Goal: Task Accomplishment & Management: Use online tool/utility

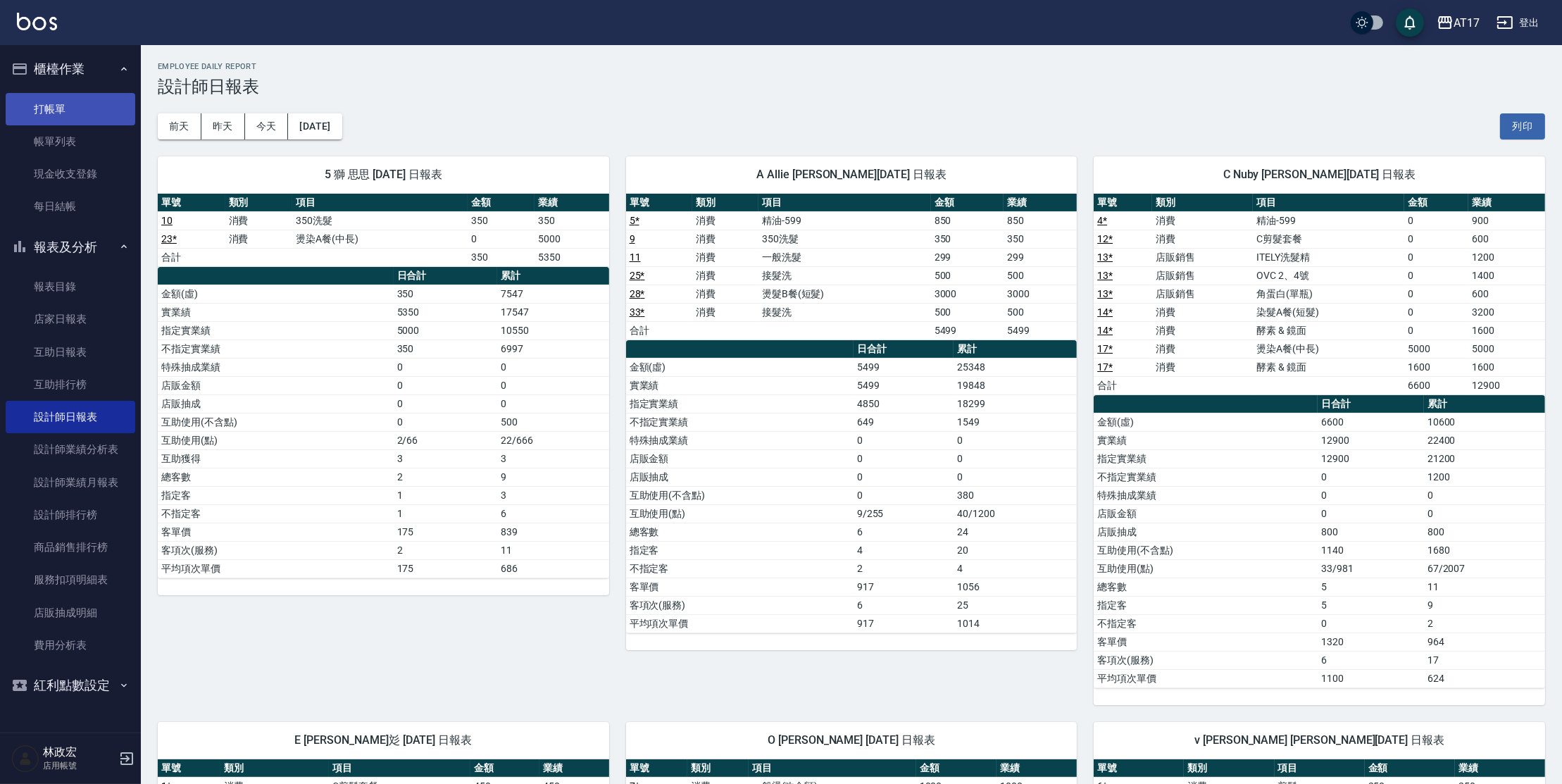
click at [34, 97] on link "打帳單" at bounding box center [70, 109] width 130 height 33
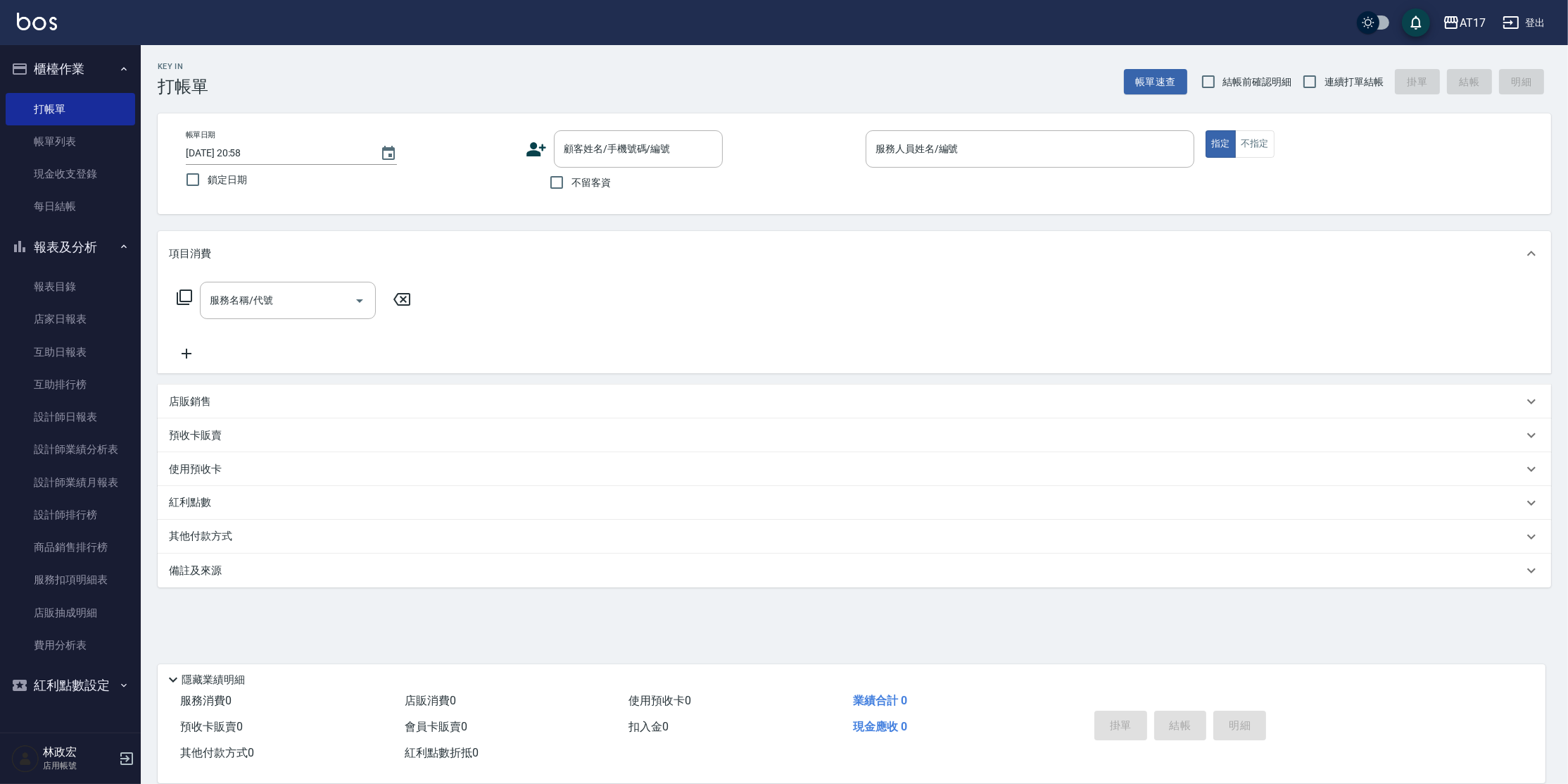
click at [580, 187] on span "不留客資" at bounding box center [592, 182] width 40 height 14
click at [572, 187] on input "不留客資" at bounding box center [557, 182] width 30 height 30
checkbox input "true"
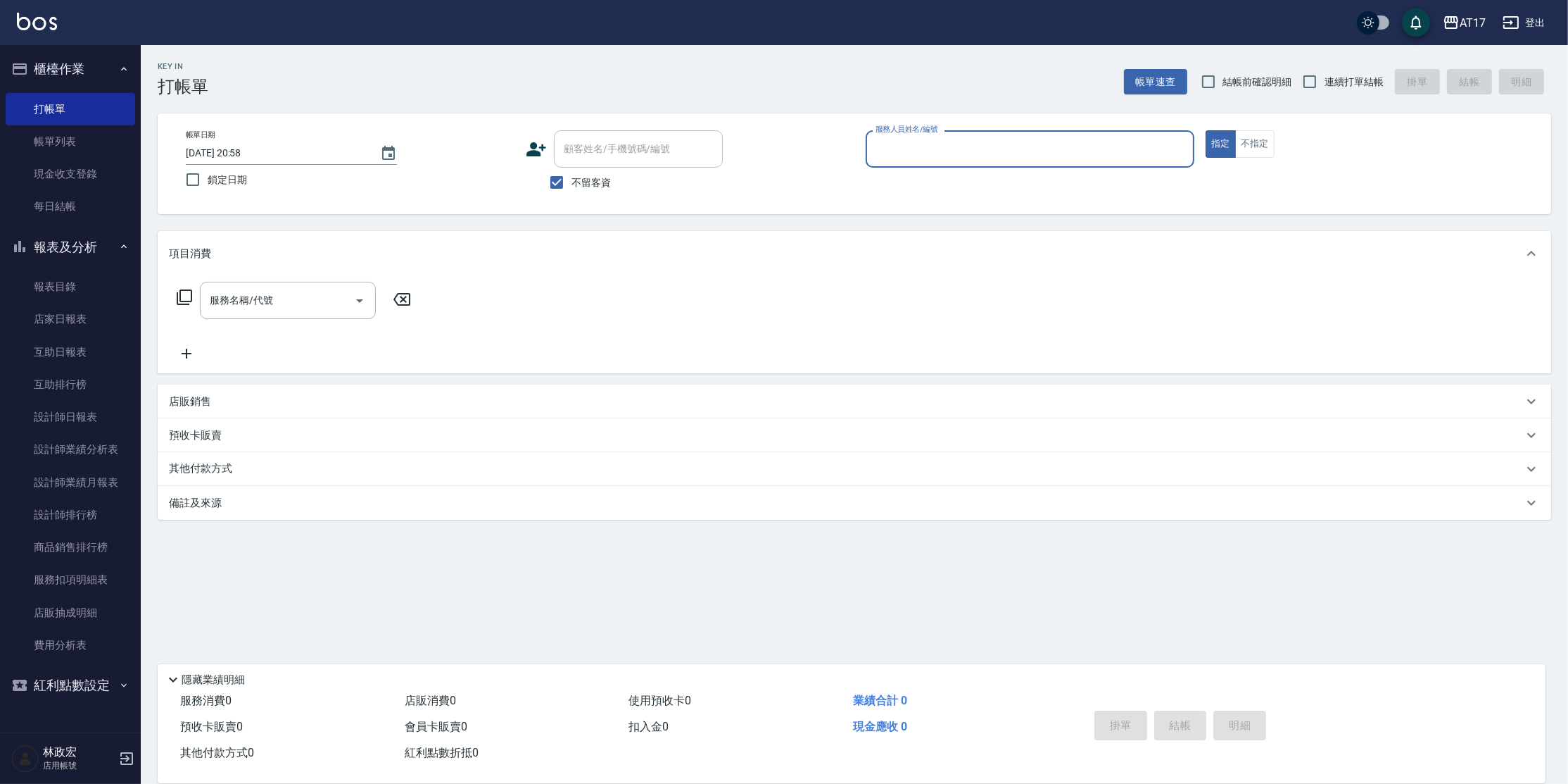
click at [1365, 82] on span "連續打單結帳" at bounding box center [1354, 82] width 59 height 14
click at [1324, 82] on input "連續打單結帳" at bounding box center [1310, 82] width 30 height 30
checkbox input "true"
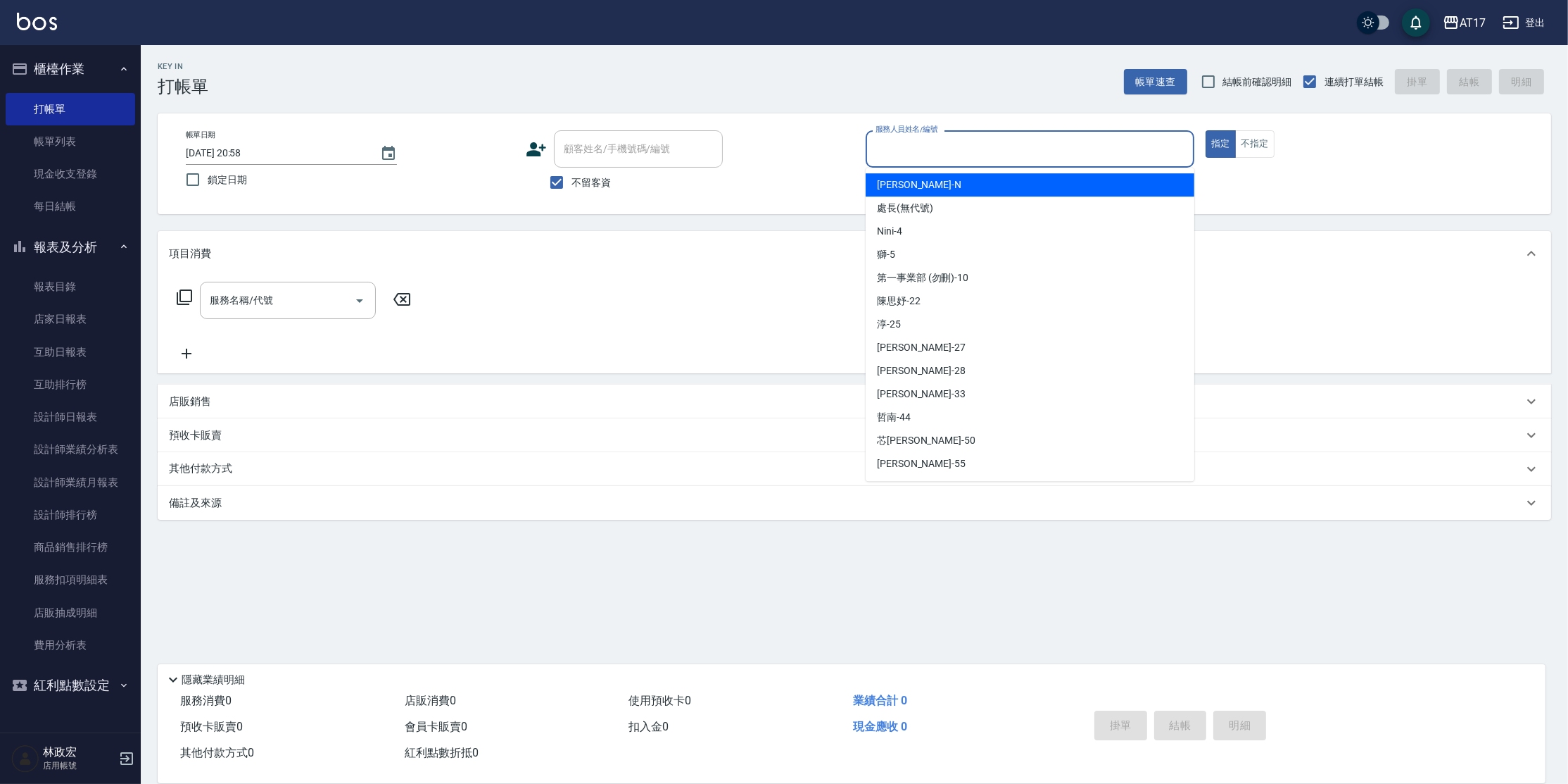
drag, startPoint x: 880, startPoint y: 153, endPoint x: 875, endPoint y: 129, distance: 24.5
click at [880, 153] on input "服務人員姓名/編號" at bounding box center [1030, 149] width 316 height 24
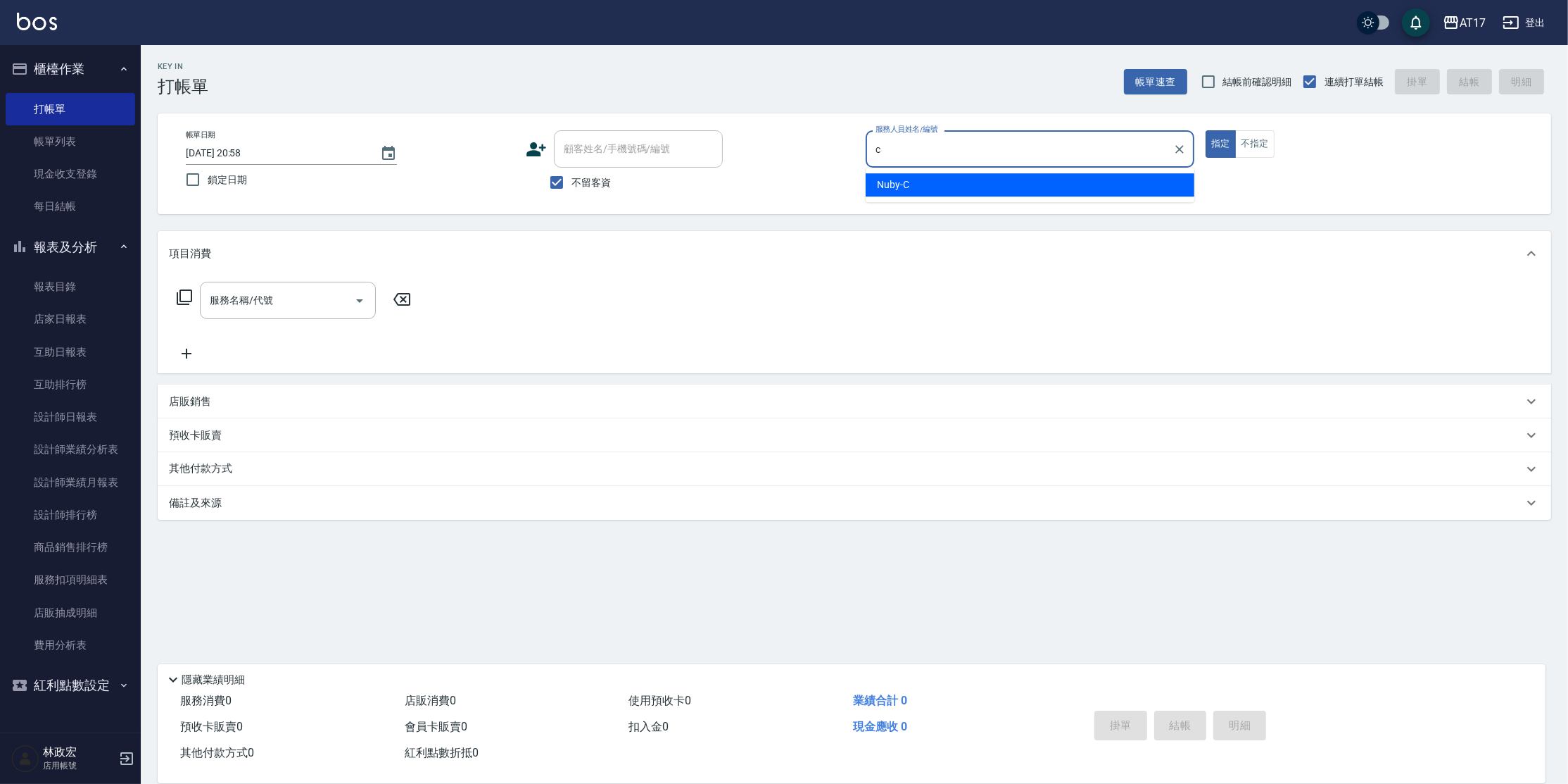
type input "Nuby-C"
type button "true"
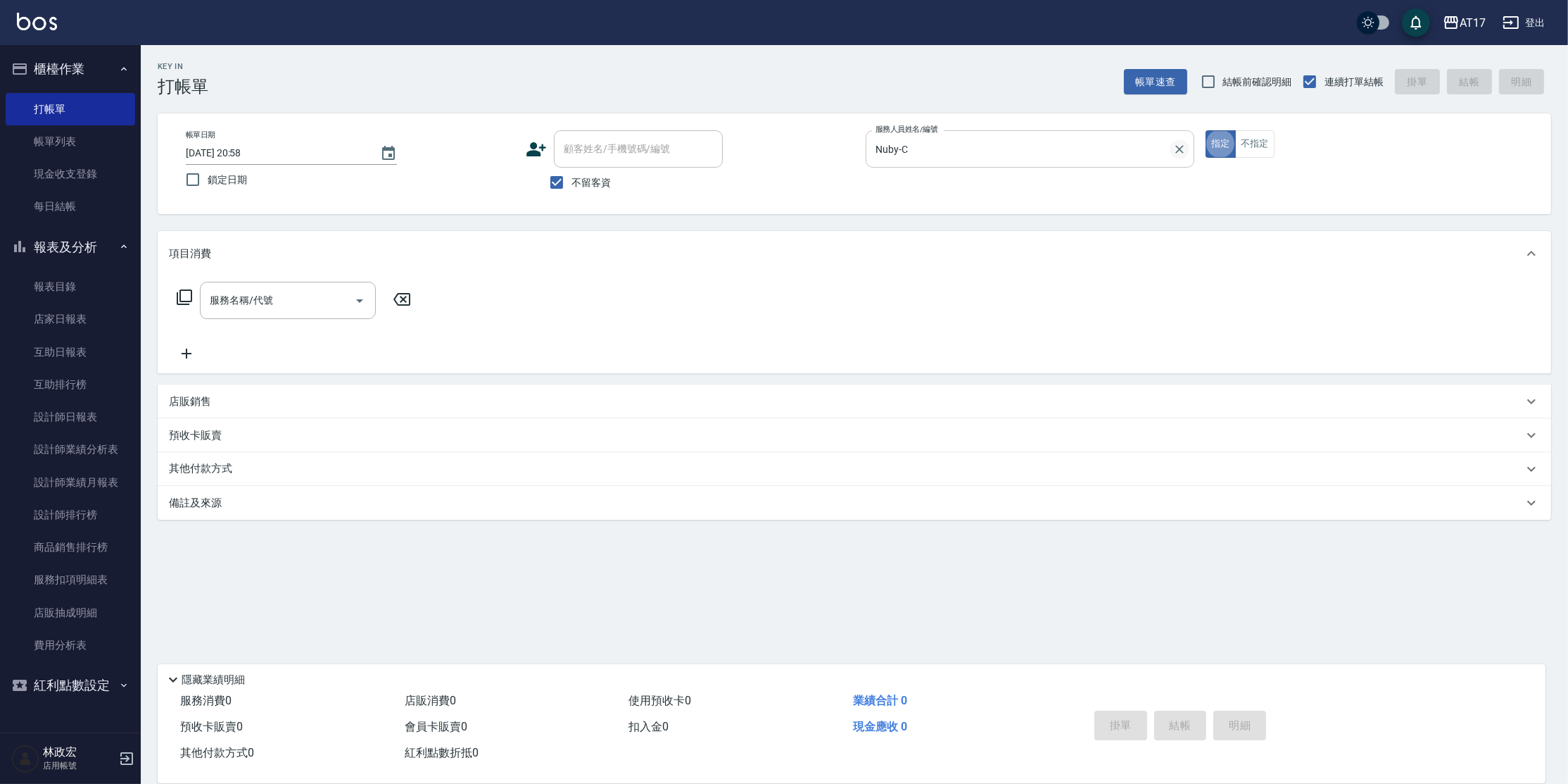
click at [1176, 145] on icon "Clear" at bounding box center [1180, 149] width 8 height 8
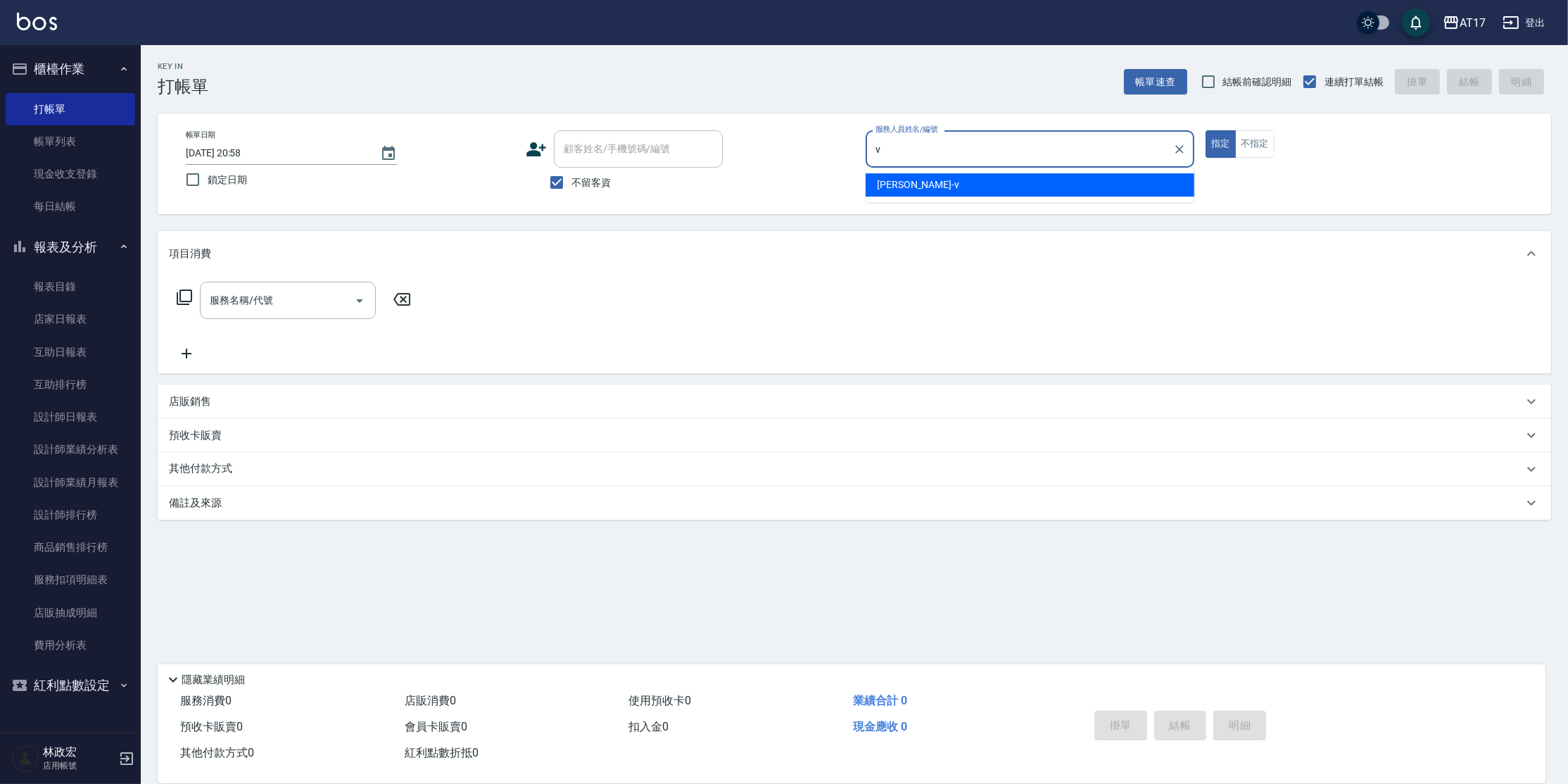
type input "[PERSON_NAME]-v"
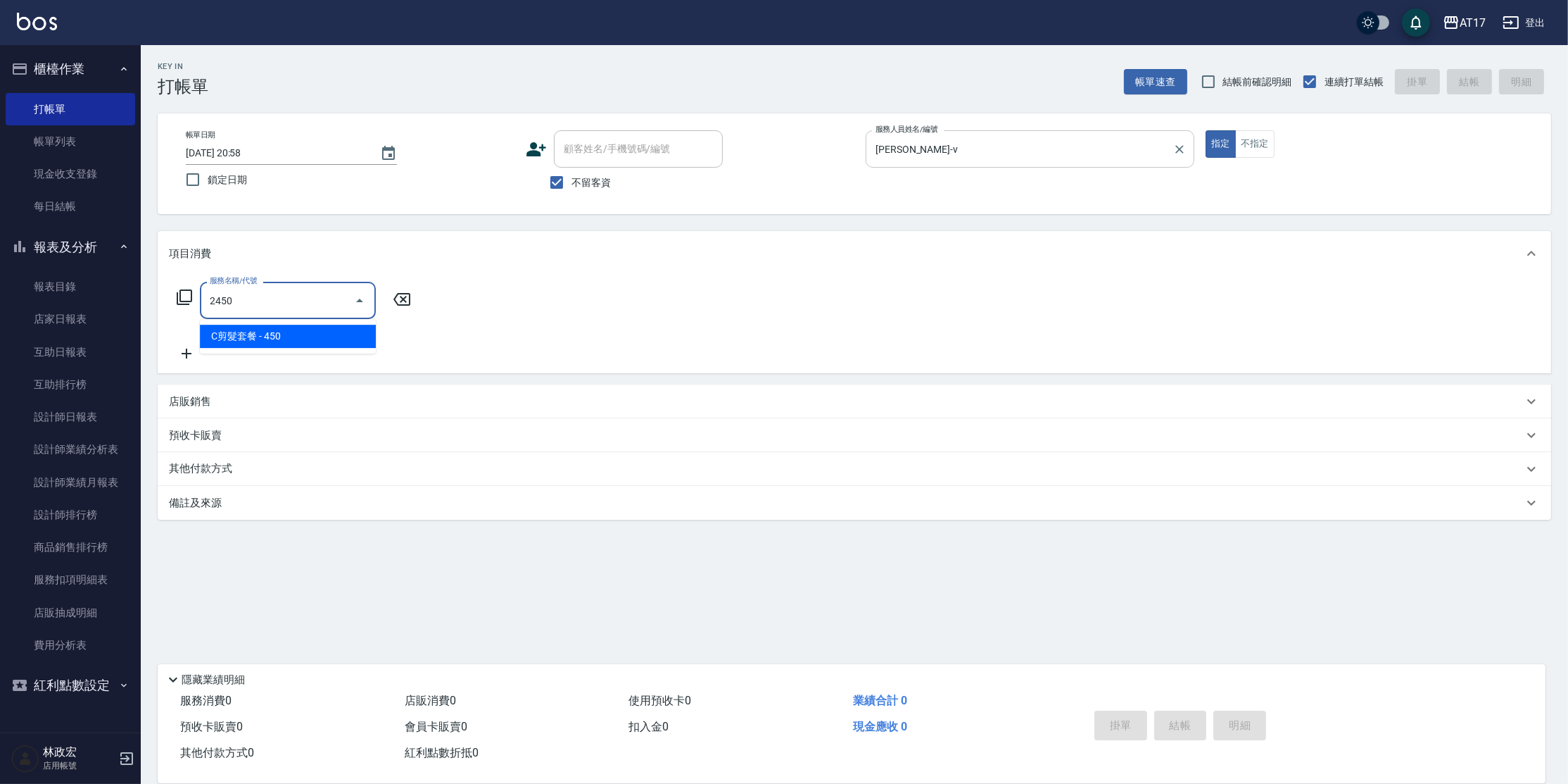
type input "C剪髮套餐(2450)"
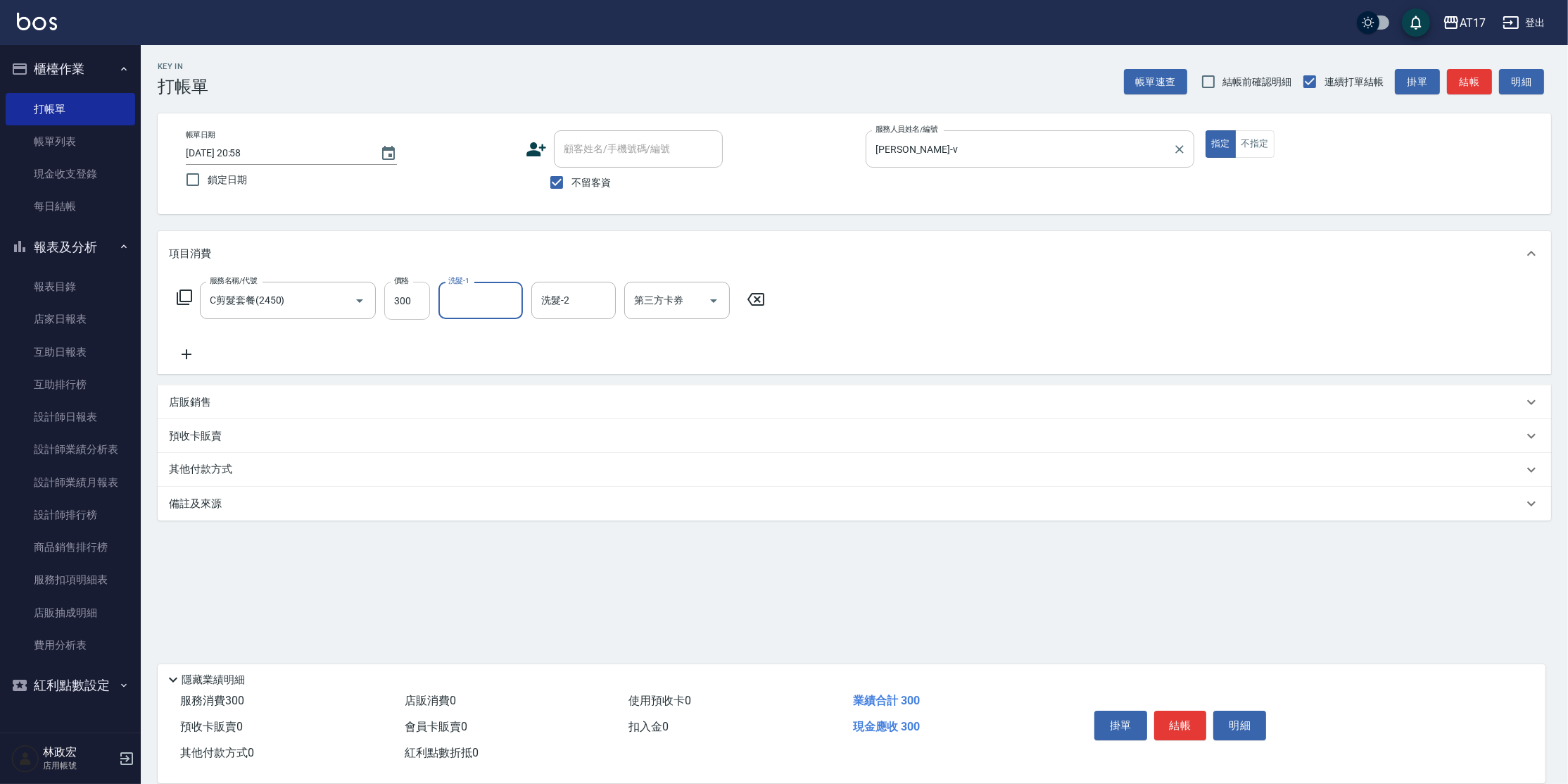
drag, startPoint x: 407, startPoint y: 302, endPoint x: 427, endPoint y: 295, distance: 21.2
click at [407, 302] on input "300" at bounding box center [407, 301] width 46 height 38
type input "350"
type input "[PERSON_NAME]-55"
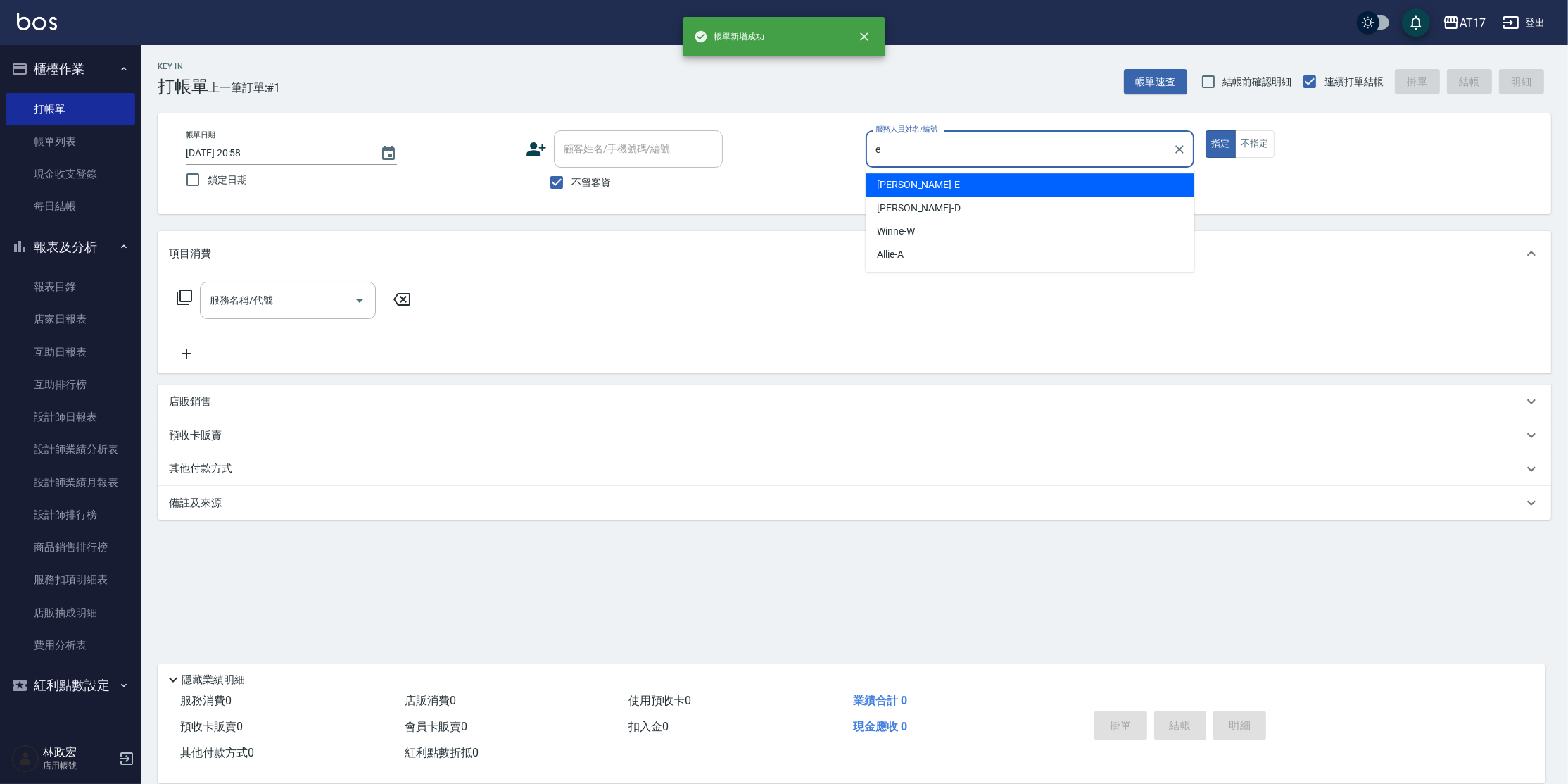
type input "[PERSON_NAME]"
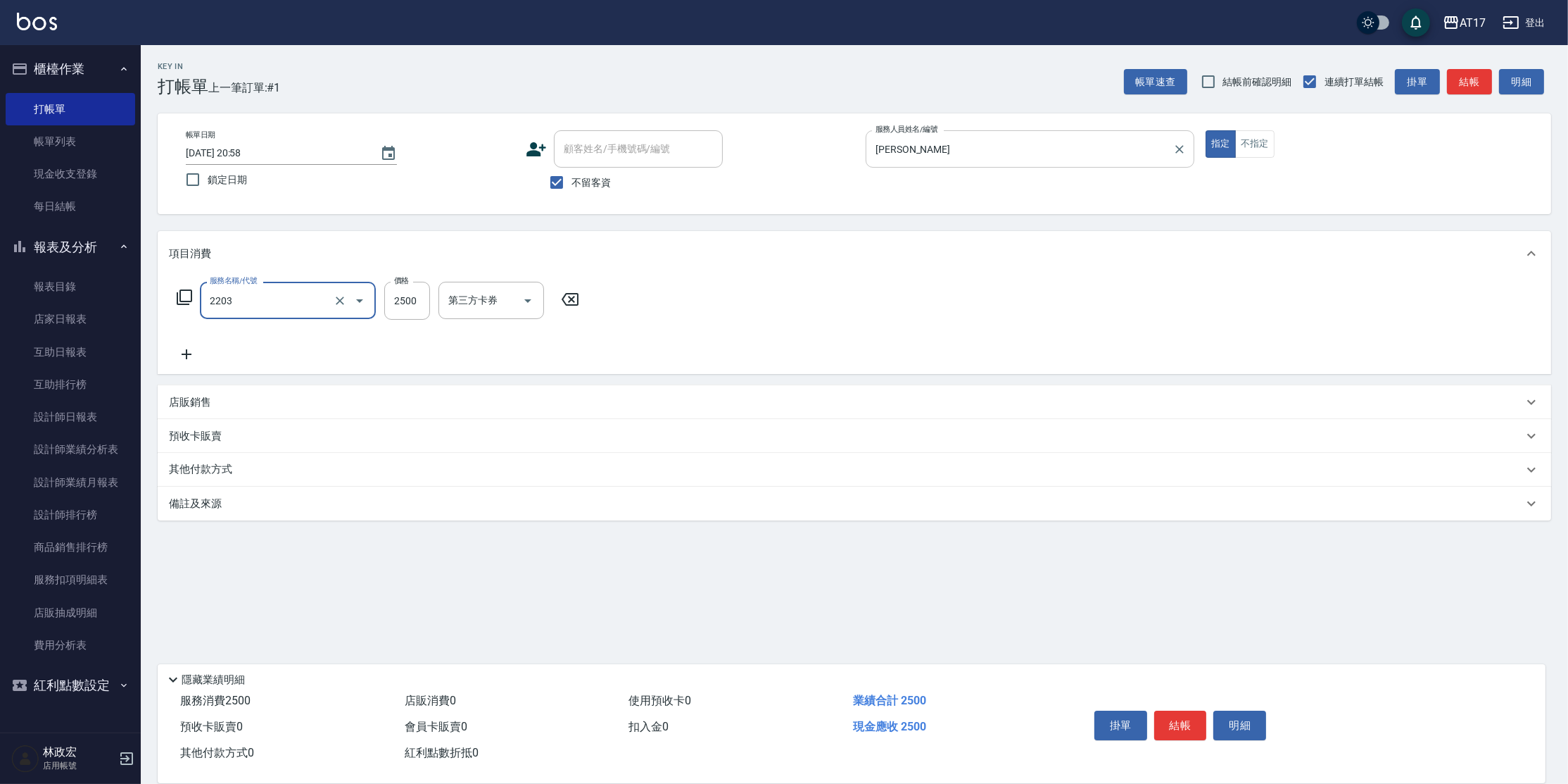
type input "燙髮C餐(短髮)(2203)"
type input "[PERSON_NAME]"
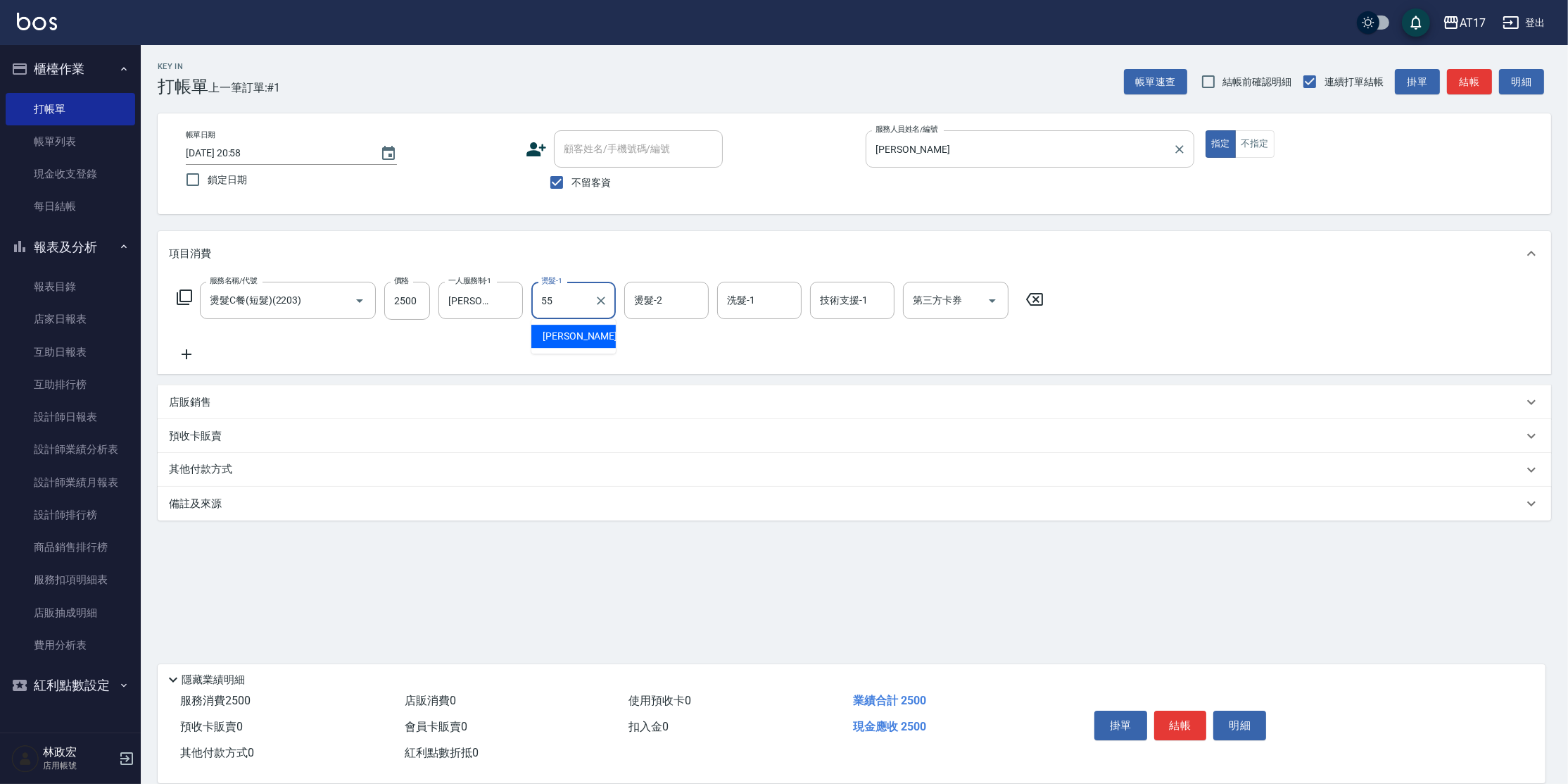
type input "[PERSON_NAME]-55"
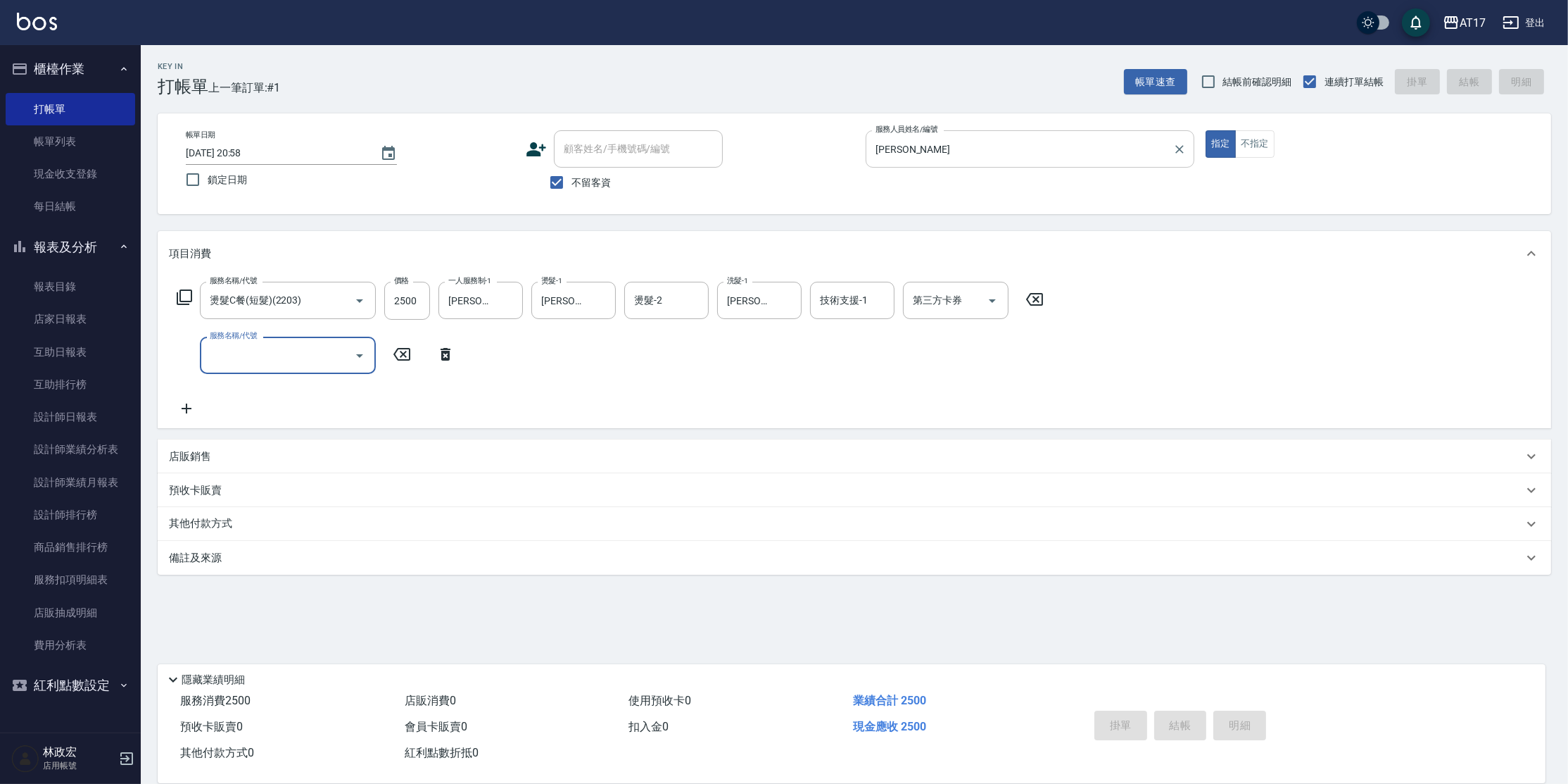
type input "[DATE] 20:59"
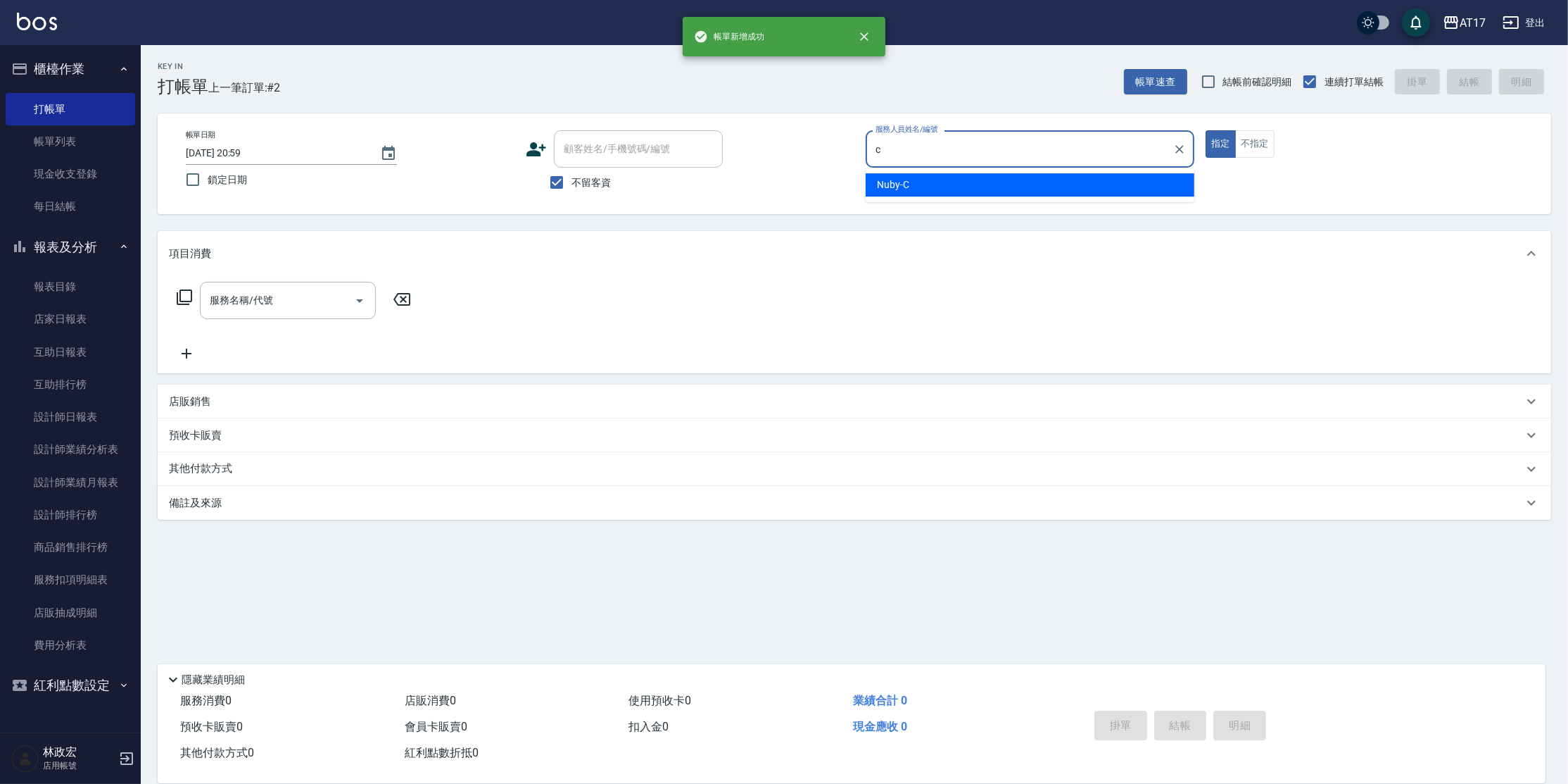
type input "Nuby-C"
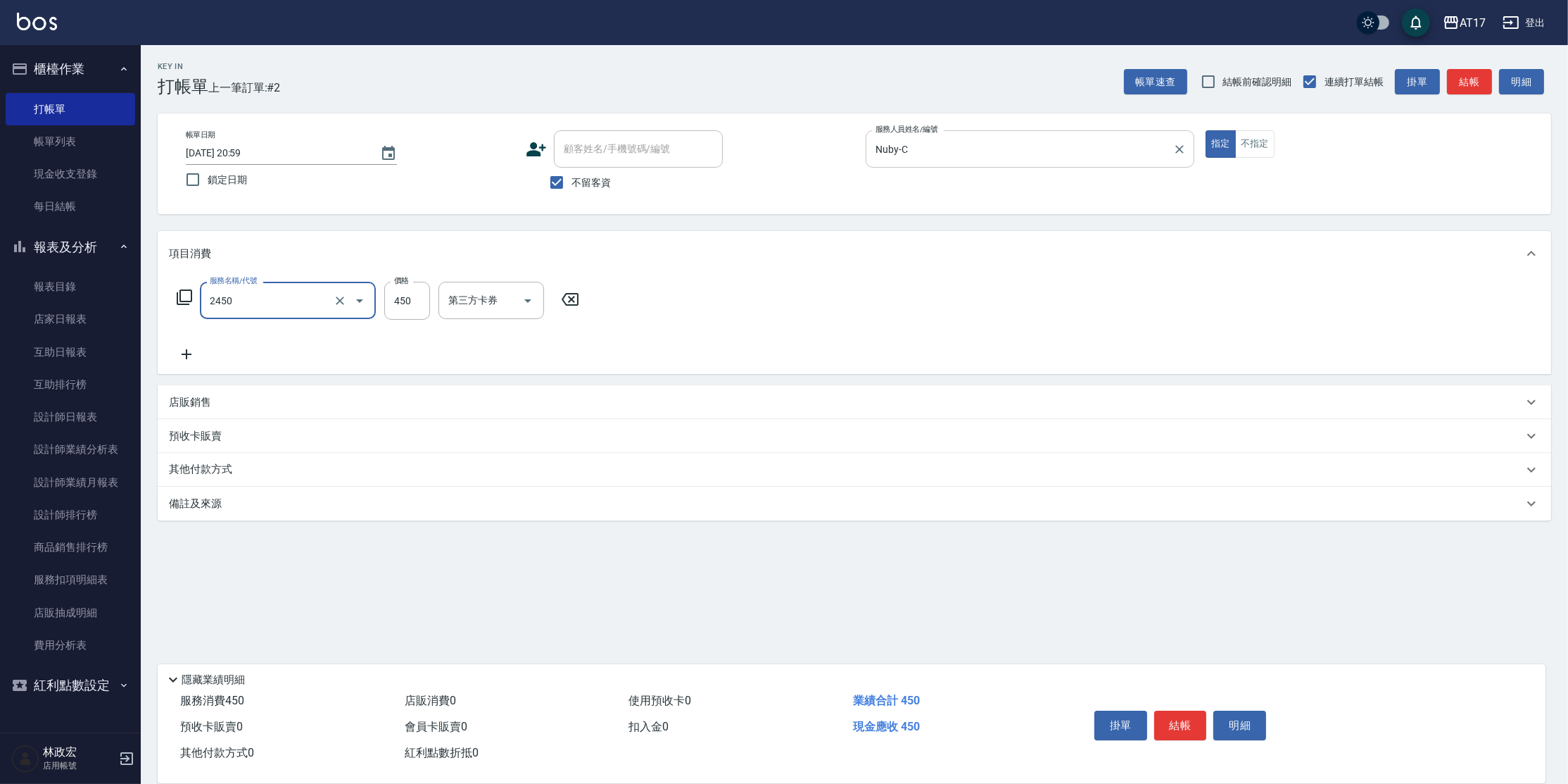
type input "C剪髮套餐(2450)"
type input "600"
type input "Winne-W"
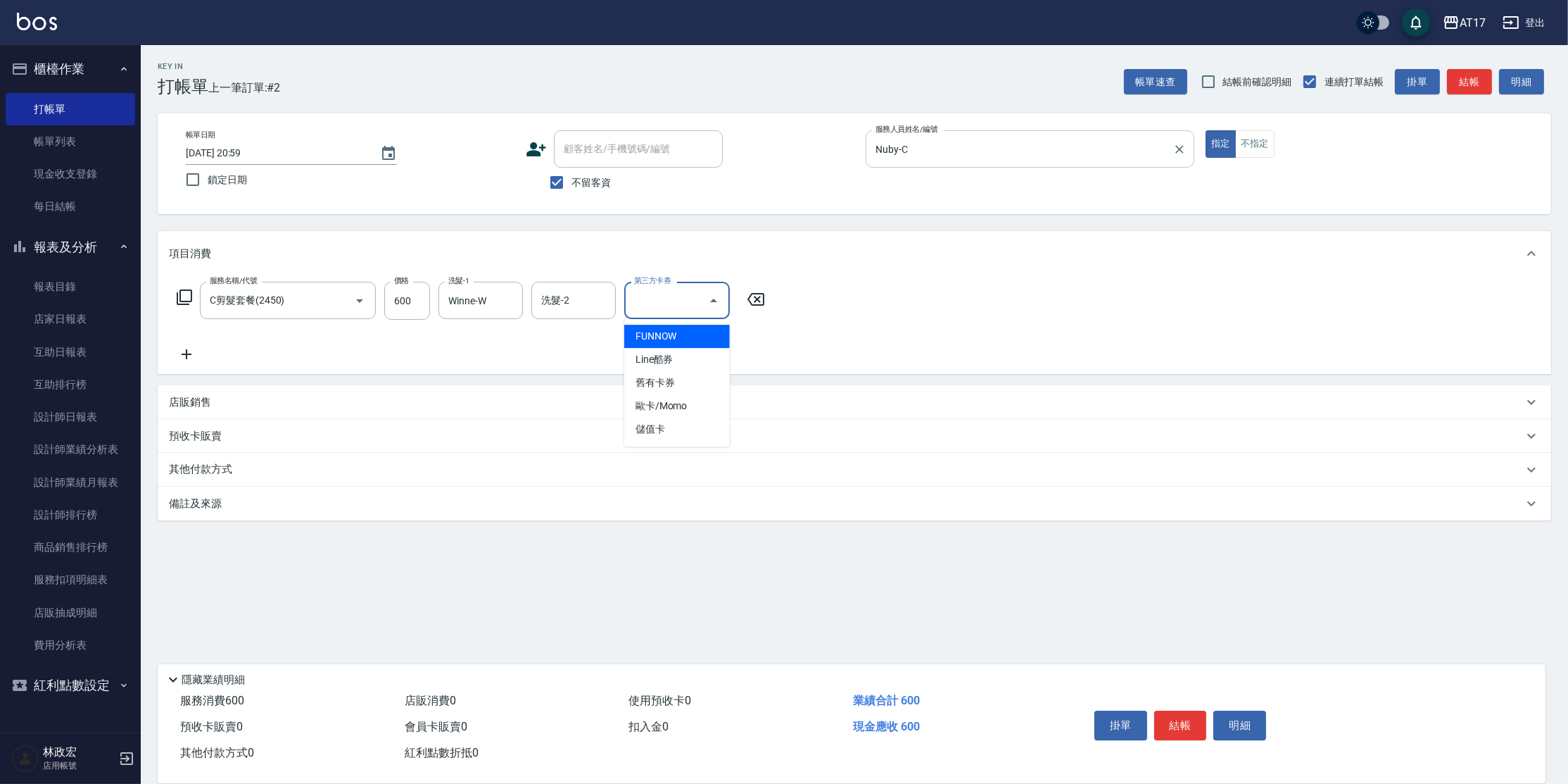
type input "儲值卡"
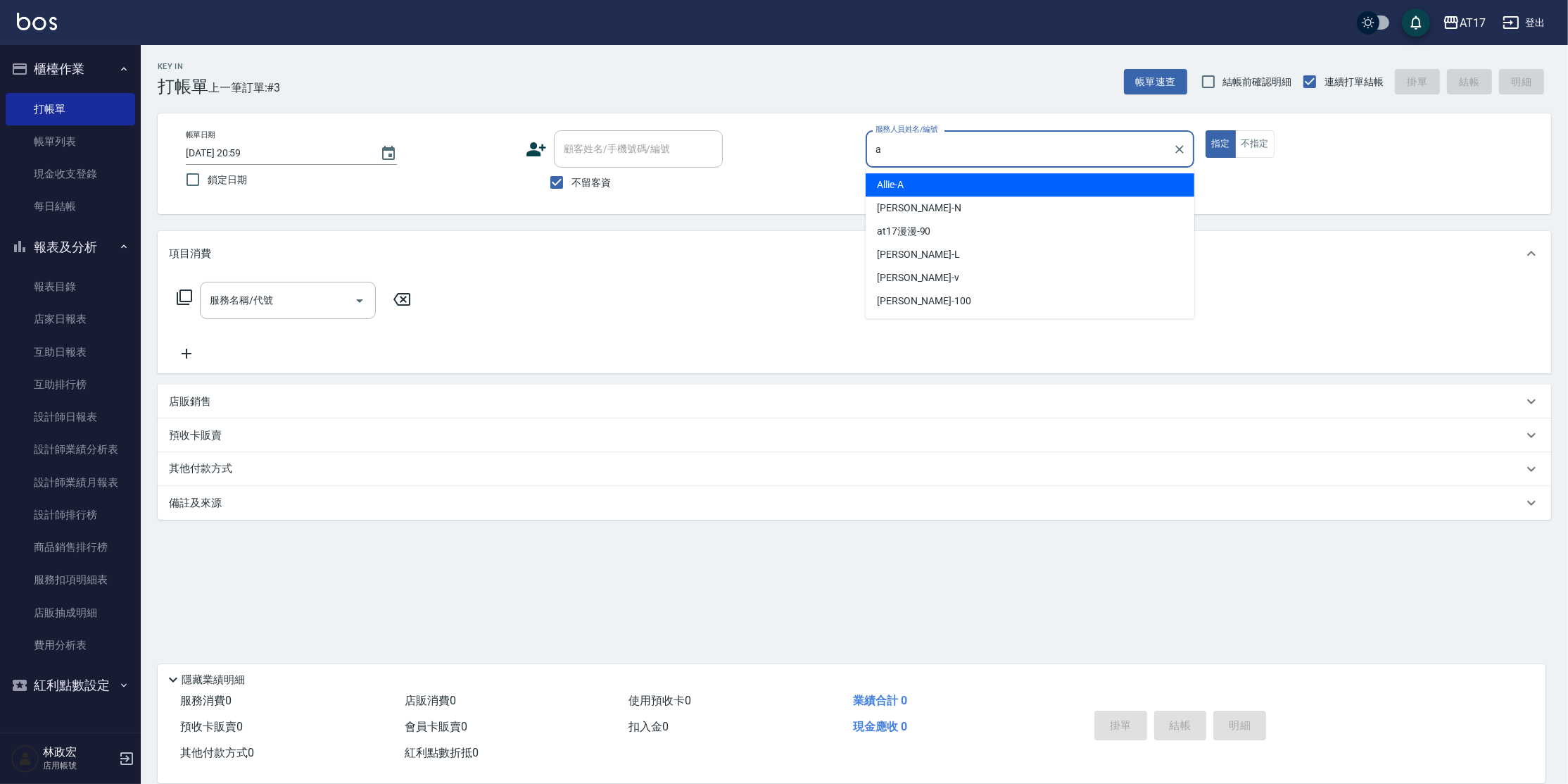
type input "Allie-A"
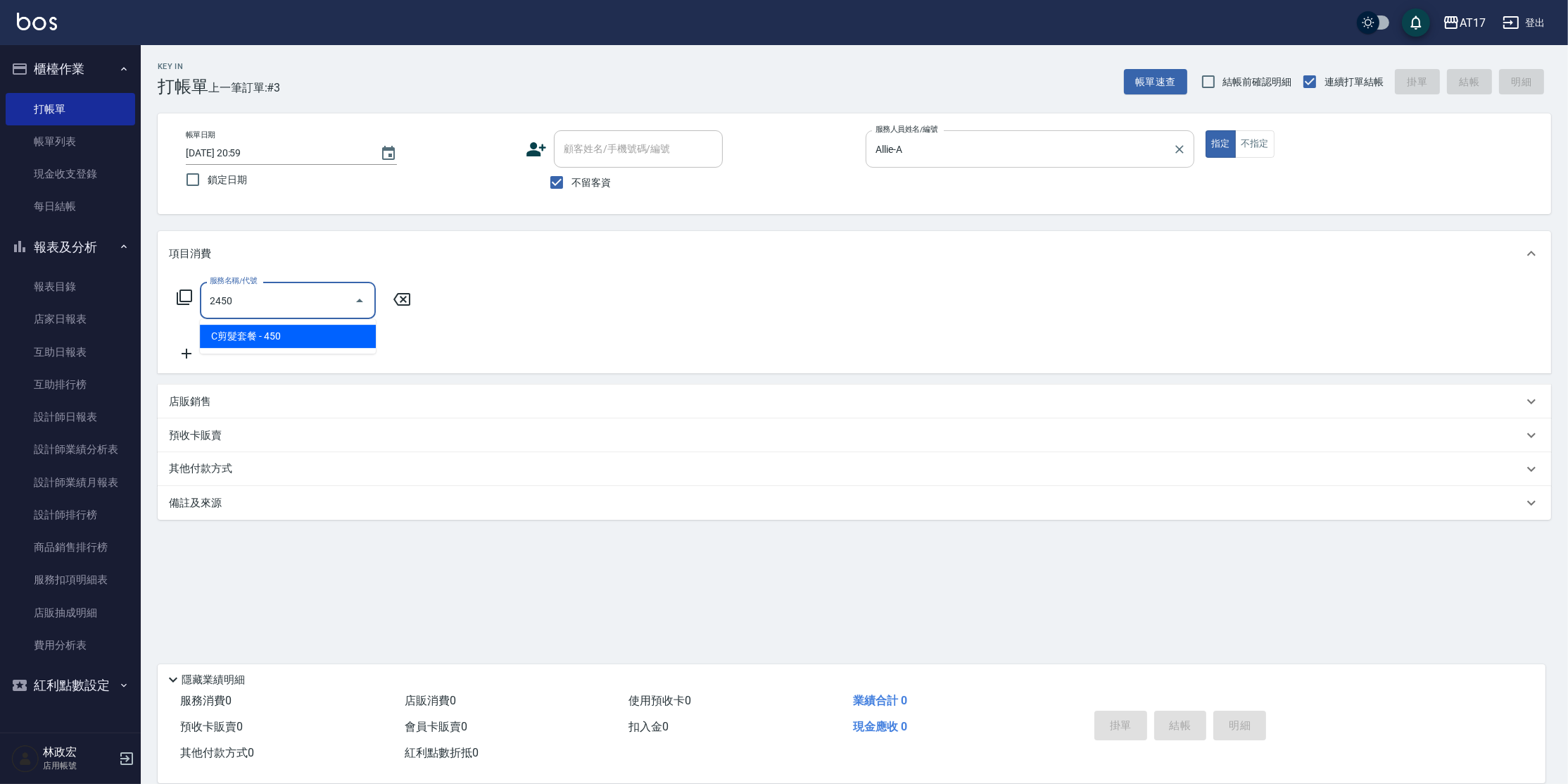
type input "C剪髮套餐(2450)"
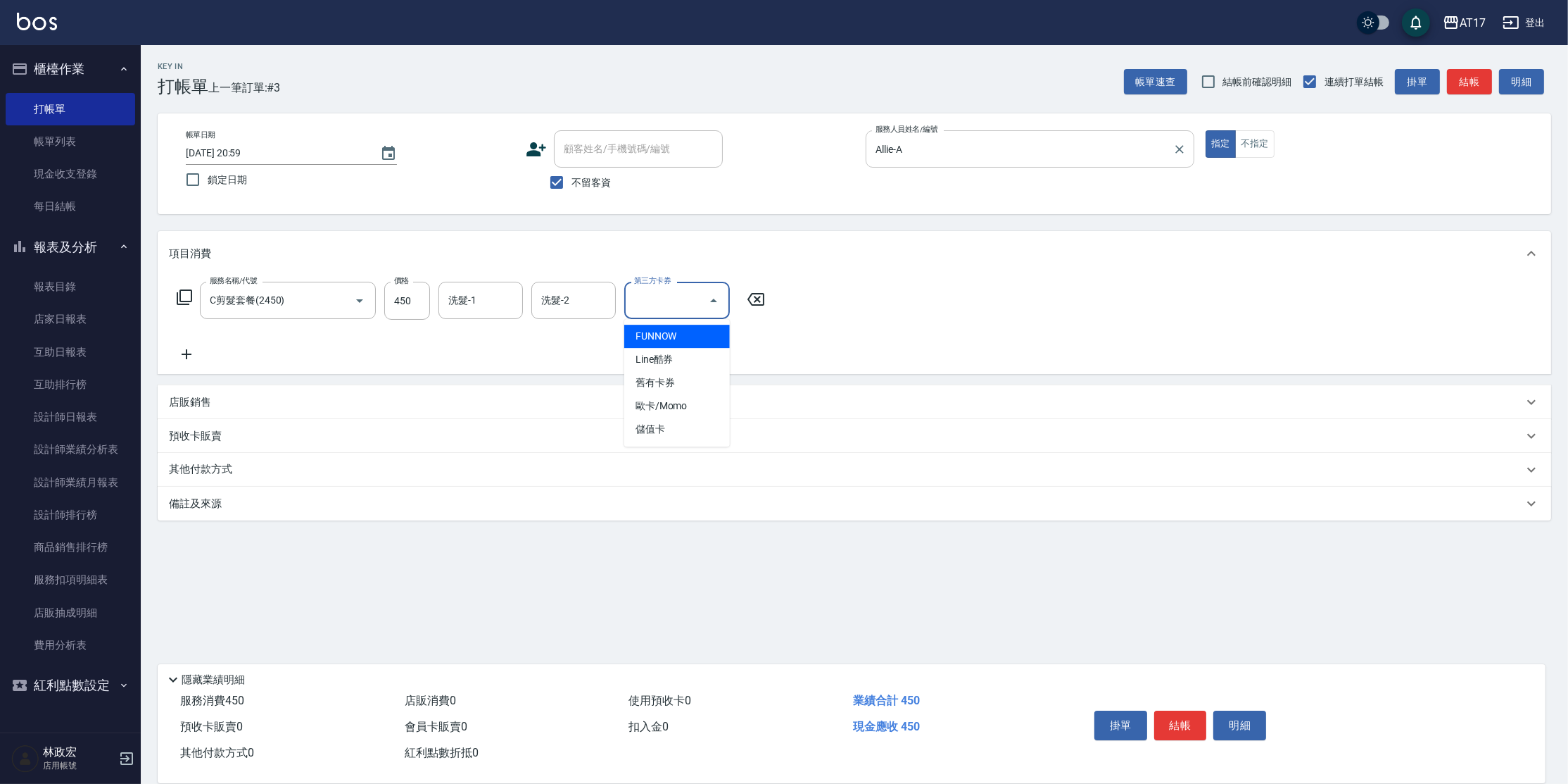
type input "儲值卡"
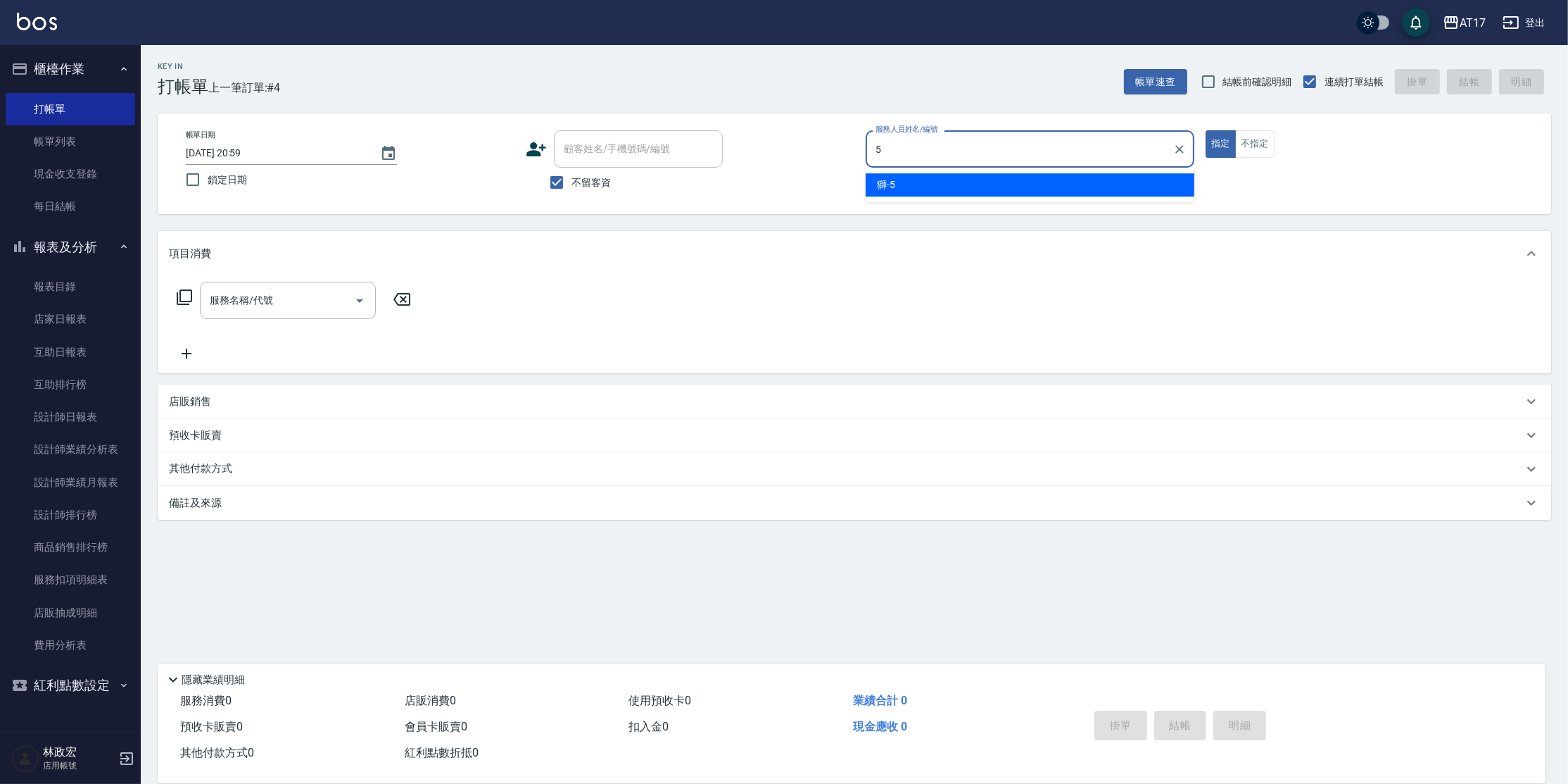
type input "獅-5"
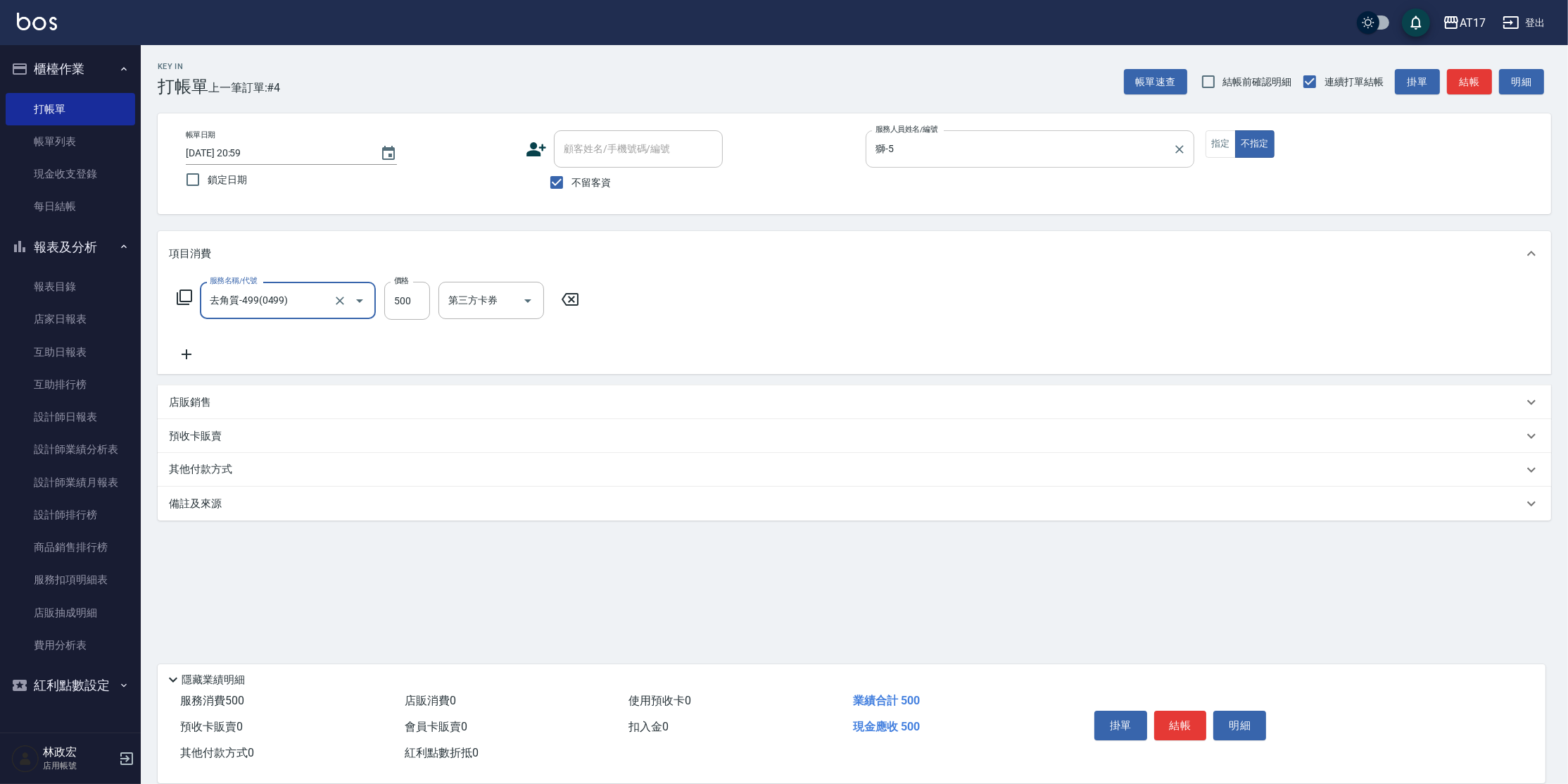
type input "去角質-499(0499)"
type input "500"
type input "[PERSON_NAME]-22"
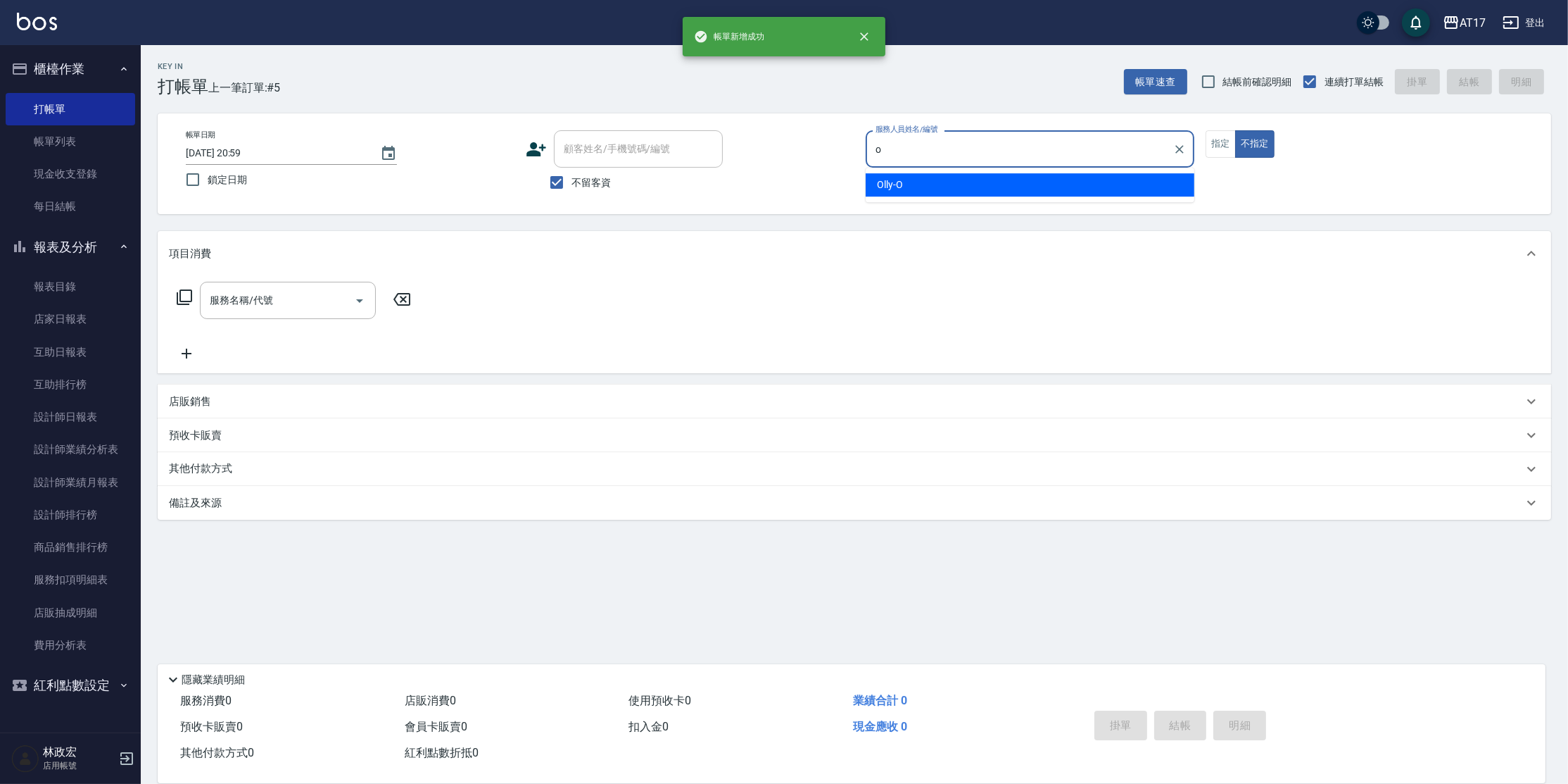
type input "Olly-O"
type button "false"
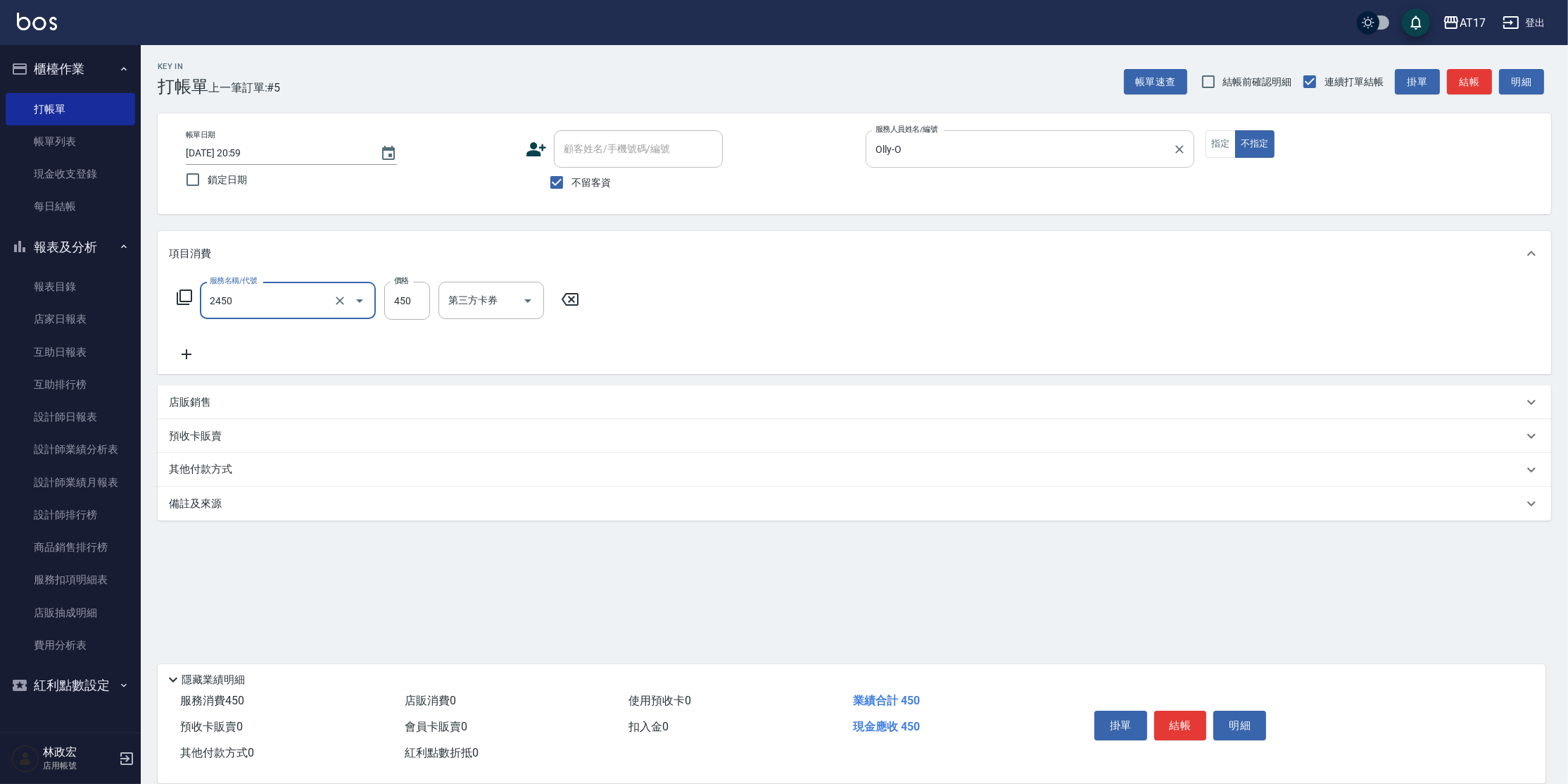
type input "C剪髮套餐(2450)"
drag, startPoint x: 414, startPoint y: 293, endPoint x: 505, endPoint y: 213, distance: 121.2
click at [414, 293] on input "450" at bounding box center [407, 301] width 46 height 38
type input "500"
type input "[PERSON_NAME]-27"
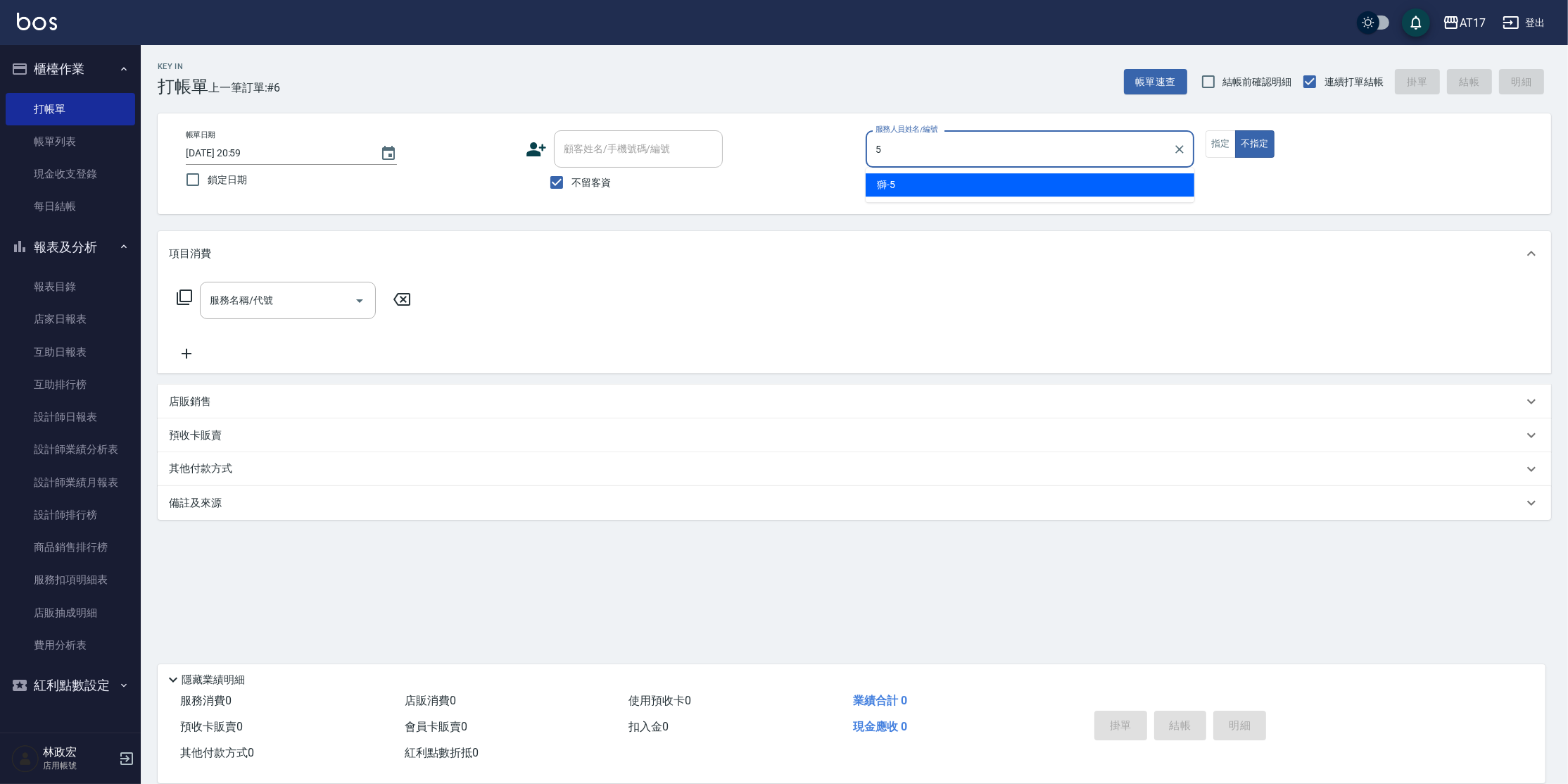
type input "獅-5"
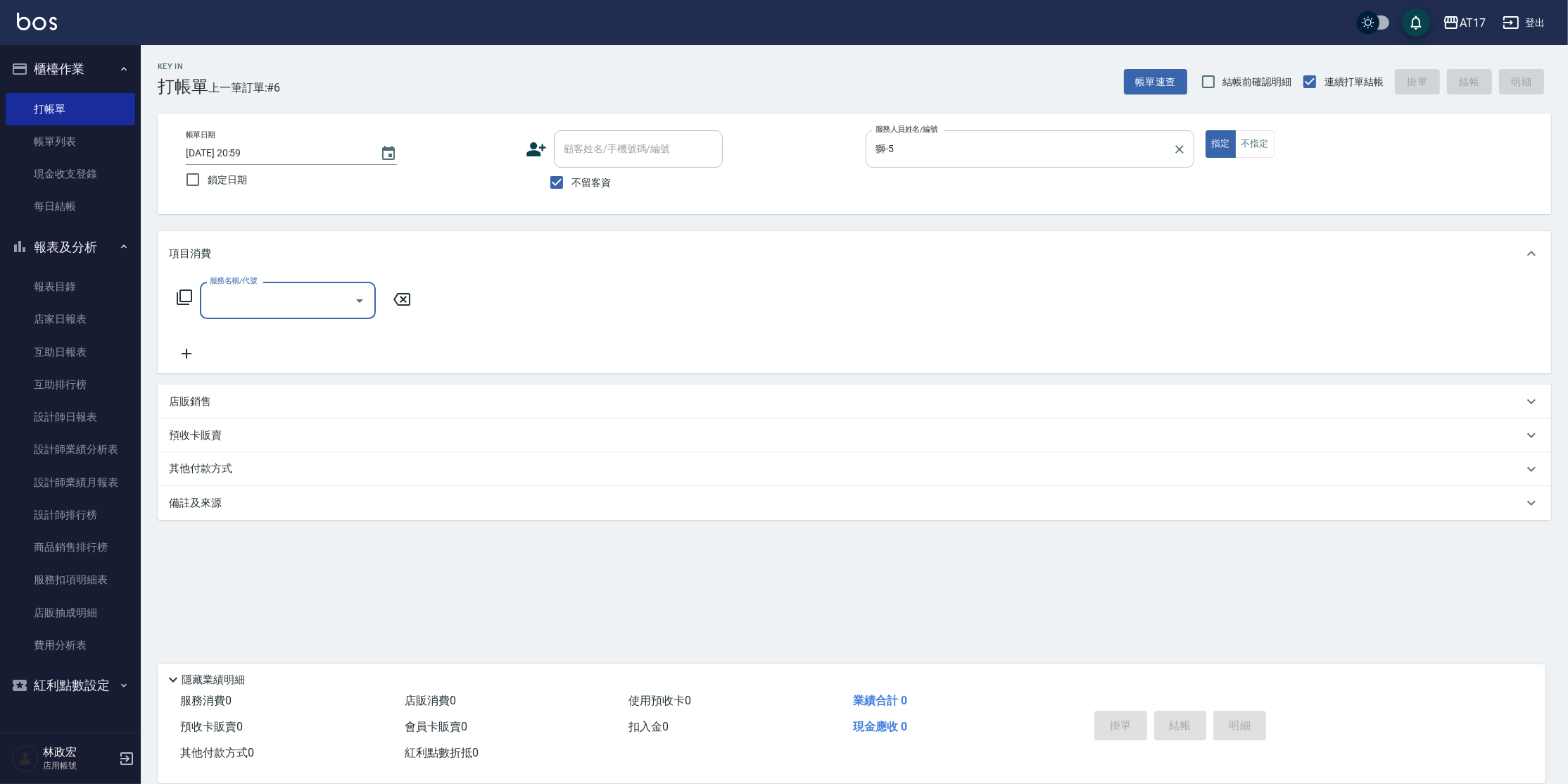
click at [182, 395] on p "店販銷售" at bounding box center [190, 402] width 42 height 14
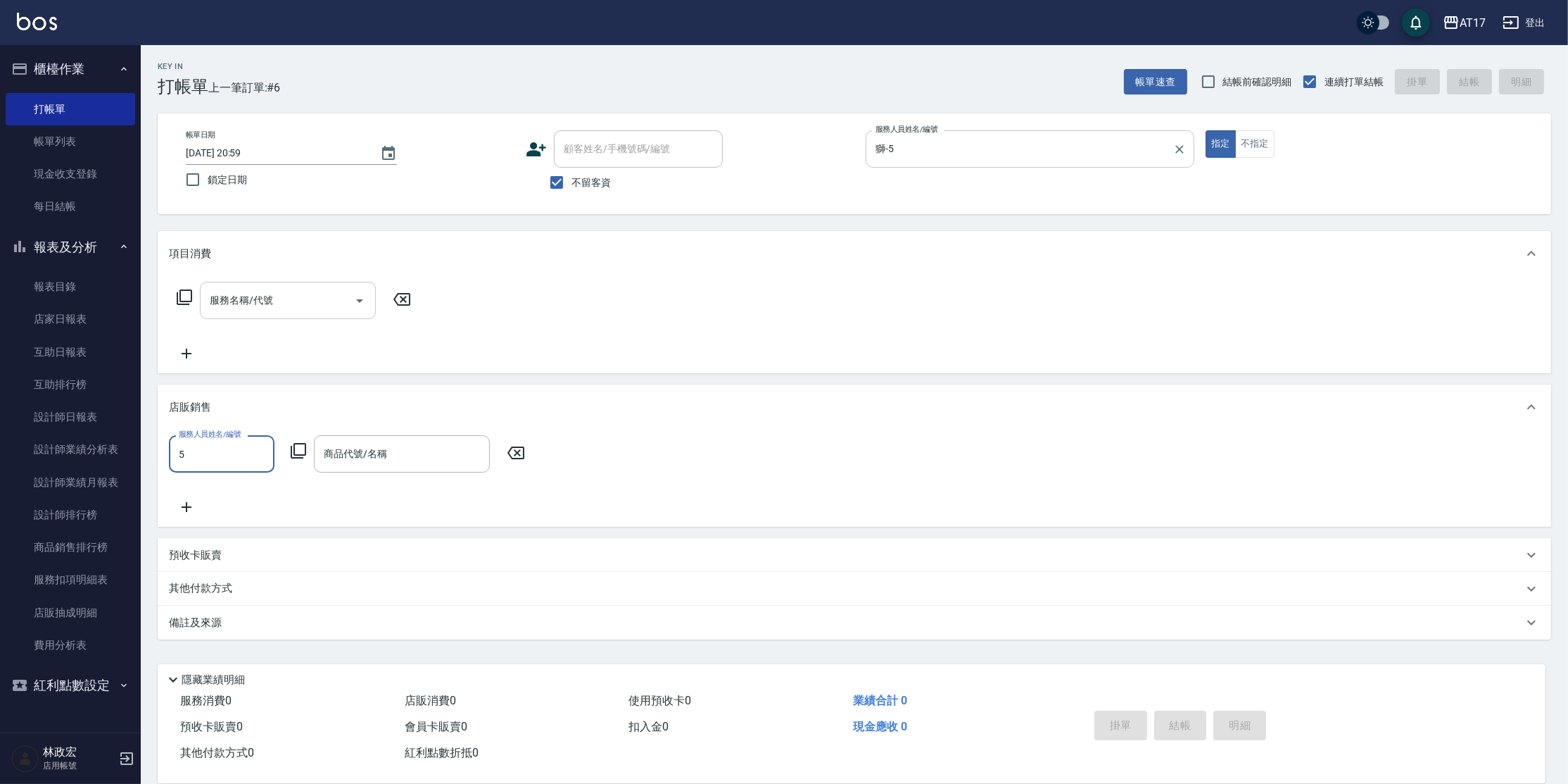
type input "獅-5"
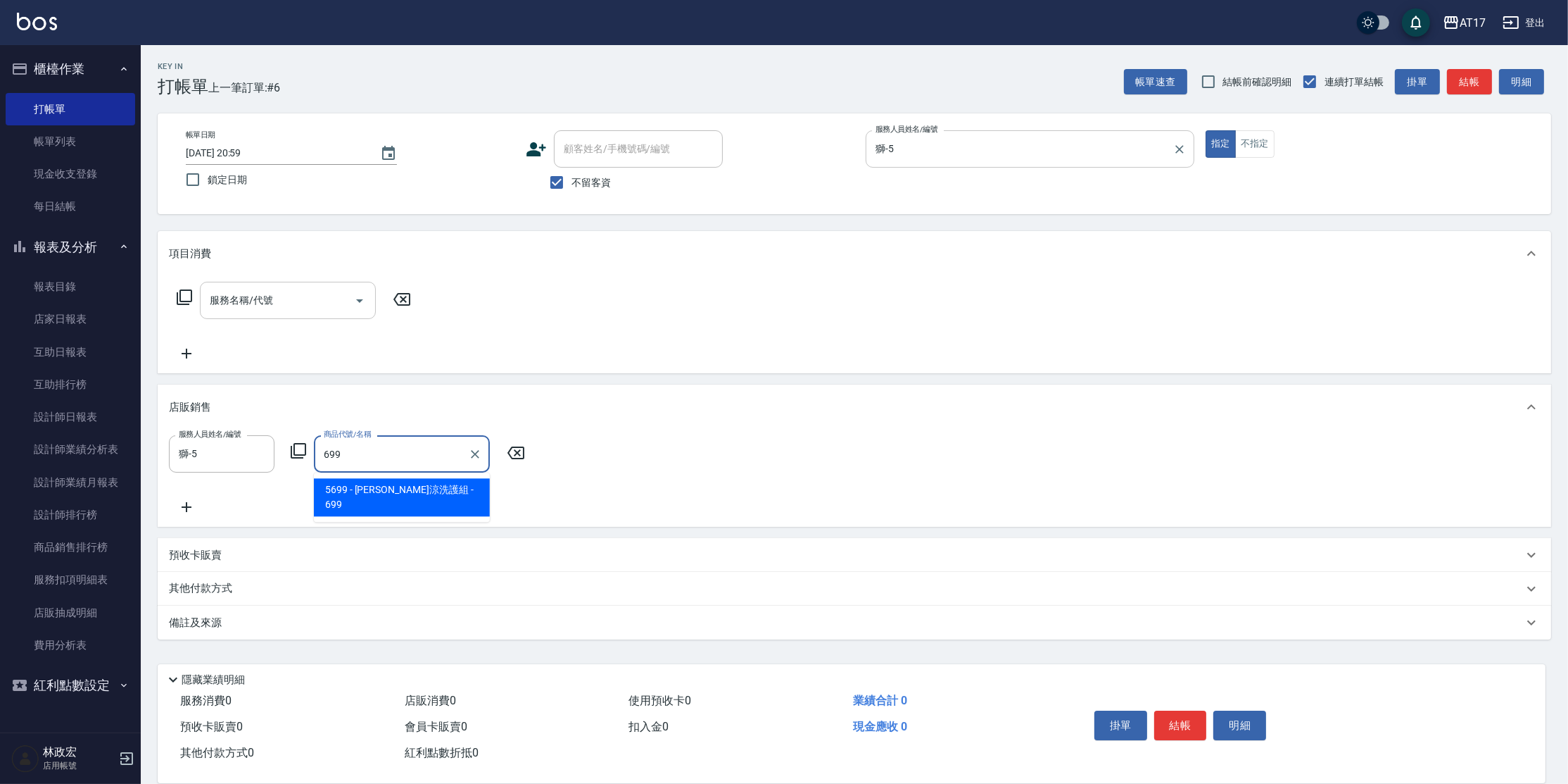
type input "[PERSON_NAME]涼洗護組"
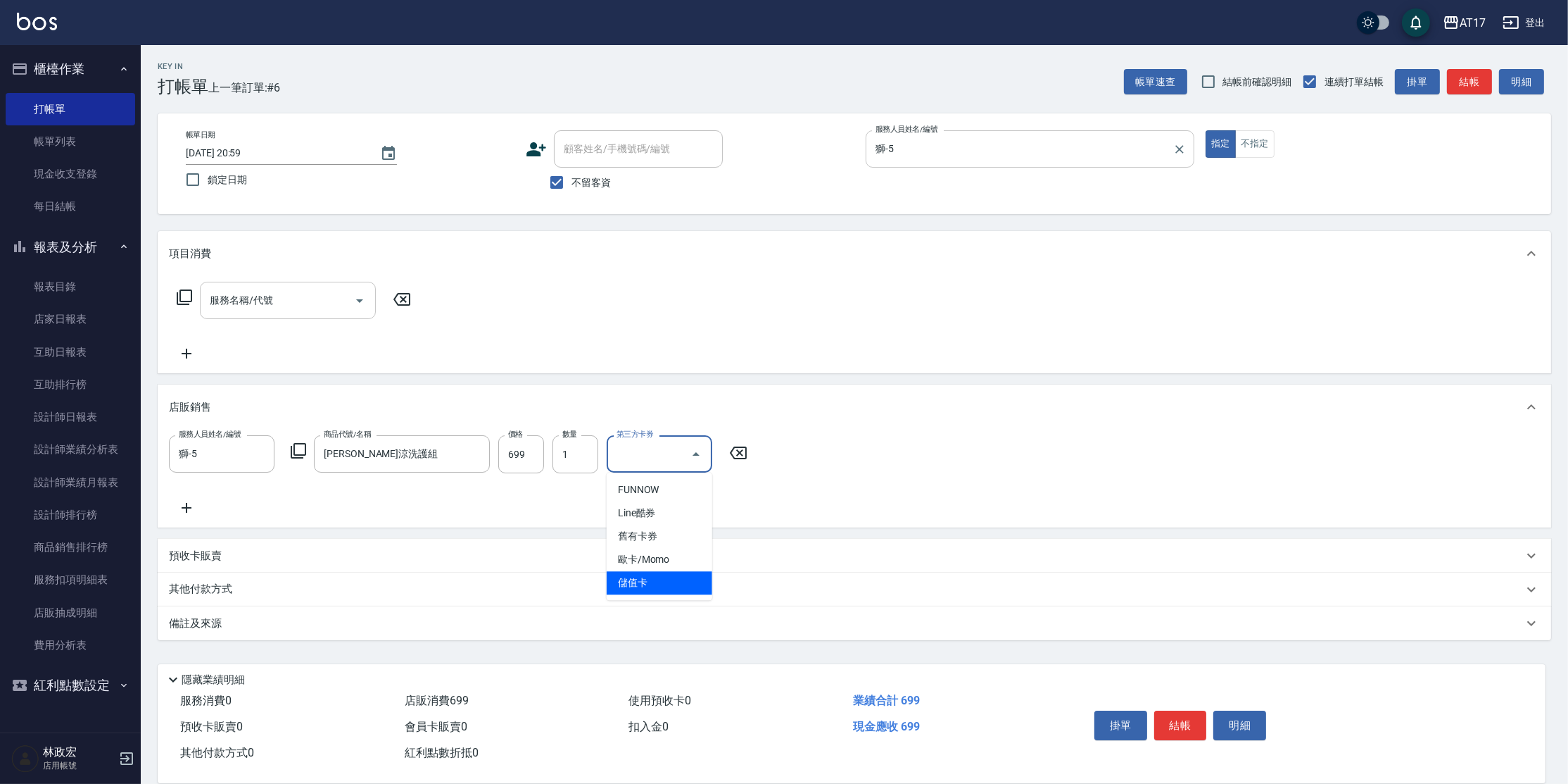
type input "儲值卡"
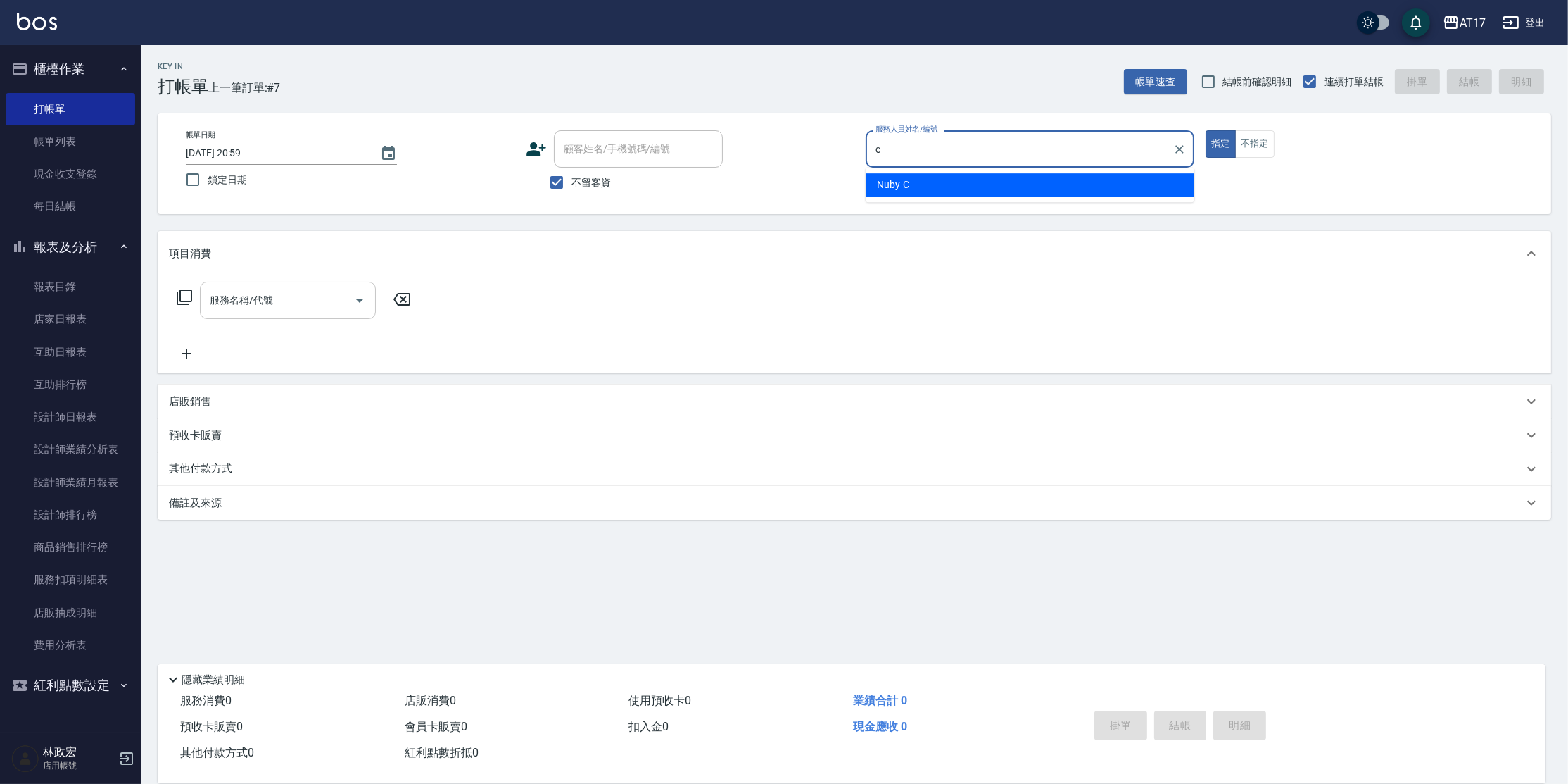
type input "Nuby-C"
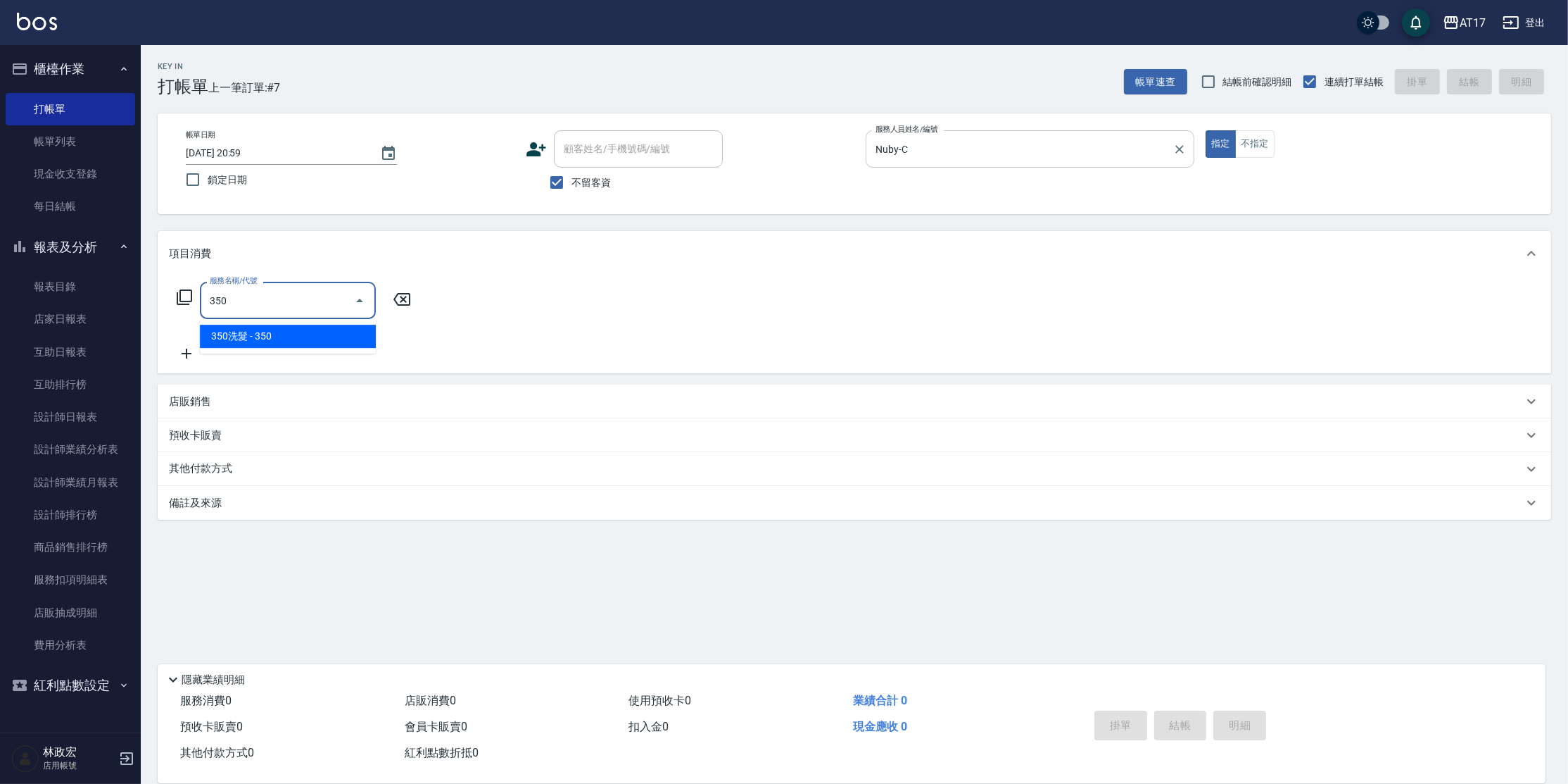
type input "350洗髮(350)"
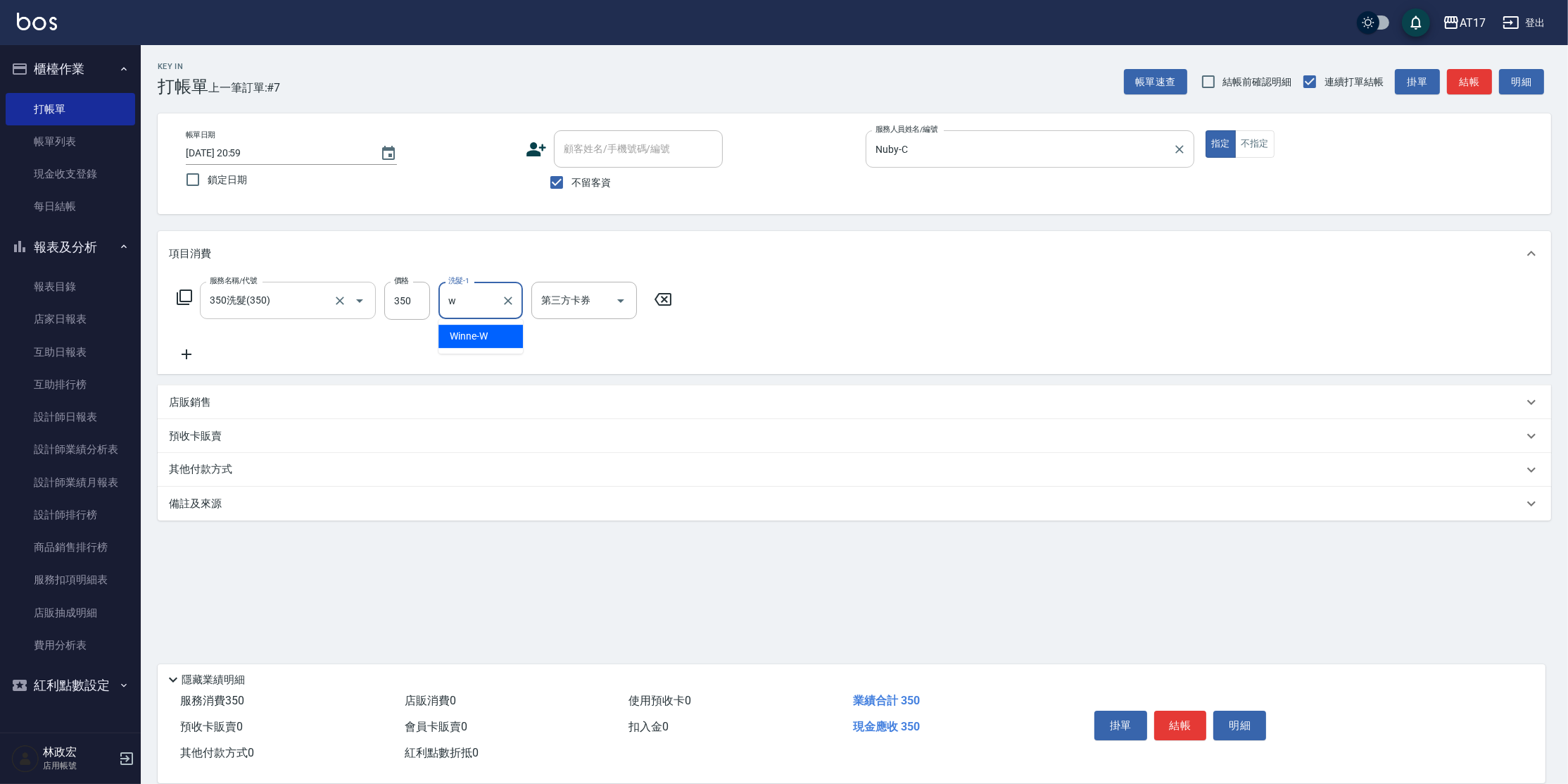
type input "Winne-W"
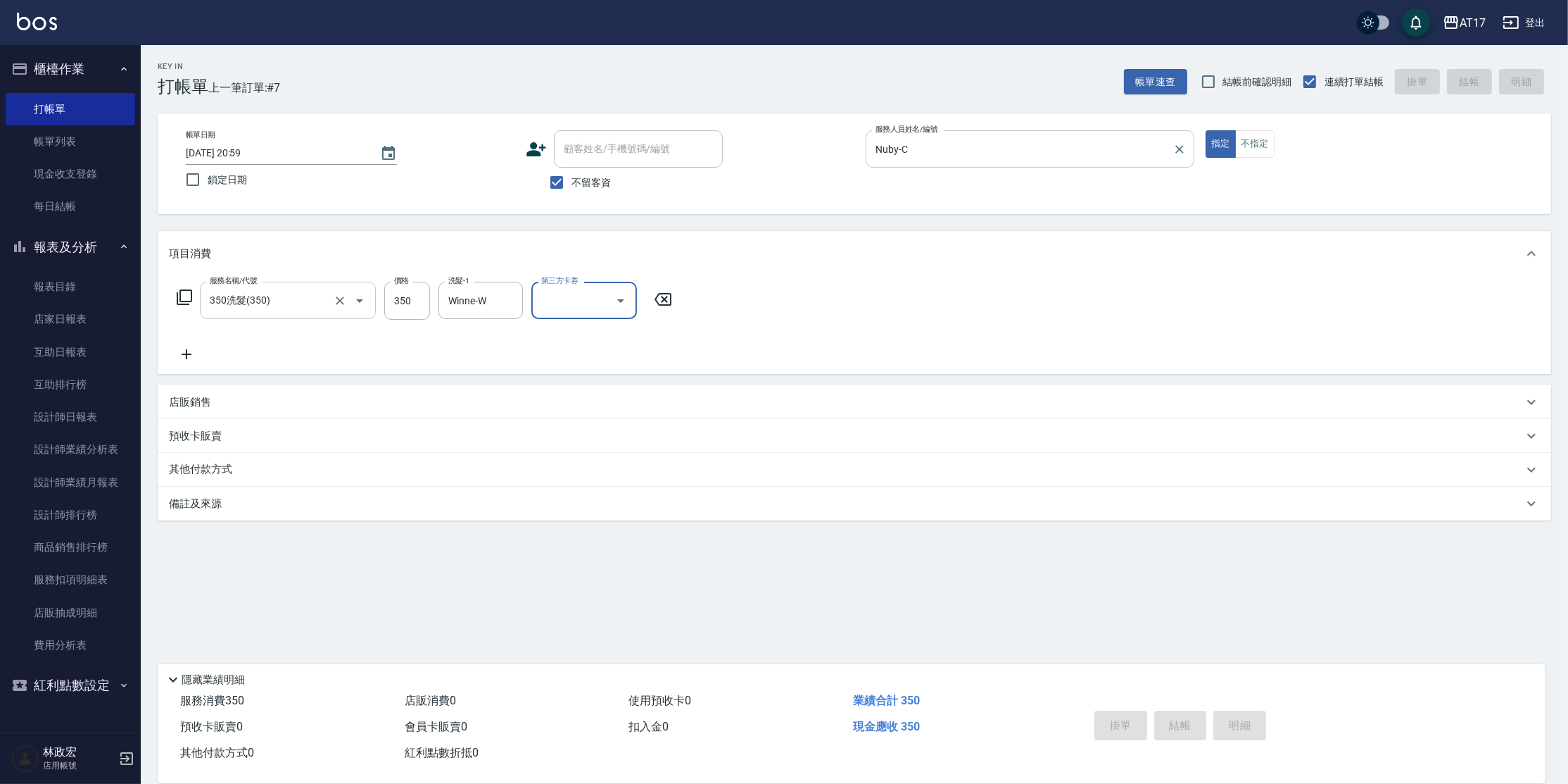
type input "[DATE] 21:00"
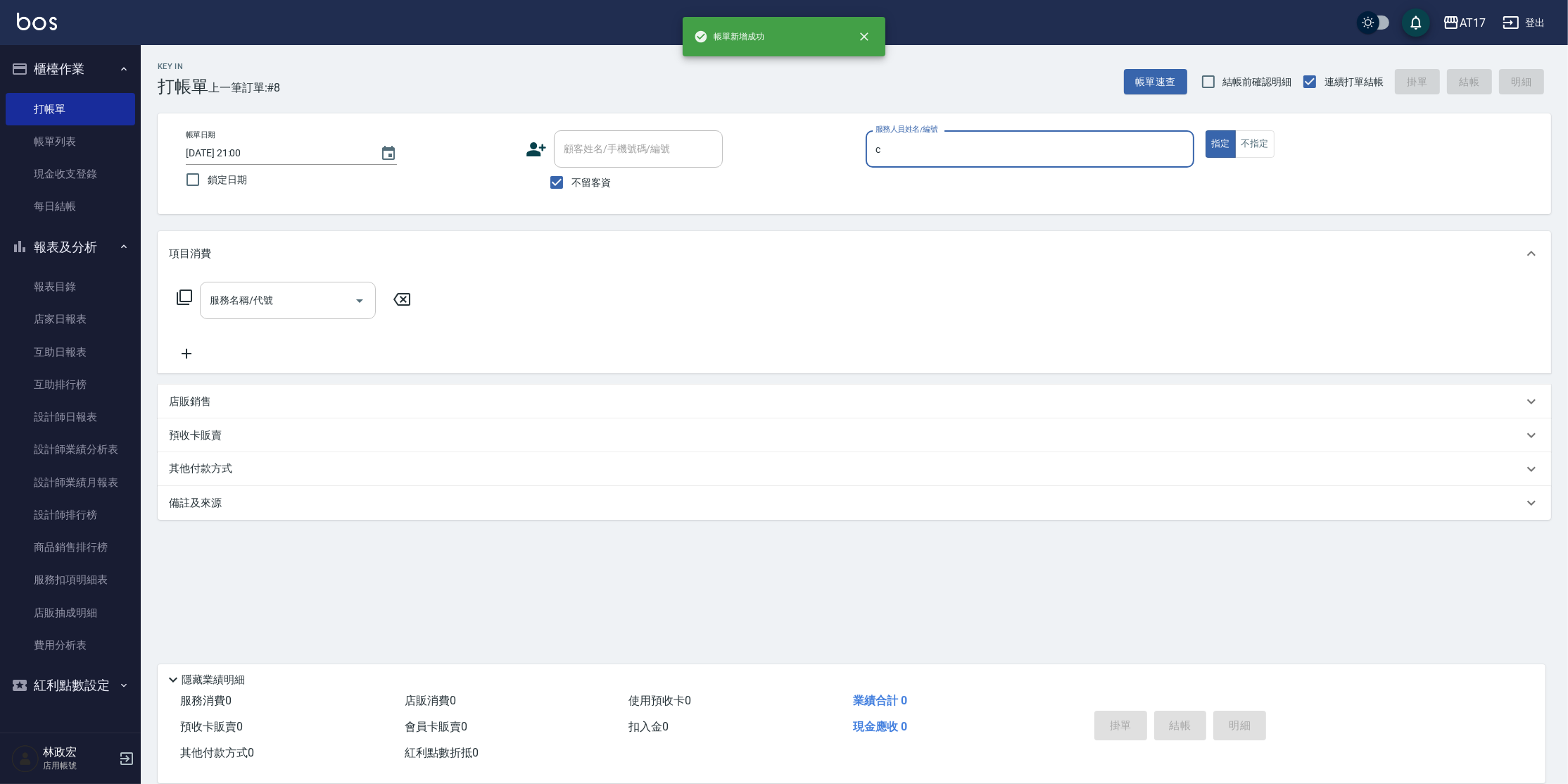
type input "Nuby-C"
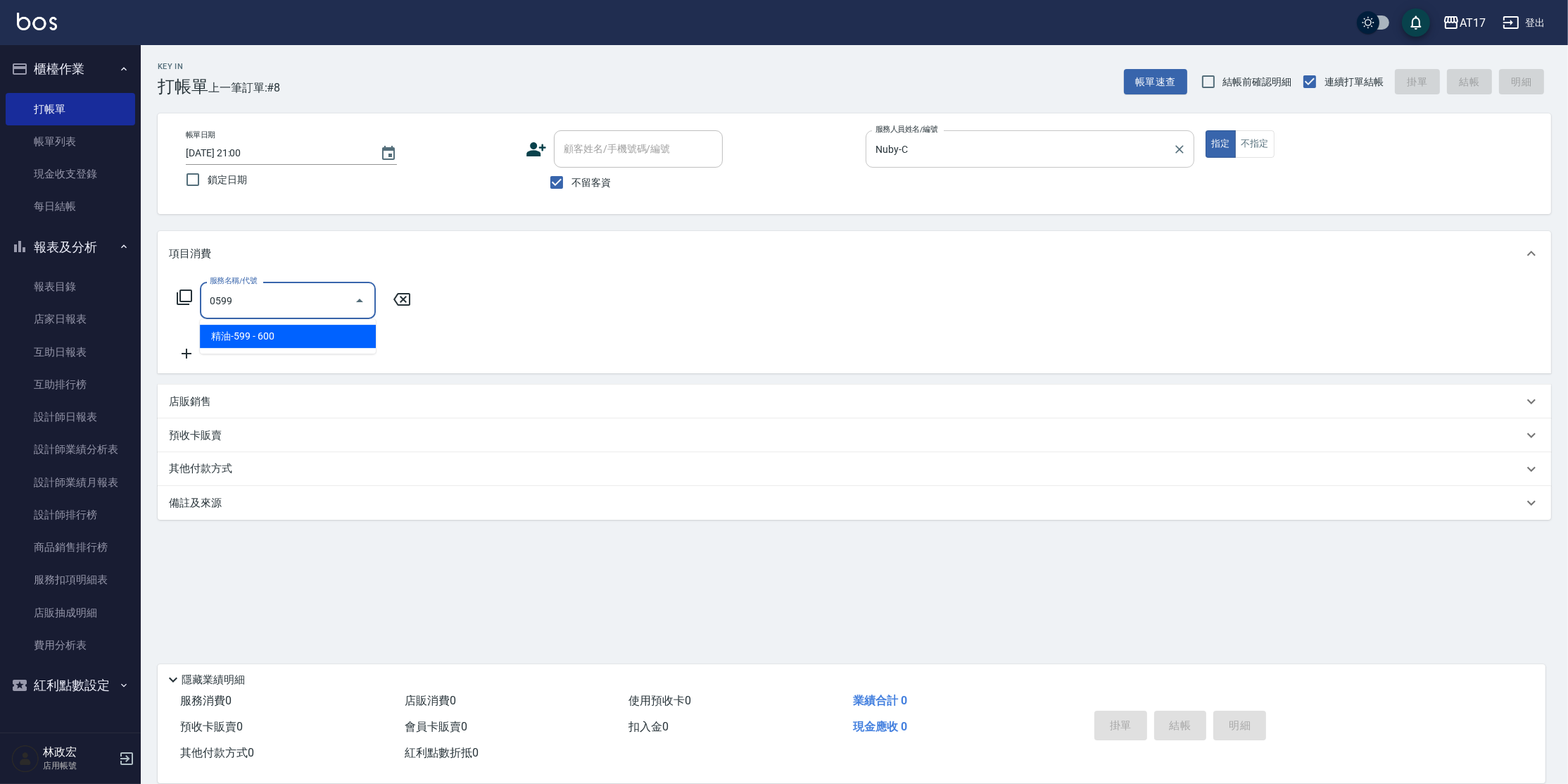
type input "精油-599(0599)"
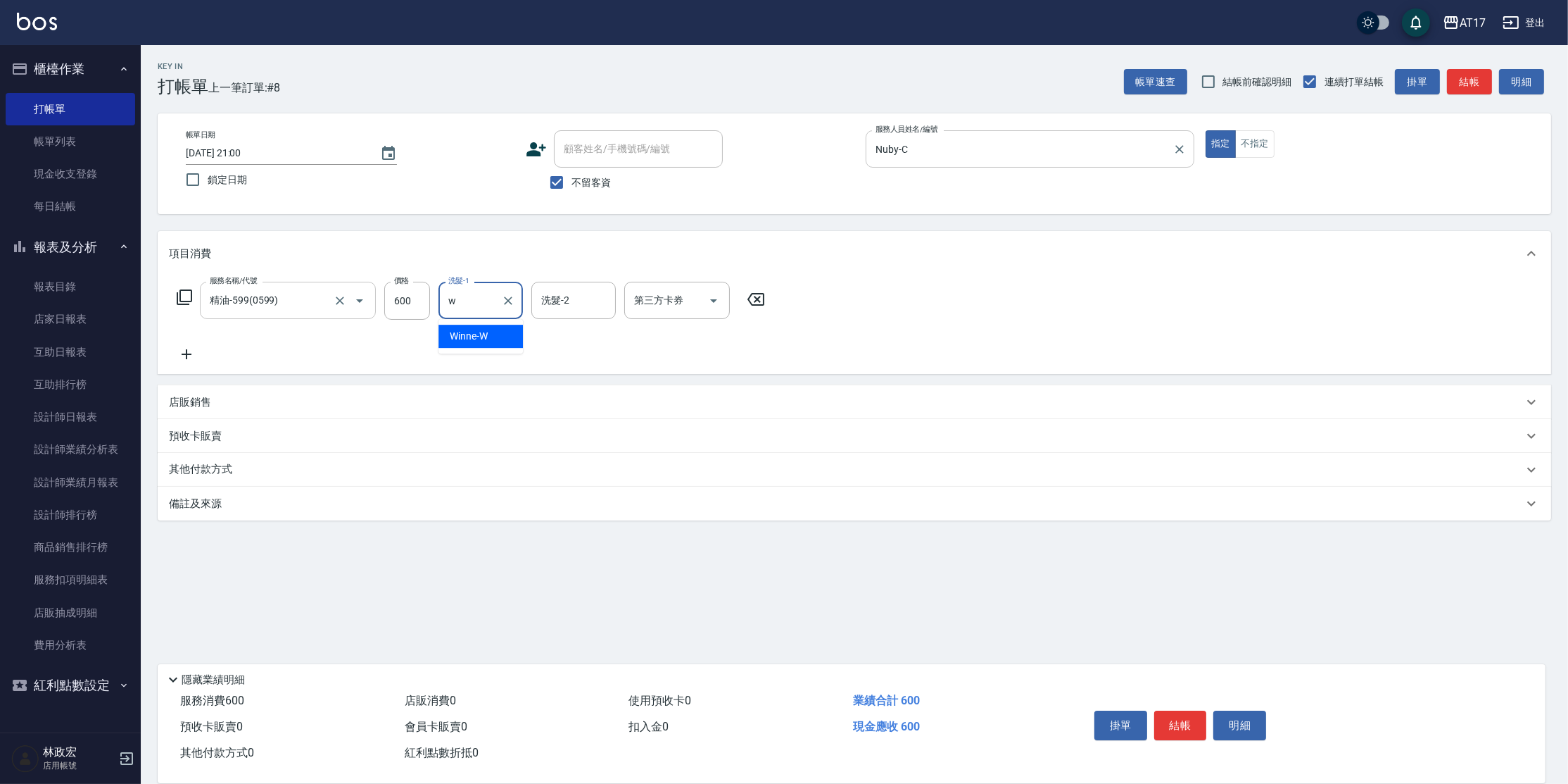
type input "Winne-W"
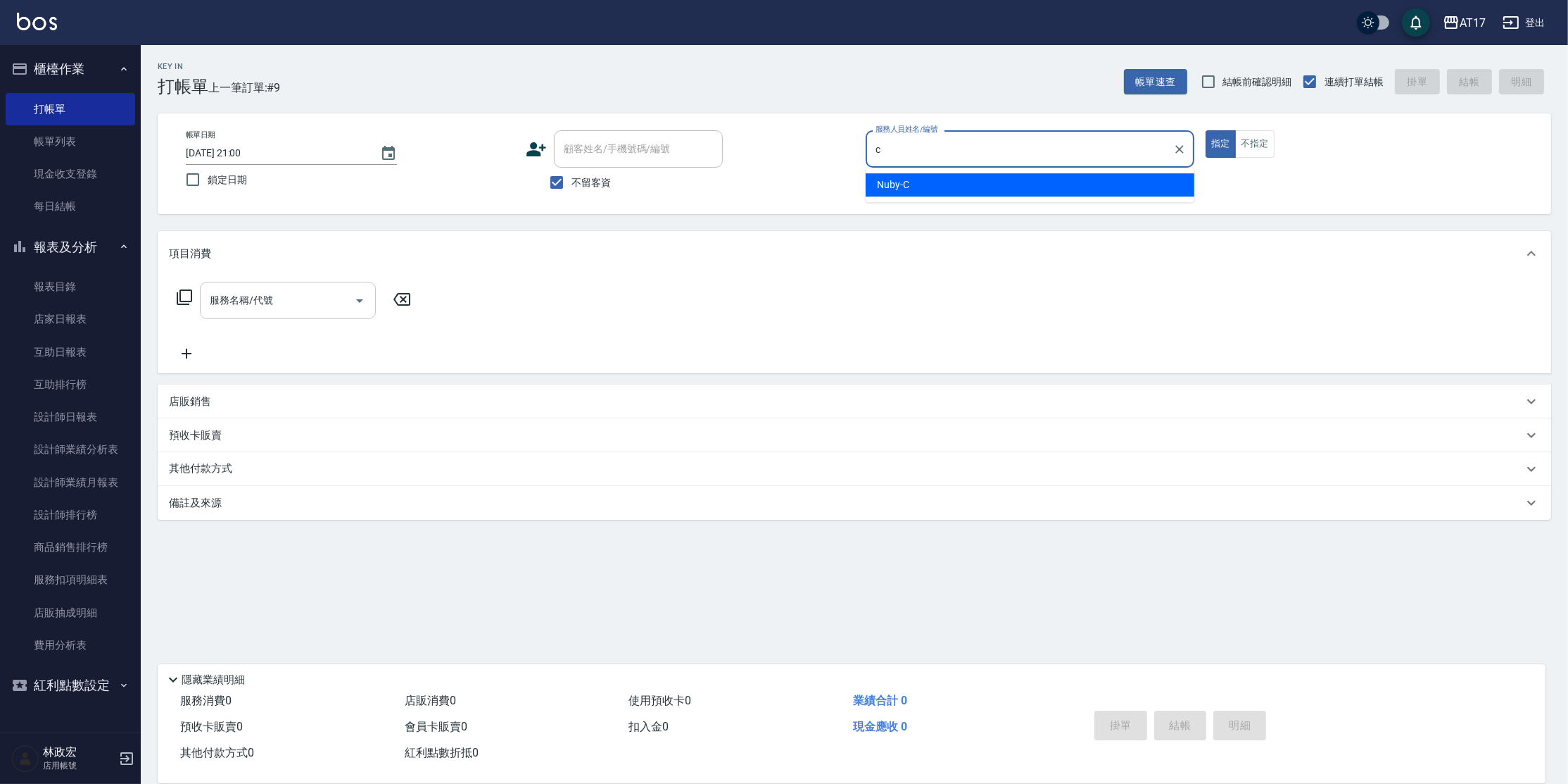
type input "Nuby-C"
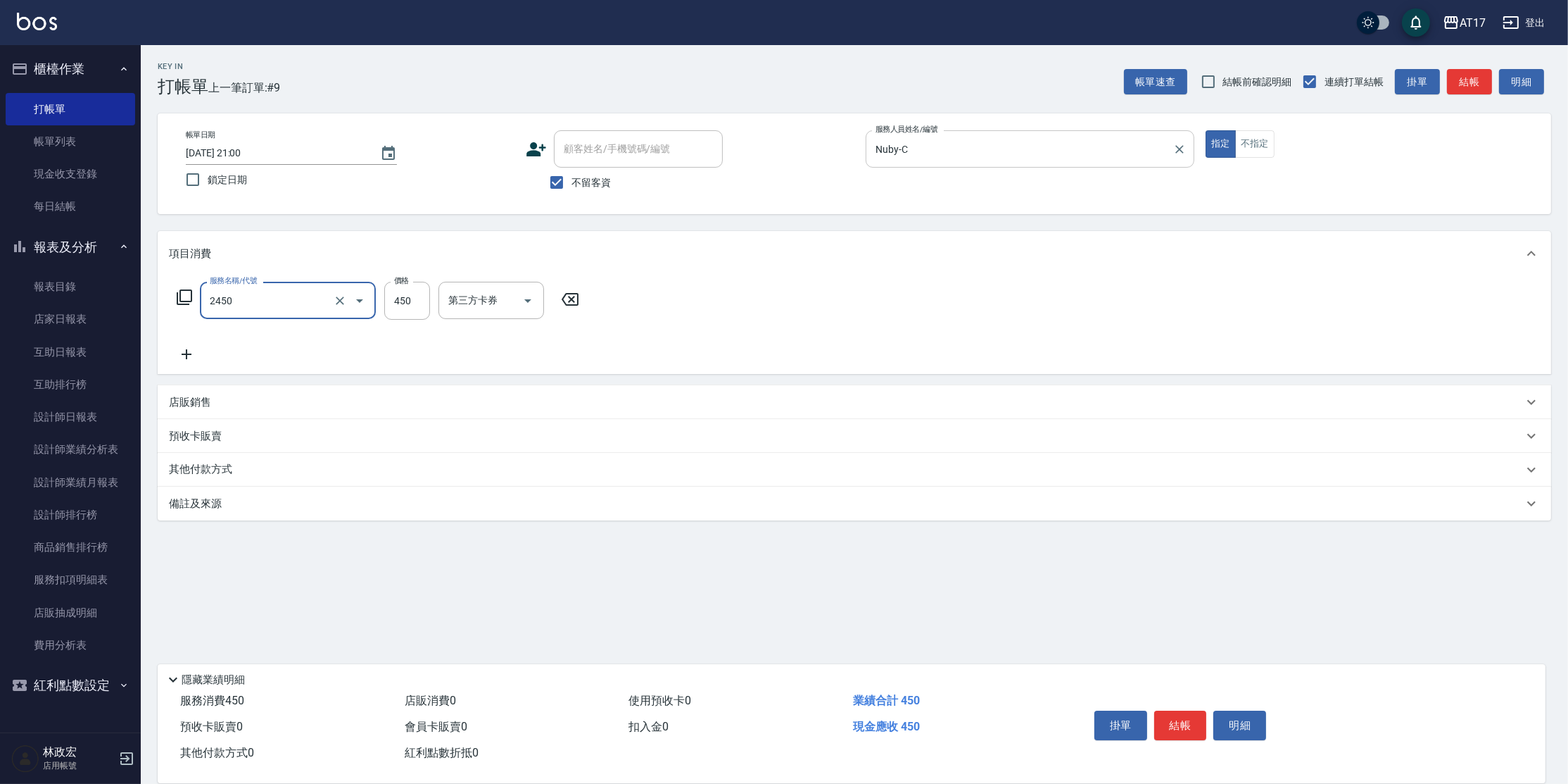
type input "C剪髮套餐(2450)"
type input "600"
type input "Winne-W"
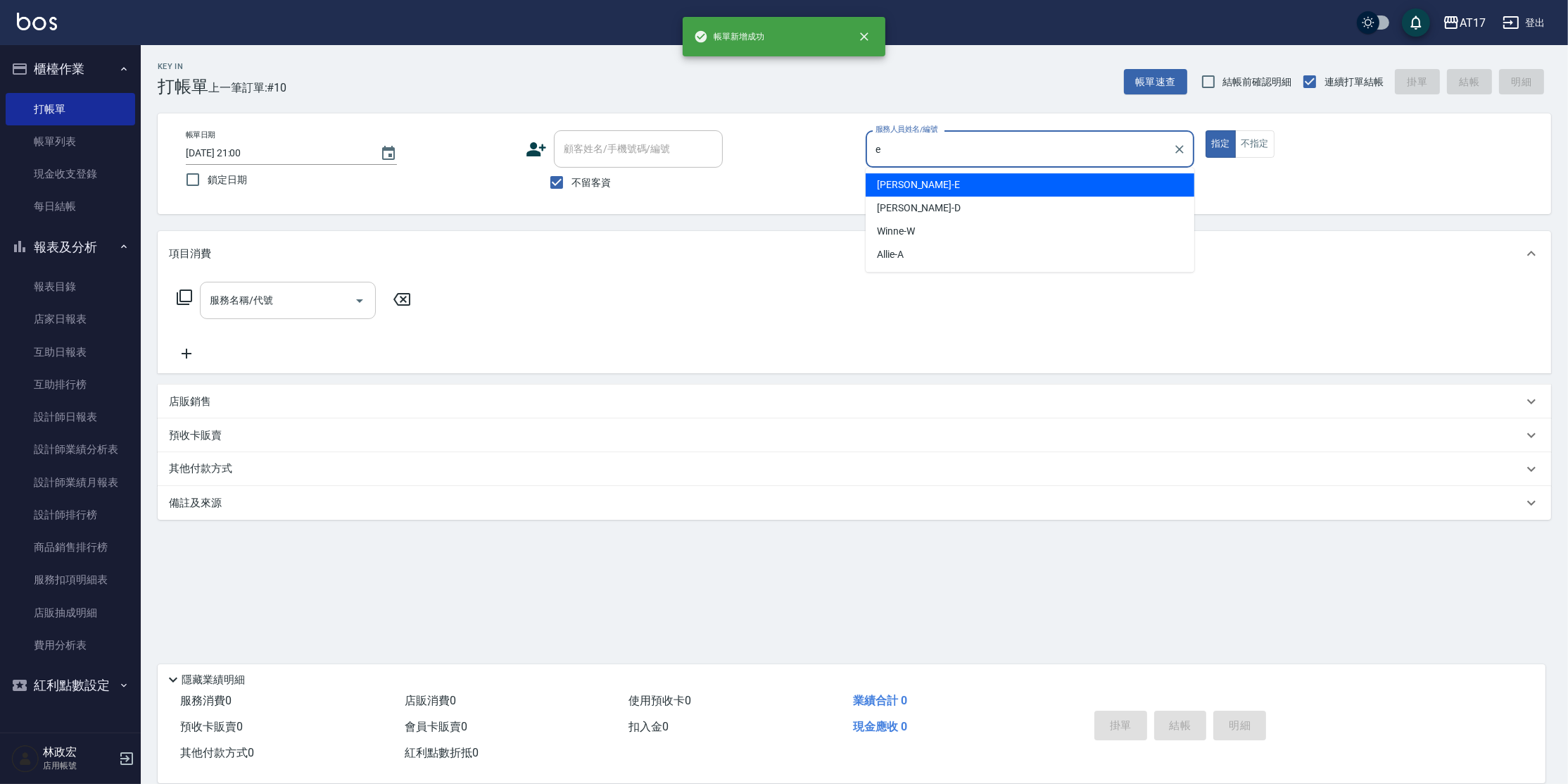
type input "[PERSON_NAME]"
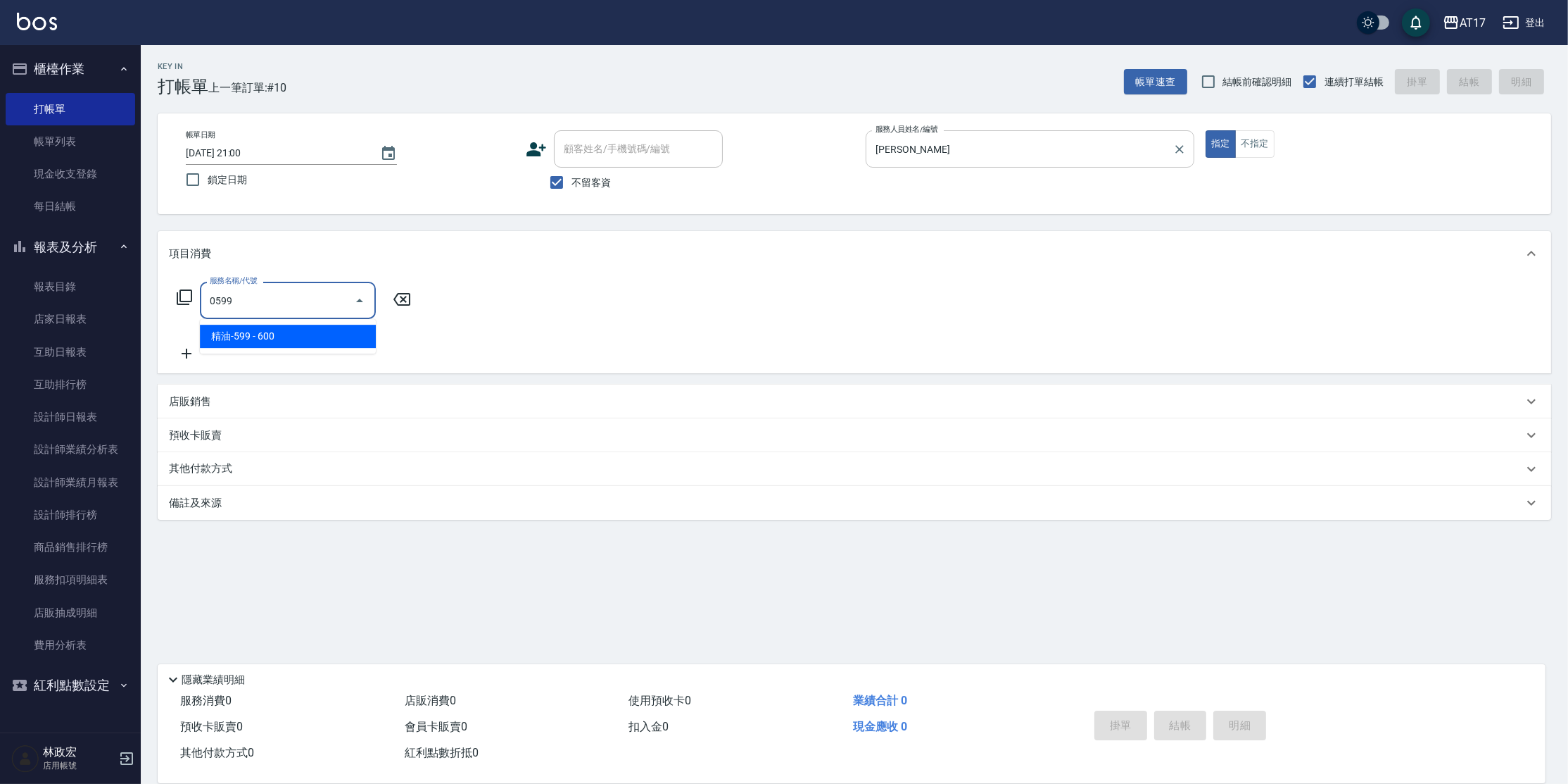
type input "精油-599(0599)"
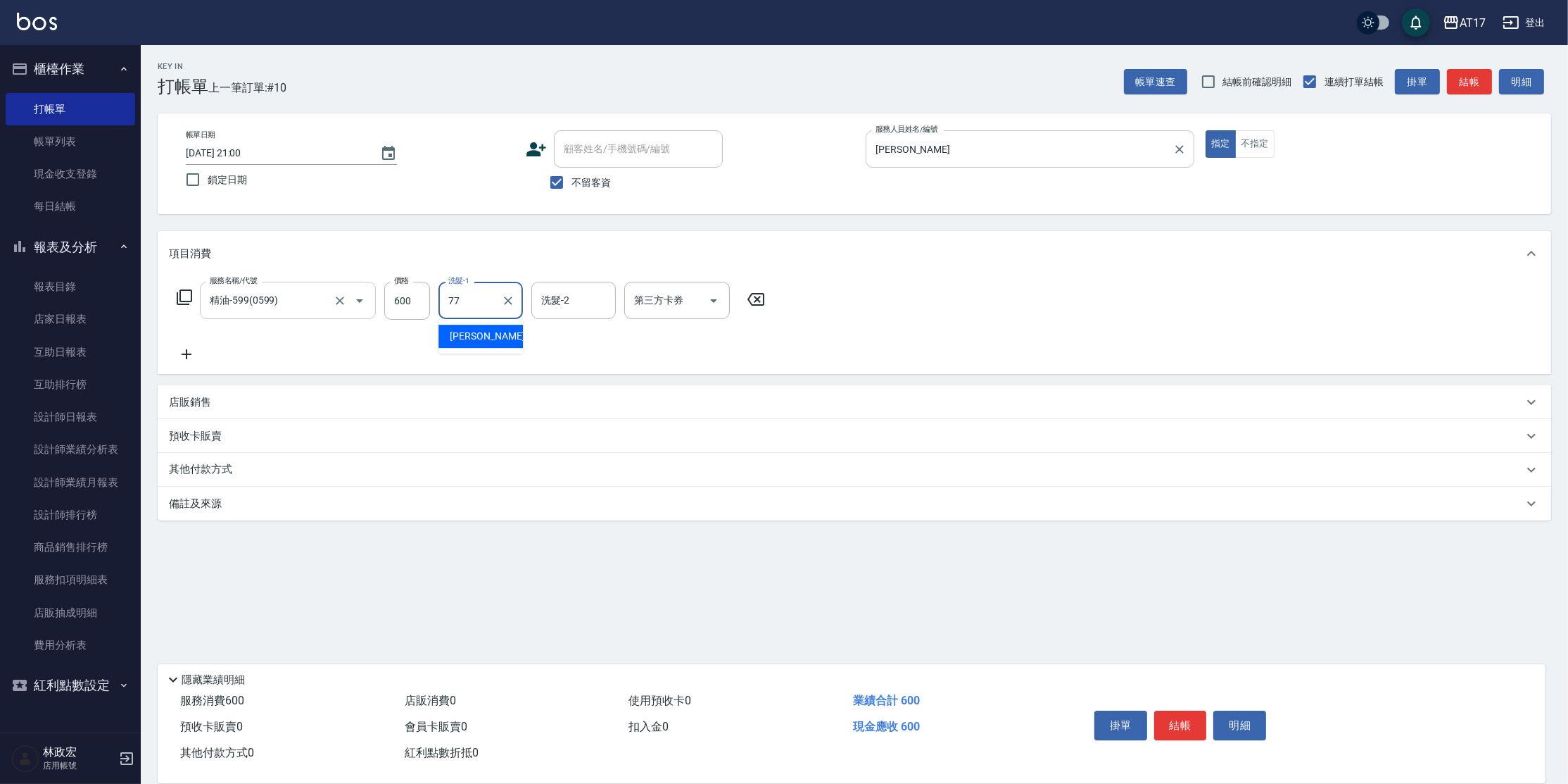
type input "欣麗-77"
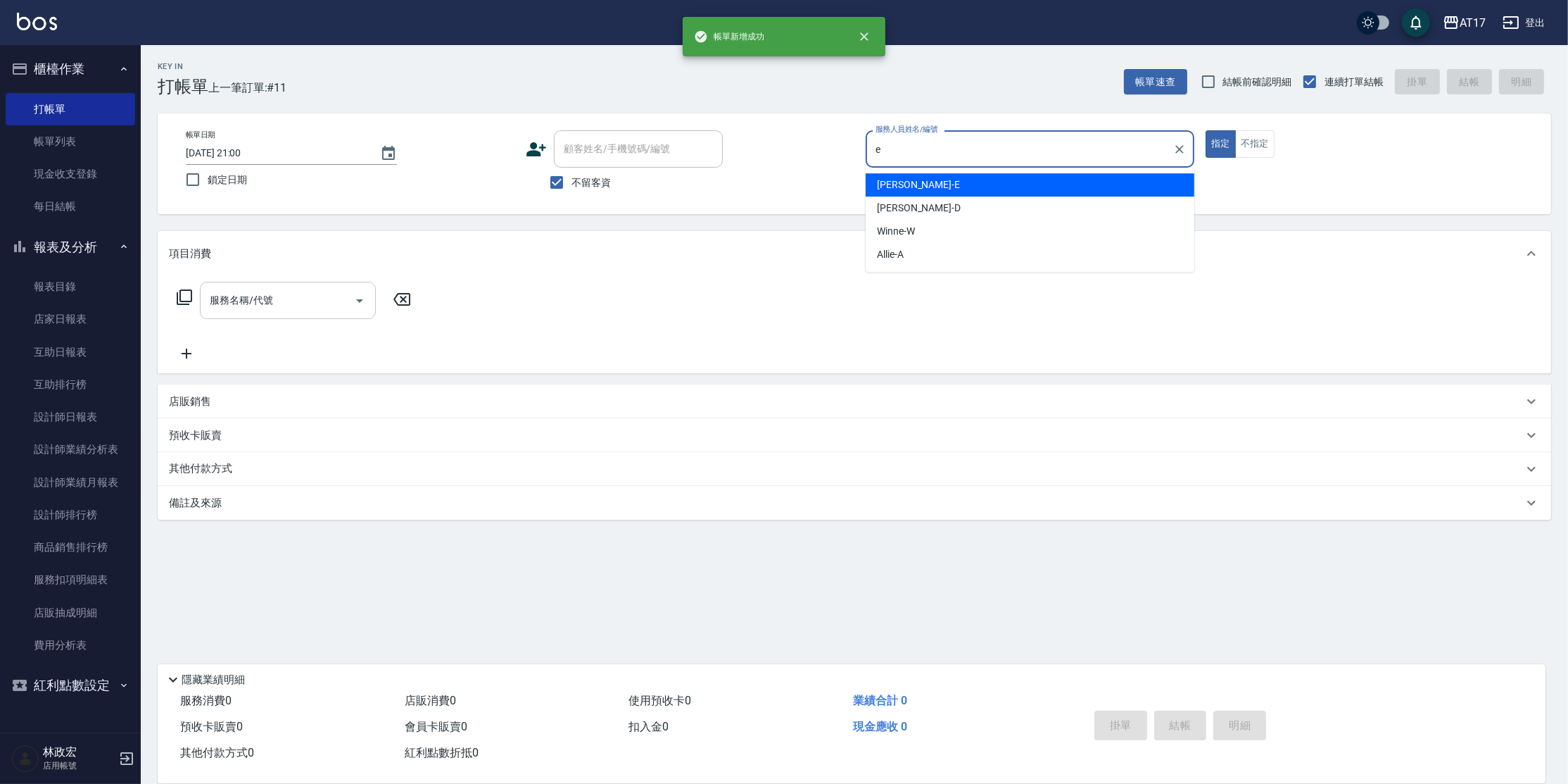
type input "[PERSON_NAME]"
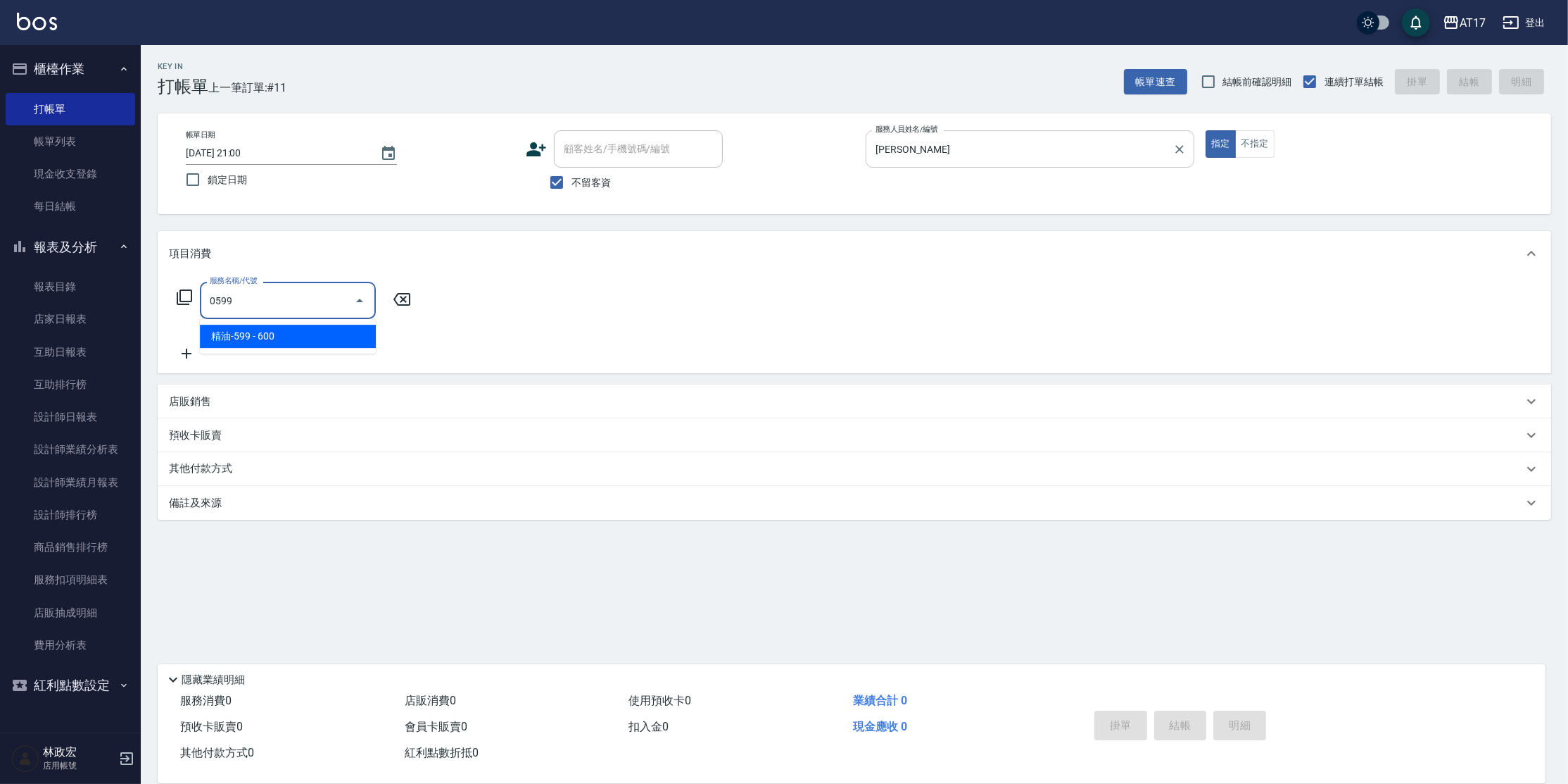
type input "精油-599(0599)"
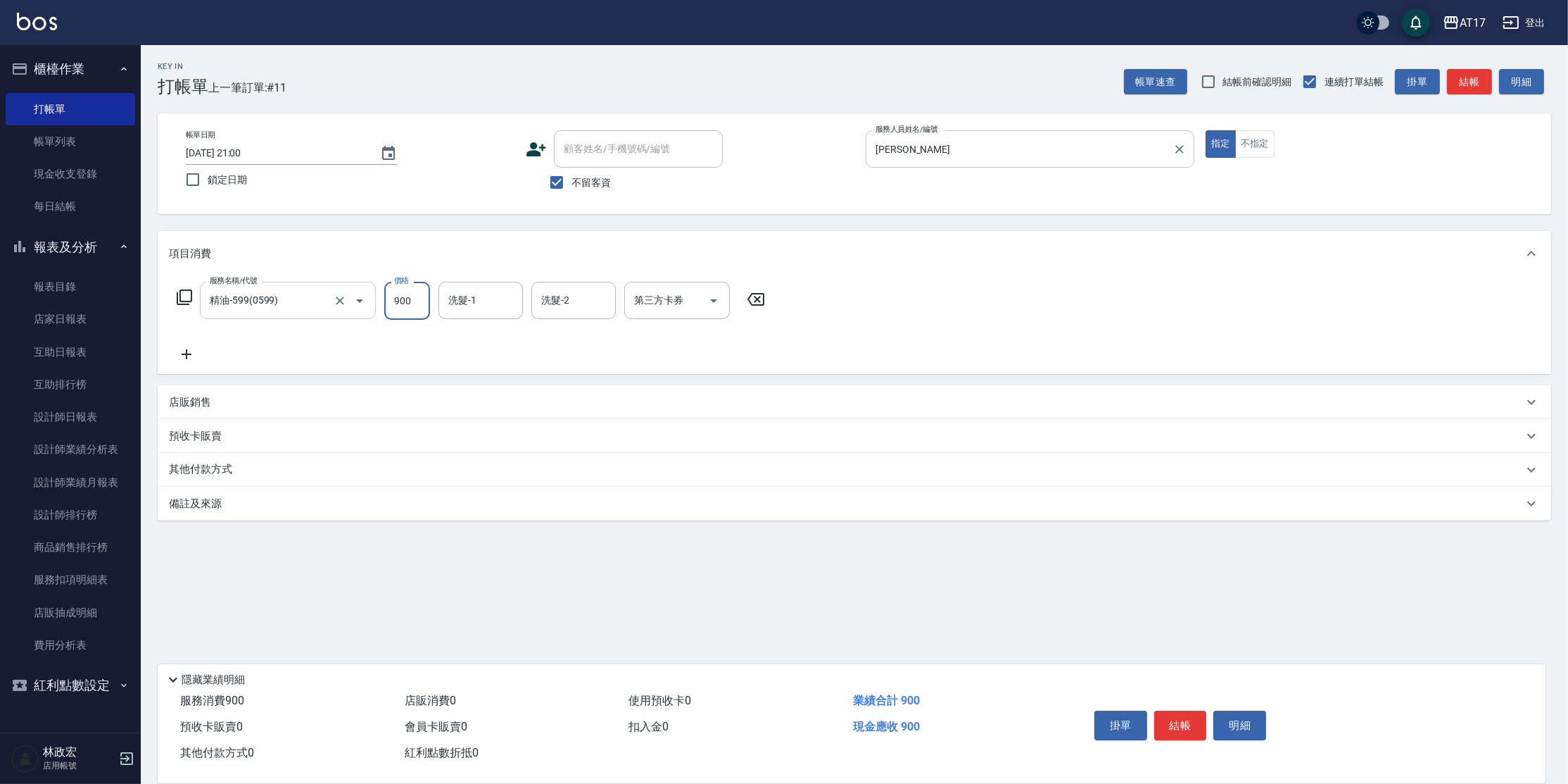
type input "900"
type input "[PERSON_NAME]-22"
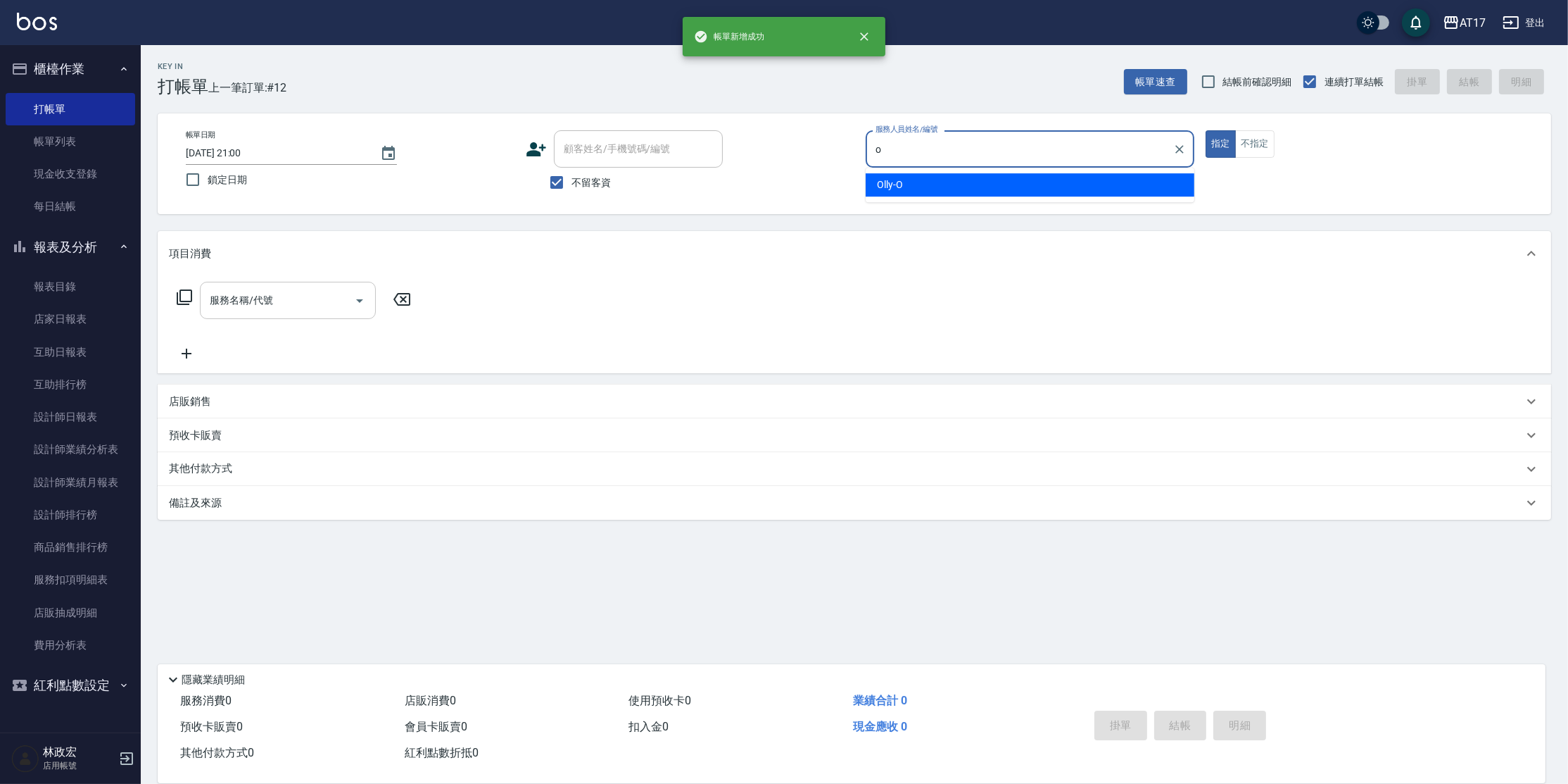
type input "Olly-O"
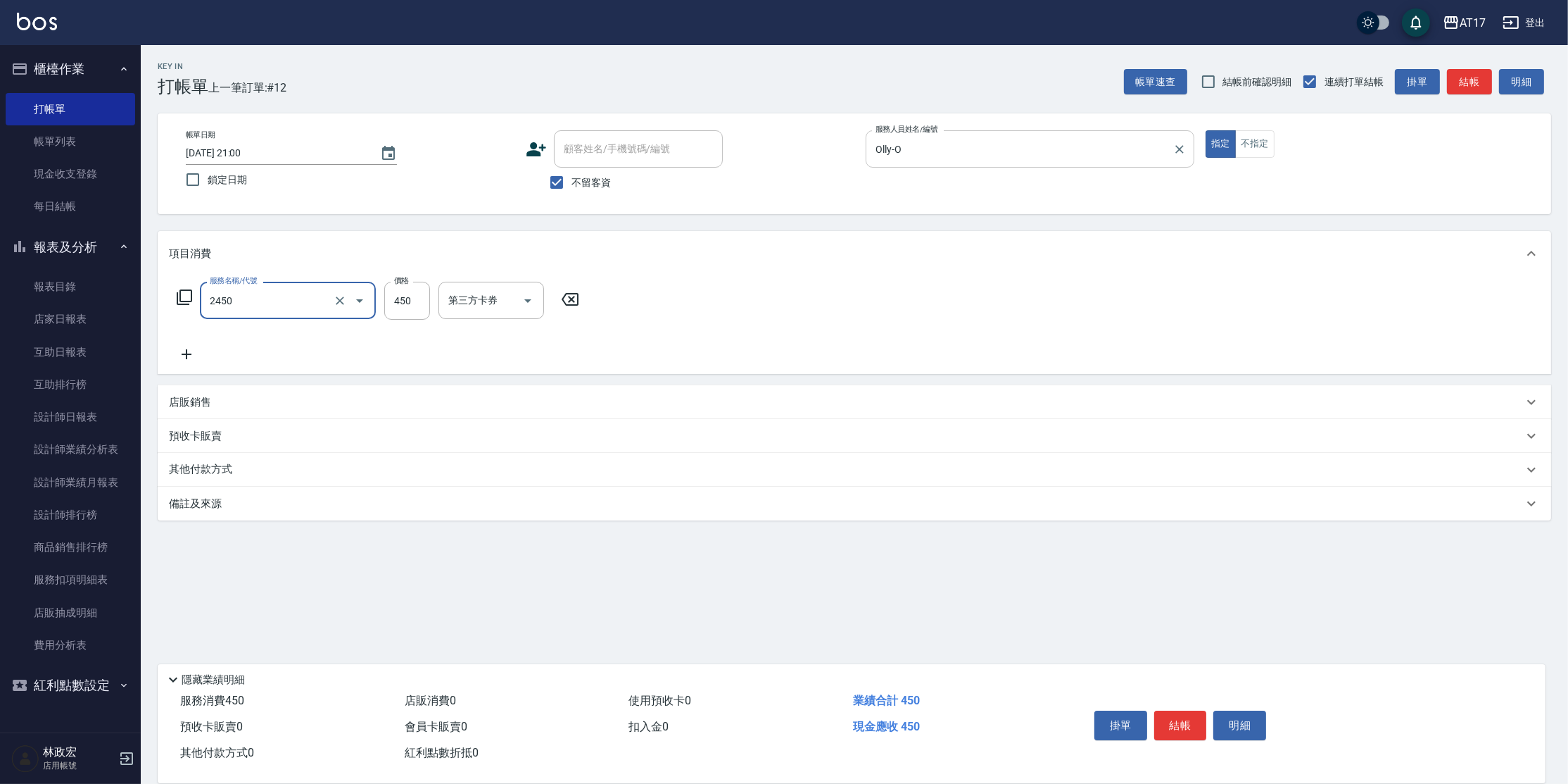
type input "C剪髮套餐(2450)"
type input "500"
type input "欣麗-77"
click at [506, 293] on button "Clear" at bounding box center [508, 301] width 20 height 20
type input "[PERSON_NAME]-27"
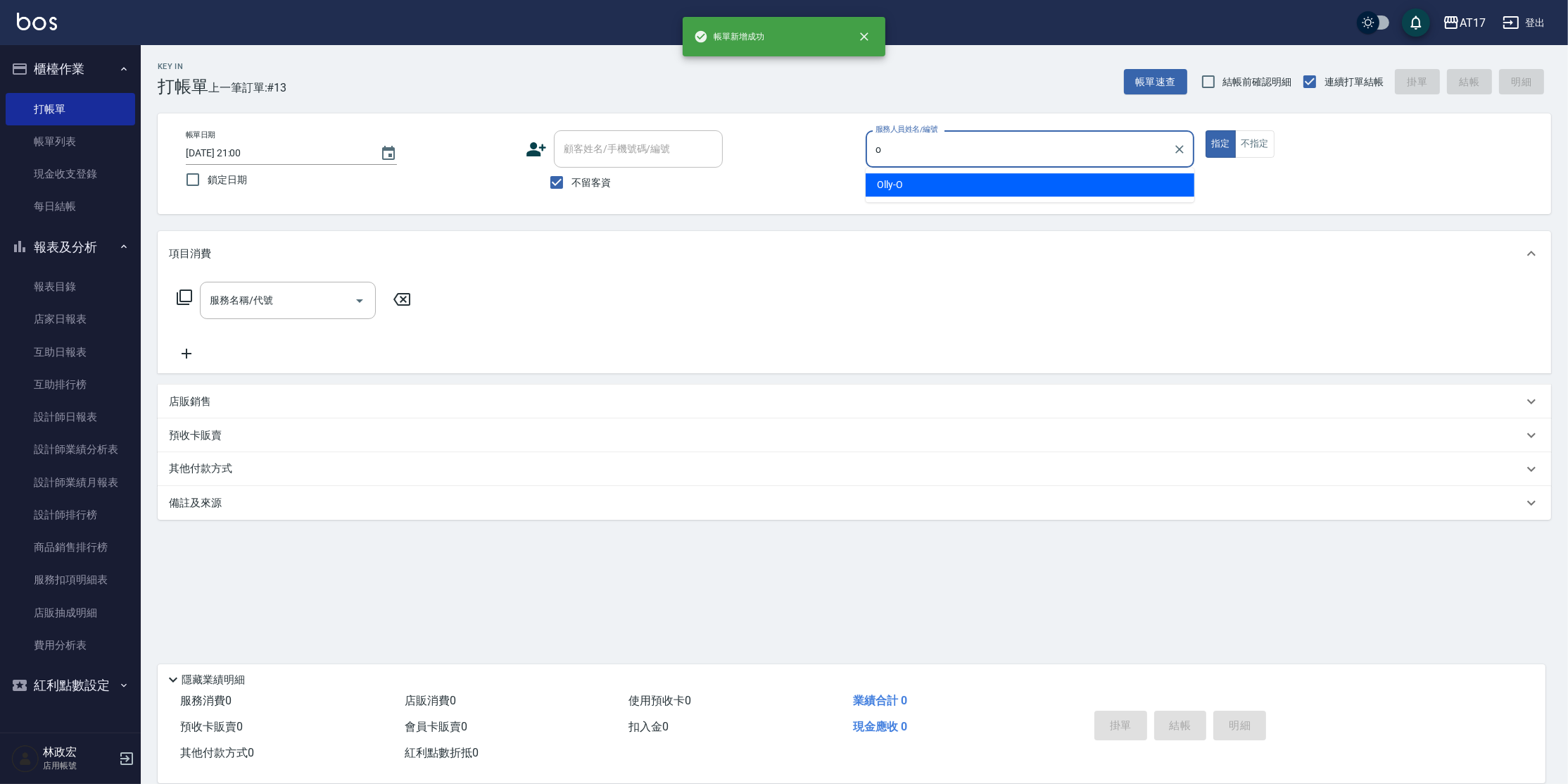
type input "Olly-O"
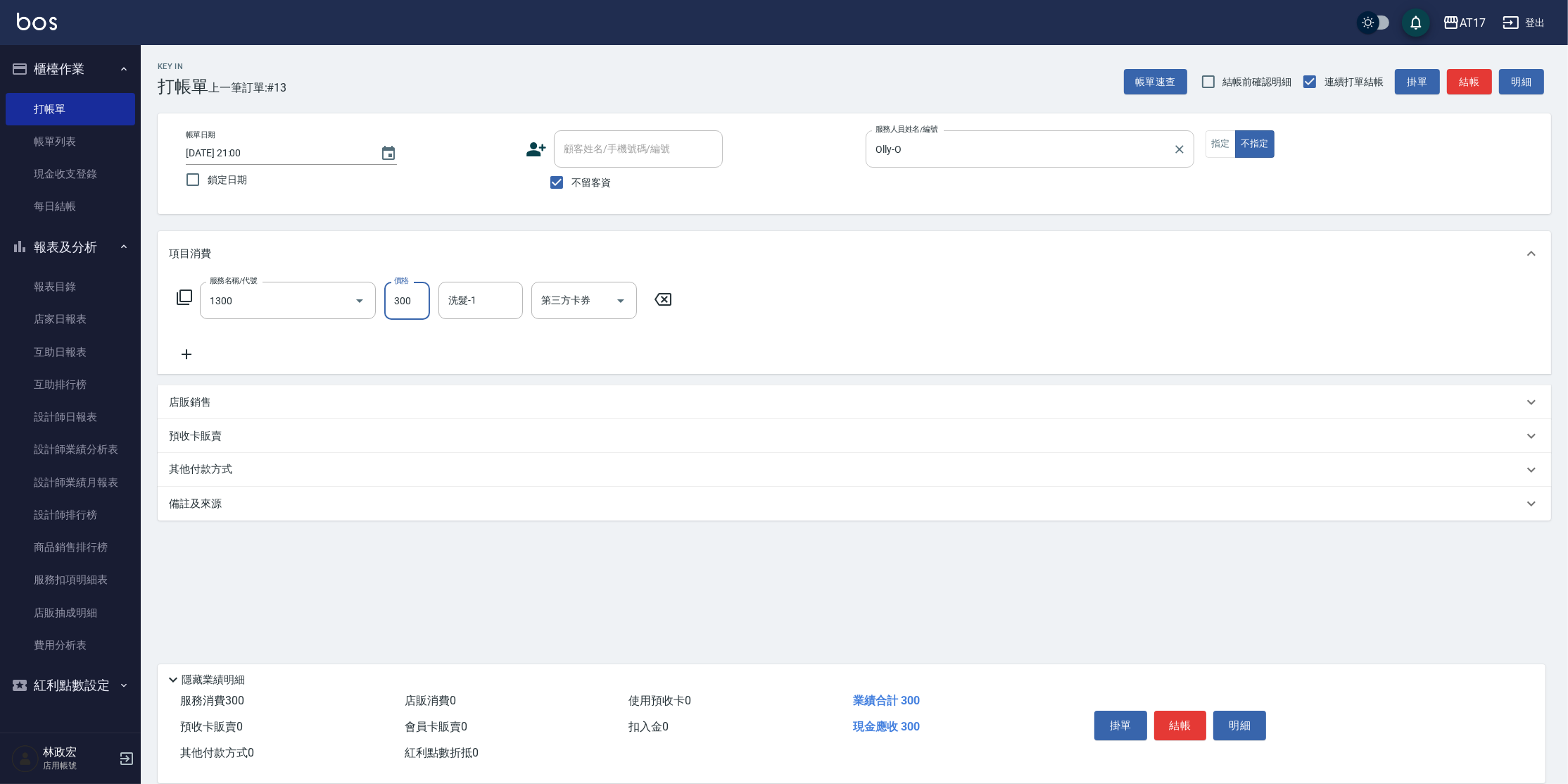
type input "一般洗髮(1300)"
type input "299"
type input "[PERSON_NAME]-27"
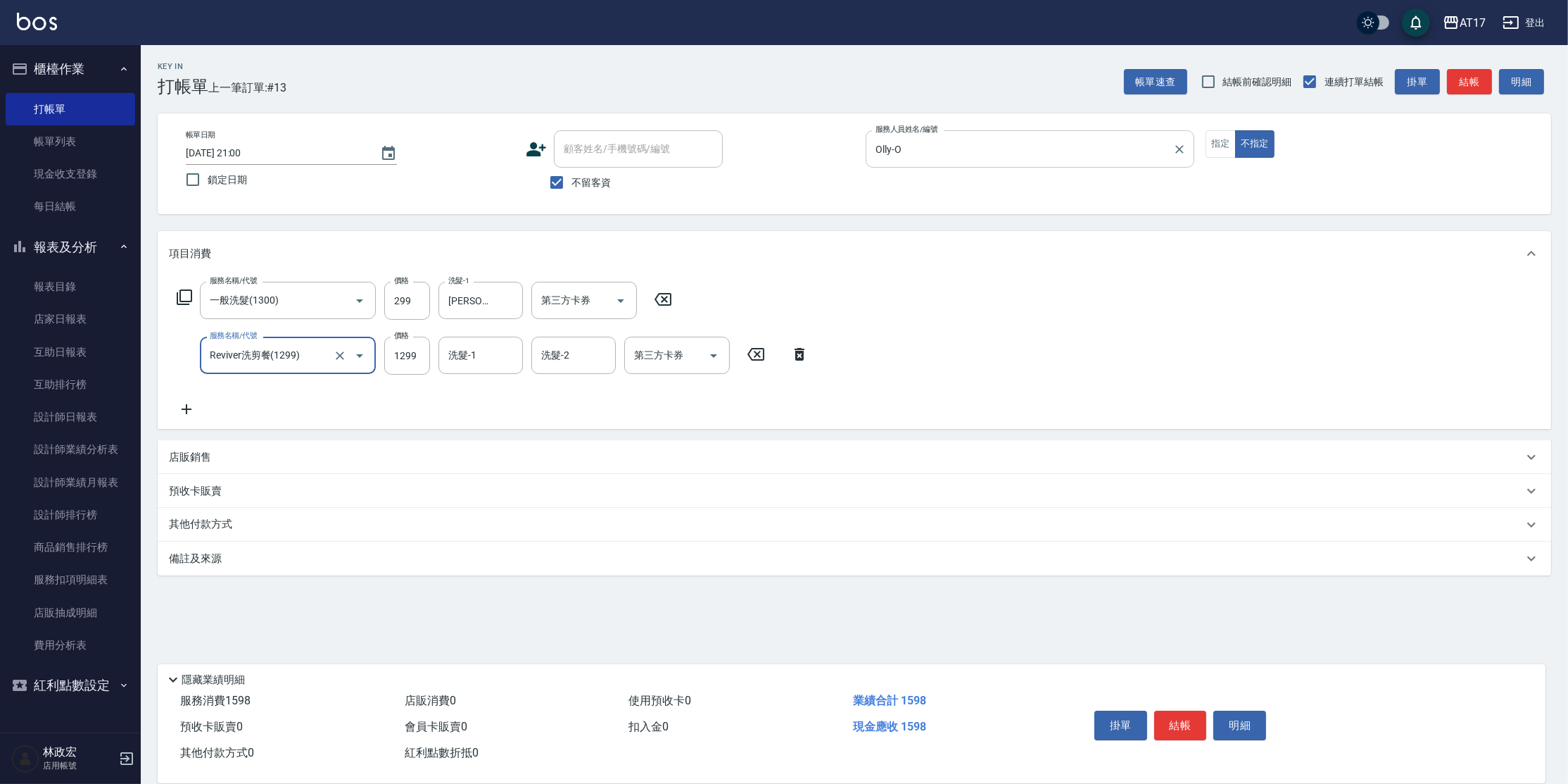
type input "Reviver洗剪餐(1299)"
click at [804, 352] on icon at bounding box center [800, 354] width 35 height 17
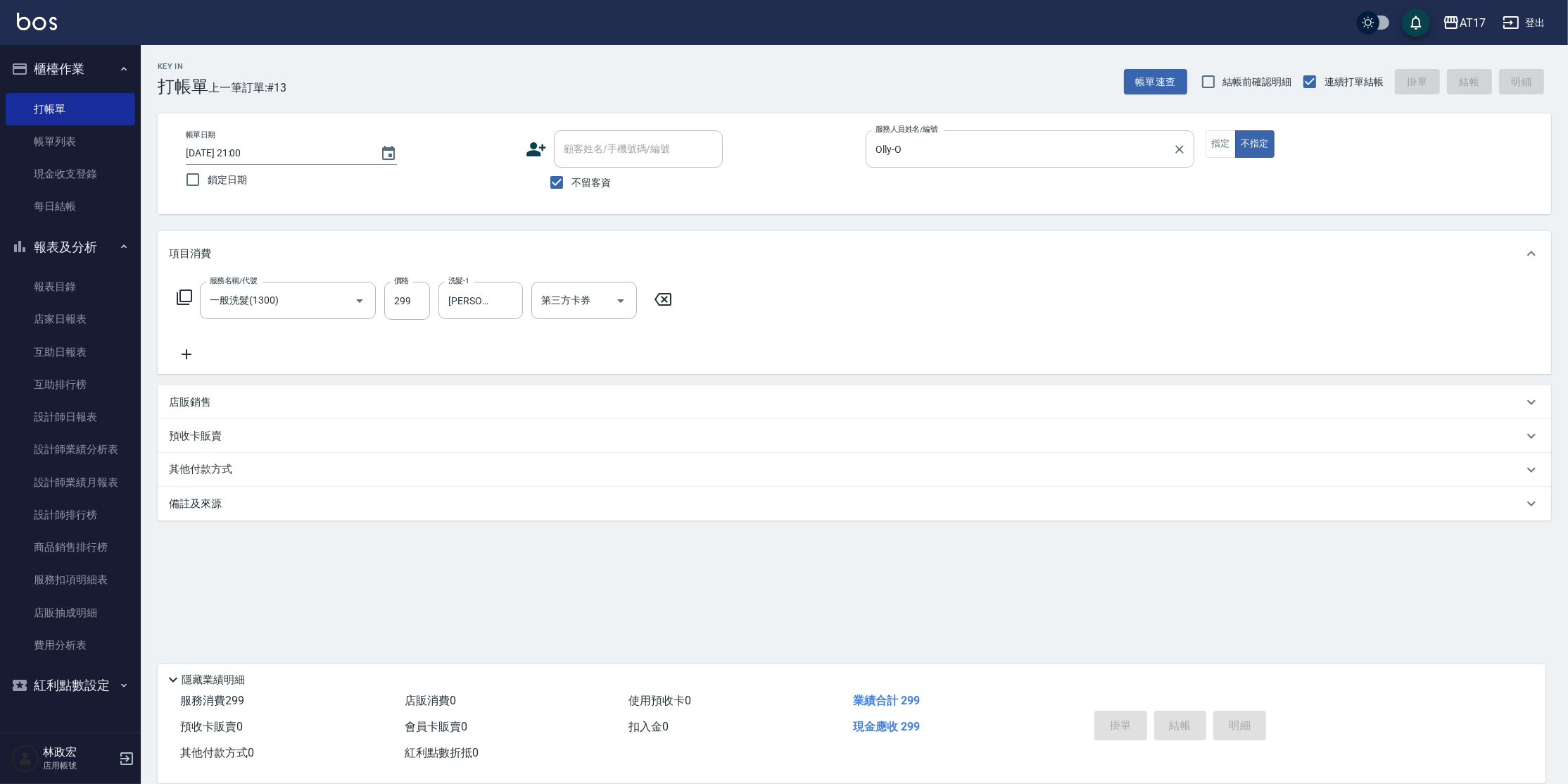
type input "[DATE] 21:01"
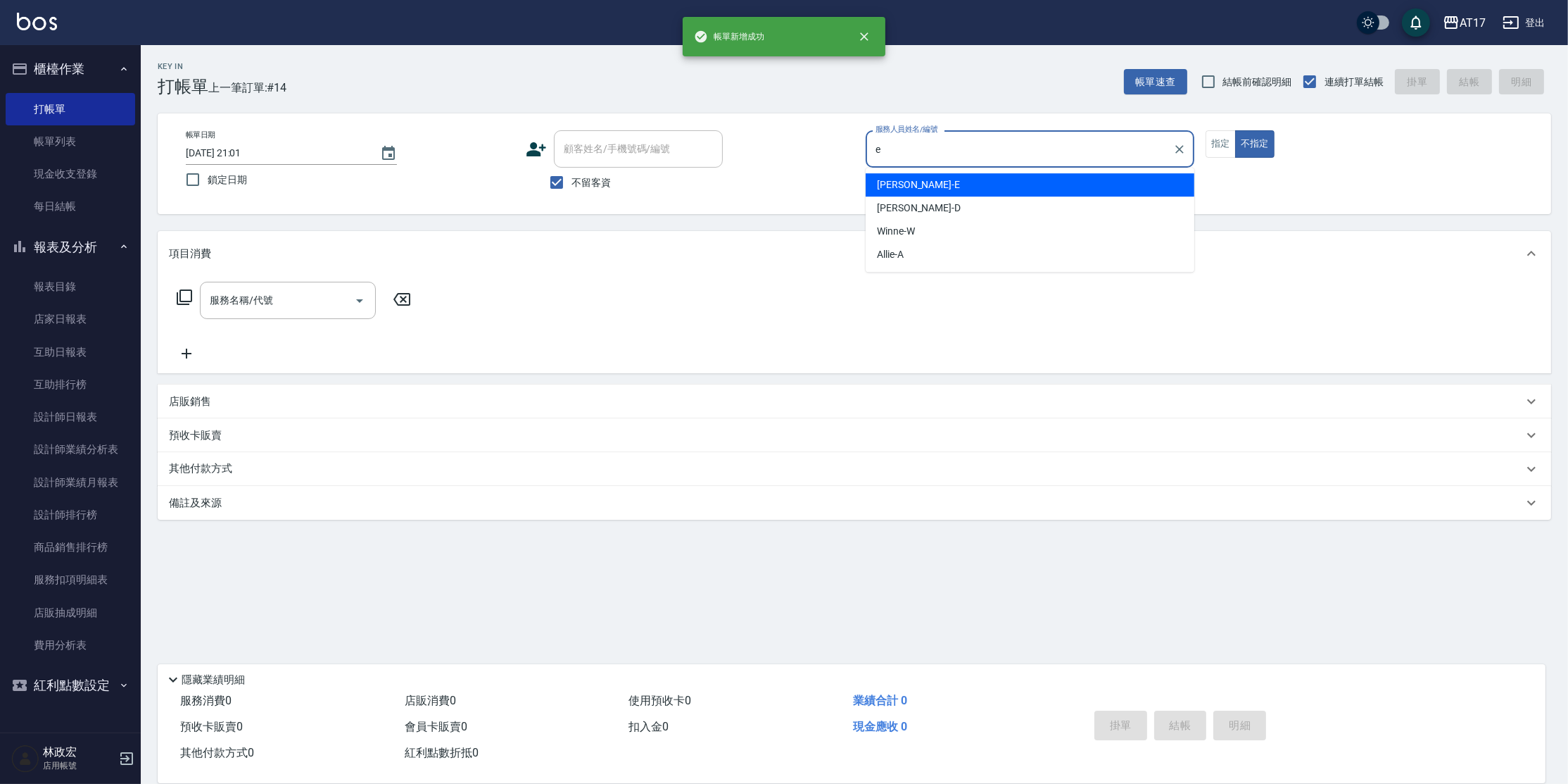
type input "[PERSON_NAME]"
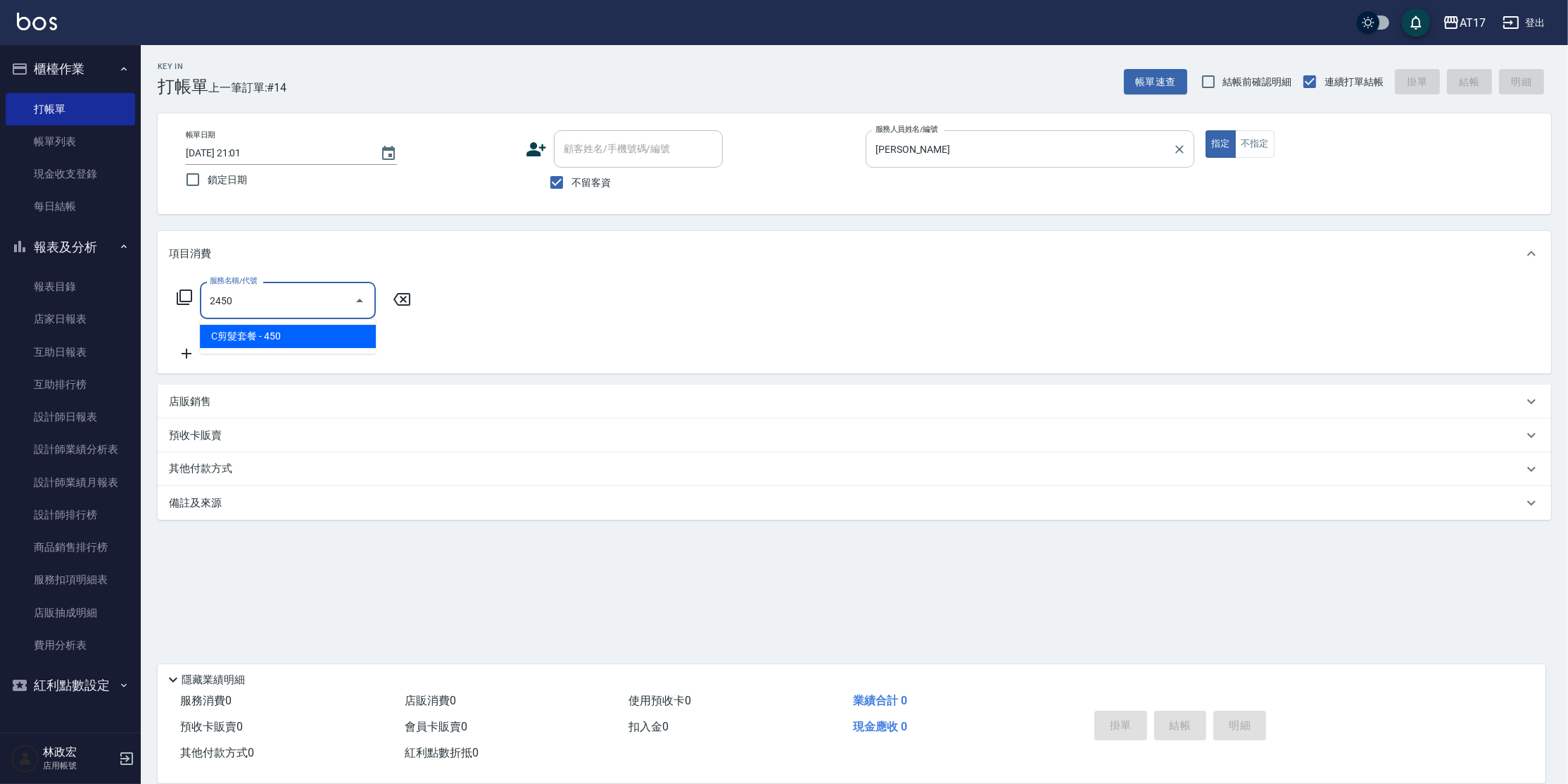
type input "C剪髮套餐(2450)"
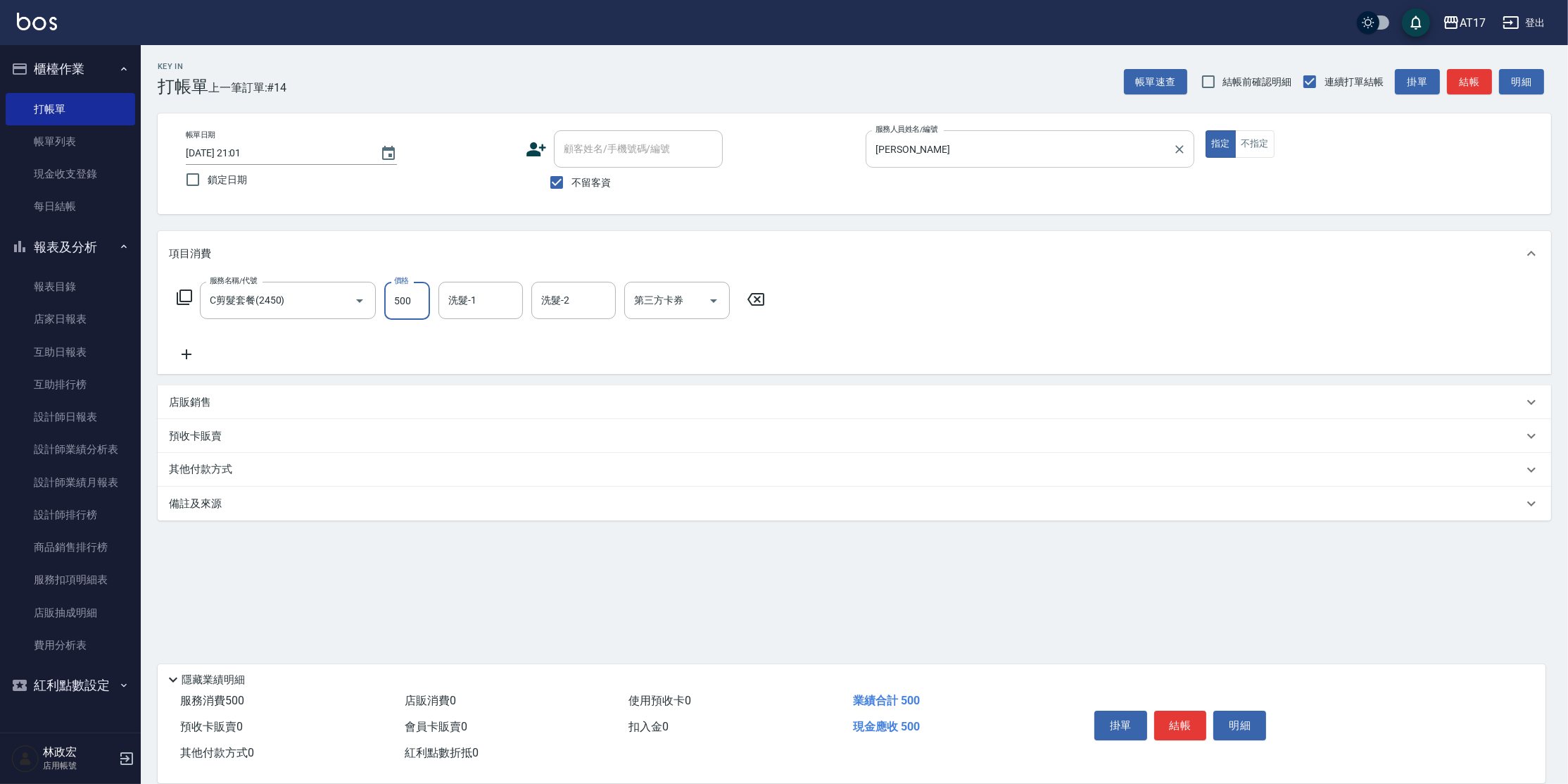
type input "500"
type input "[PERSON_NAME]-22"
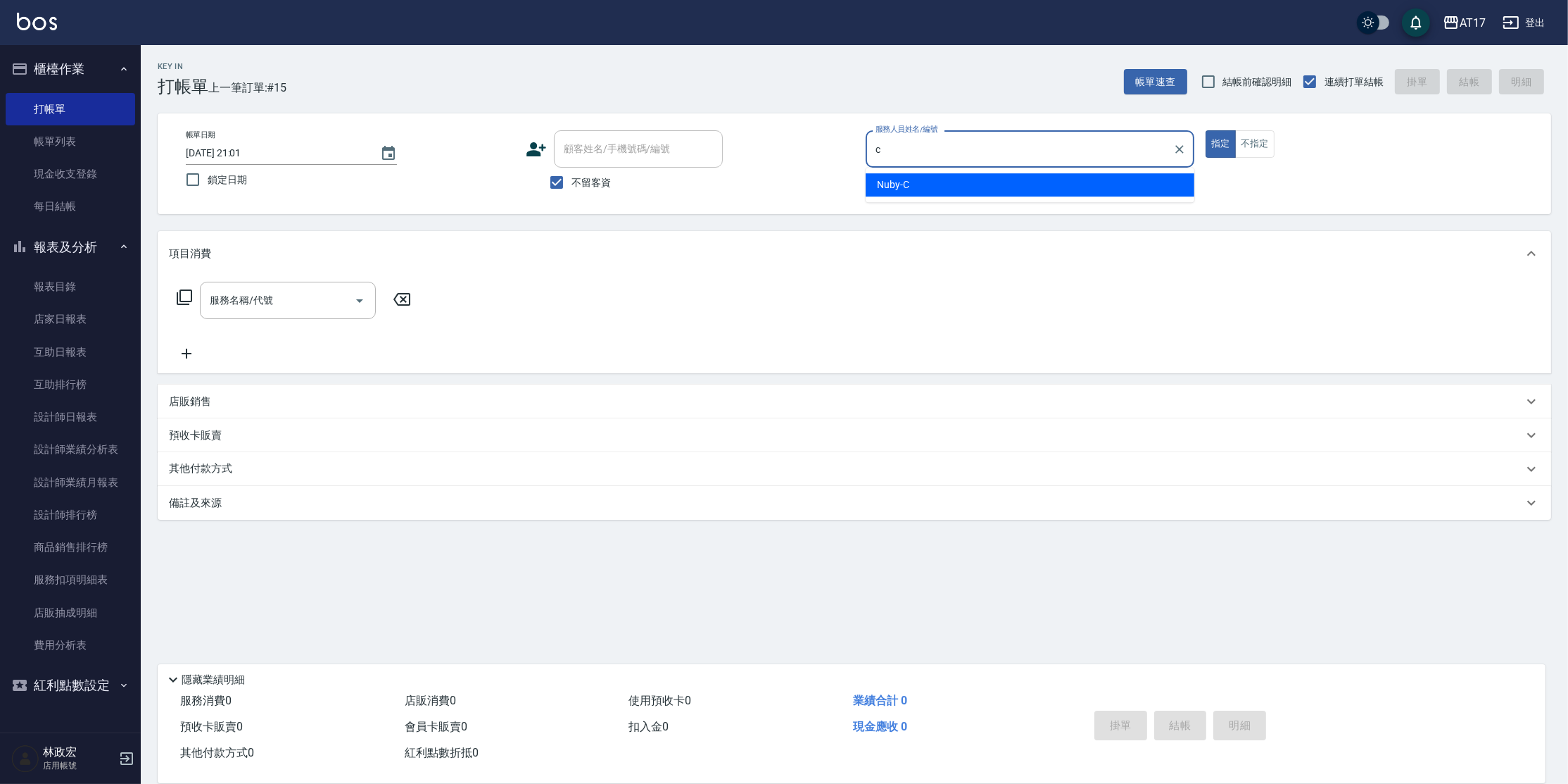
type input "Nuby-C"
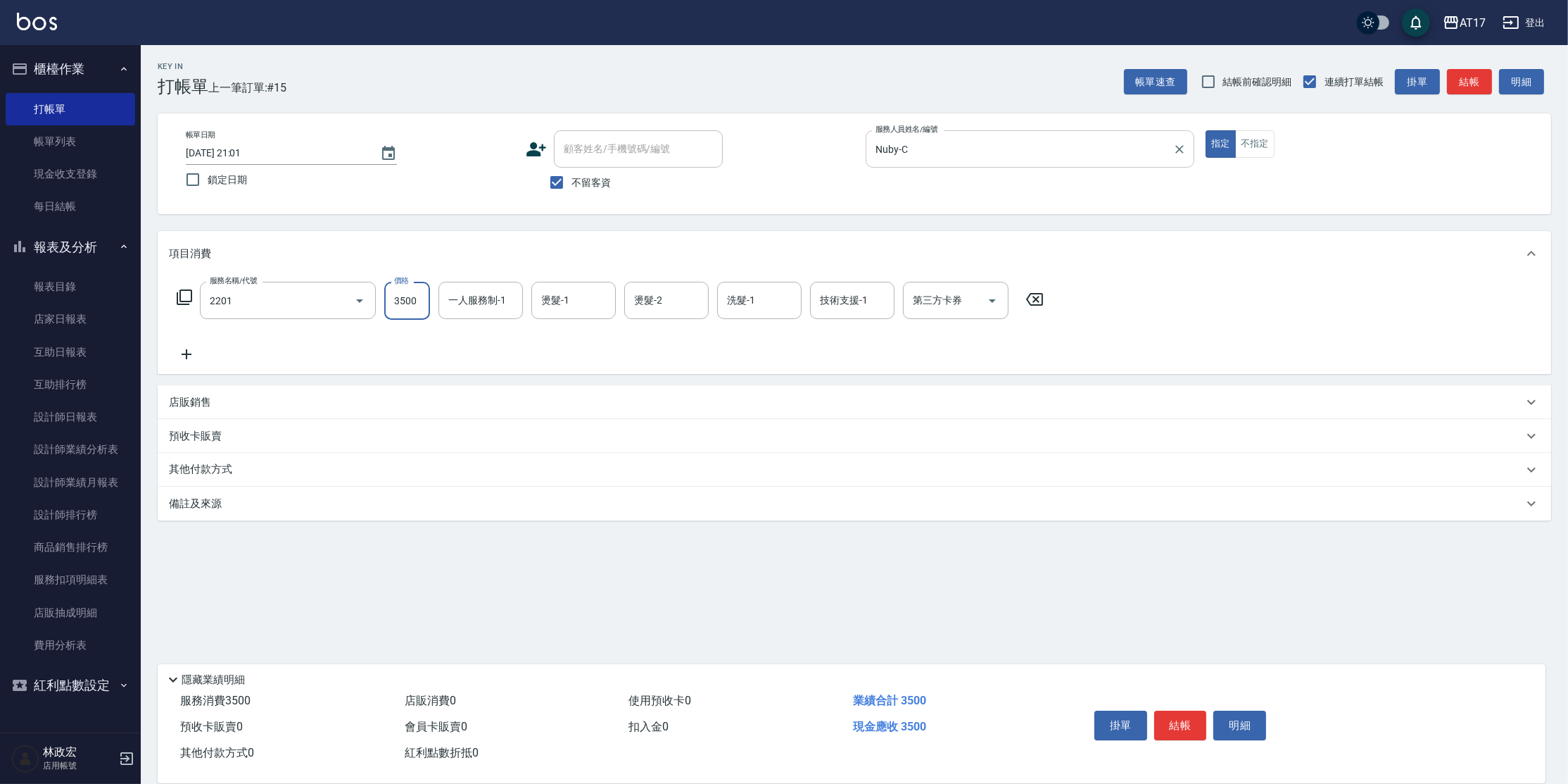
type input "燙髮A餐(短髮)(2201)"
type input "3000"
type input "Nuby-C"
type input "Winne-W"
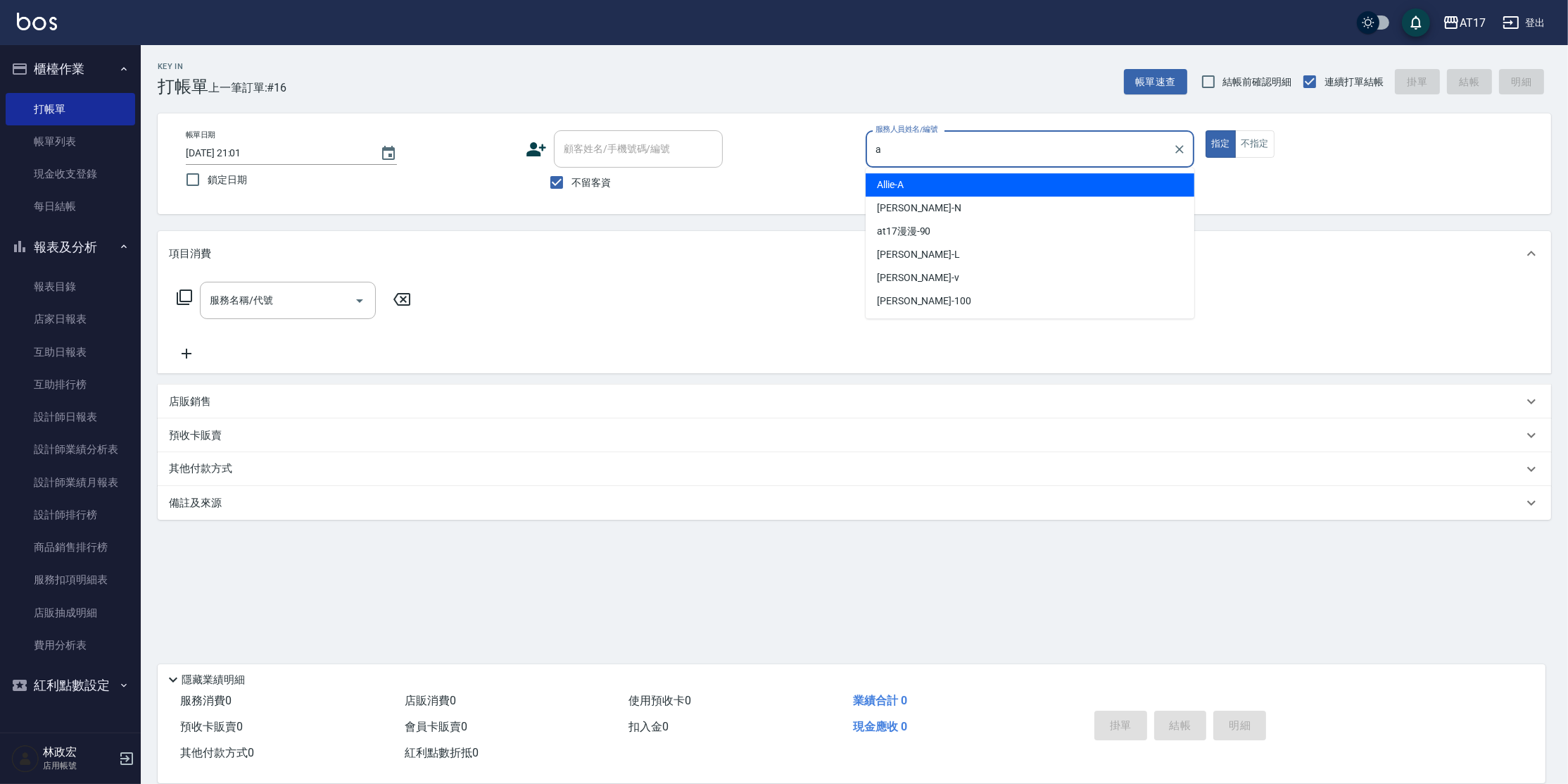
type input "Allie-A"
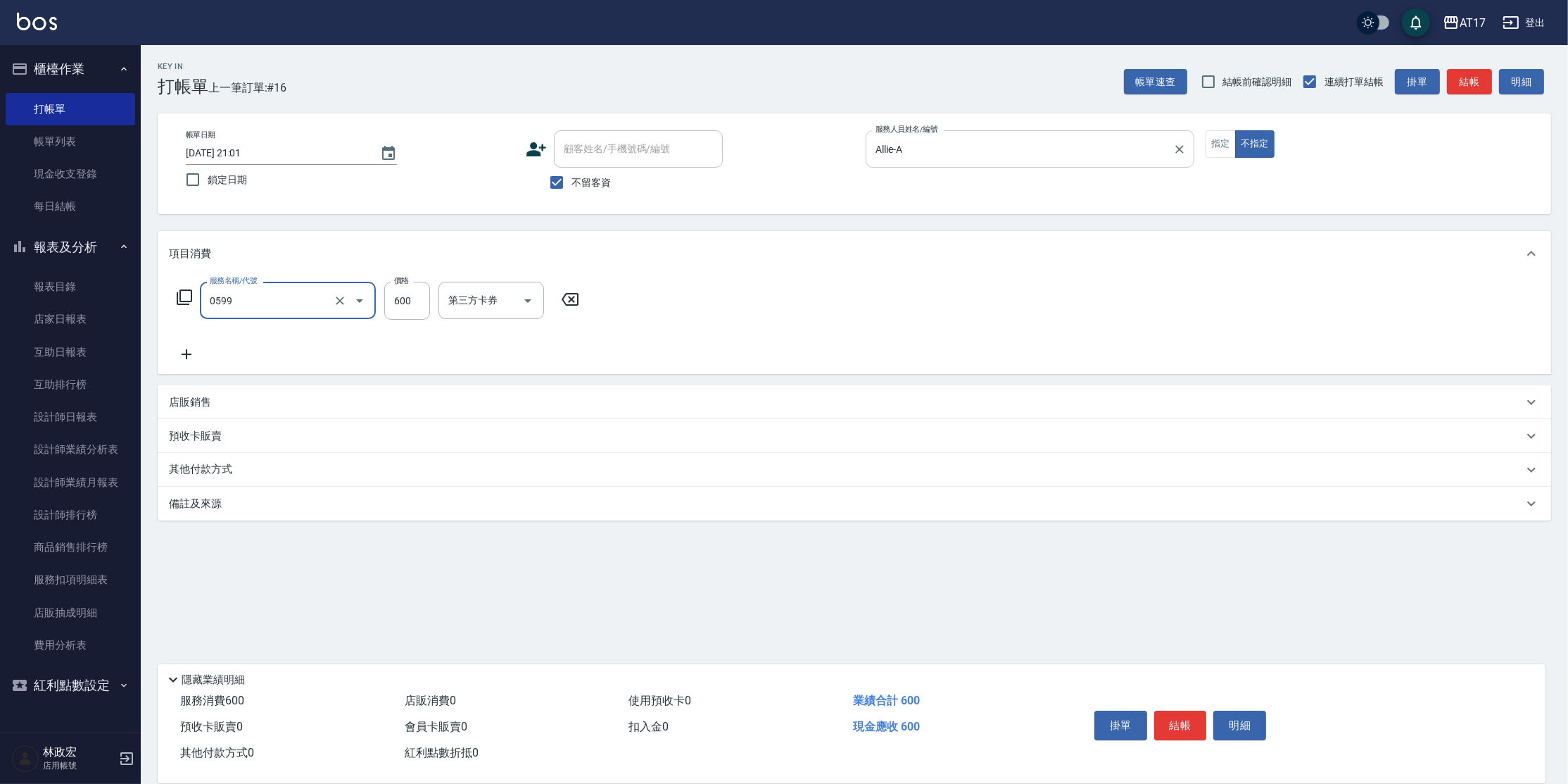
type input "精油-599(0599)"
drag, startPoint x: 420, startPoint y: 308, endPoint x: 452, endPoint y: 289, distance: 37.2
click at [429, 302] on input "600" at bounding box center [407, 301] width 46 height 38
type input "900"
type input "[PERSON_NAME]-25"
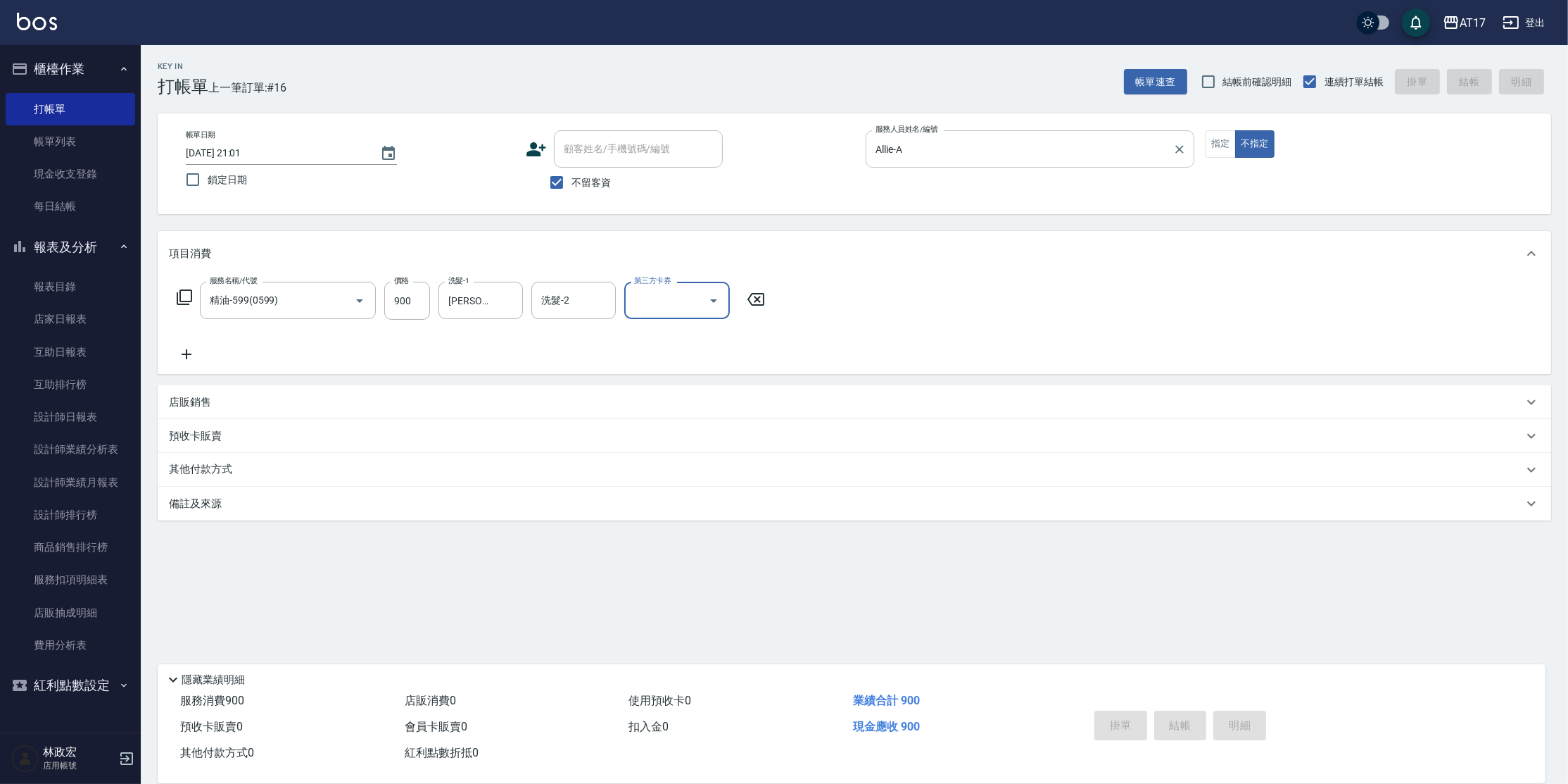
type input "[DATE] 21:02"
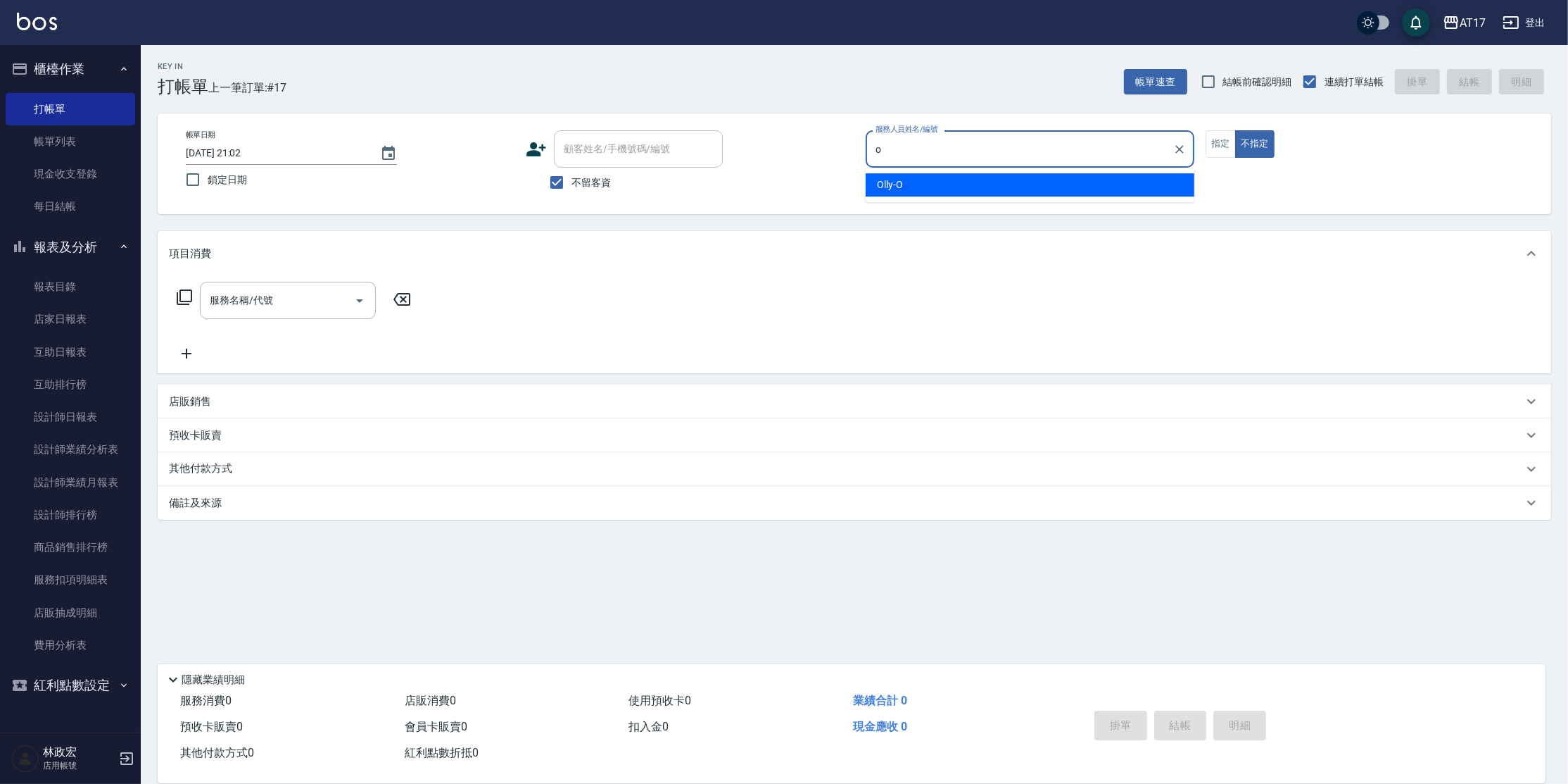
type input "Olly-O"
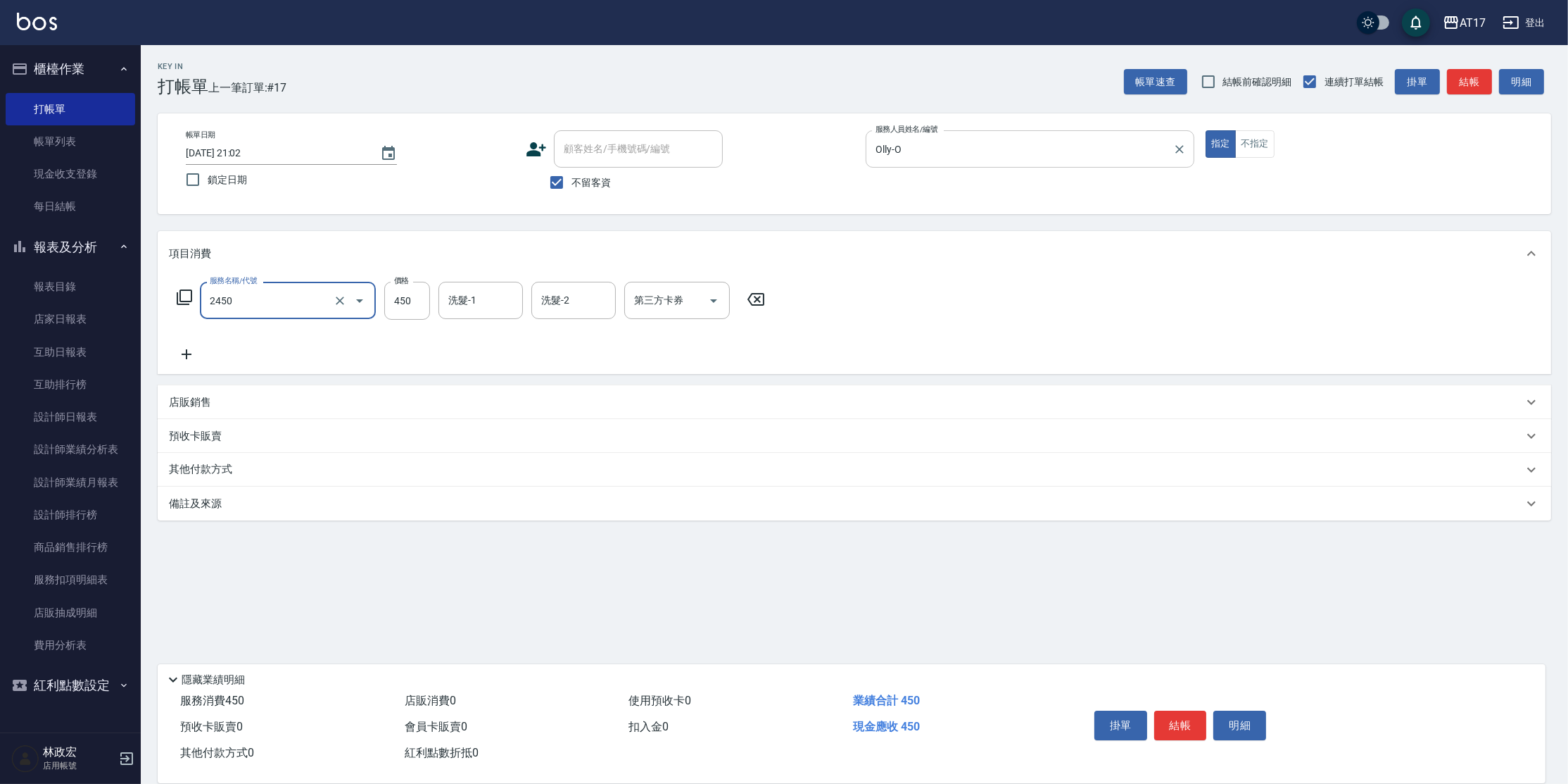
type input "C剪髮套餐(2450)"
type input "300"
type input "[PERSON_NAME]-55"
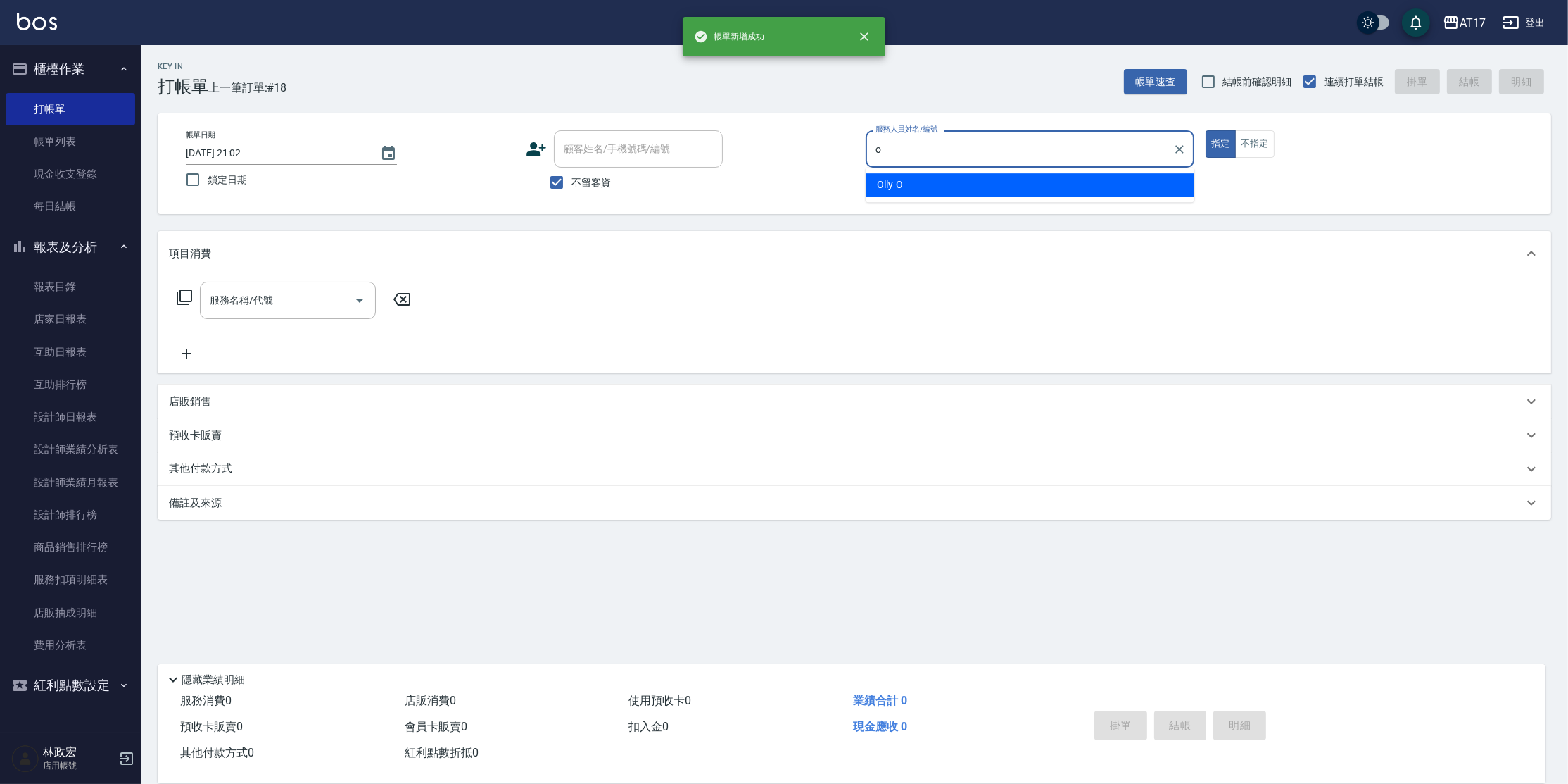
type input "Olly-O"
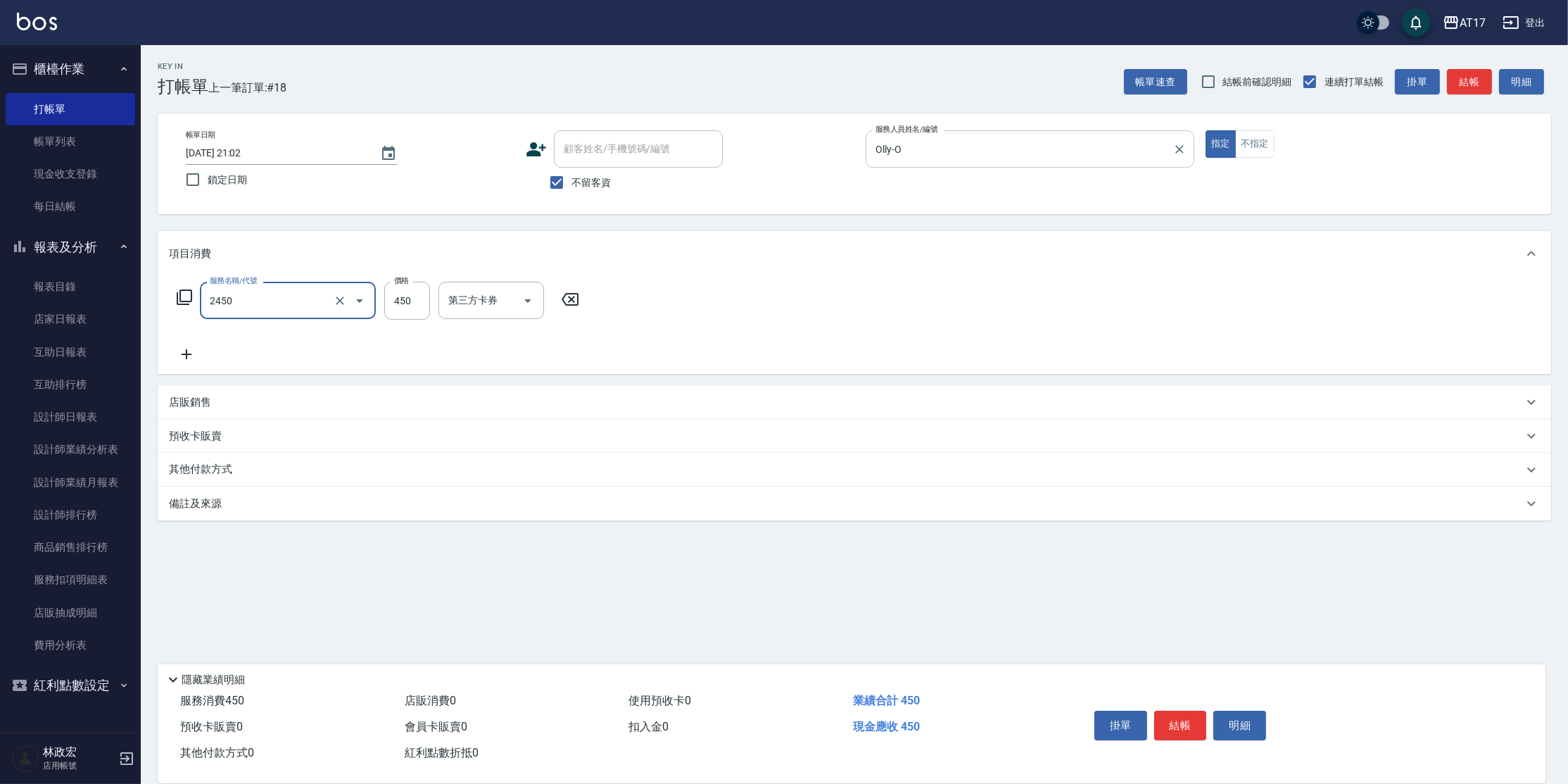
type input "C剪髮套餐(2450)"
type input "500"
type input "[PERSON_NAME]-55"
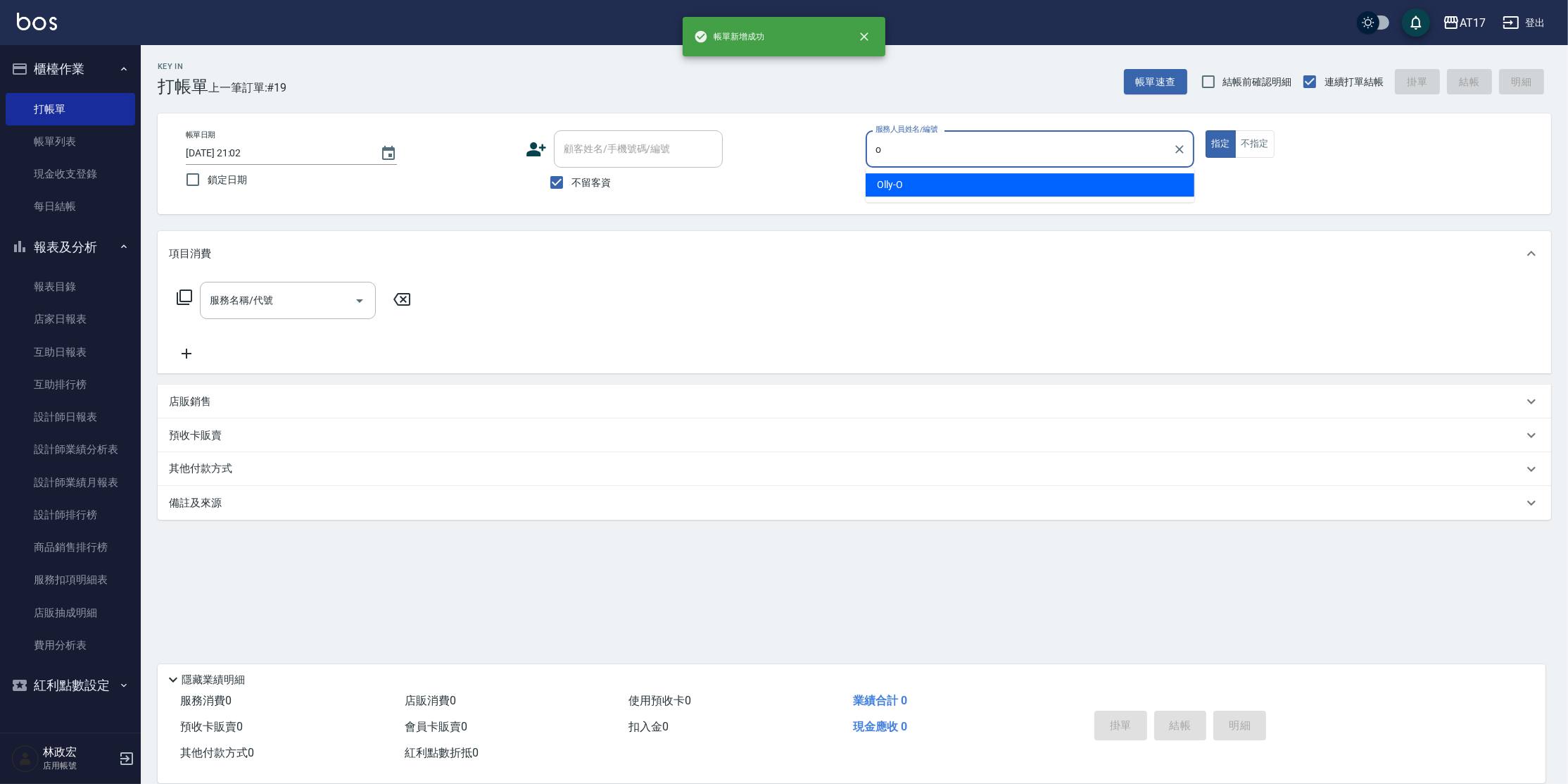
type input "Olly-O"
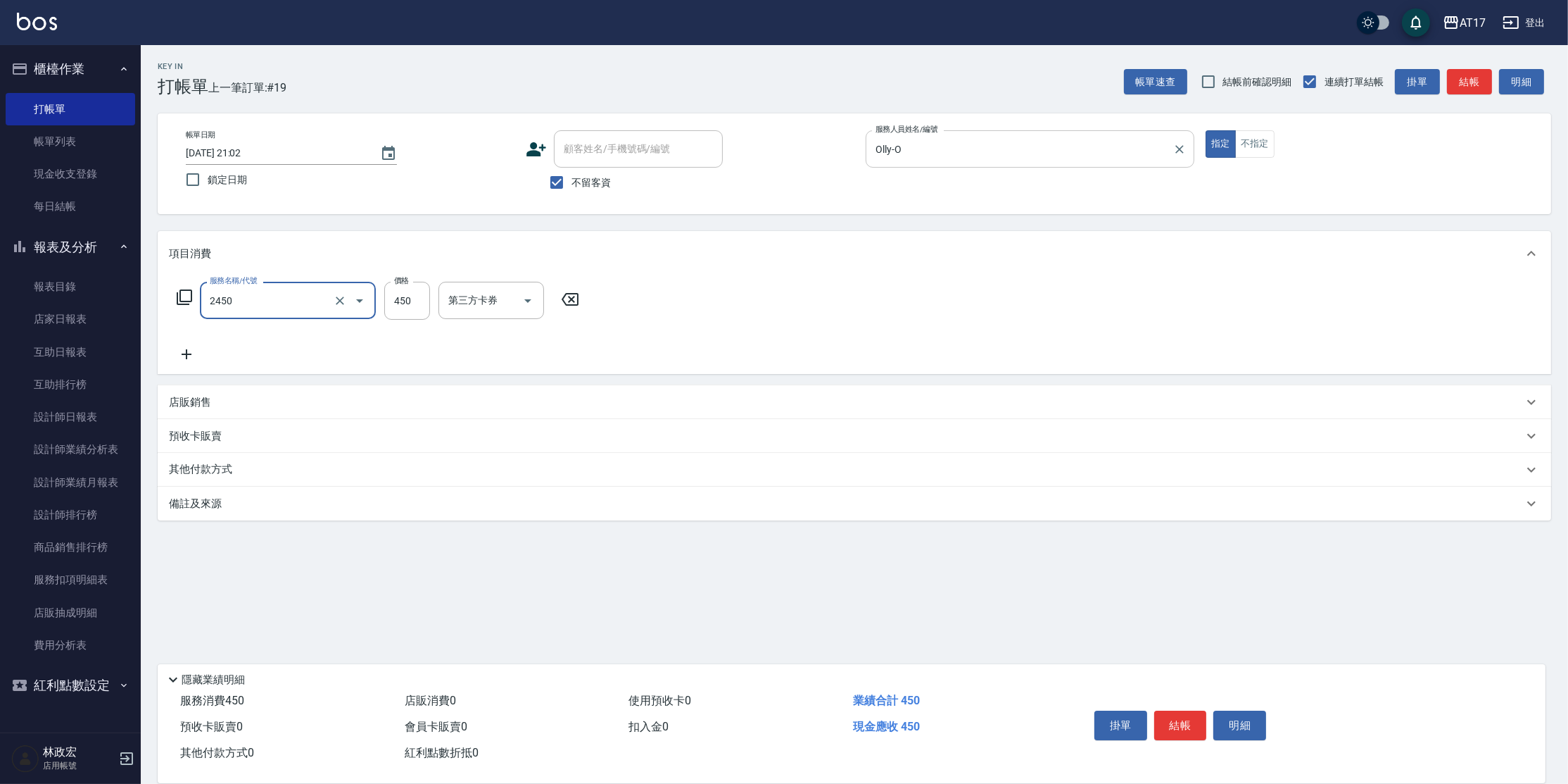
type input "C剪髮套餐(2450)"
type input "500"
type input "[PERSON_NAME]-55"
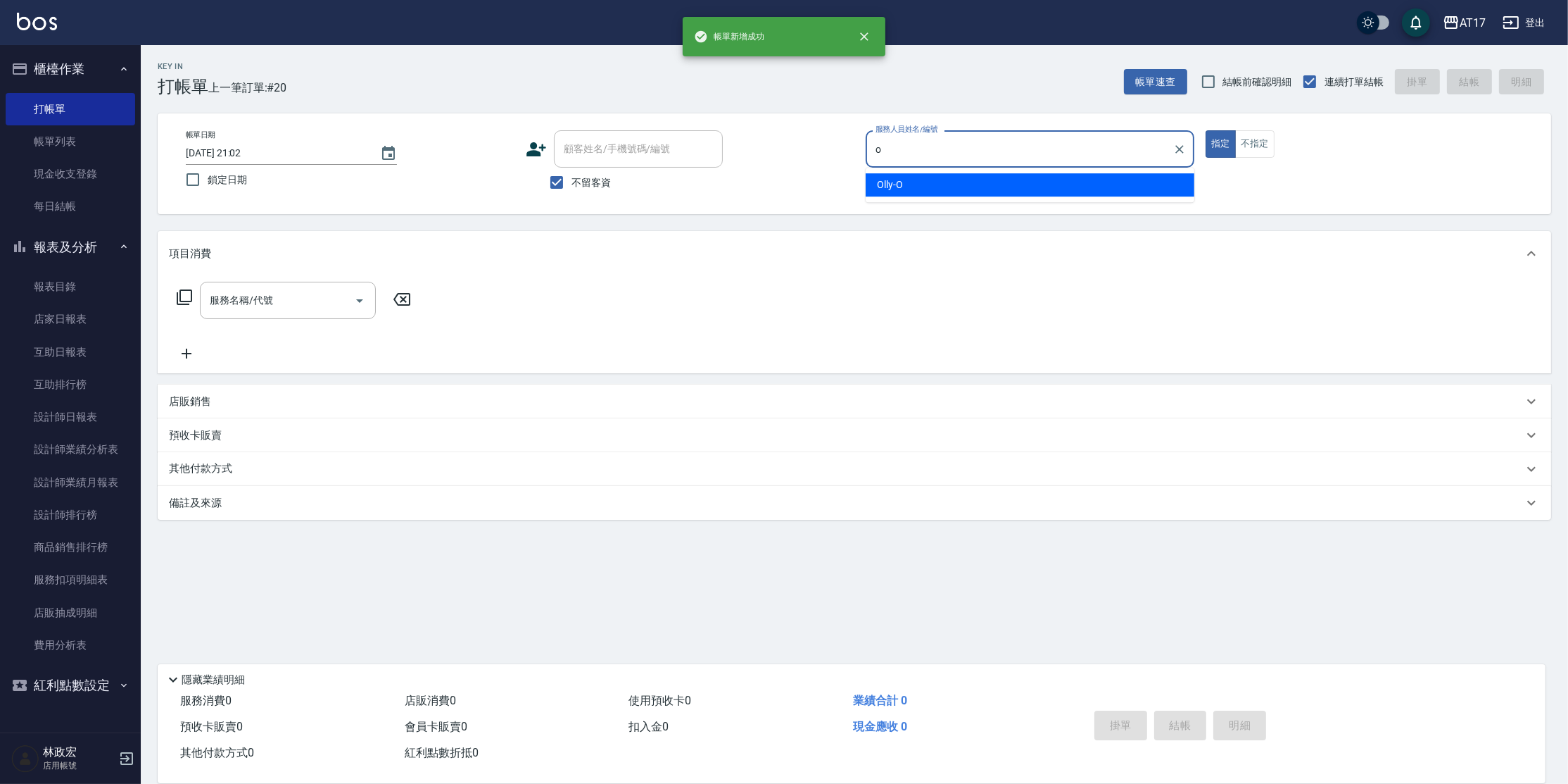
type input "Olly-O"
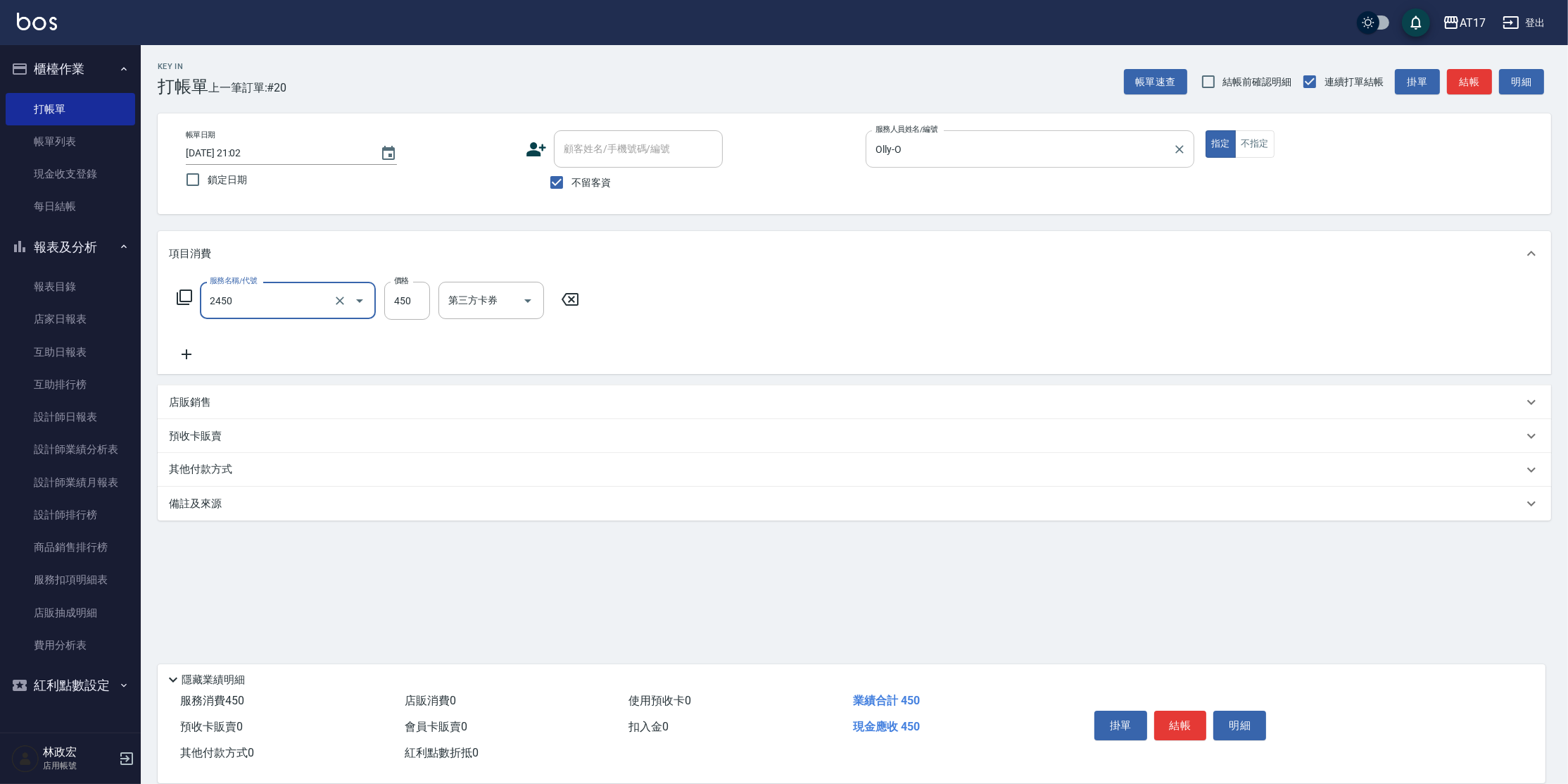
type input "C剪髮套餐(2450)"
type input "500"
type input "[PERSON_NAME]-22"
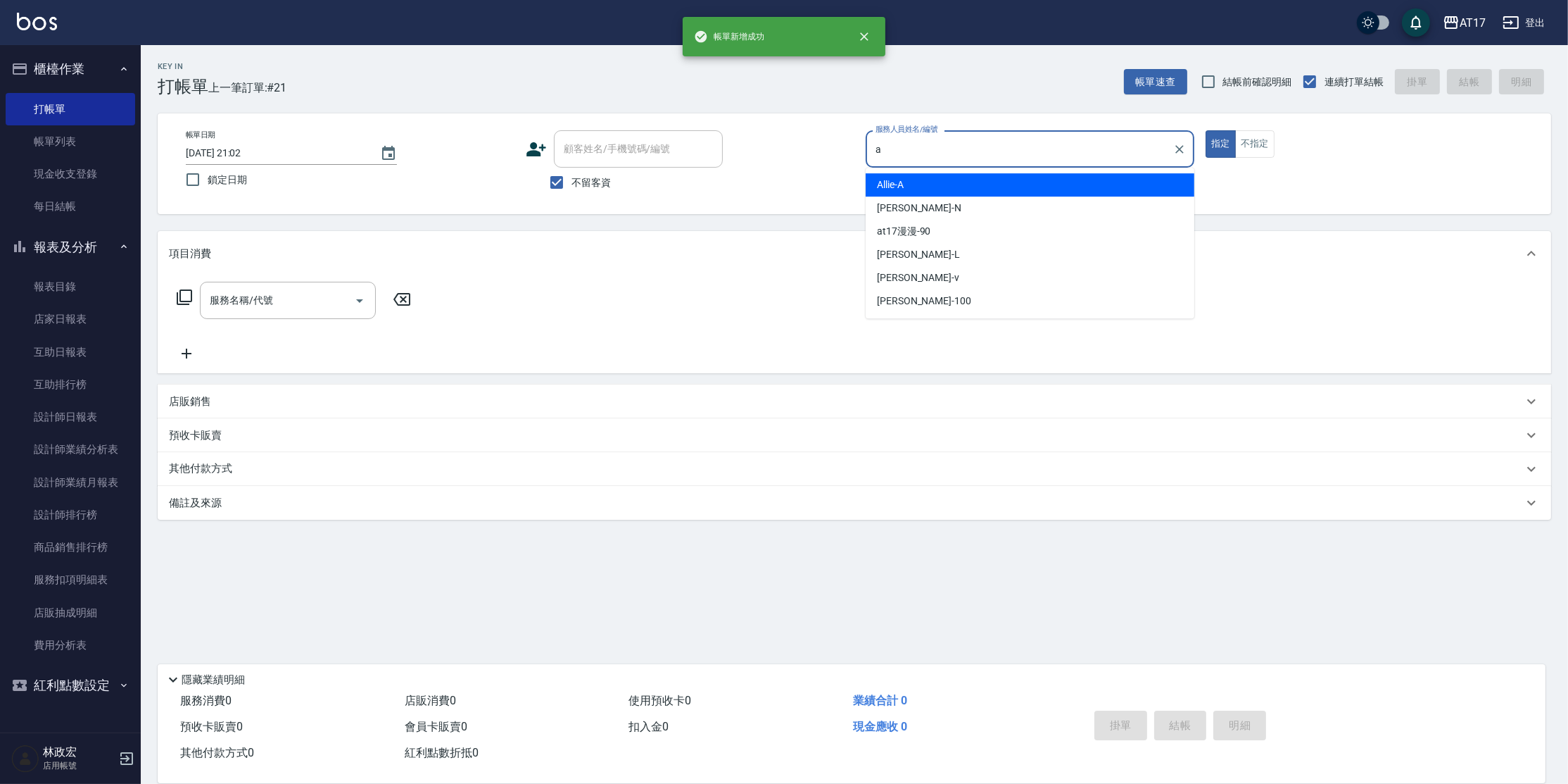
type input "Allie-A"
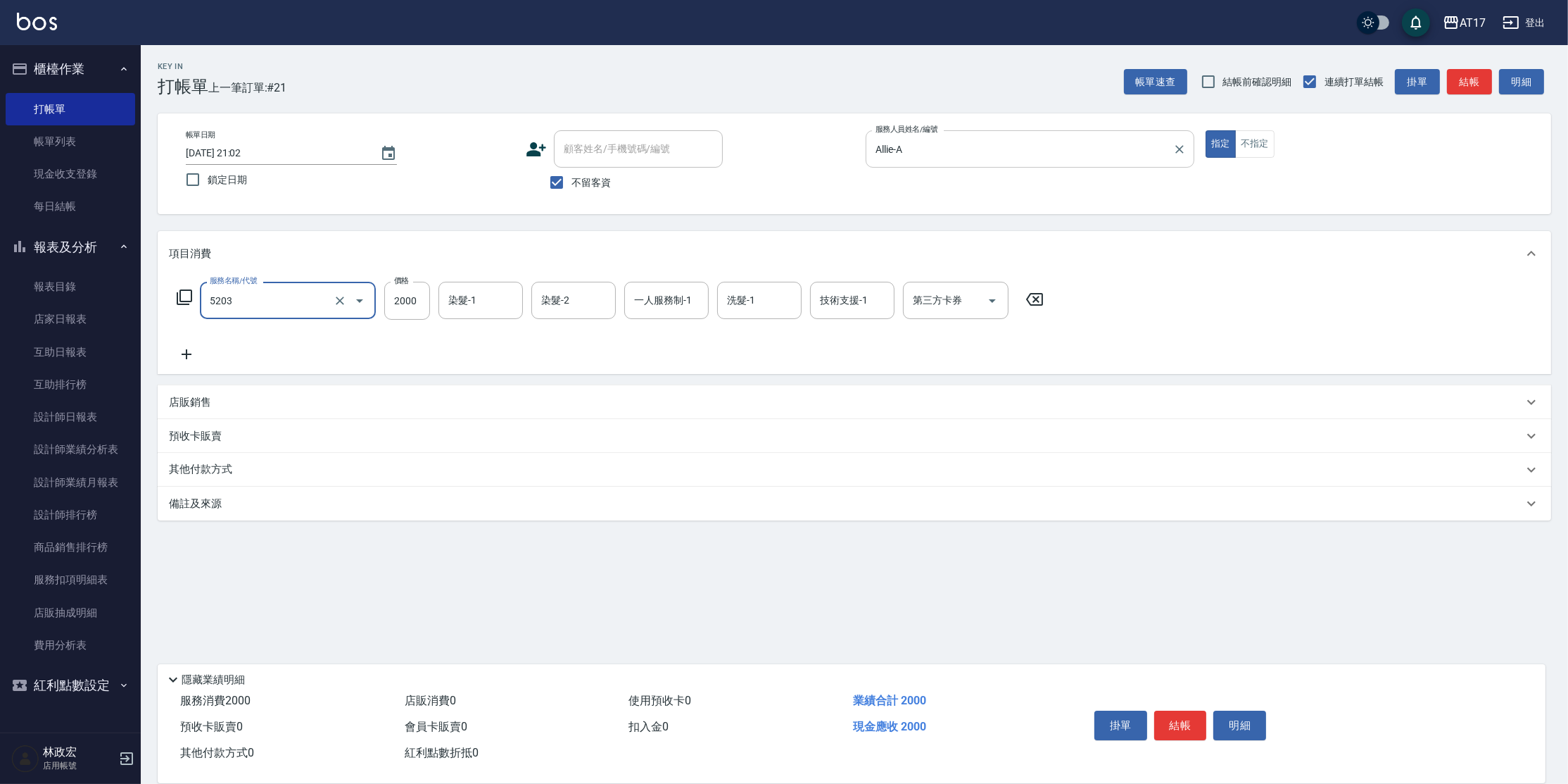
type input "染髮C餐(短髮)(5203)"
type input "欣麗-77"
type input "Allie-A"
type input "欣麗-77"
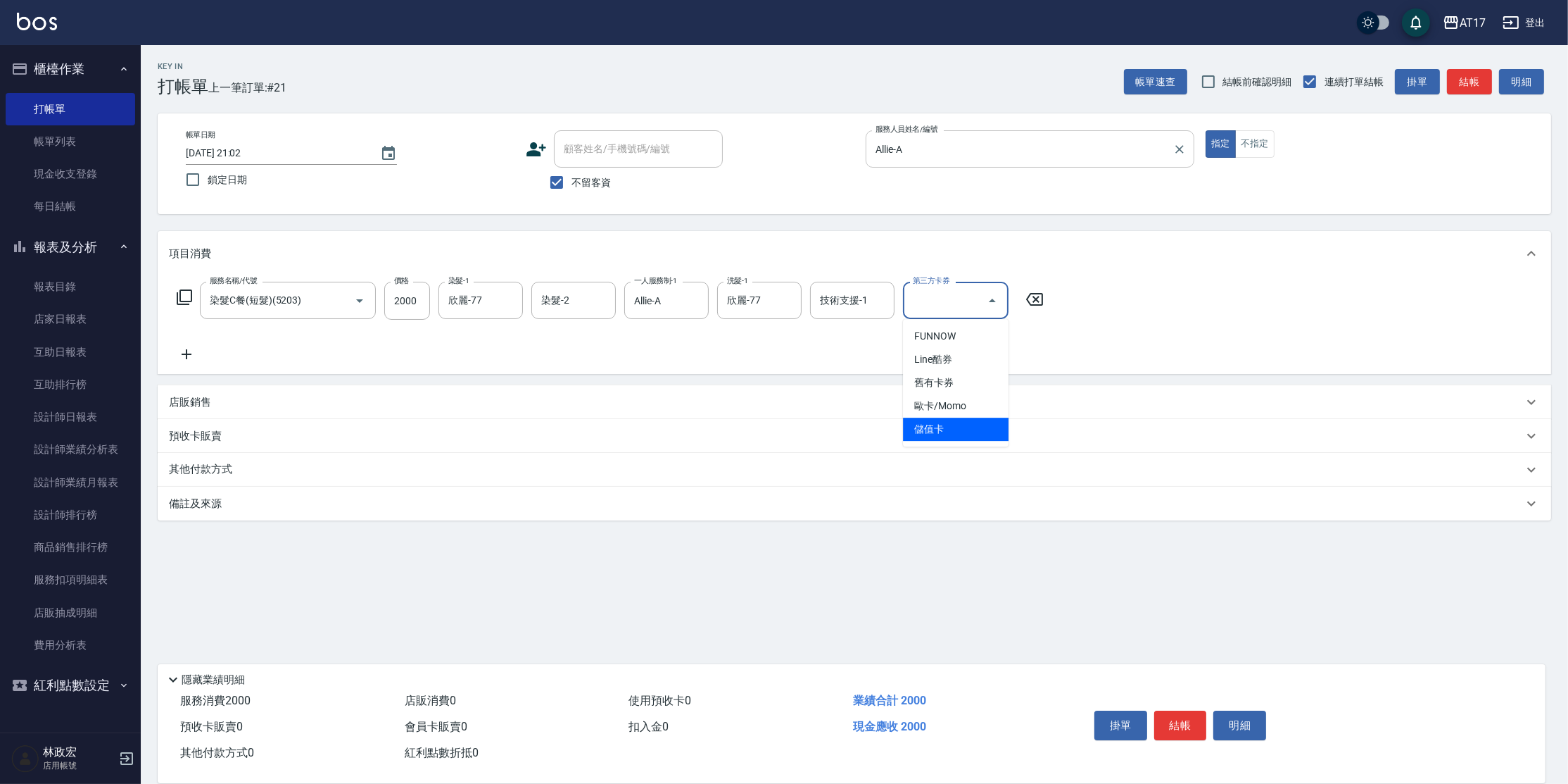
type input "儲值卡"
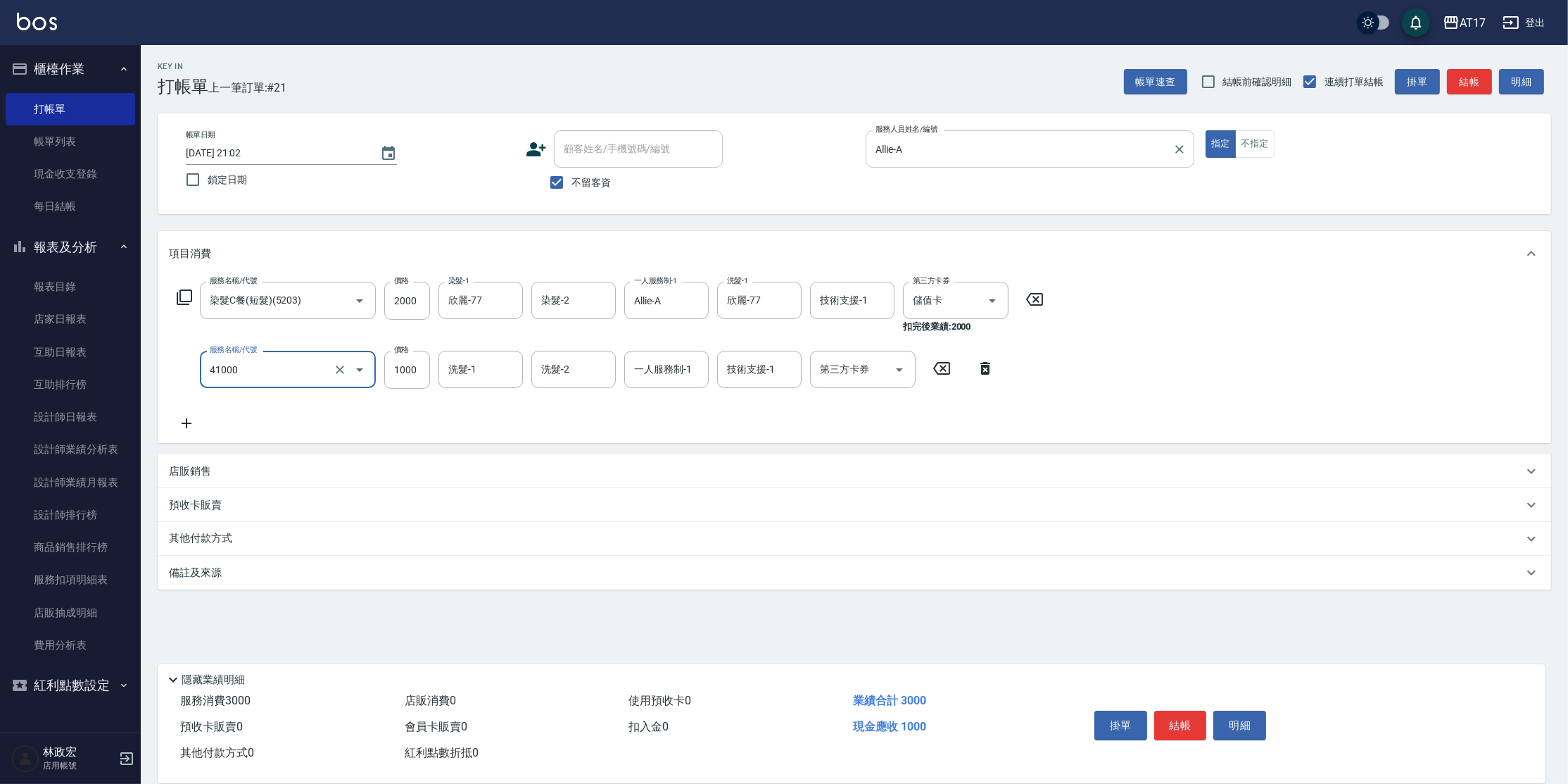
type input "酵素 & 鏡面(41000)"
type input "1500"
type input "773"
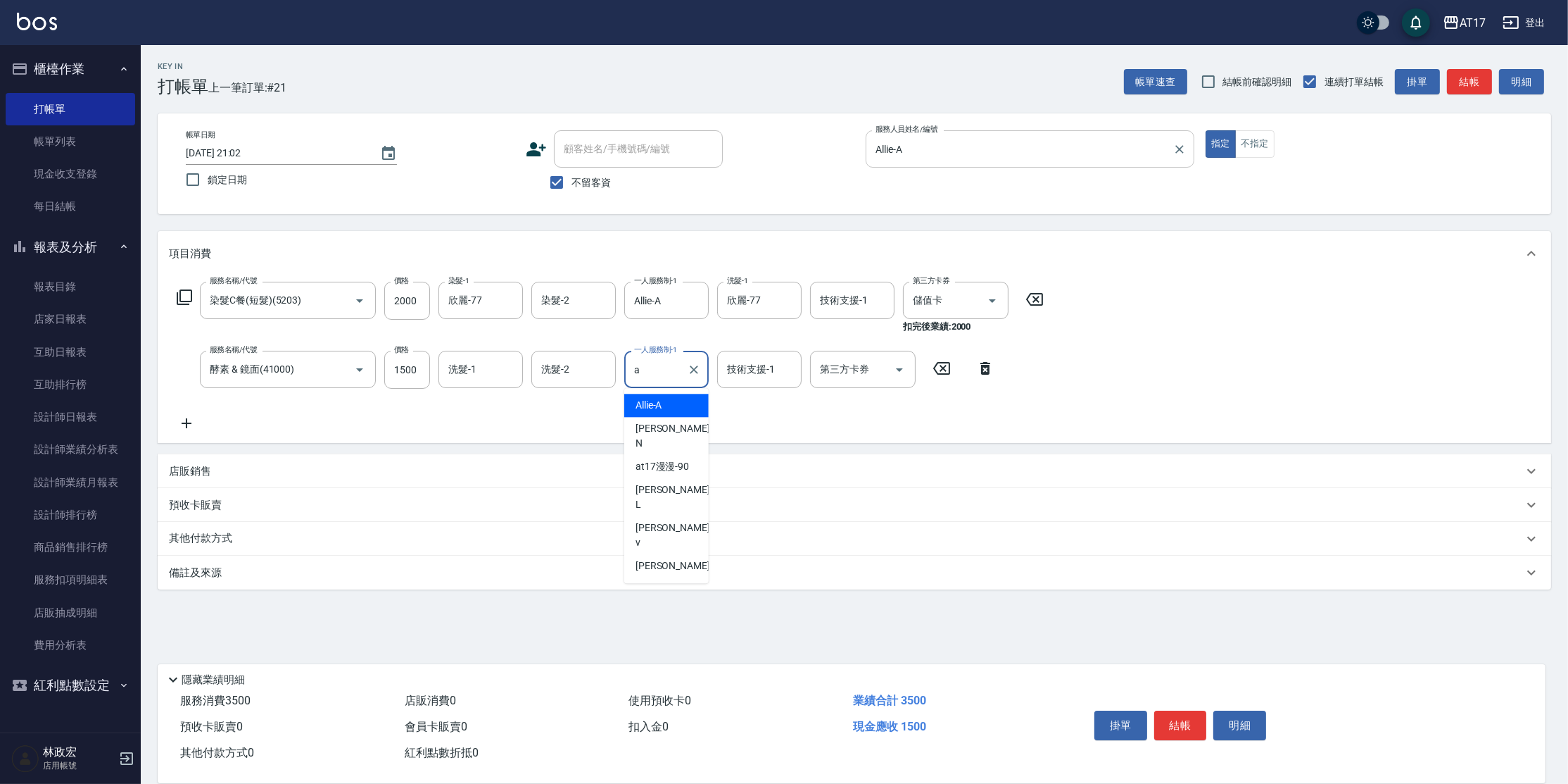
type input "Allie-A"
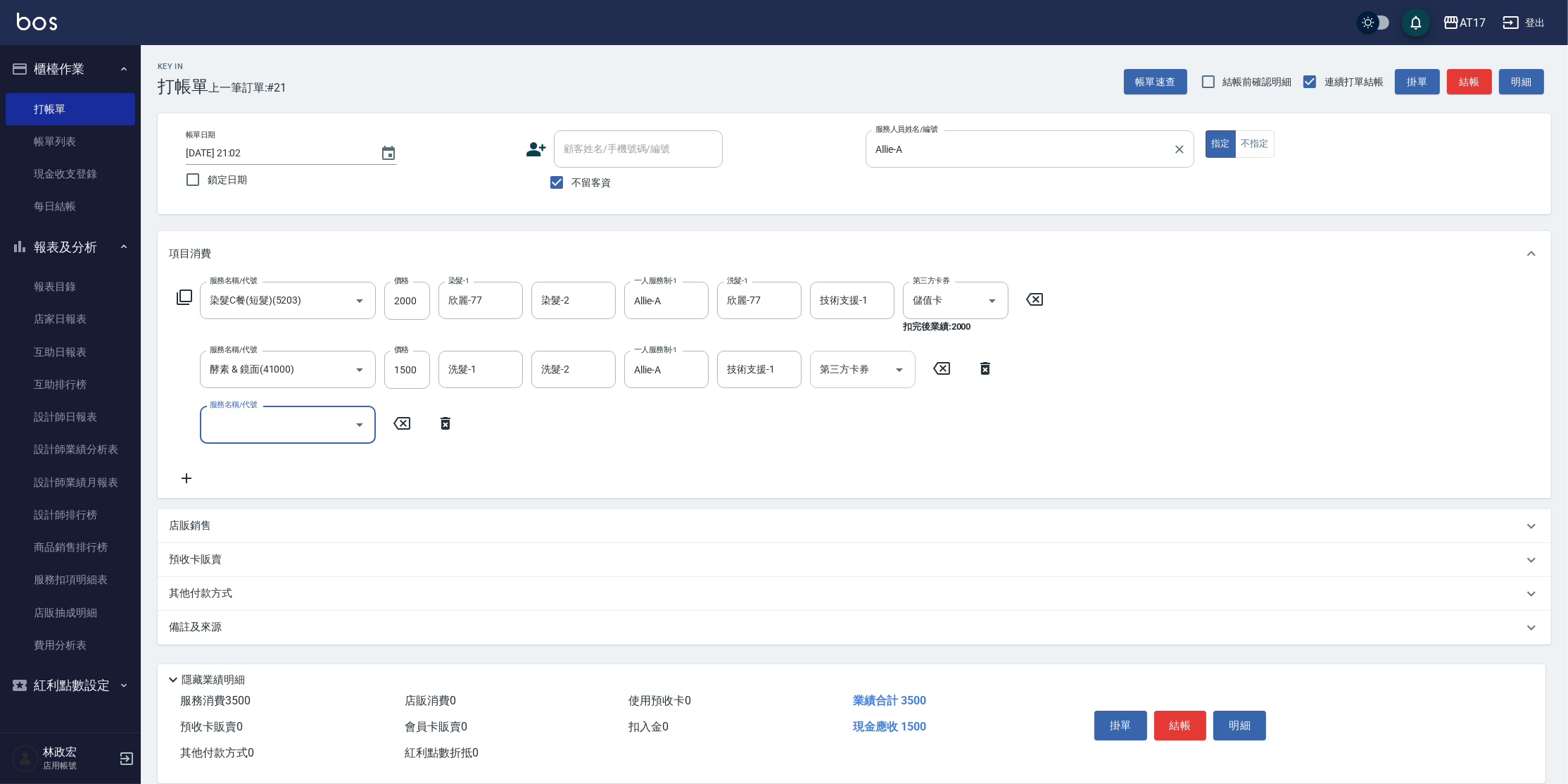
click at [832, 368] on input "第三方卡券" at bounding box center [852, 370] width 72 height 24
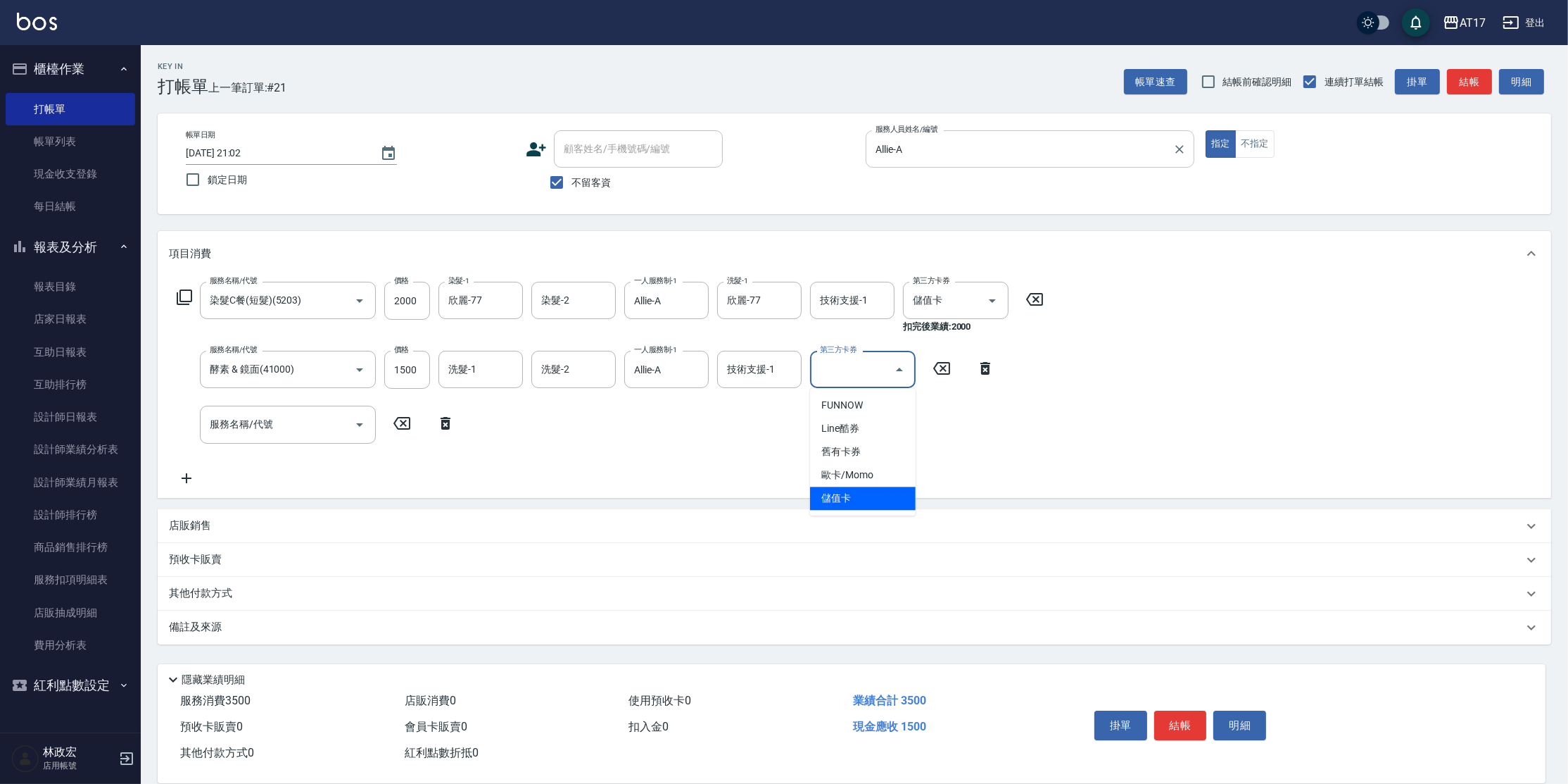
type input "儲值卡"
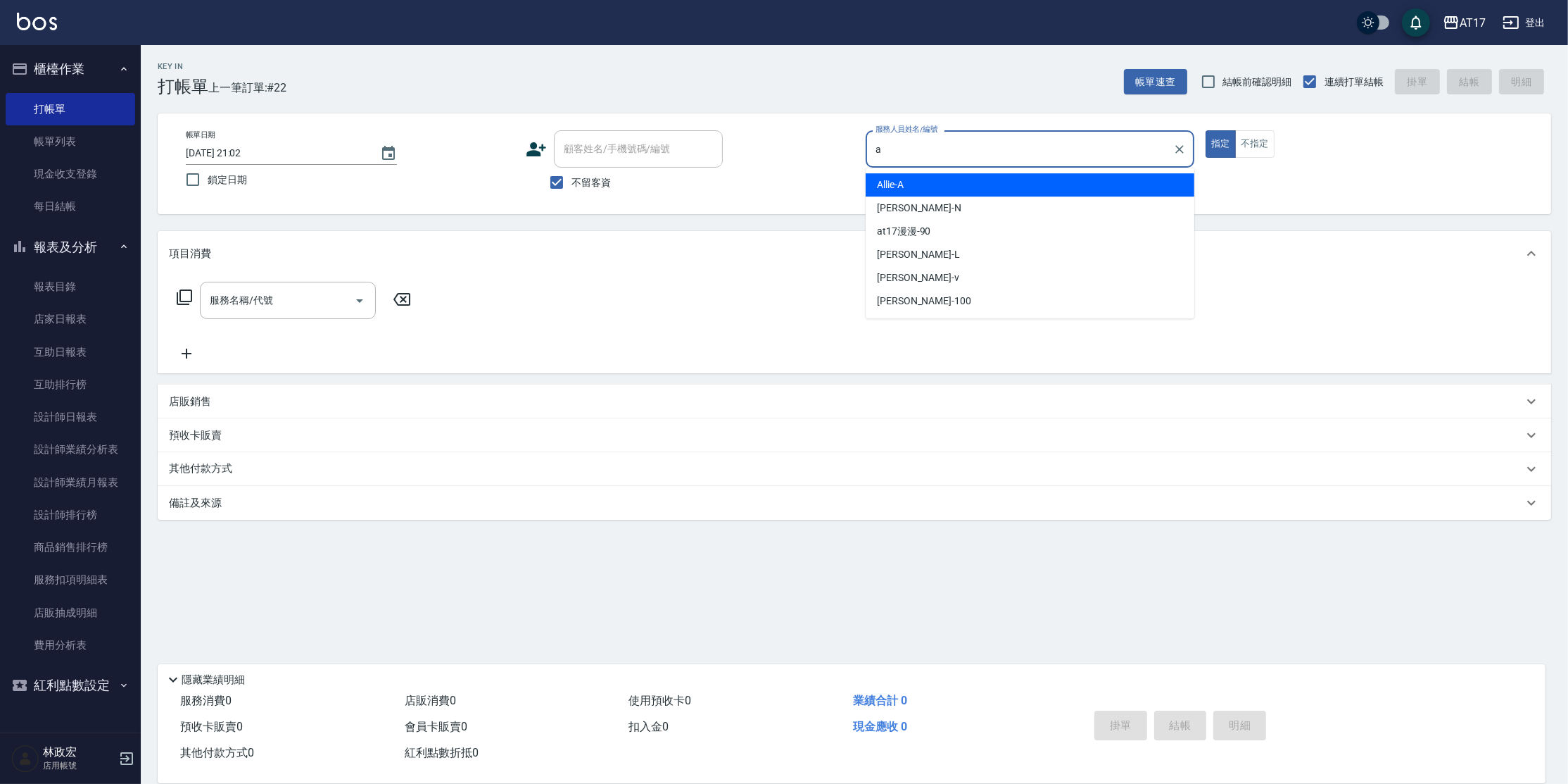
type input "Allie-A"
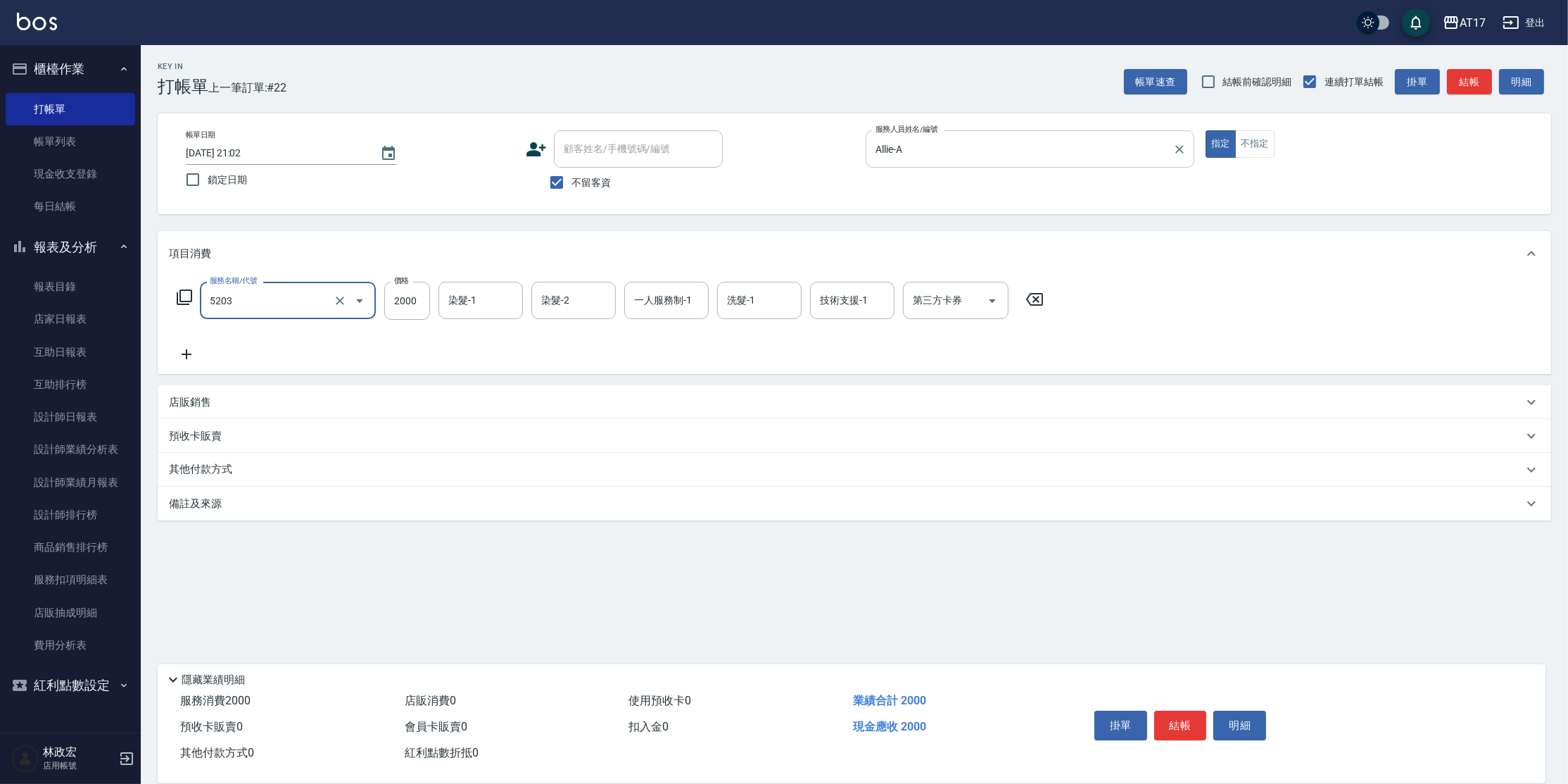
type input "染髮C餐(短髮)(5203)"
type input "欣麗-77"
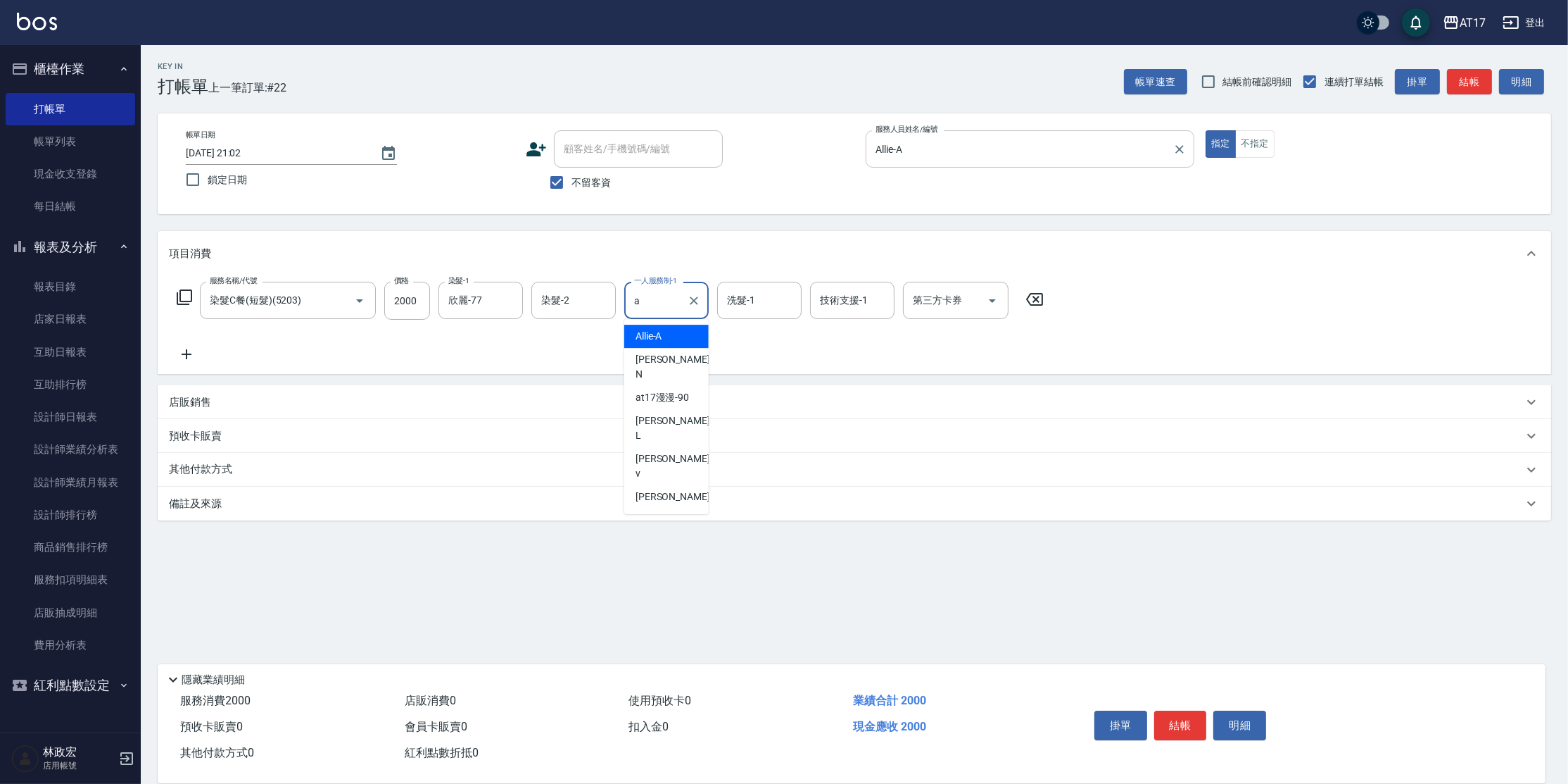
type input "Allie-A"
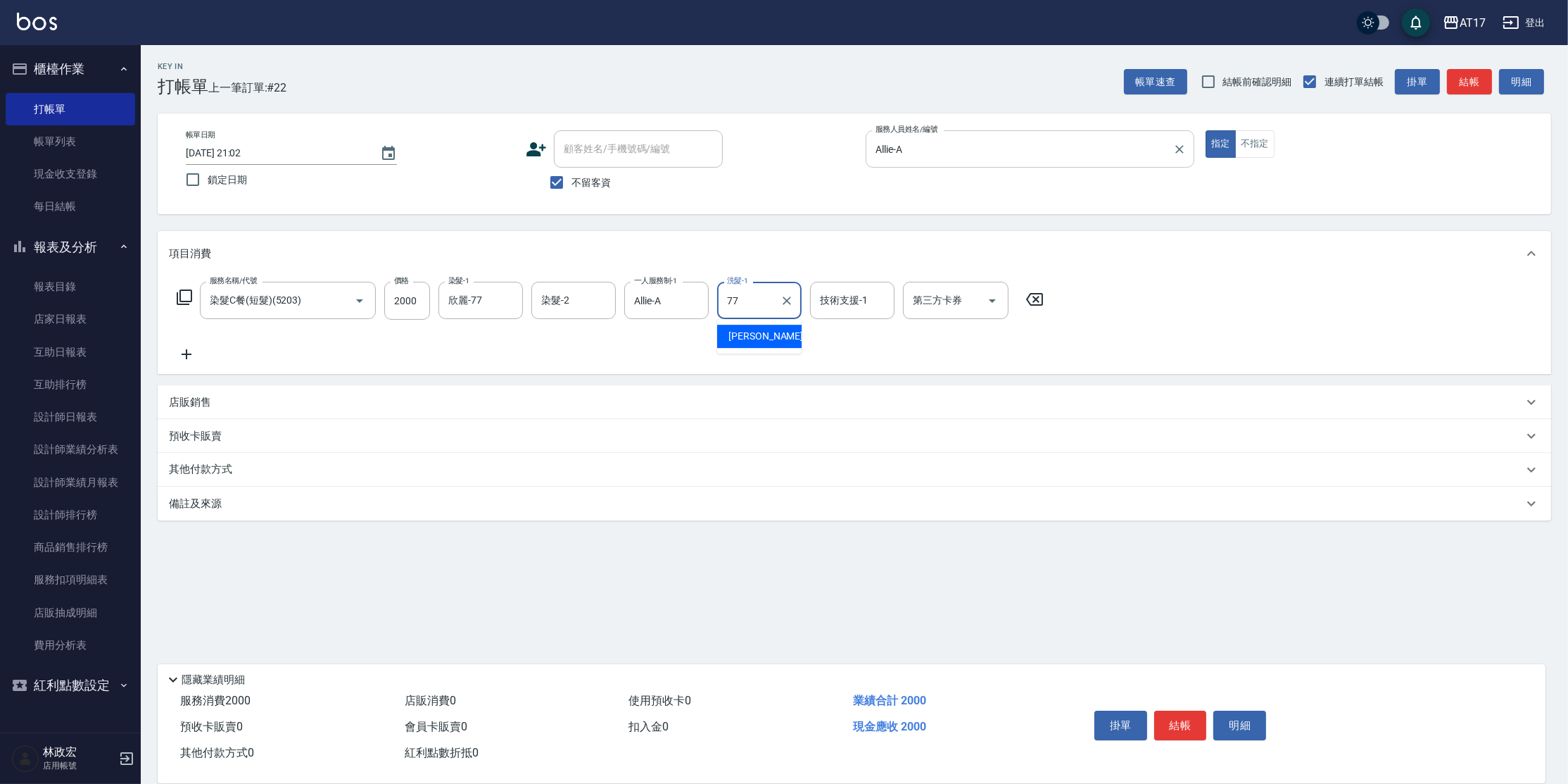
type input "欣麗-77"
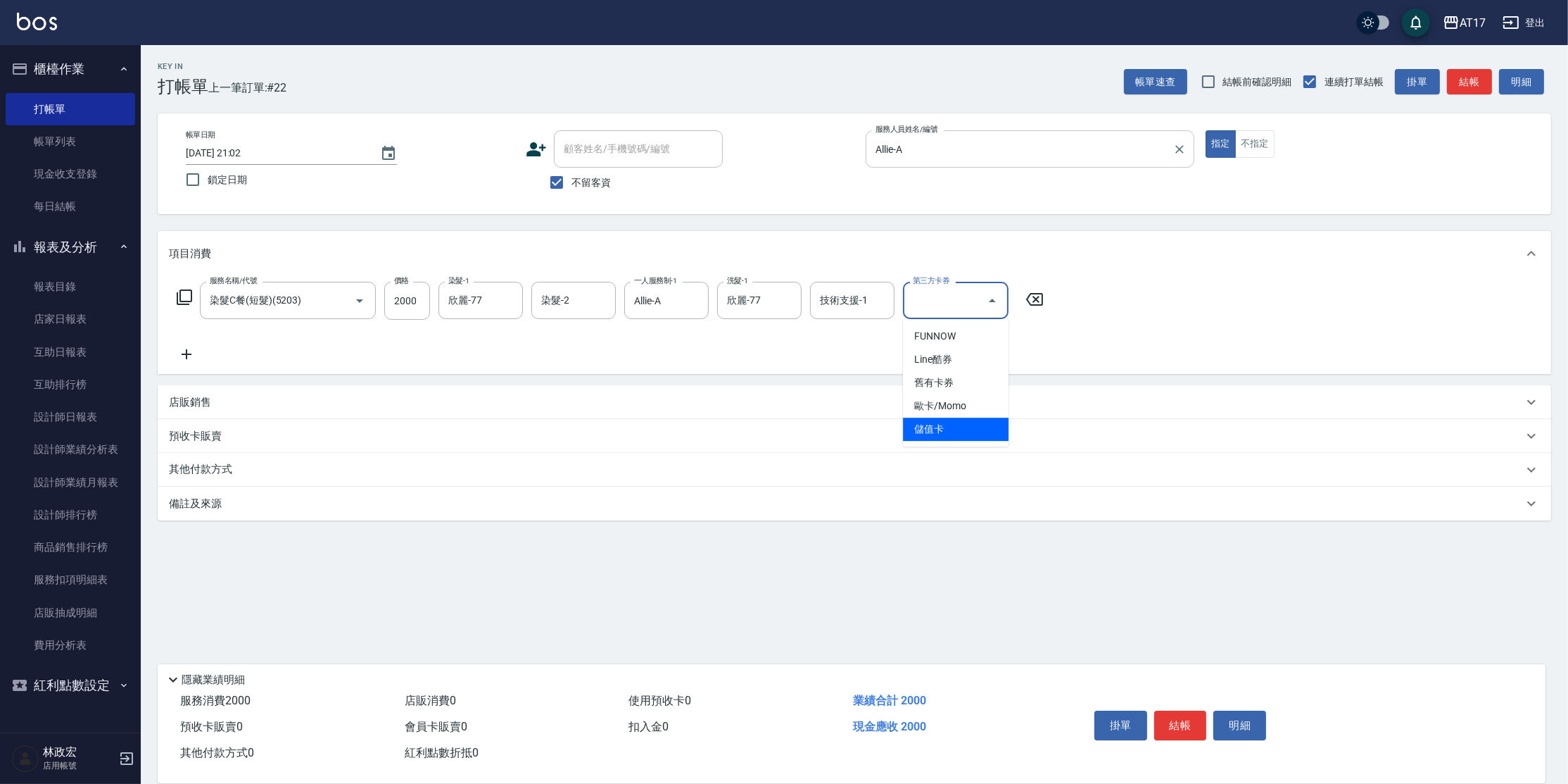
type input "儲值卡"
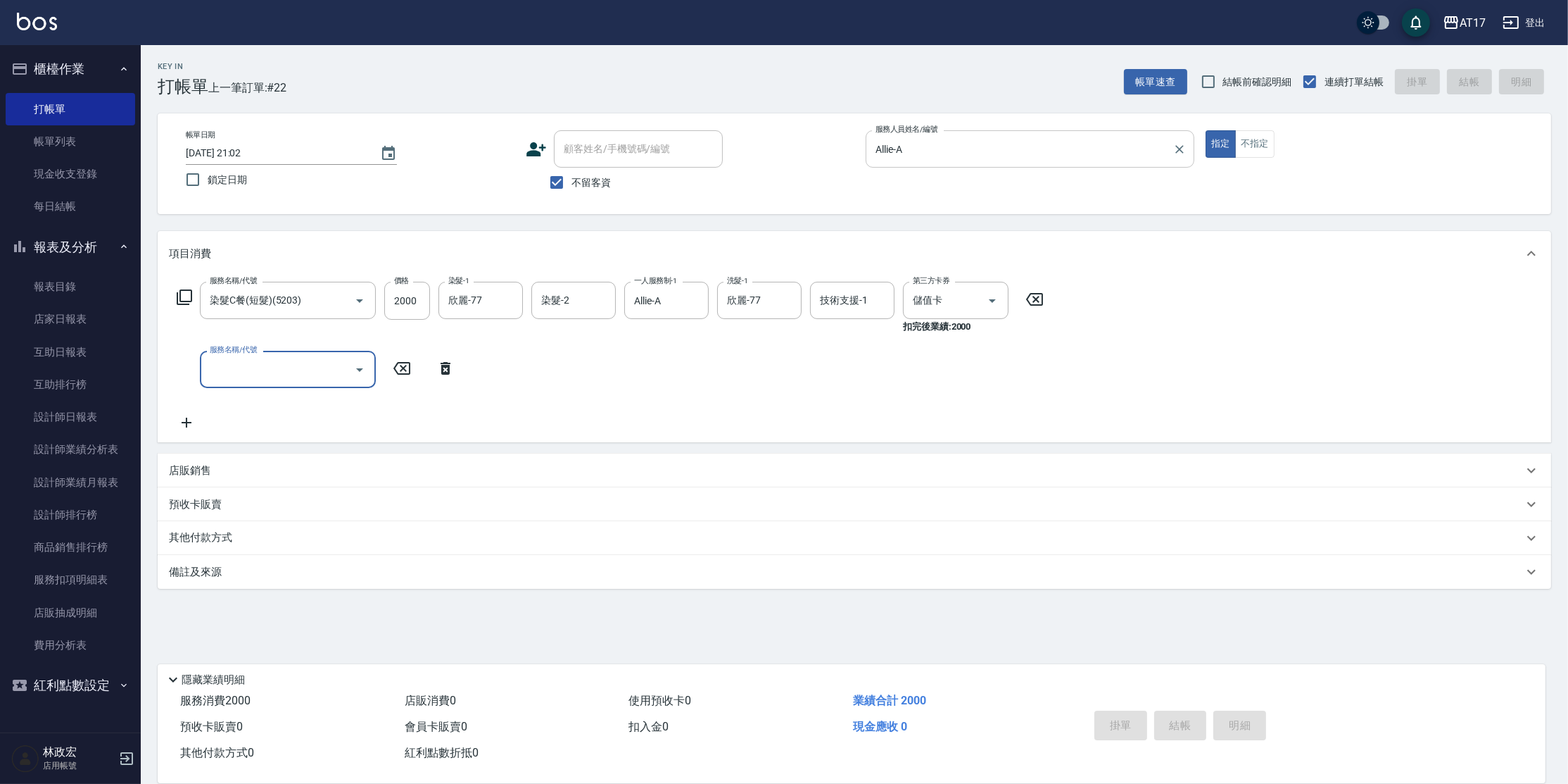
type input "[DATE] 21:04"
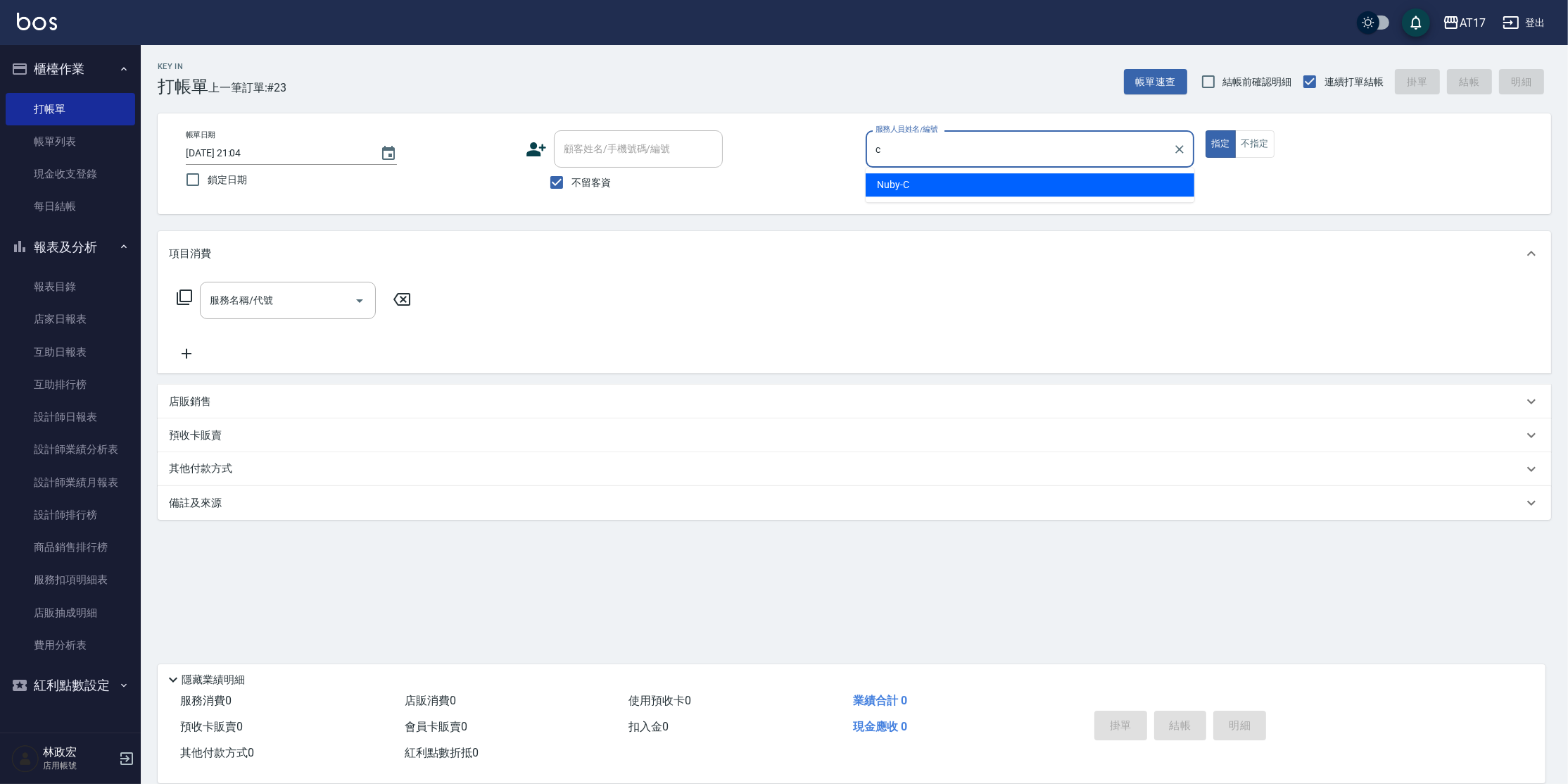
type input "Nuby-C"
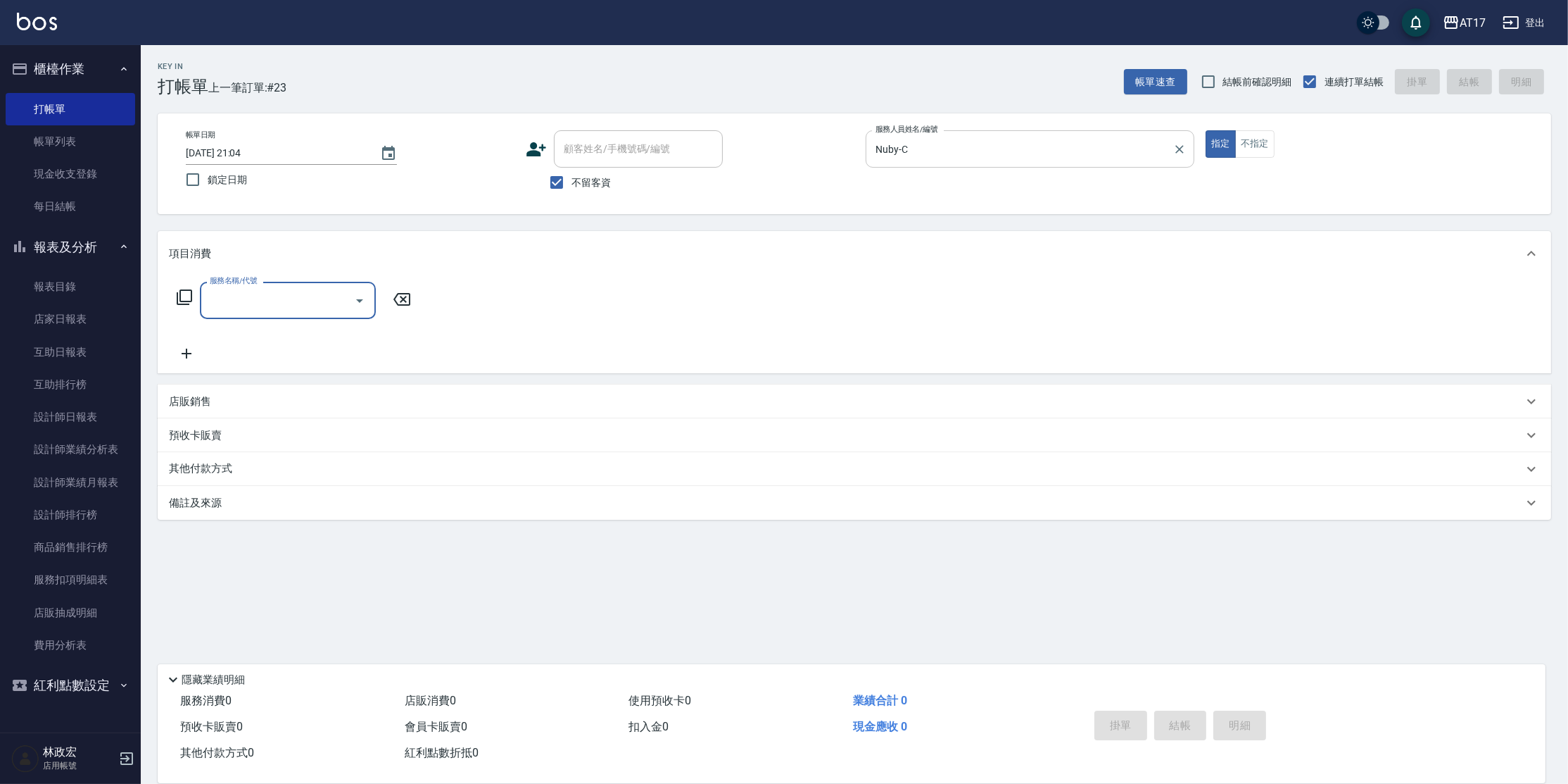
click at [180, 293] on icon at bounding box center [184, 297] width 15 height 15
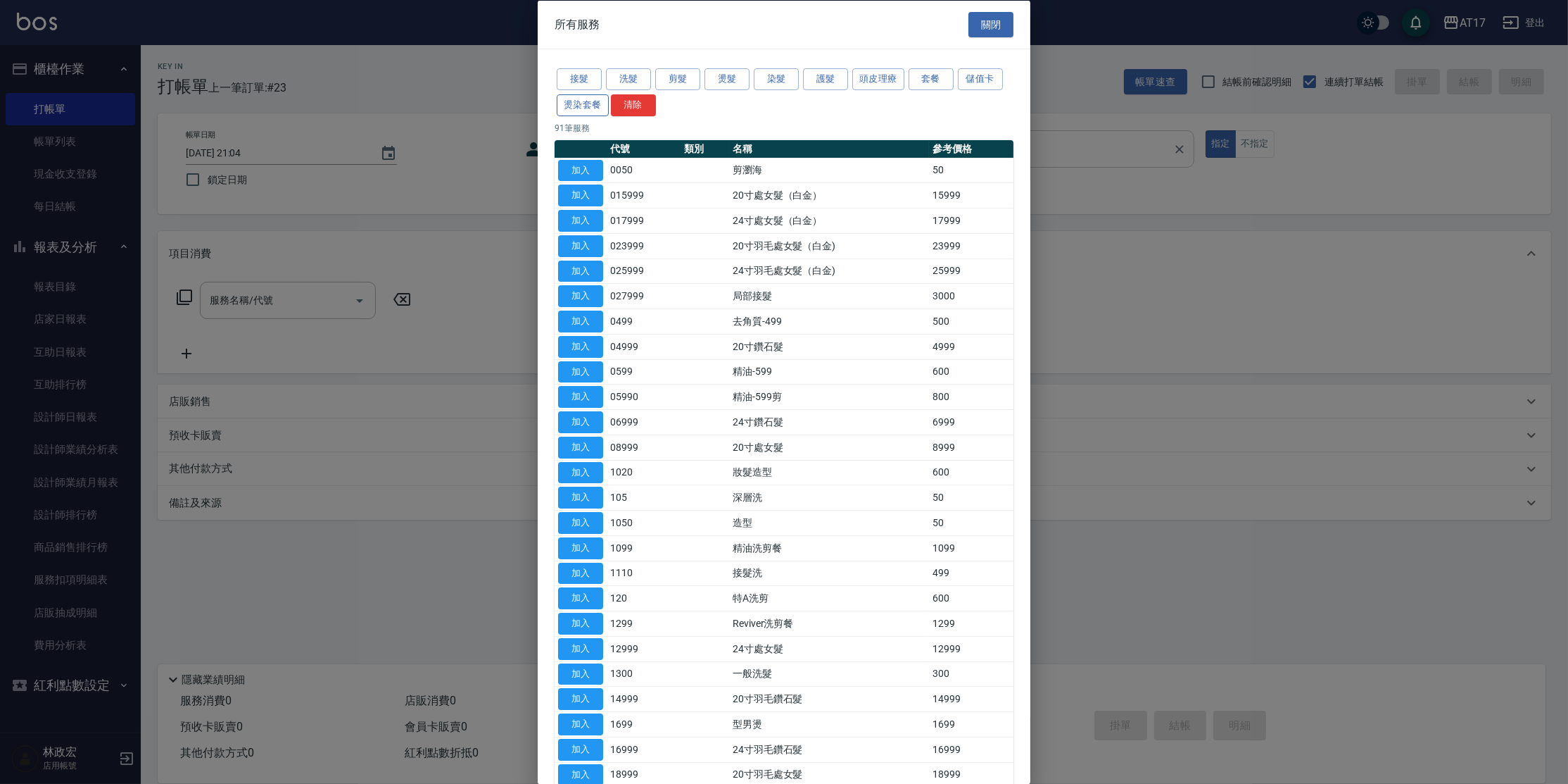
drag, startPoint x: 580, startPoint y: 100, endPoint x: 600, endPoint y: 103, distance: 20.2
click at [580, 99] on button "燙染套餐" at bounding box center [583, 104] width 52 height 22
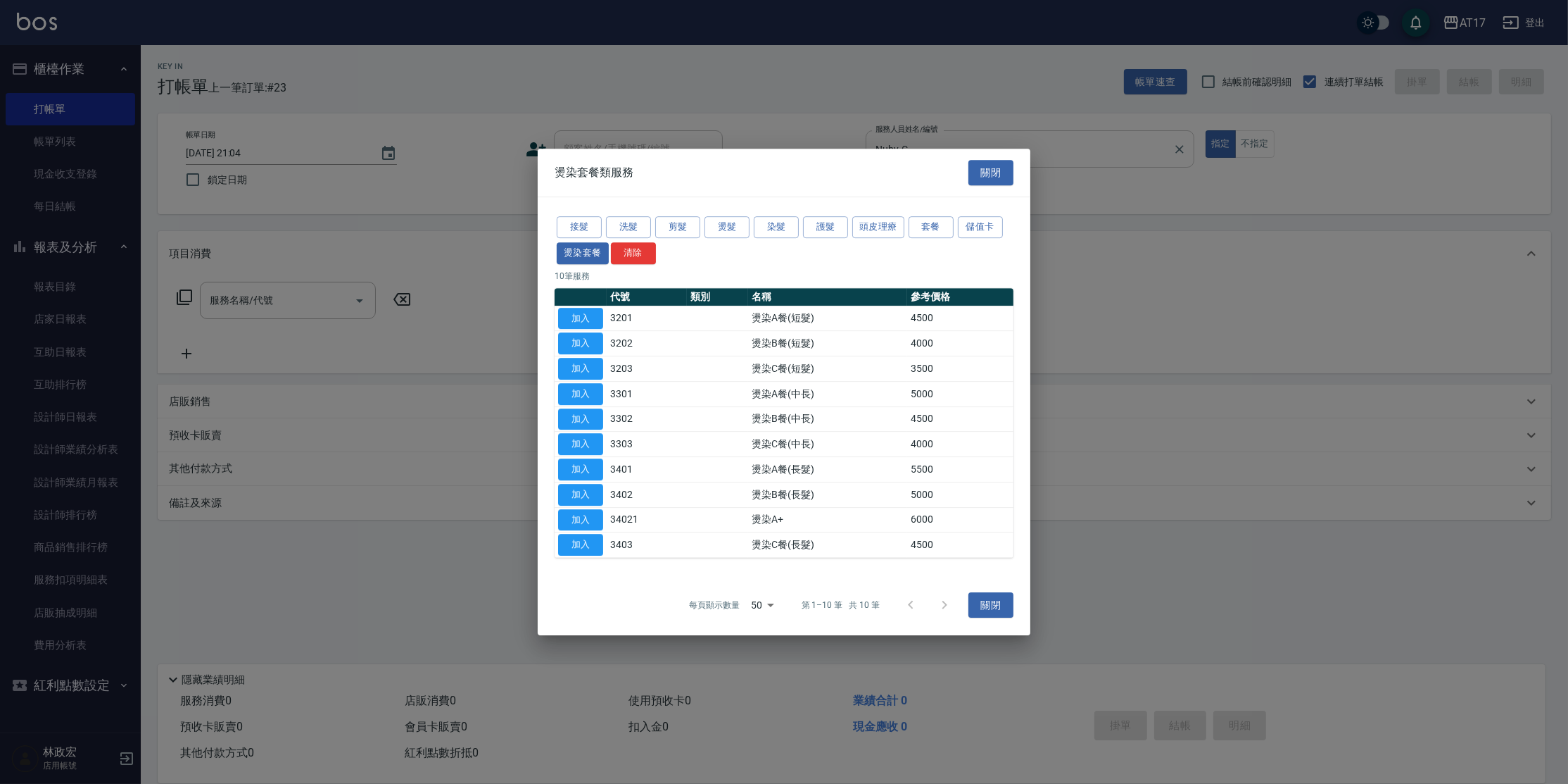
click at [576, 391] on button "加入" at bounding box center [580, 394] width 45 height 22
type input "燙染A餐(中長)(3301)"
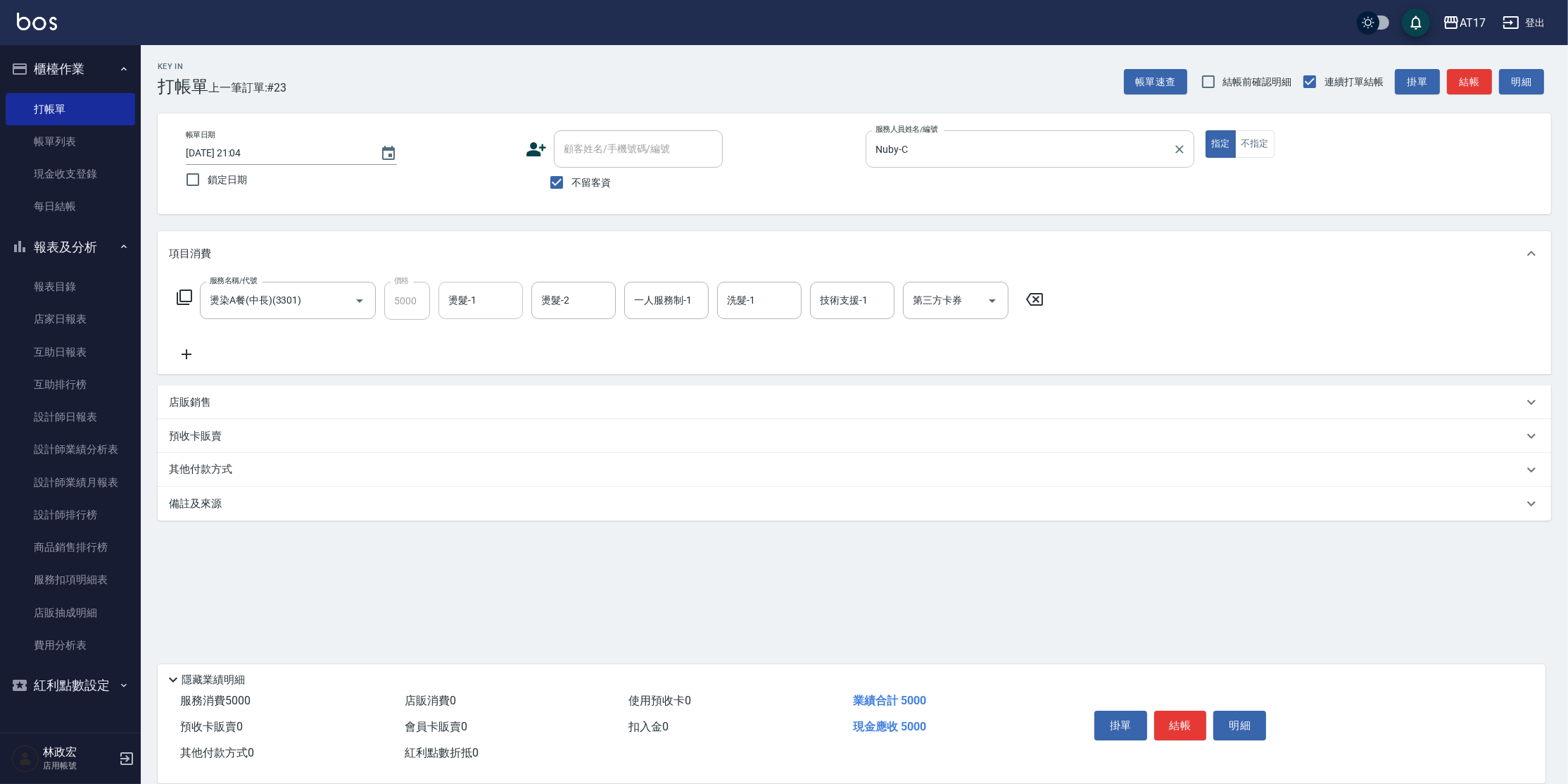
click at [497, 314] on div "燙髮-1" at bounding box center [481, 300] width 85 height 37
type input "Winne-W"
type input "Nuby-C"
type input "Winne-W"
type input "儲值卡"
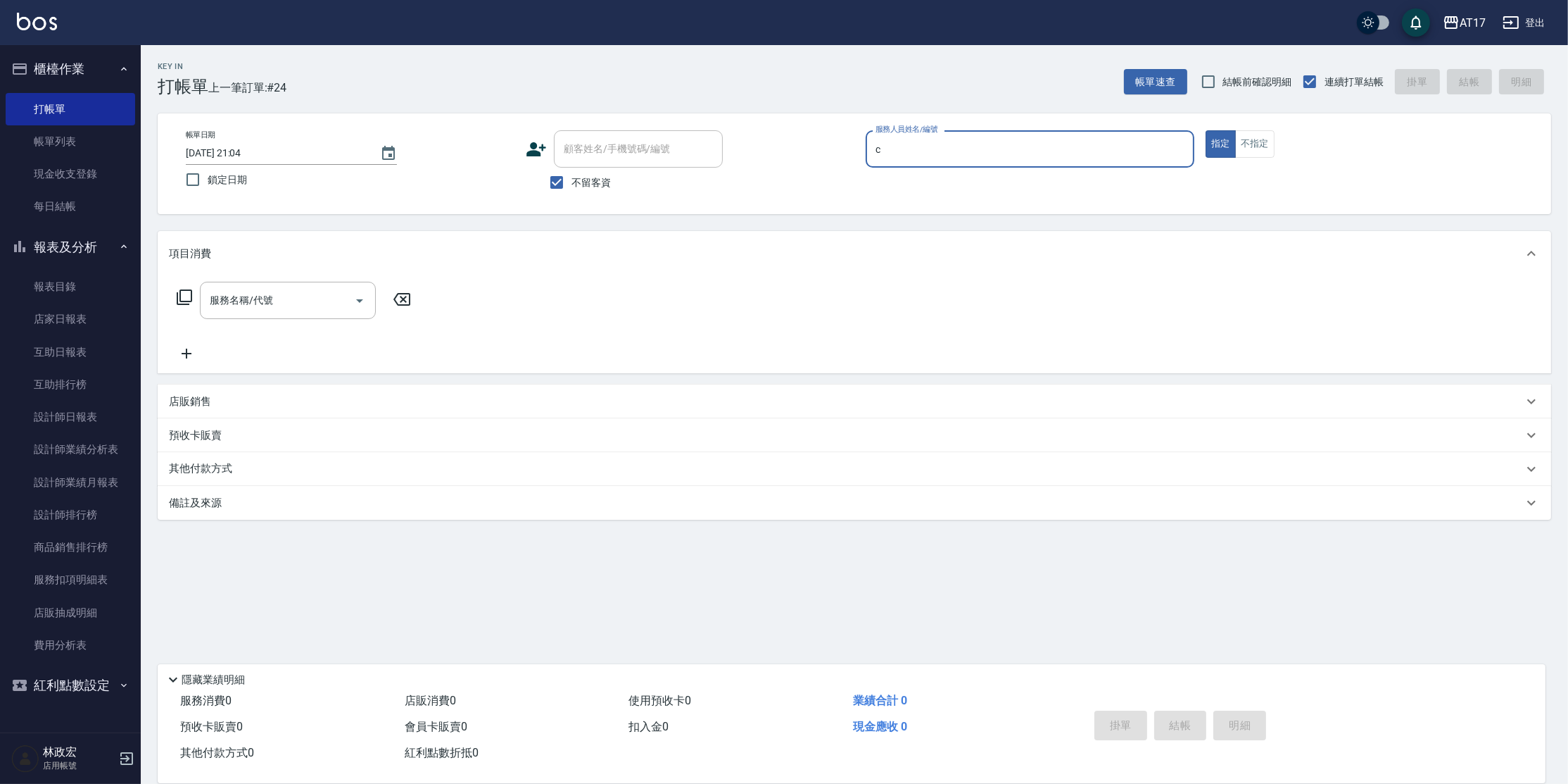
type input "Nuby-C"
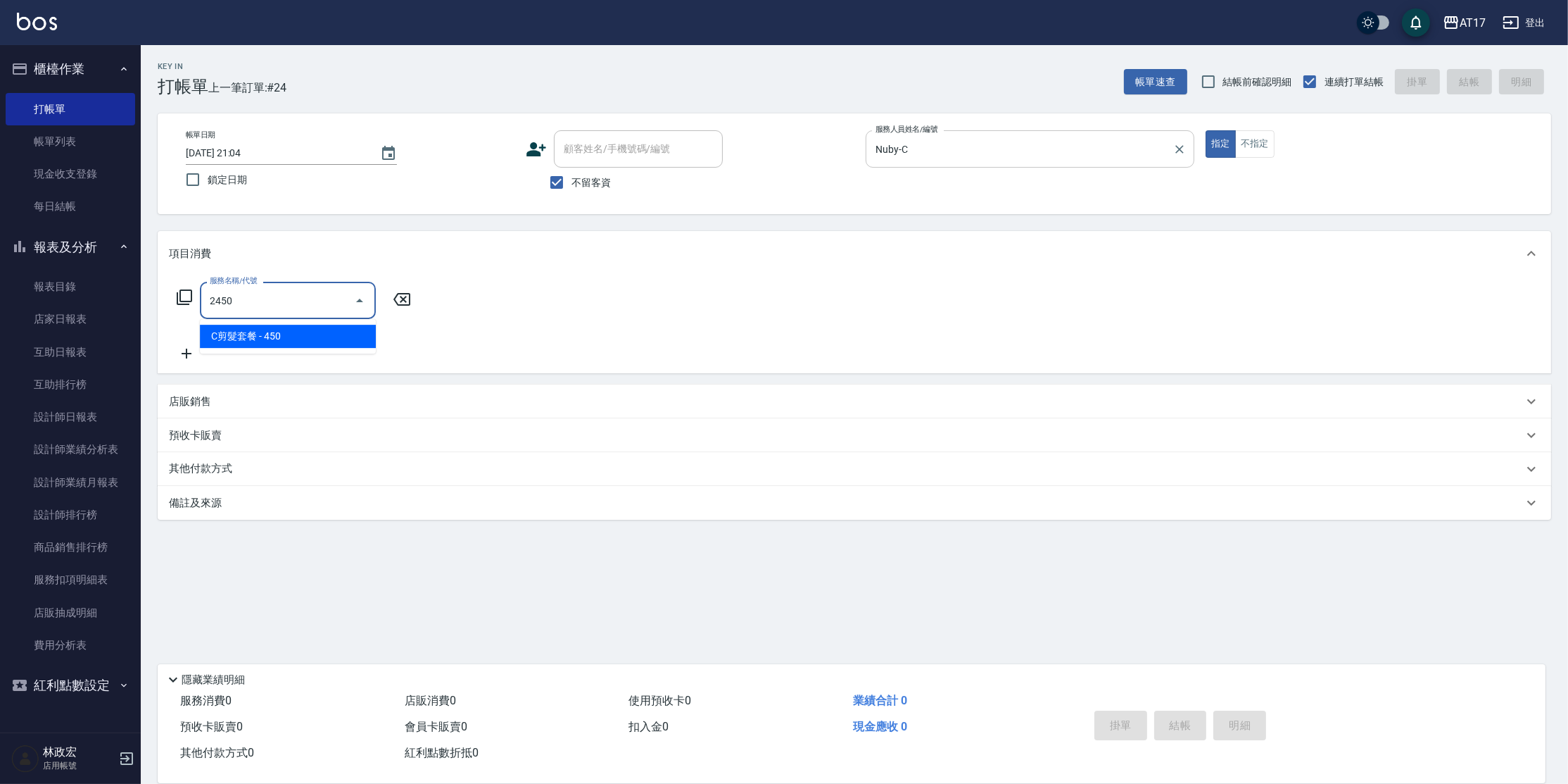
type input "C剪髮套餐(2450)"
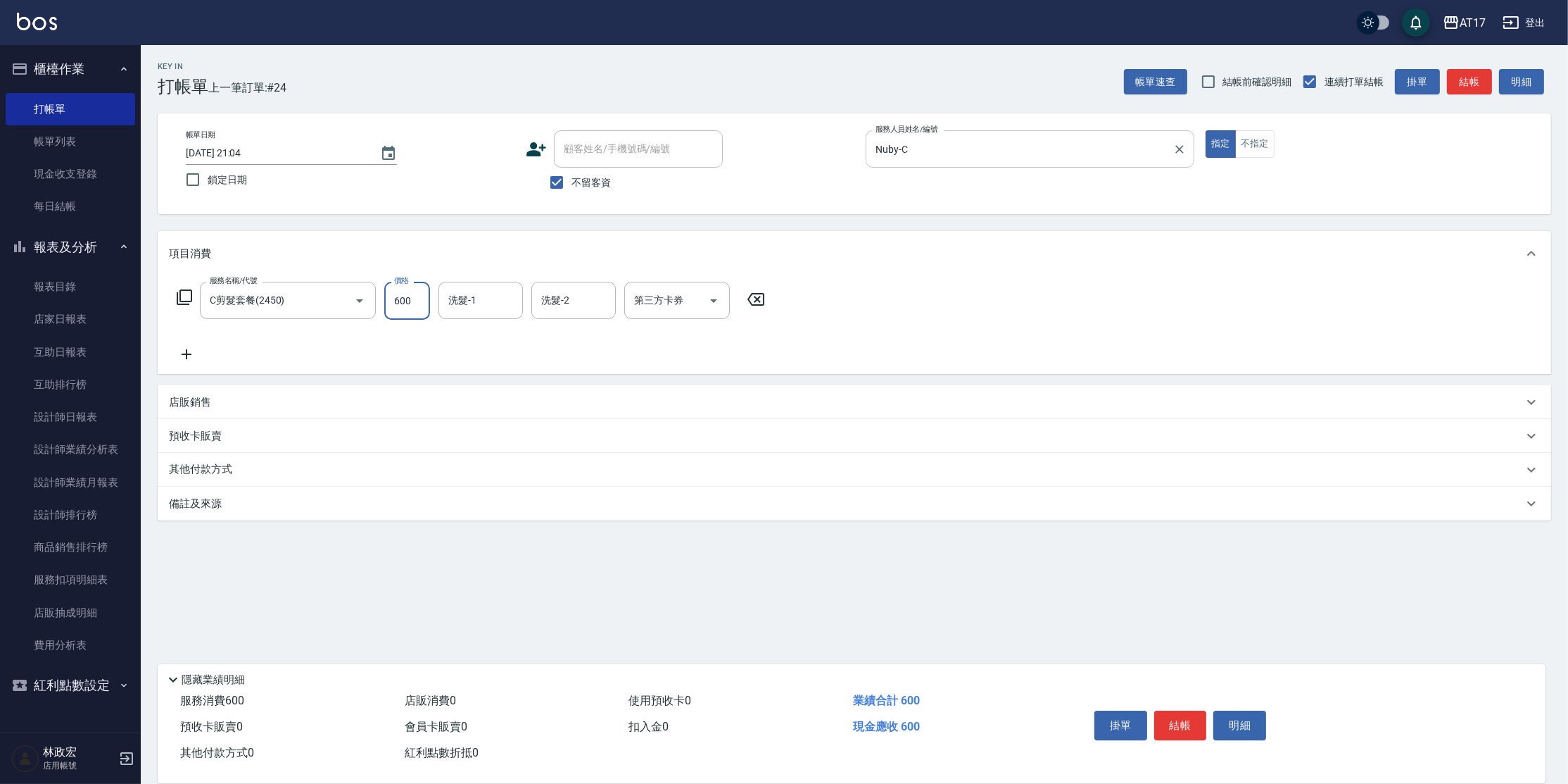
type input "600"
type input "Winne-W"
type input "儲值卡"
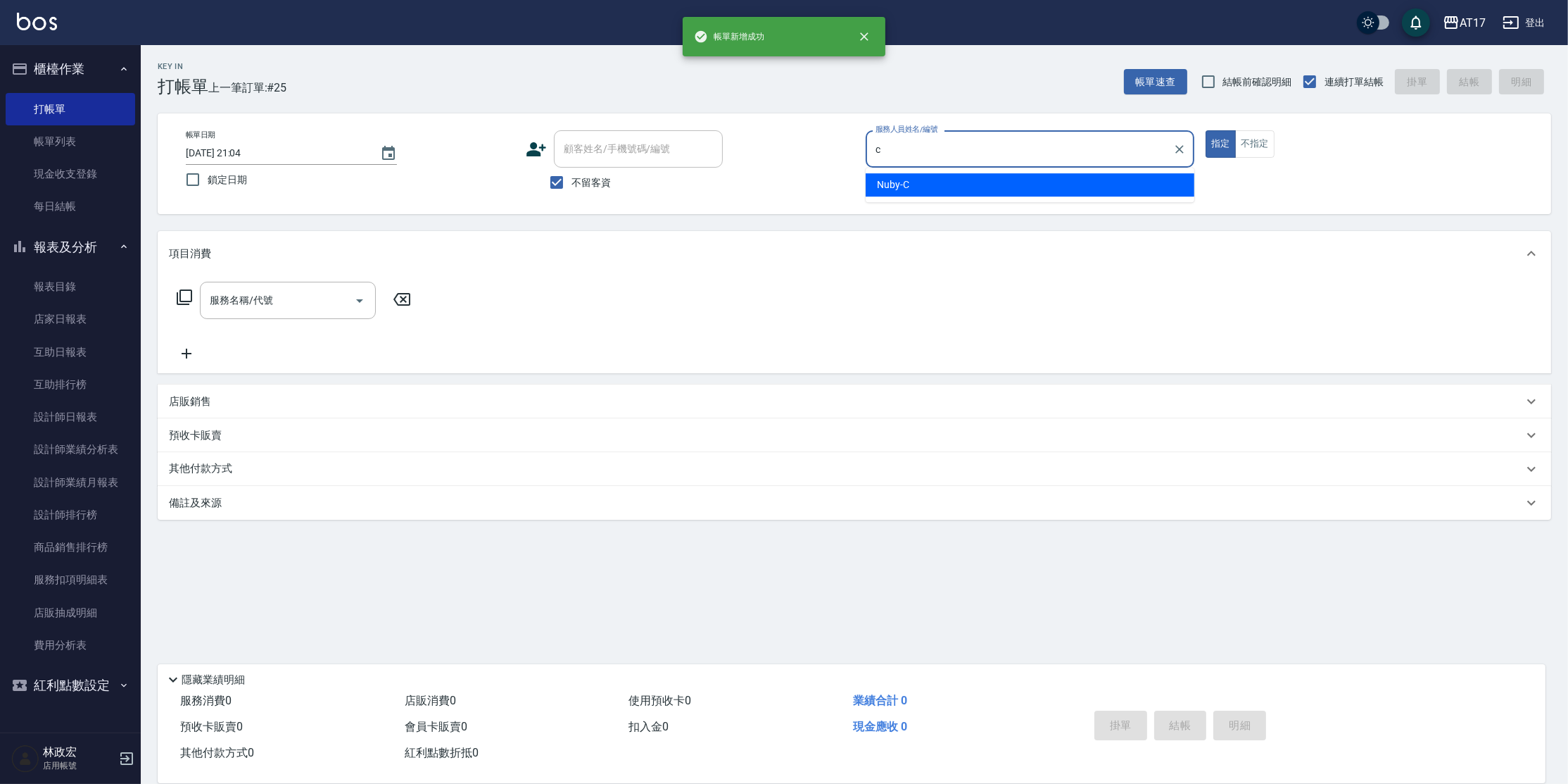
type input "Nuby-C"
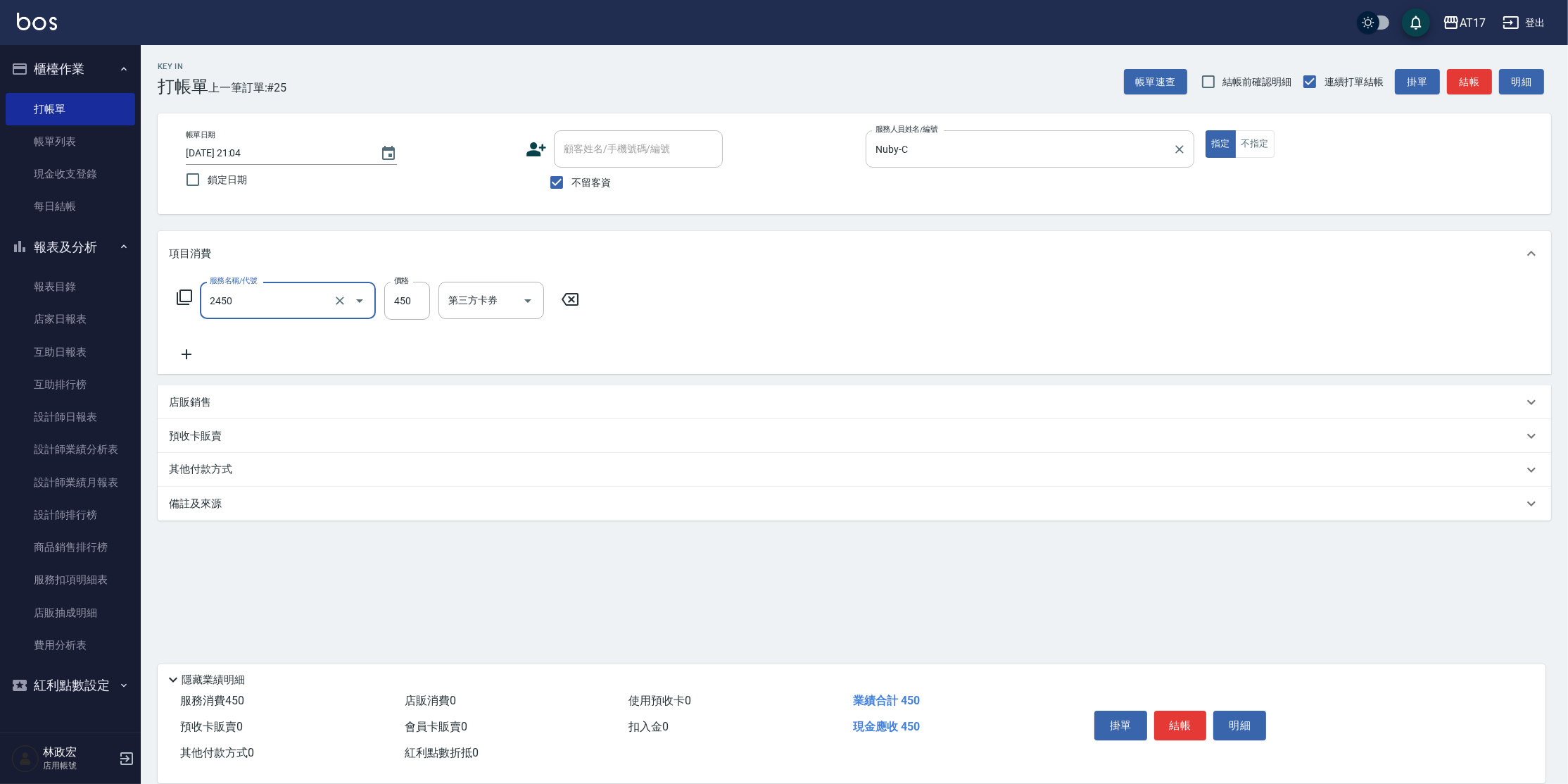
type input "C剪髮套餐(2450)"
type input "600"
type input "Winne-W"
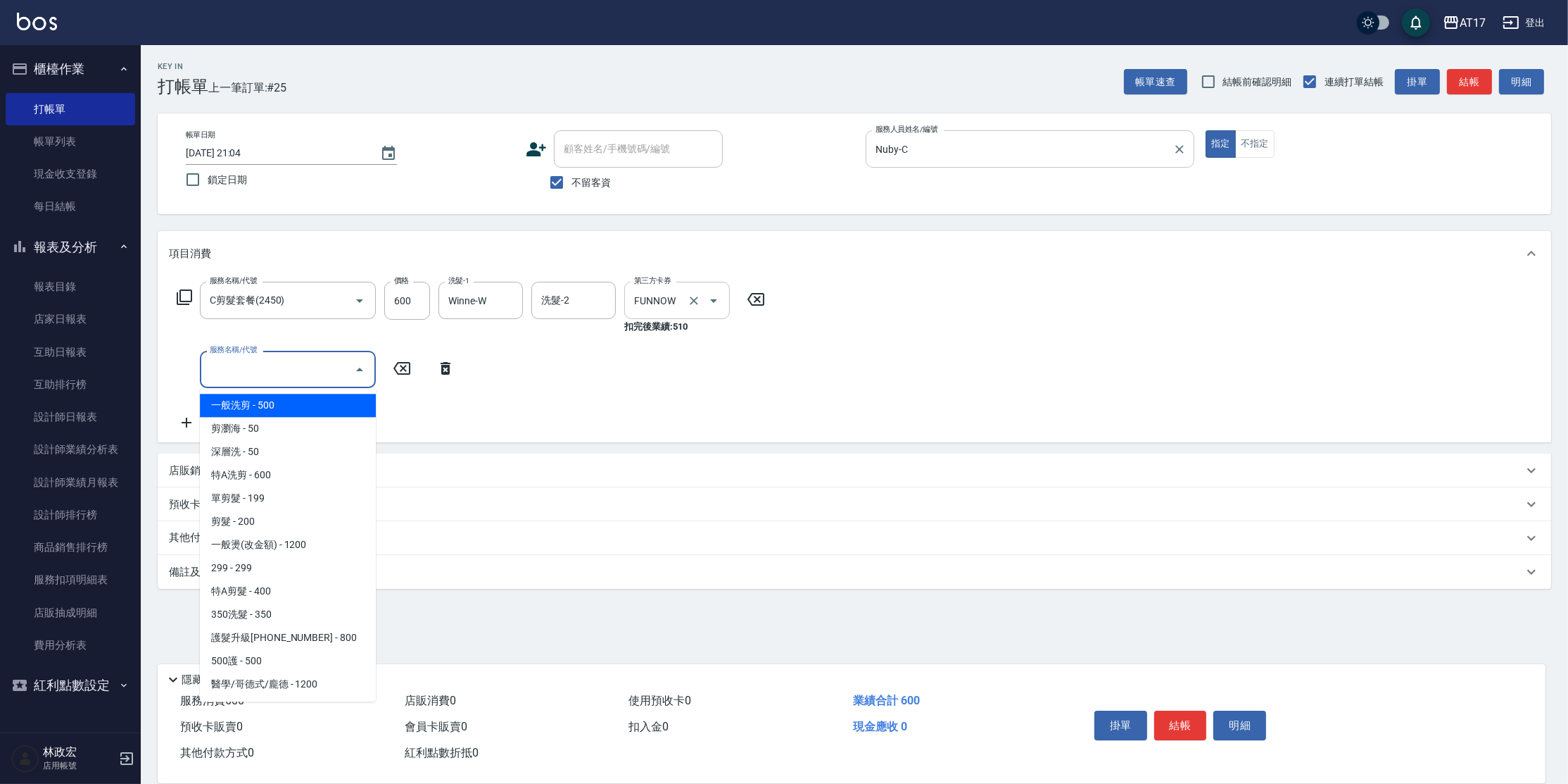
click at [652, 301] on input "FUNNOW" at bounding box center [657, 300] width 53 height 24
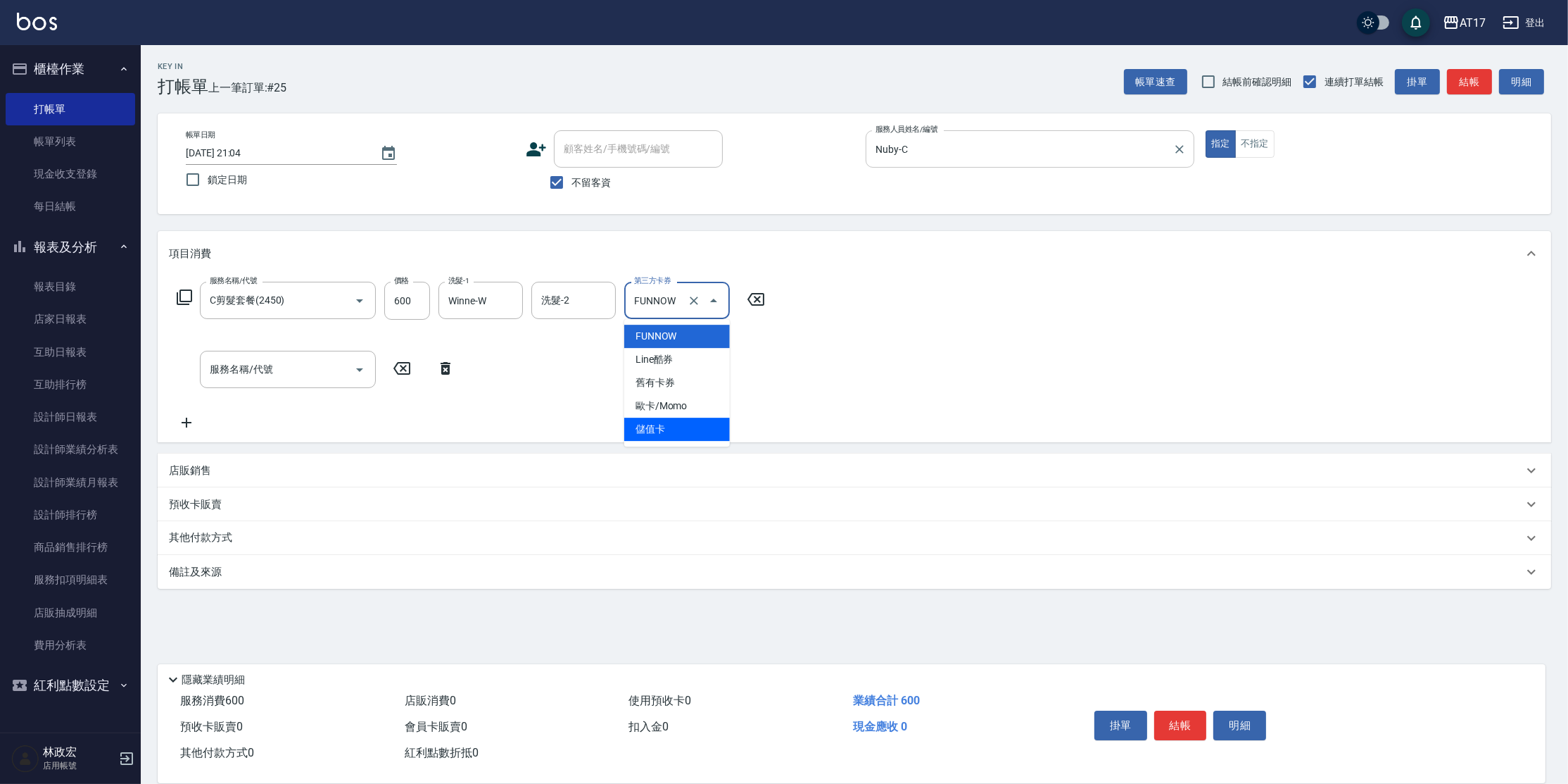
type input "儲值卡"
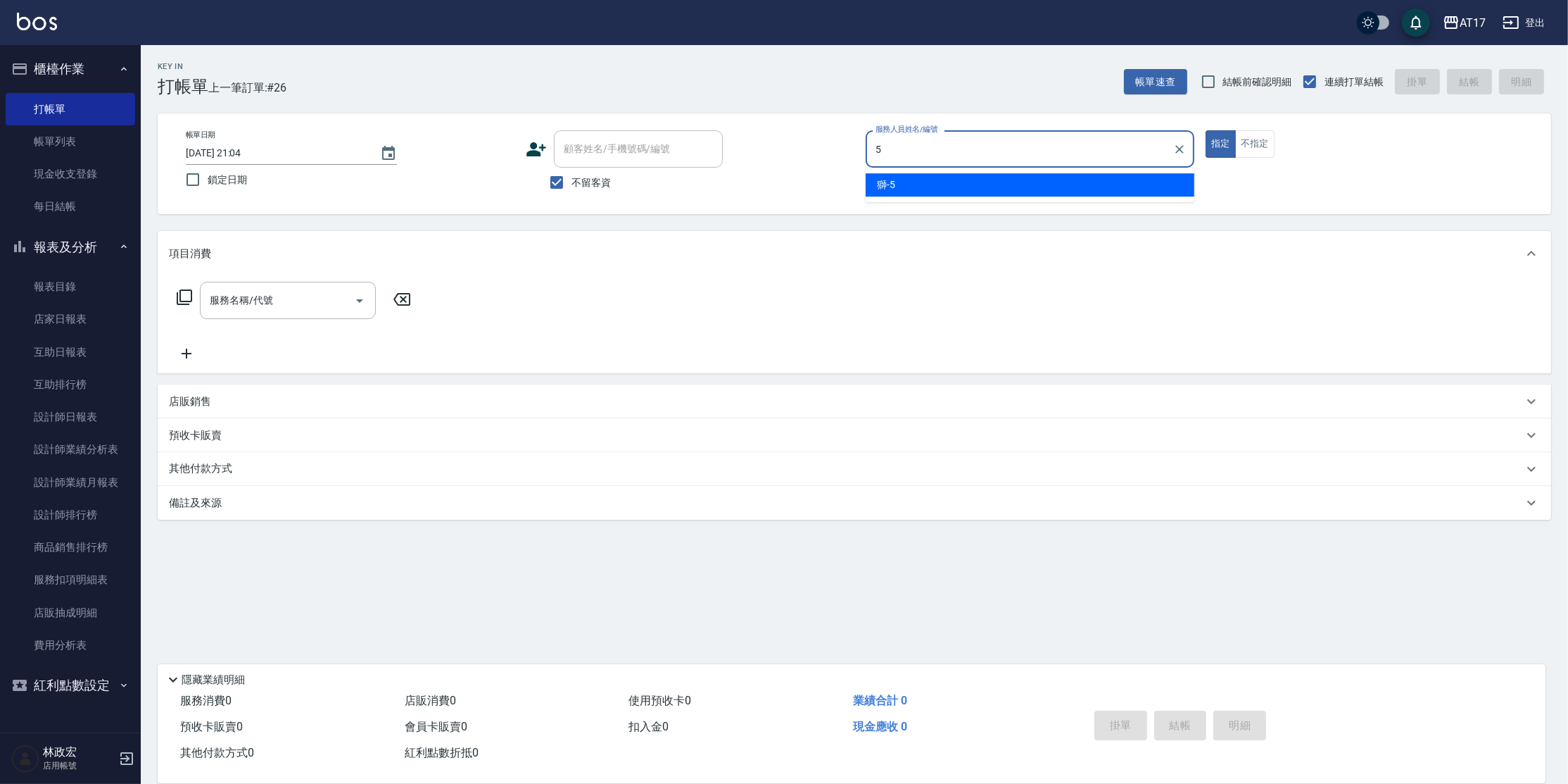
type input "獅-5"
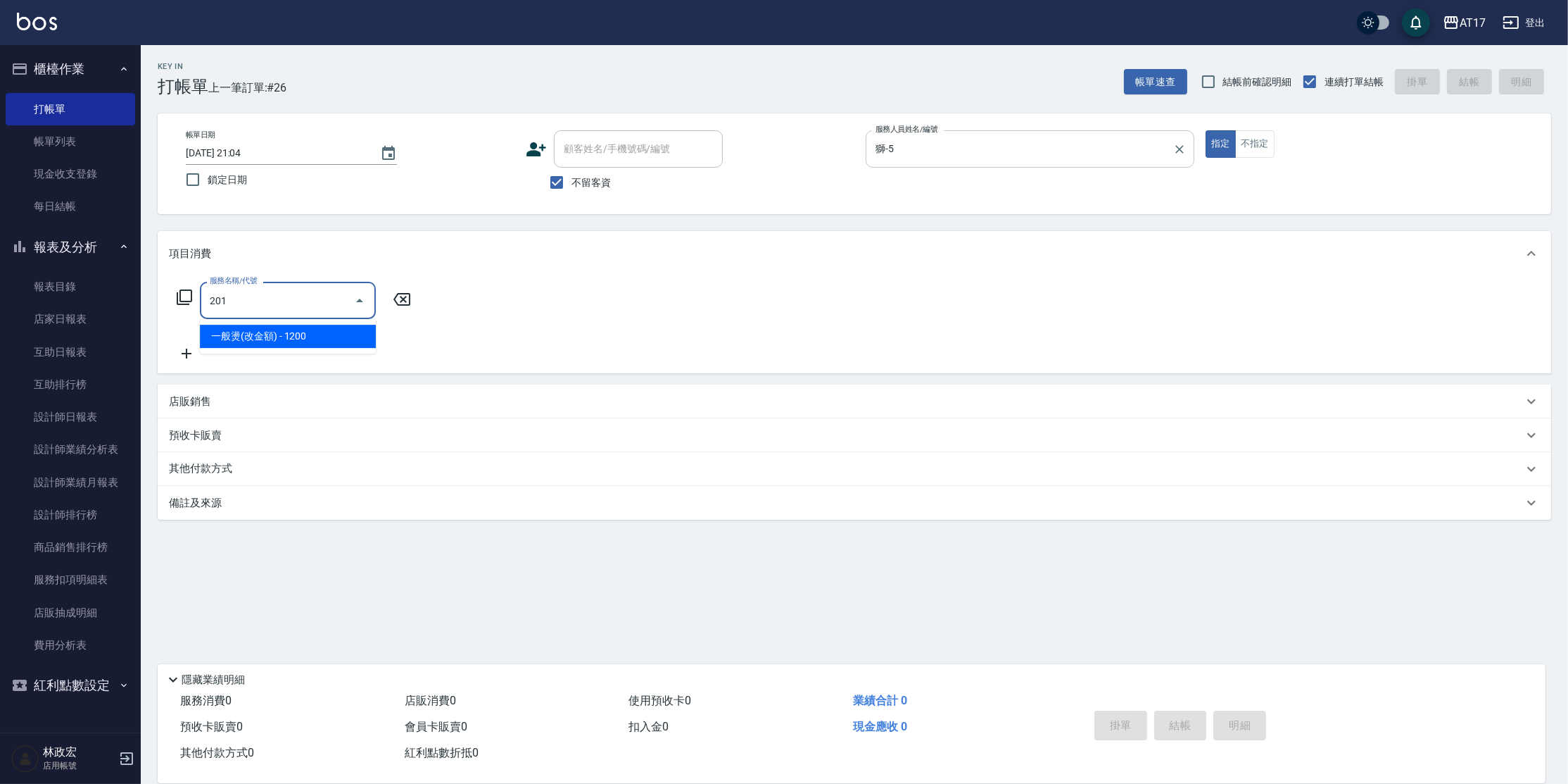
type input "一般燙(改金額)(201)"
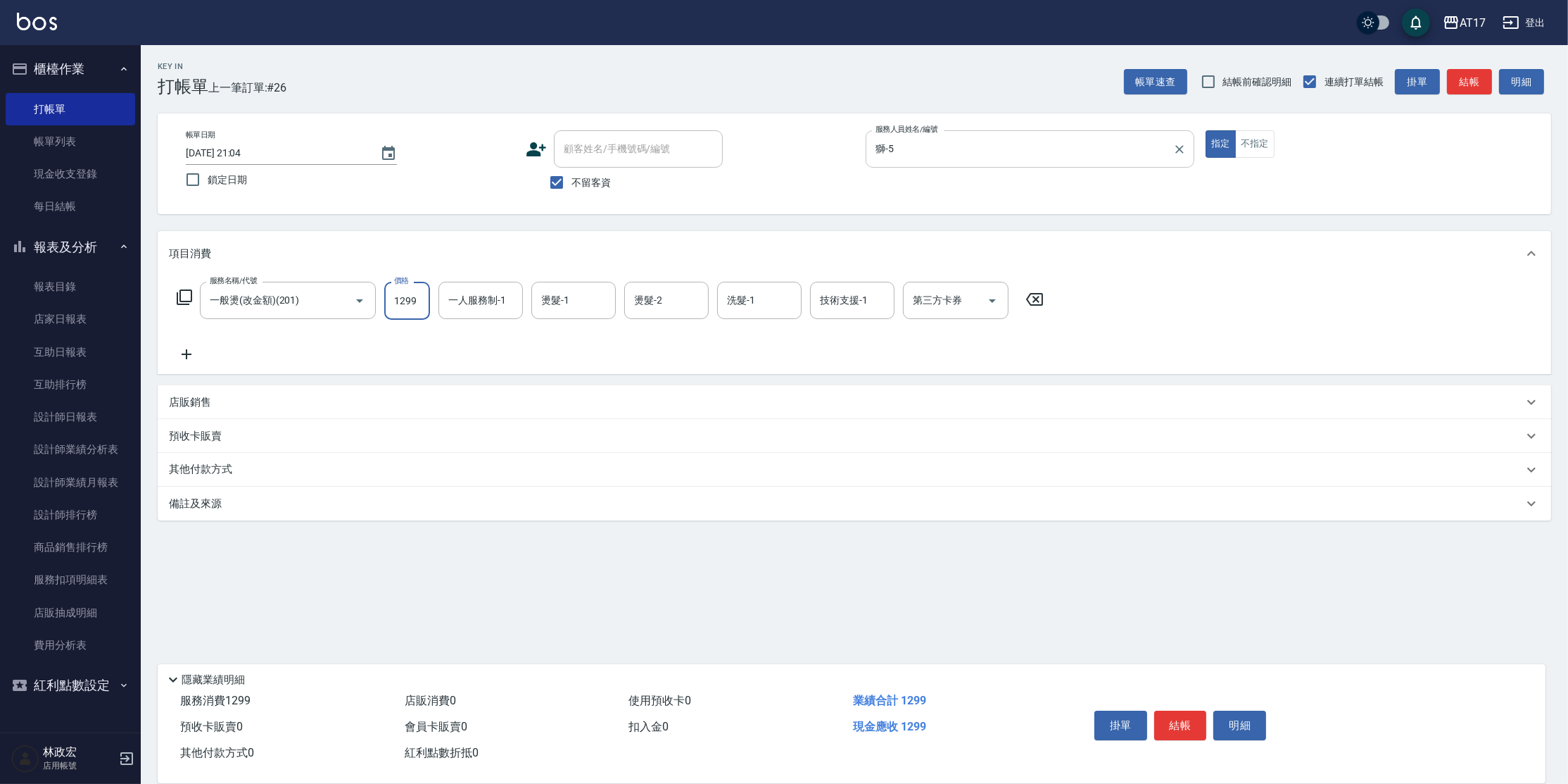
type input "1299"
type input "獅-5"
type input "[PERSON_NAME]-22"
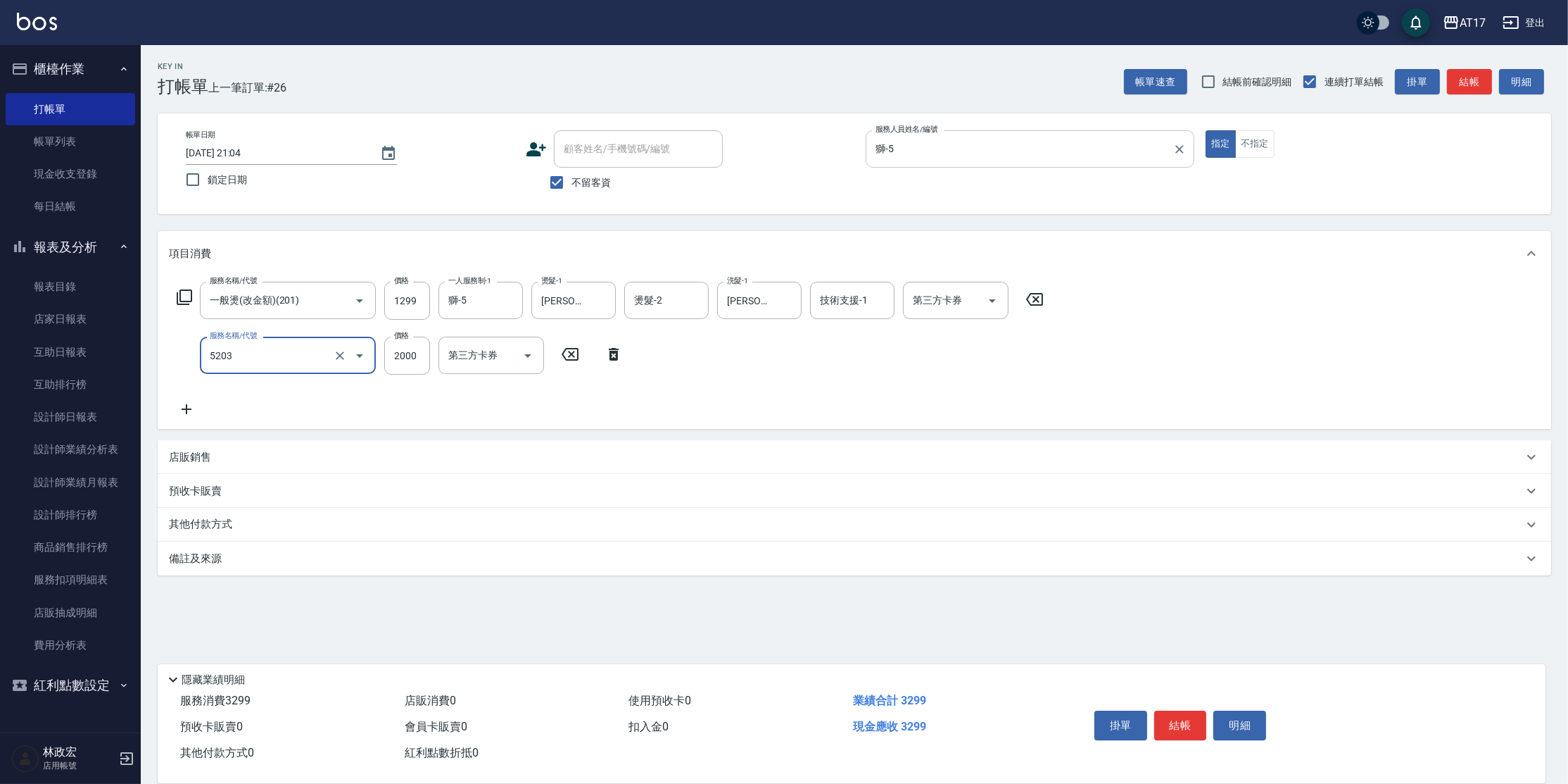
type input "染髮C餐(短髮)(5203)"
type input "1599"
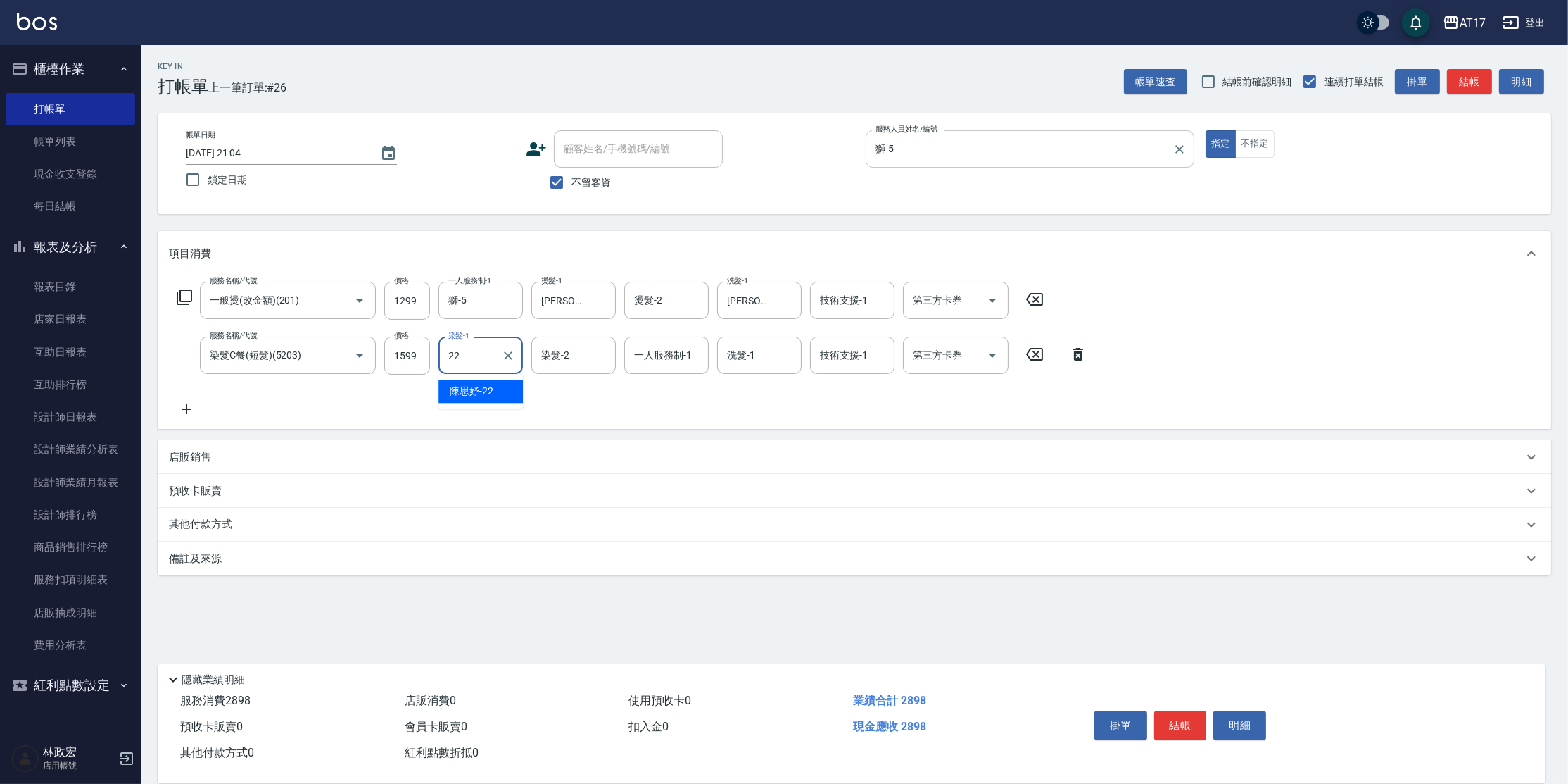
type input "[PERSON_NAME]-22"
type input "獅-5"
click at [765, 341] on div "洗髮-1" at bounding box center [759, 355] width 85 height 37
type input "[PERSON_NAME]-22"
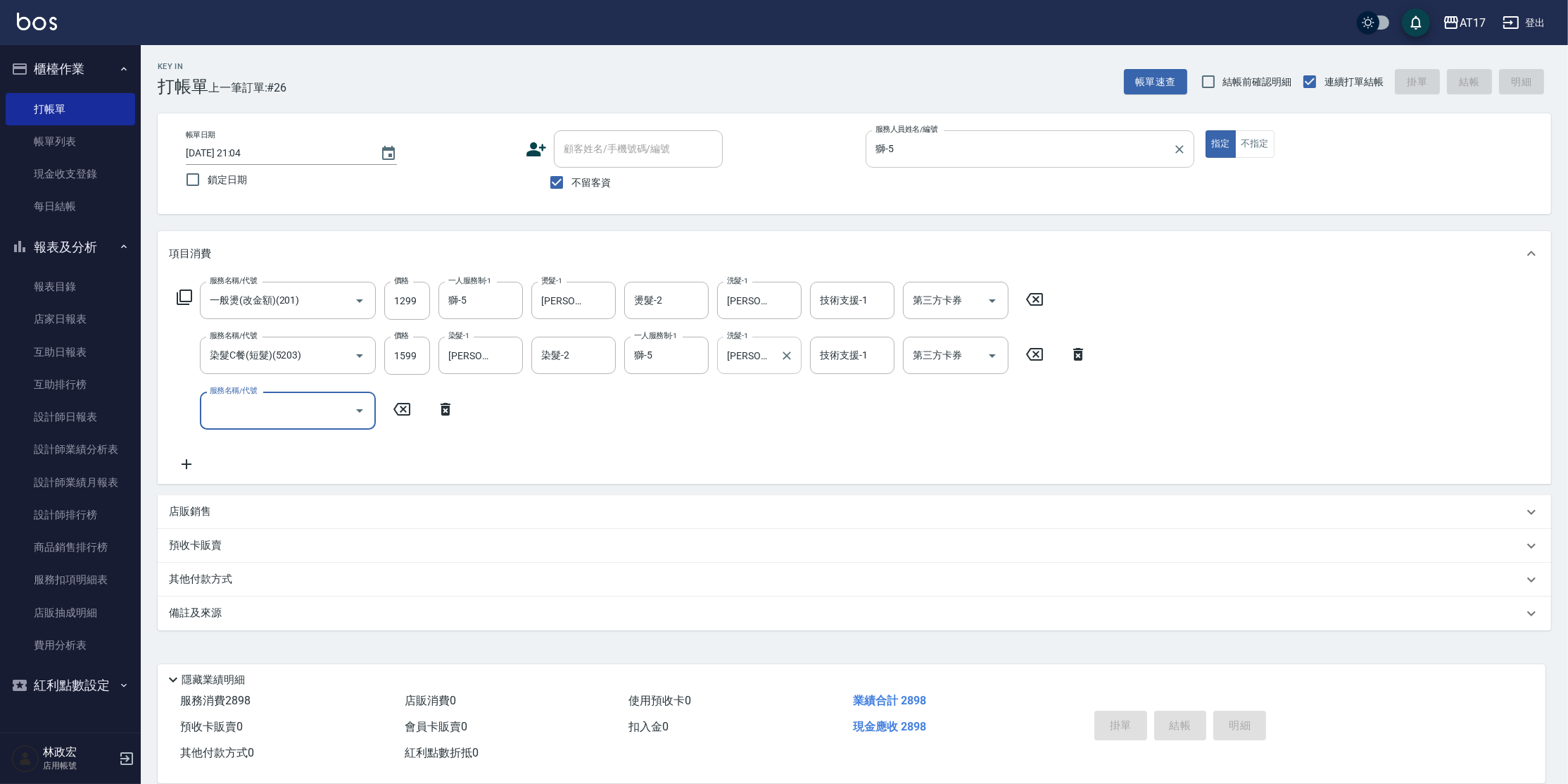
type input "[DATE] 21:05"
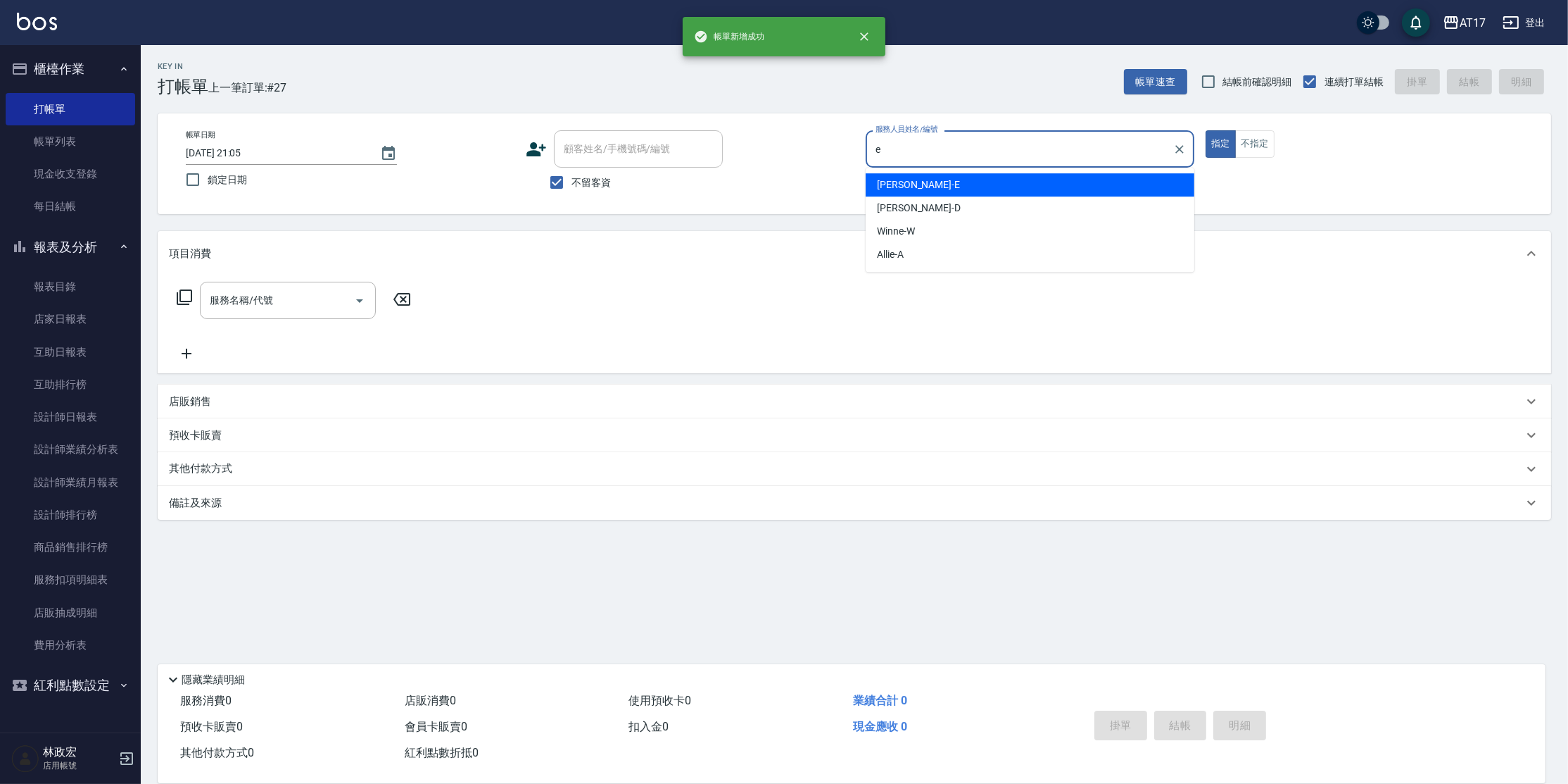
type input "[PERSON_NAME]"
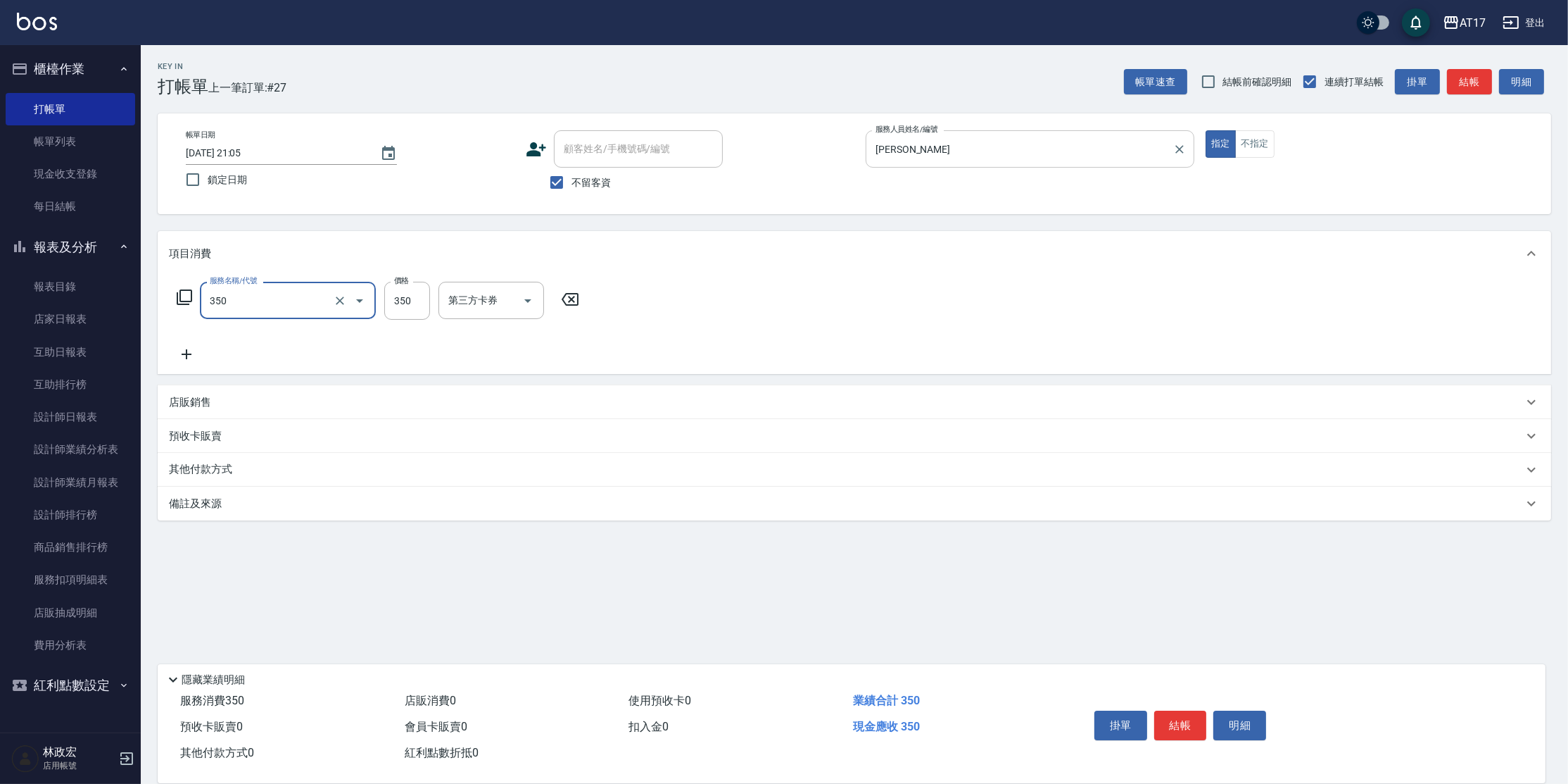
type input "350洗髮(350)"
type input "[PERSON_NAME]-22"
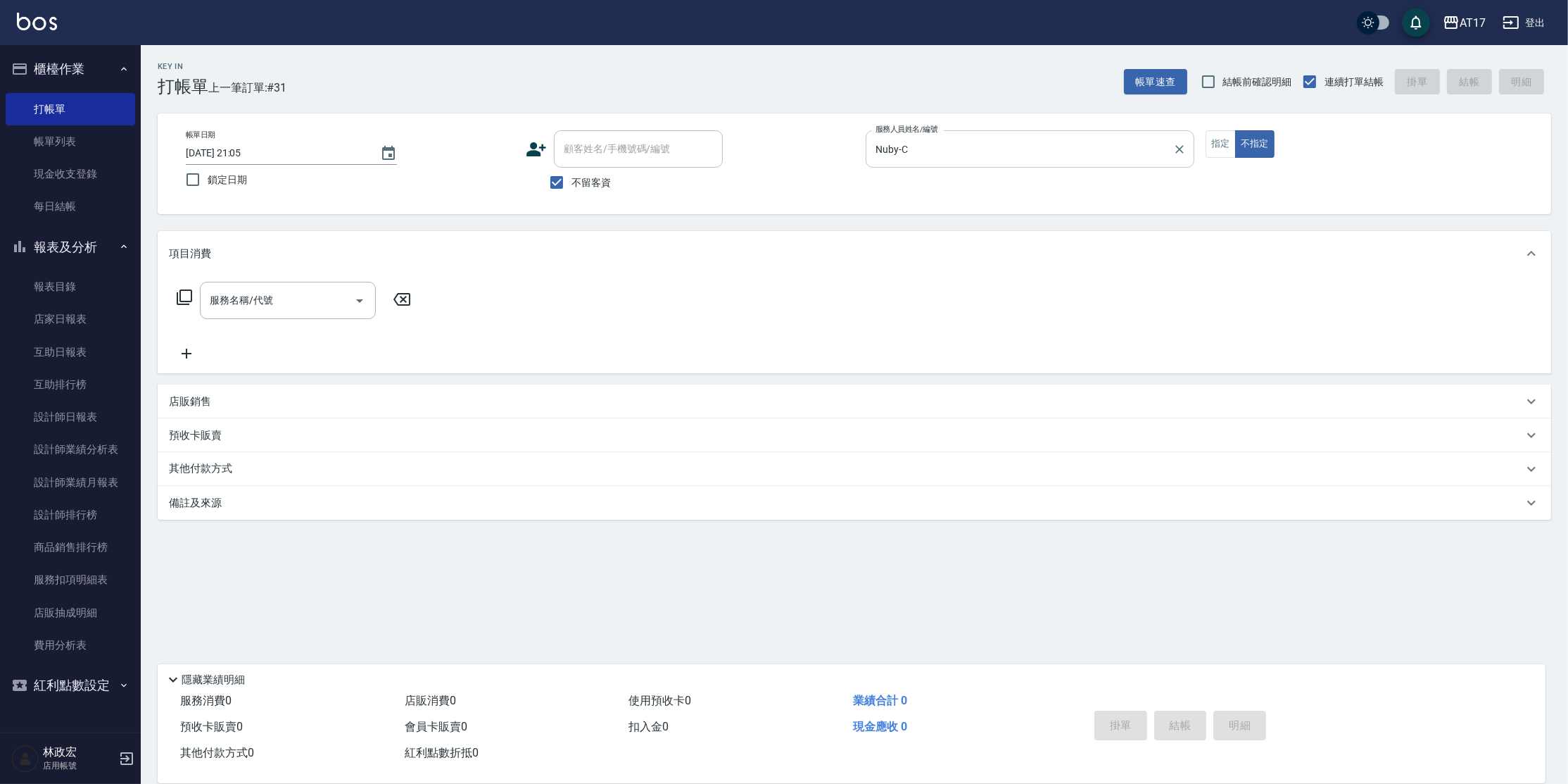
drag, startPoint x: 172, startPoint y: 406, endPoint x: 190, endPoint y: 384, distance: 28.4
click at [173, 406] on p "店販銷售" at bounding box center [190, 402] width 42 height 14
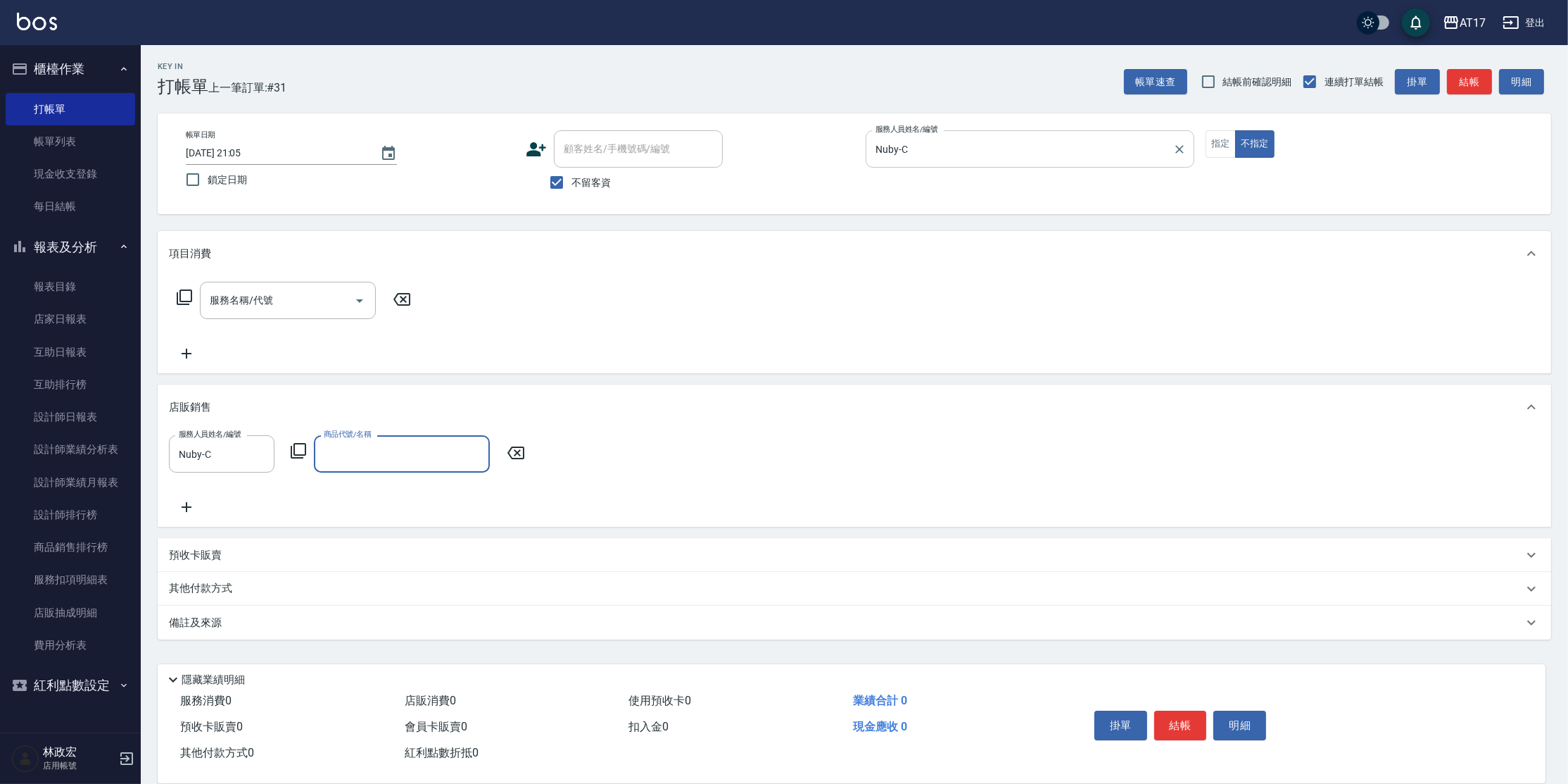
click at [291, 454] on icon at bounding box center [299, 450] width 15 height 15
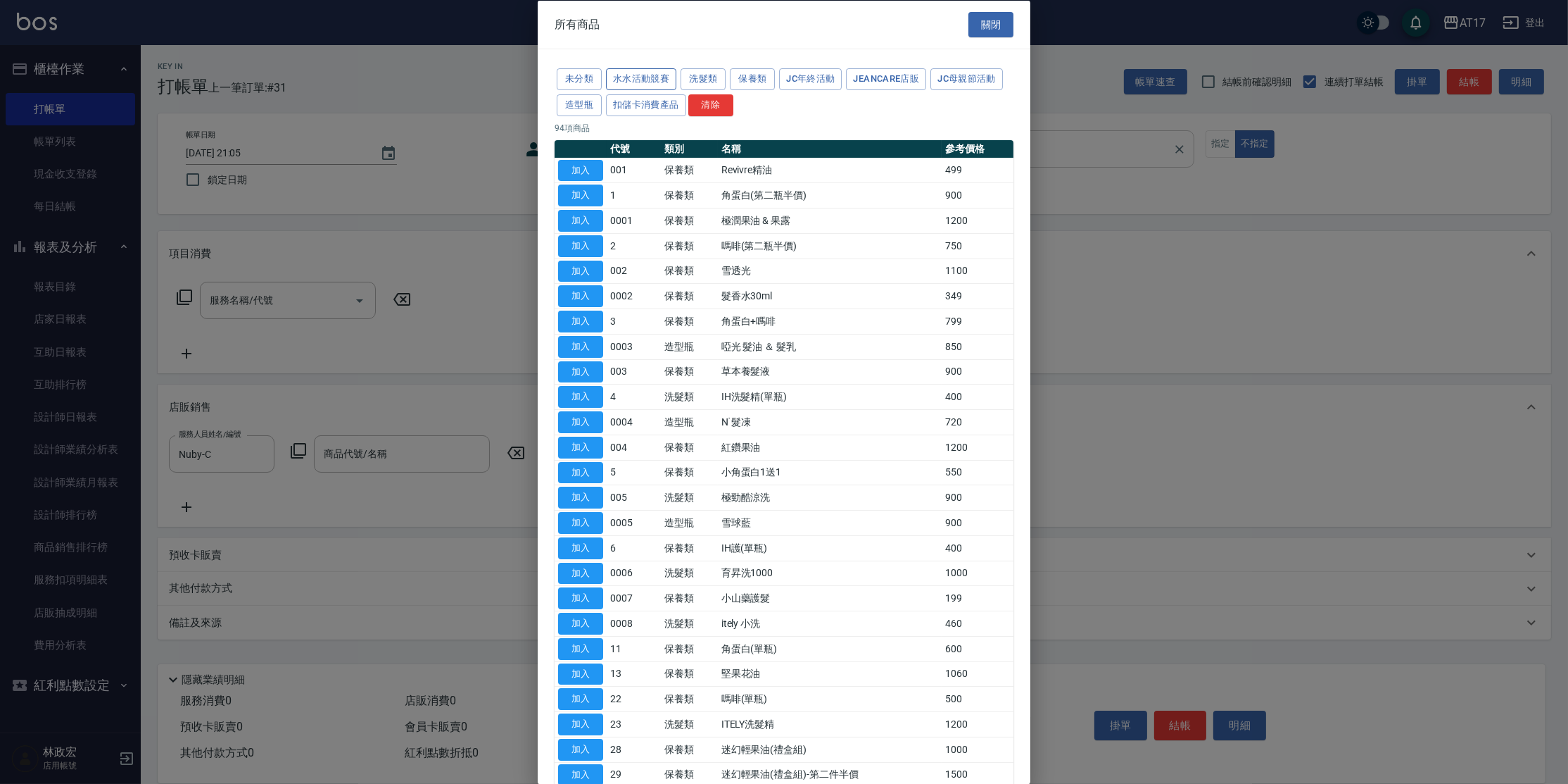
click at [643, 71] on button "水水活動競賽" at bounding box center [641, 79] width 70 height 22
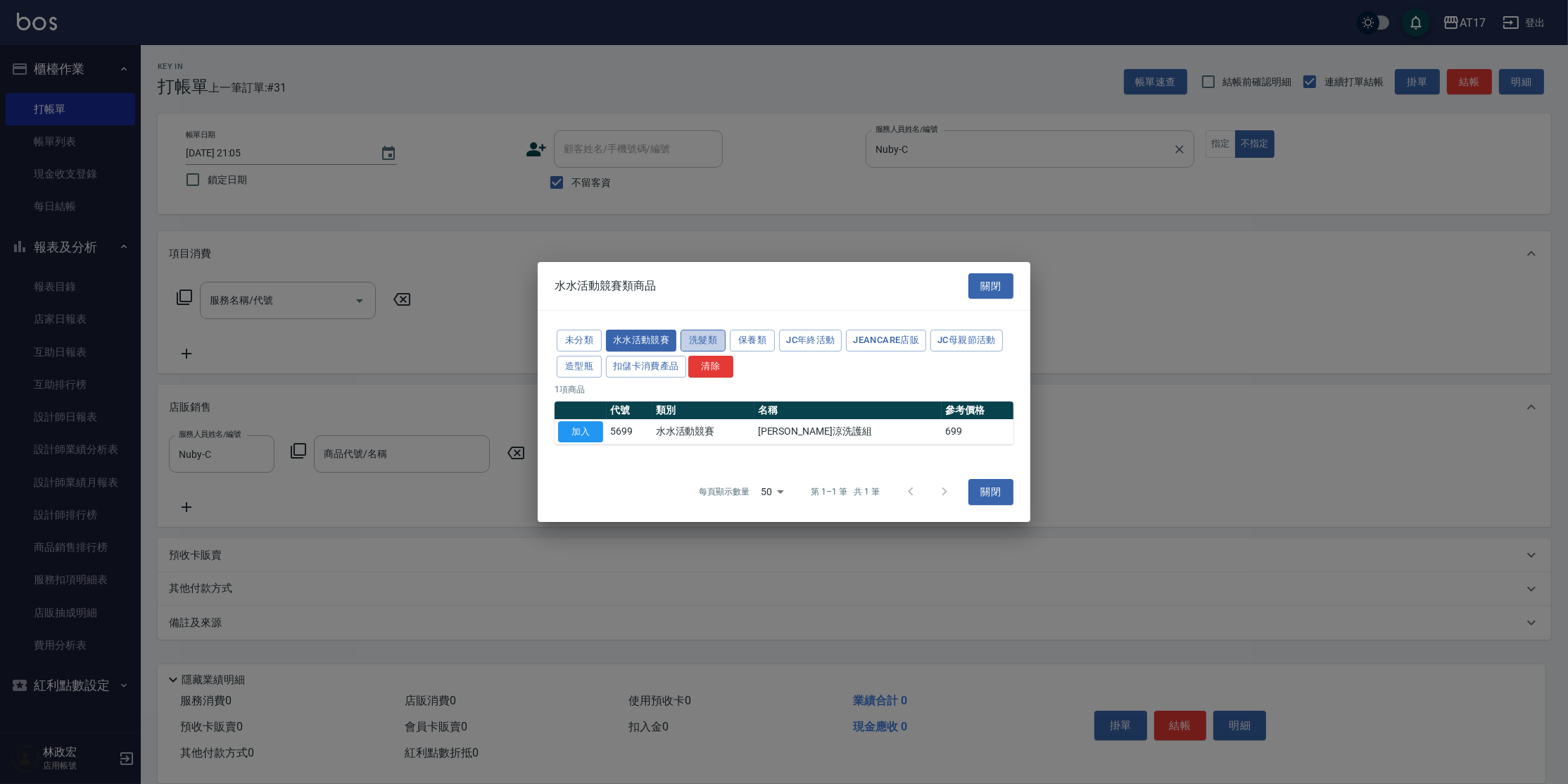
click at [700, 343] on button "洗髮類" at bounding box center [703, 341] width 45 height 22
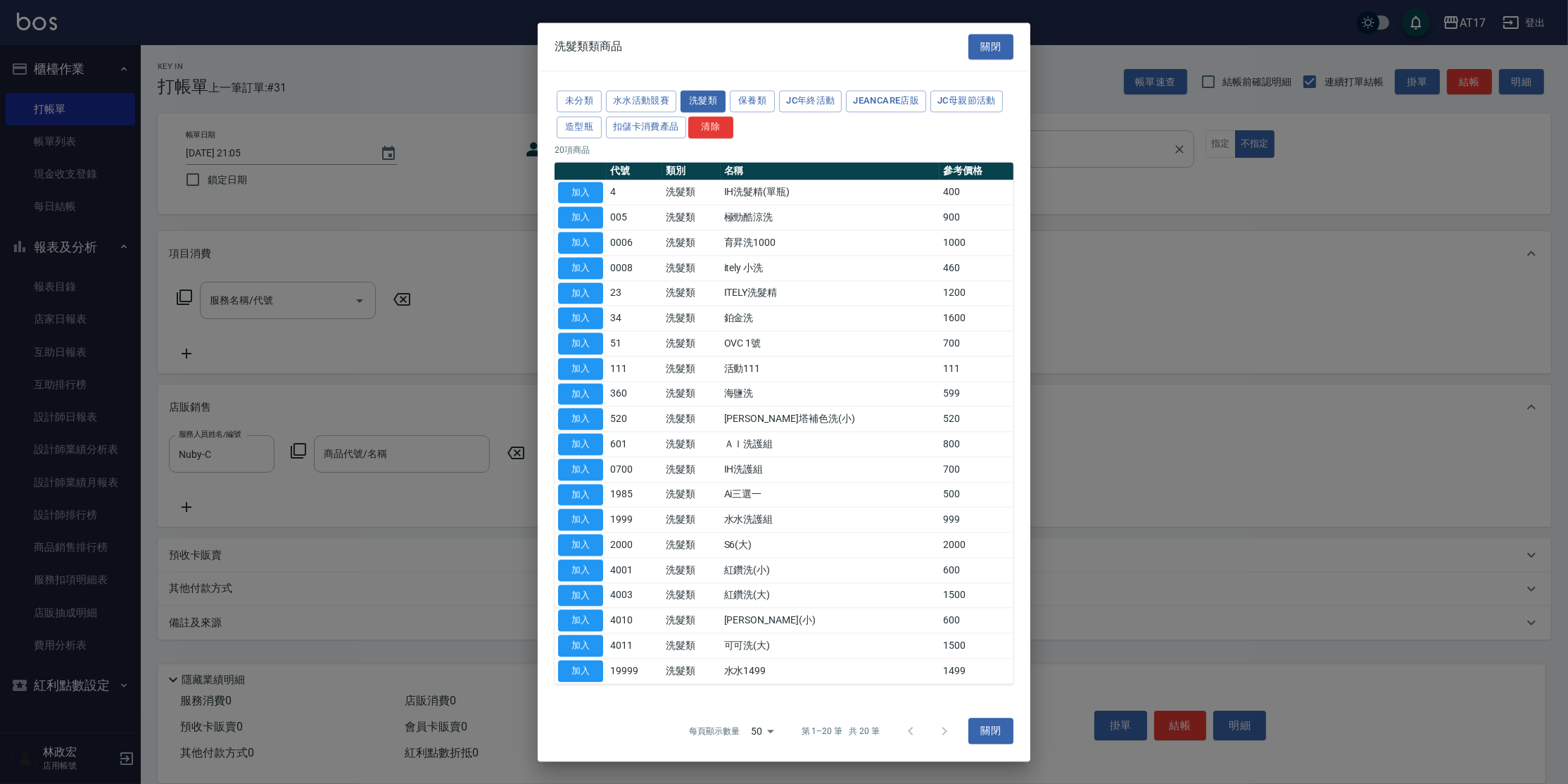
click at [586, 590] on button "加入" at bounding box center [580, 595] width 45 height 22
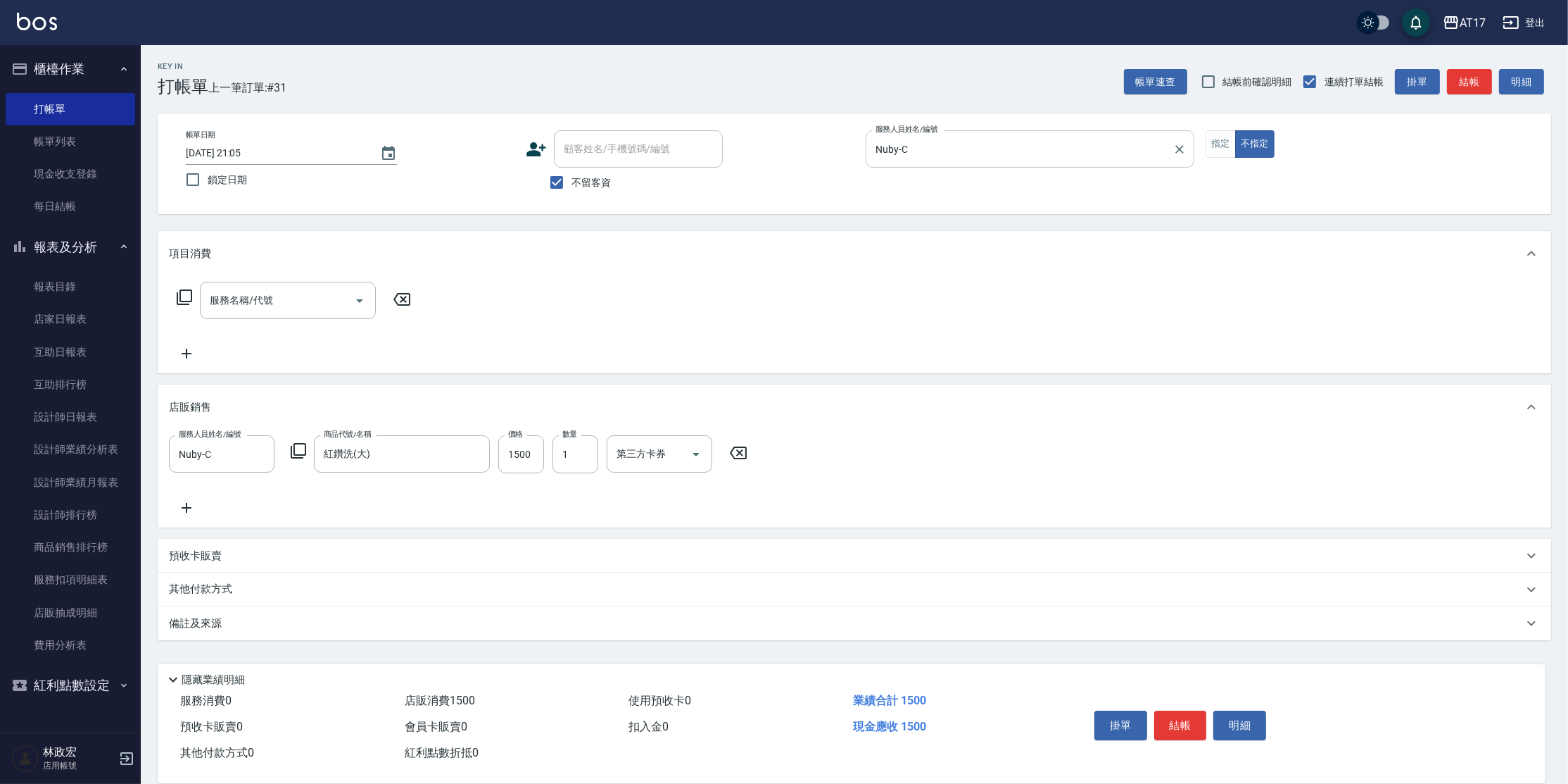
drag, startPoint x: 538, startPoint y: 459, endPoint x: 550, endPoint y: 442, distance: 20.8
click at [538, 460] on input "1500" at bounding box center [521, 454] width 46 height 38
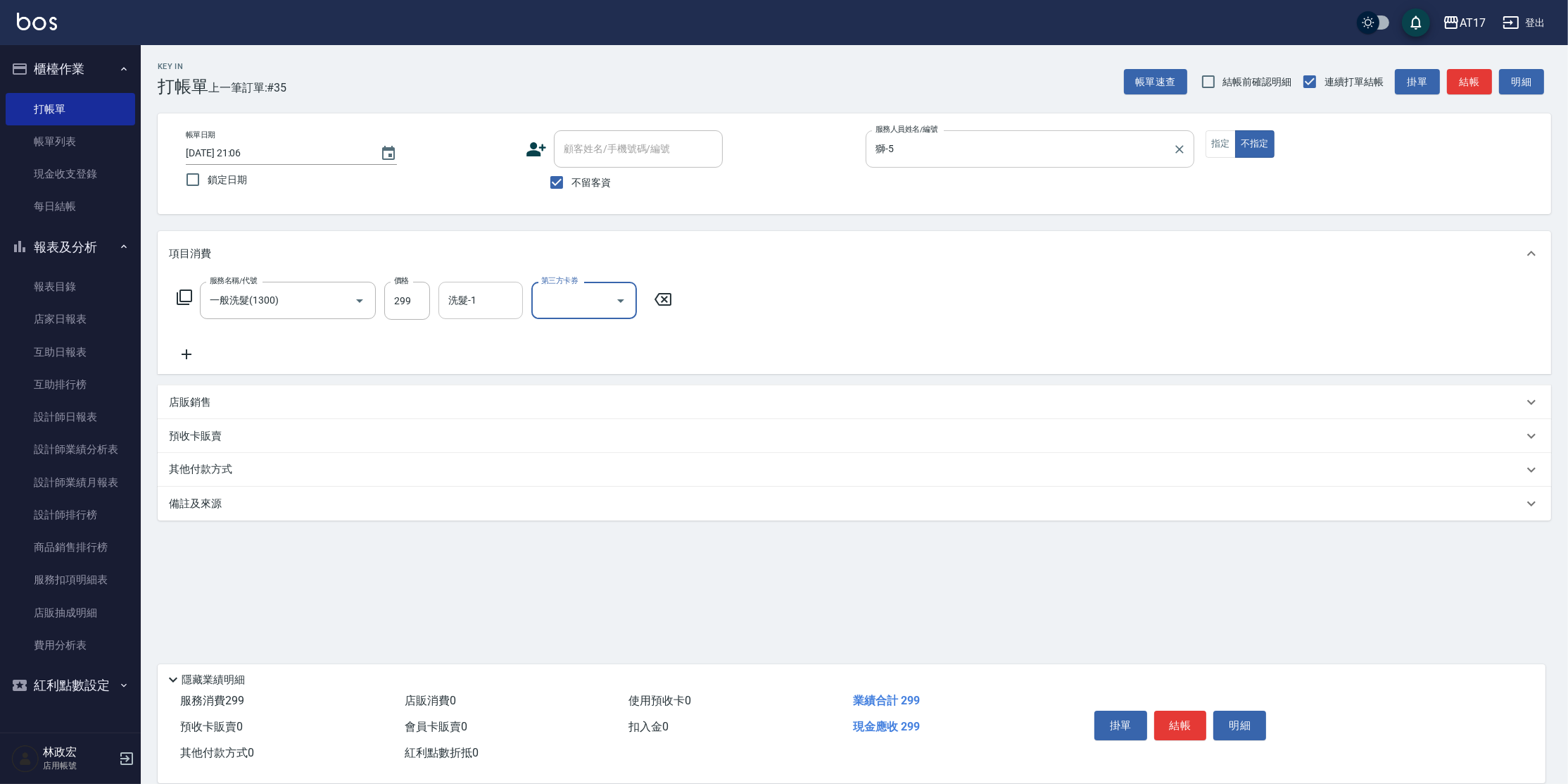
click at [471, 318] on div "洗髮-1" at bounding box center [481, 300] width 85 height 37
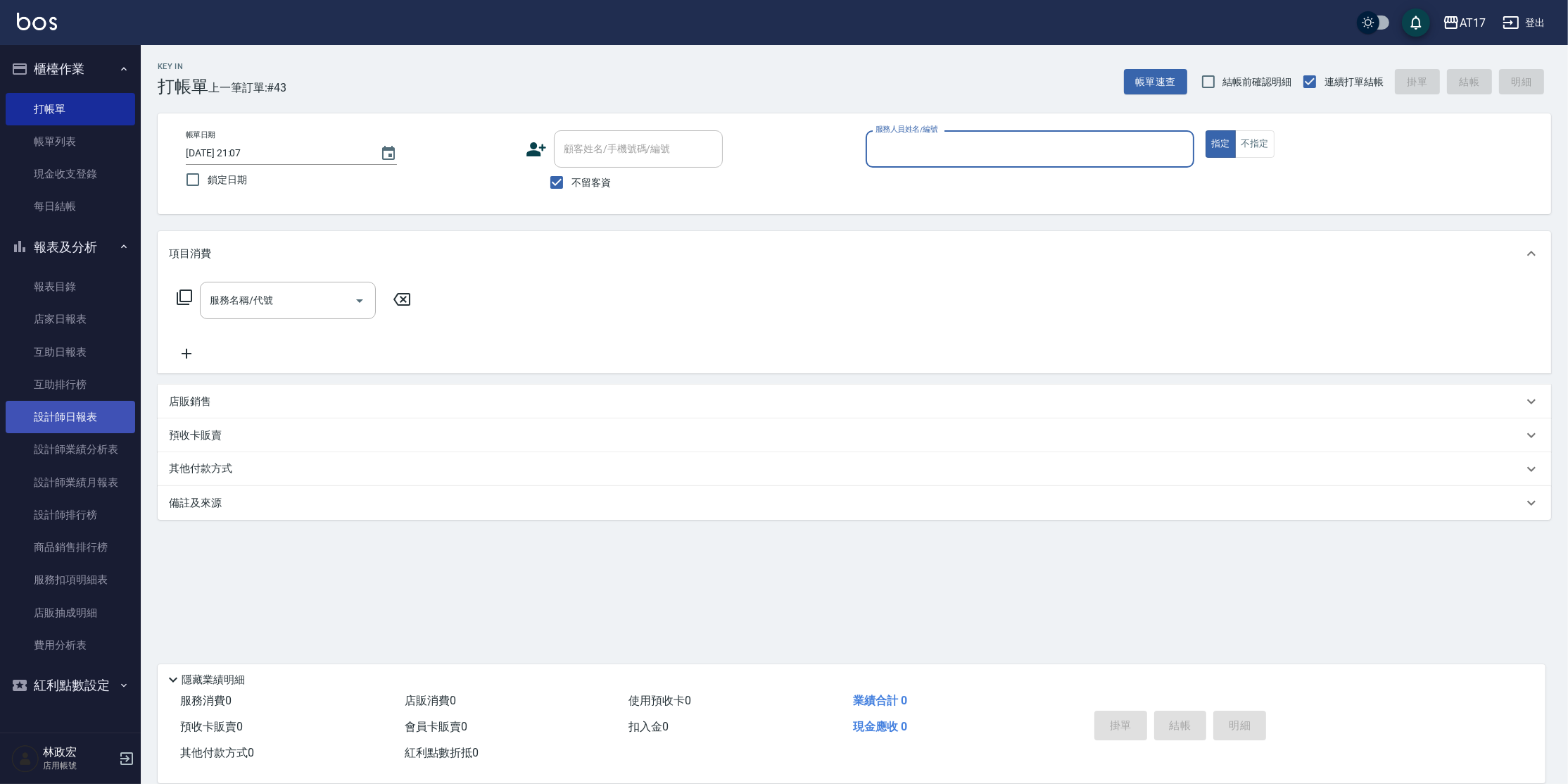
click at [98, 411] on link "設計師日報表" at bounding box center [70, 417] width 129 height 33
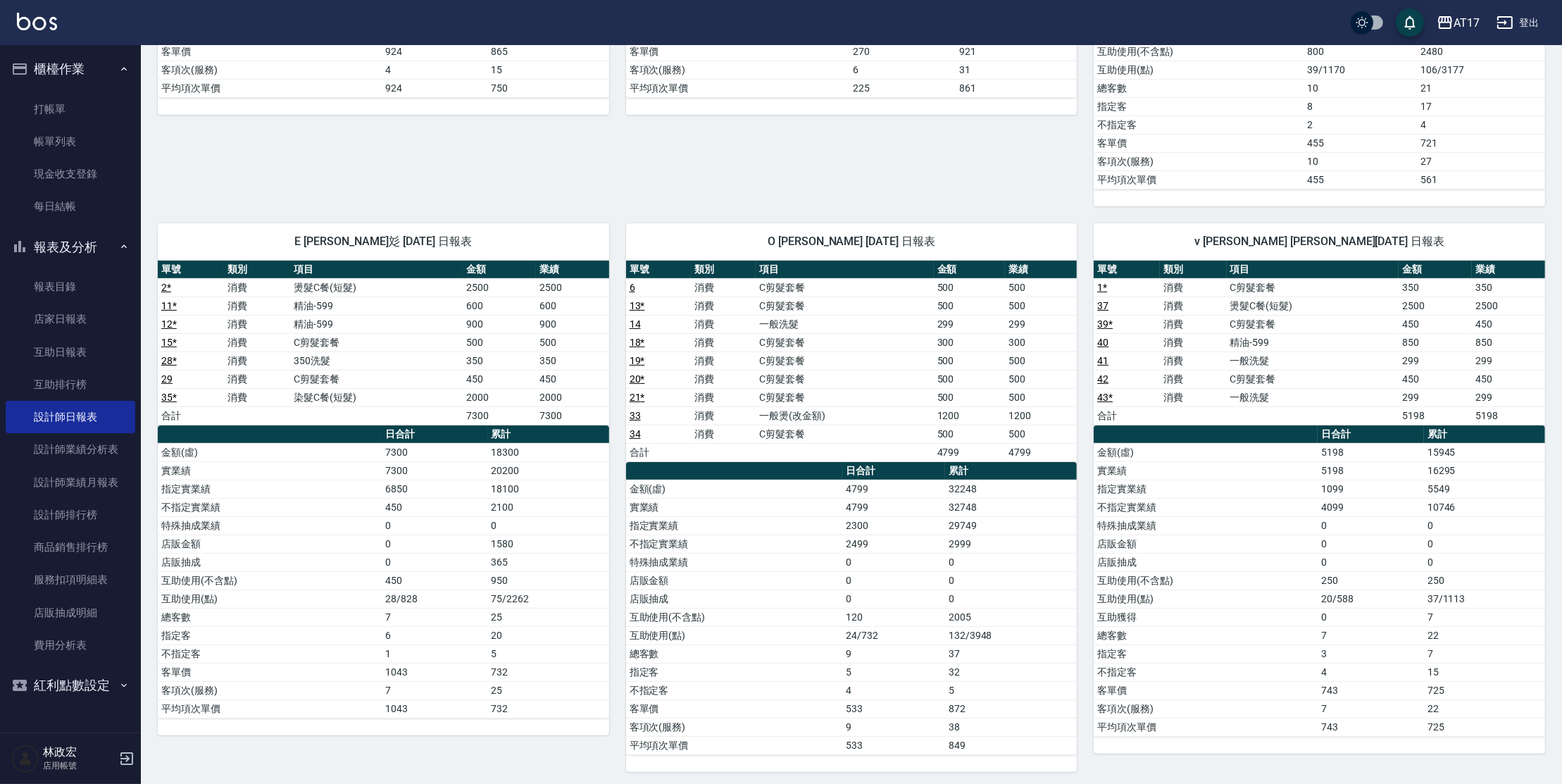
scroll to position [510, 0]
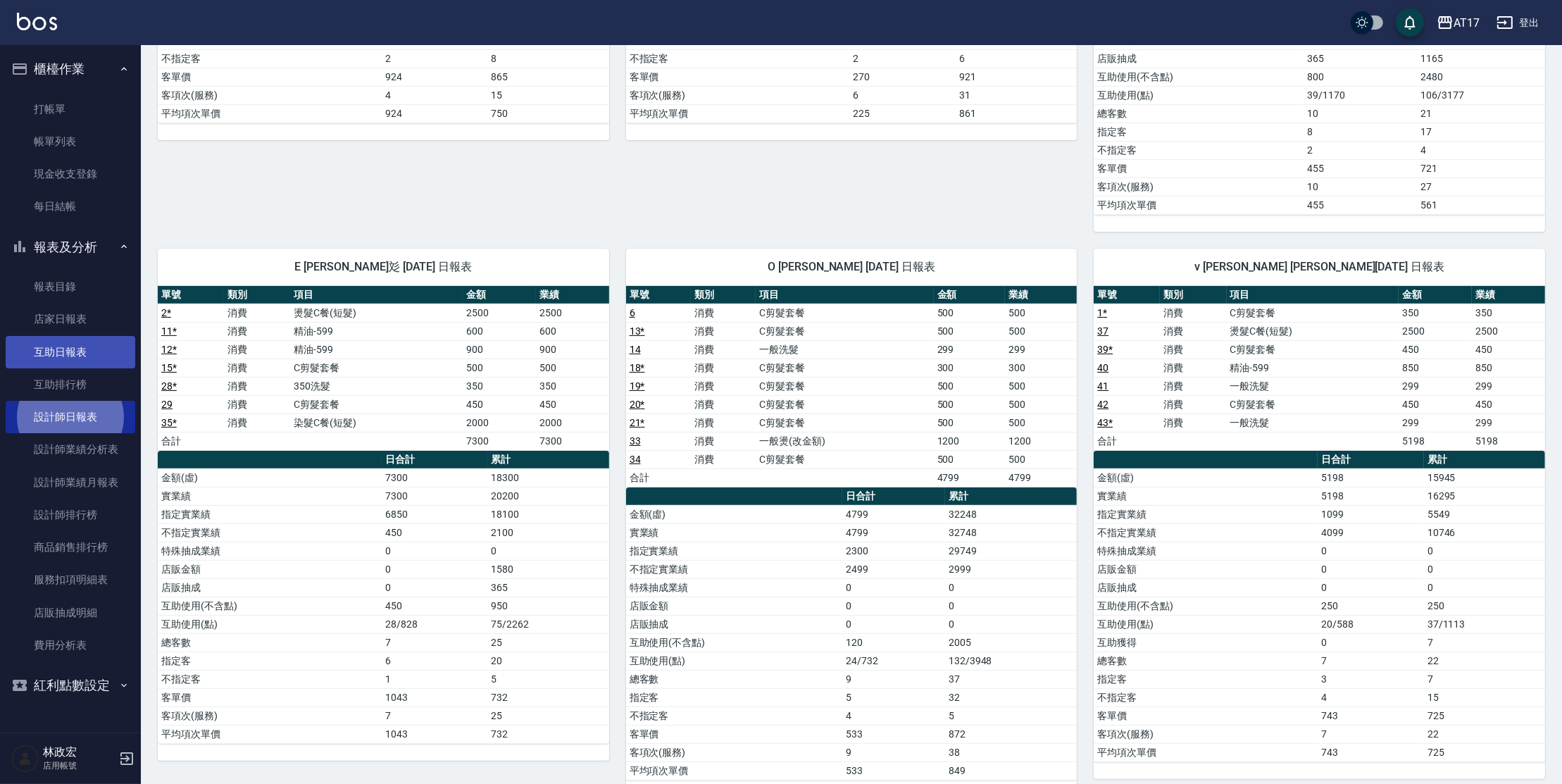
click at [110, 356] on link "互助日報表" at bounding box center [70, 352] width 130 height 33
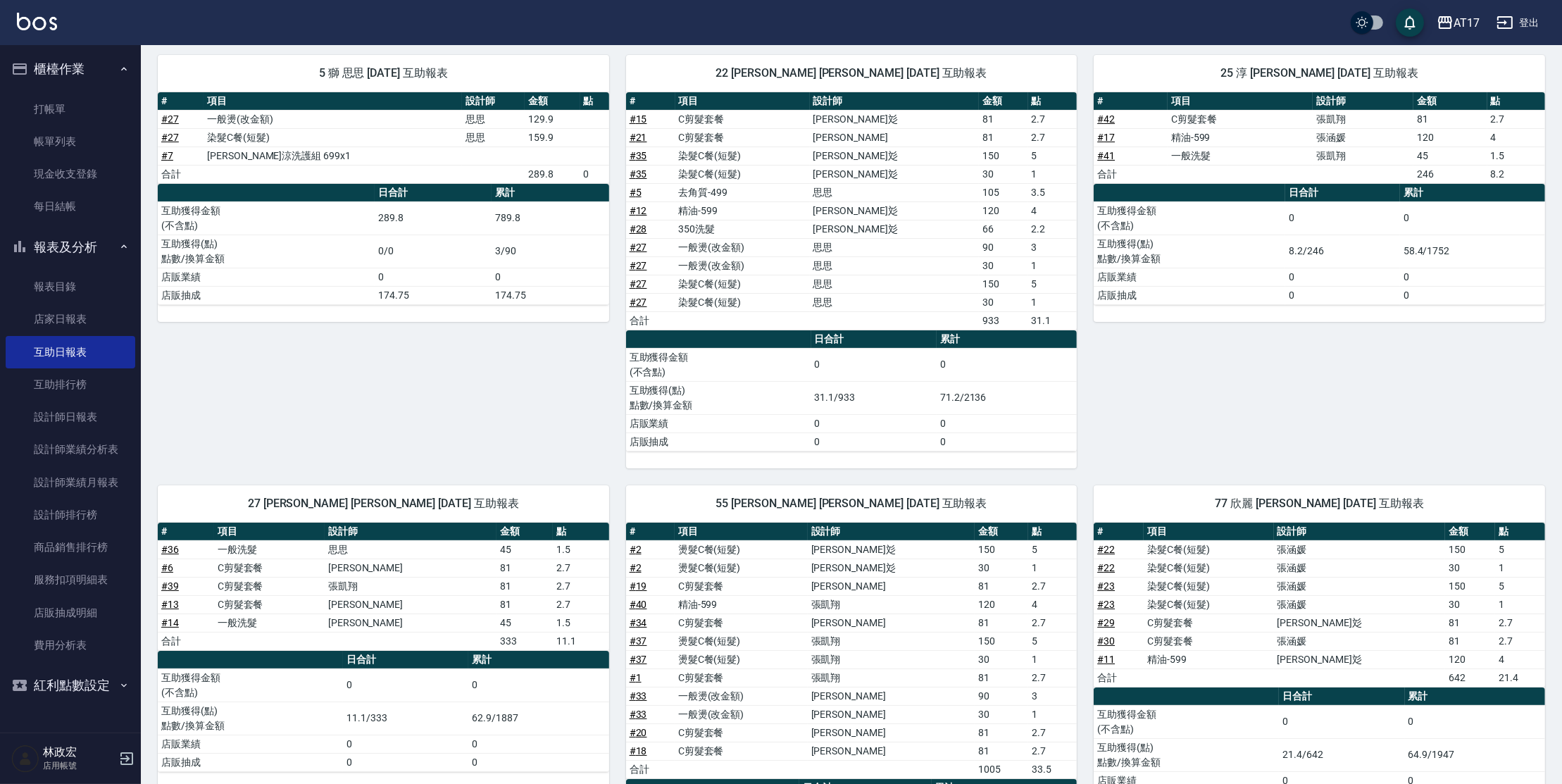
scroll to position [153, 0]
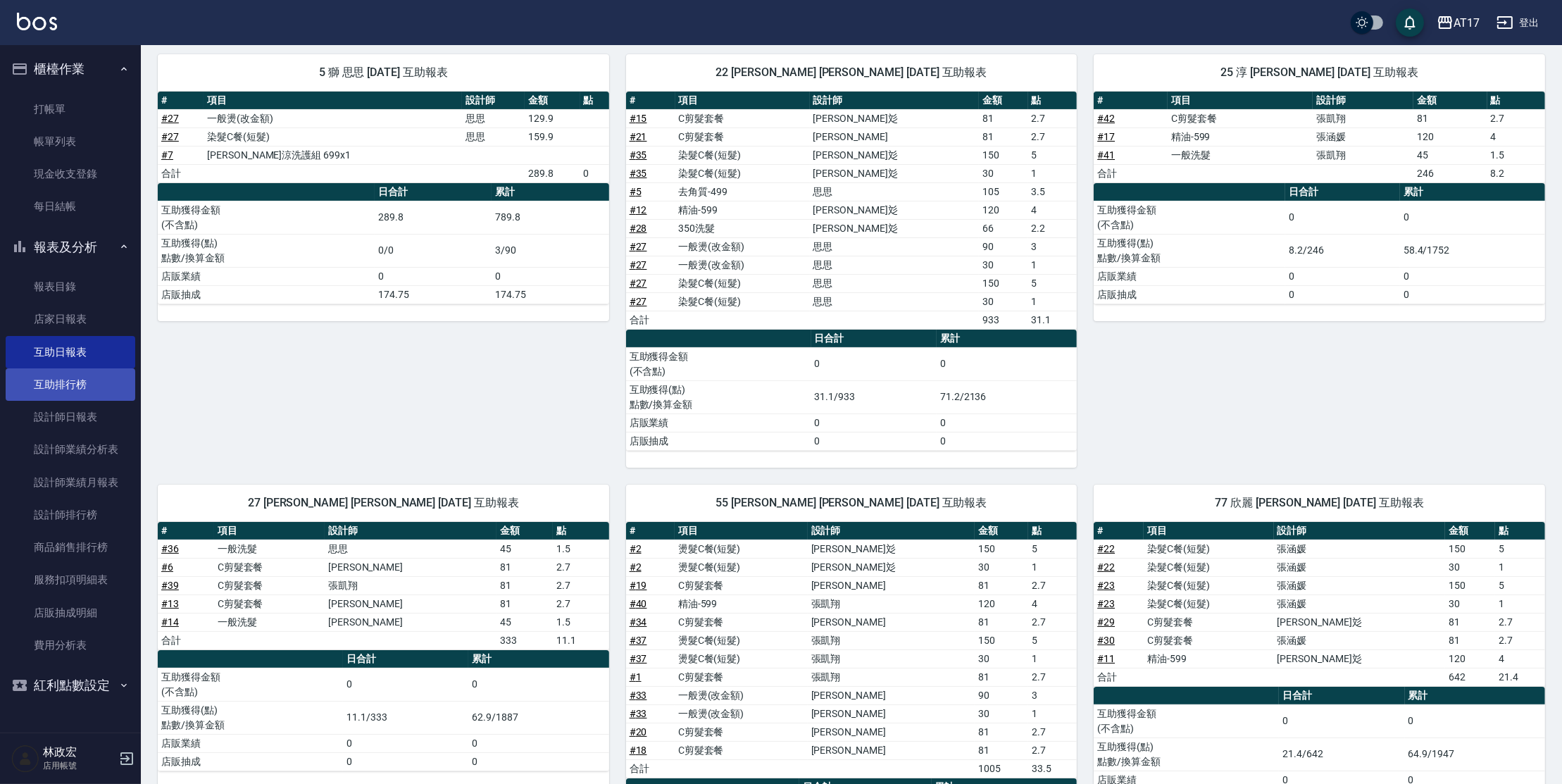
click at [93, 386] on link "互助排行榜" at bounding box center [70, 384] width 130 height 33
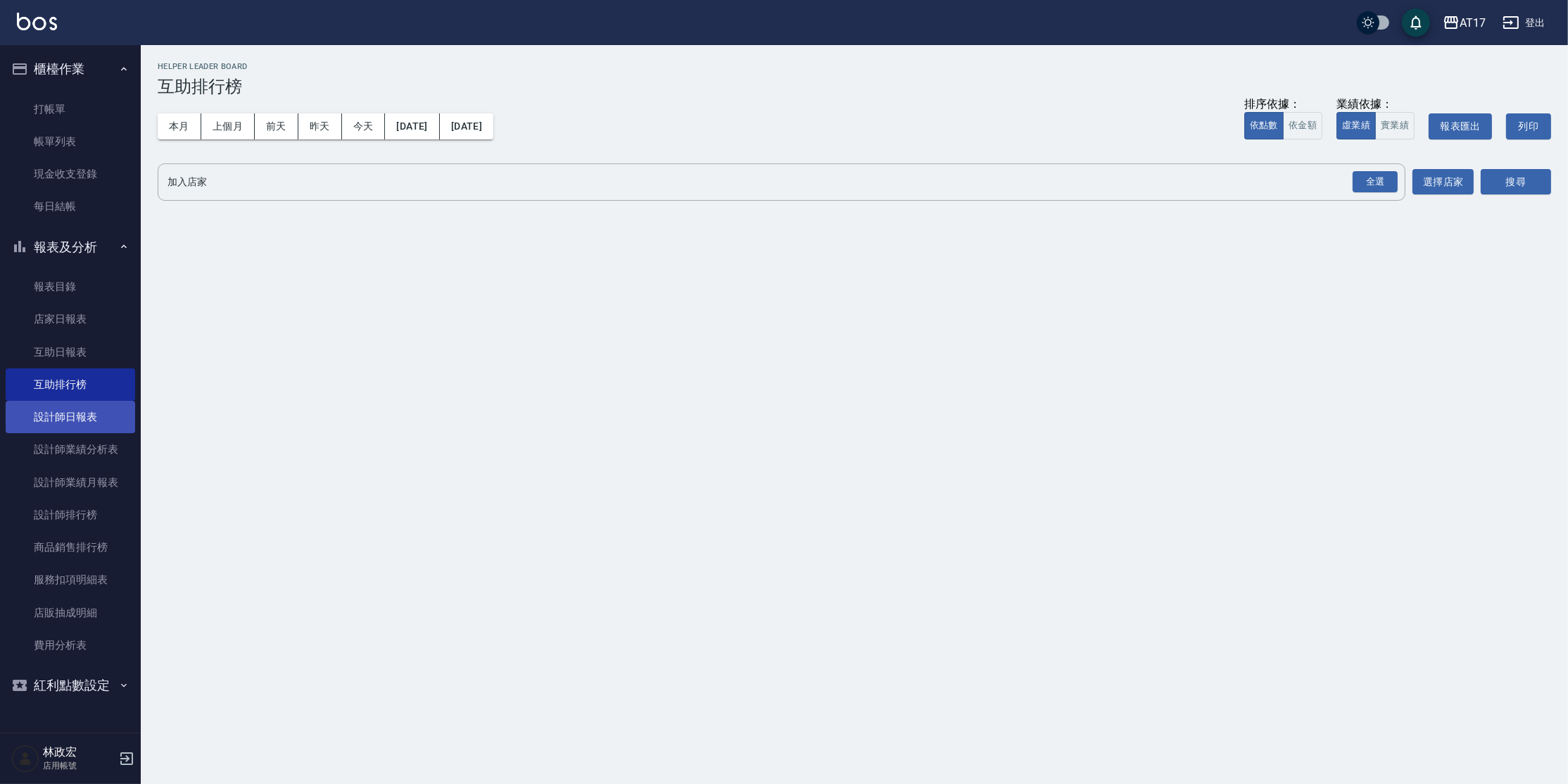
click at [100, 418] on link "設計師日報表" at bounding box center [70, 417] width 129 height 33
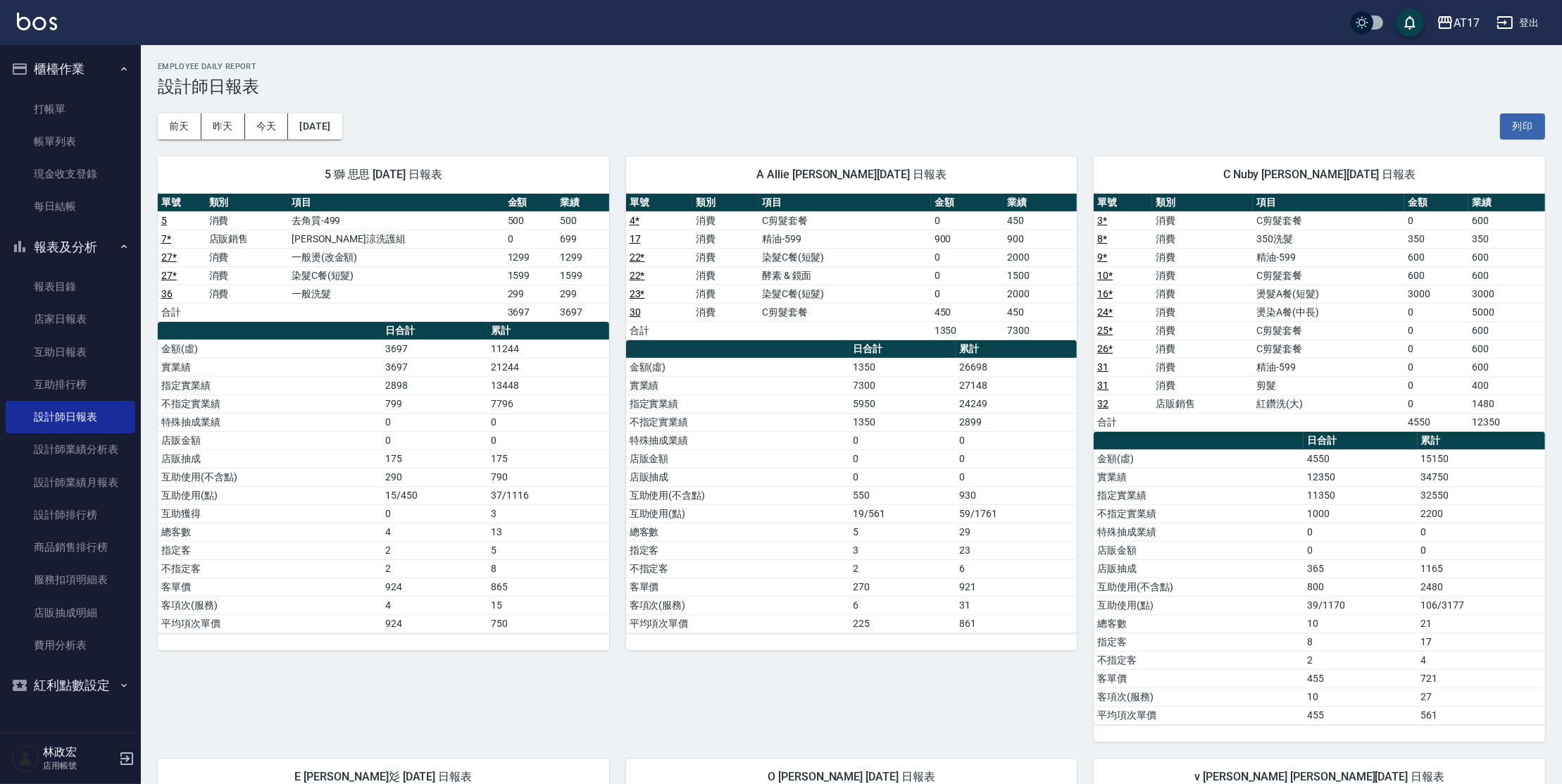
click at [811, 274] on td "酵素 & 鏡面" at bounding box center [844, 275] width 172 height 18
click at [108, 374] on link "互助排行榜" at bounding box center [70, 384] width 130 height 33
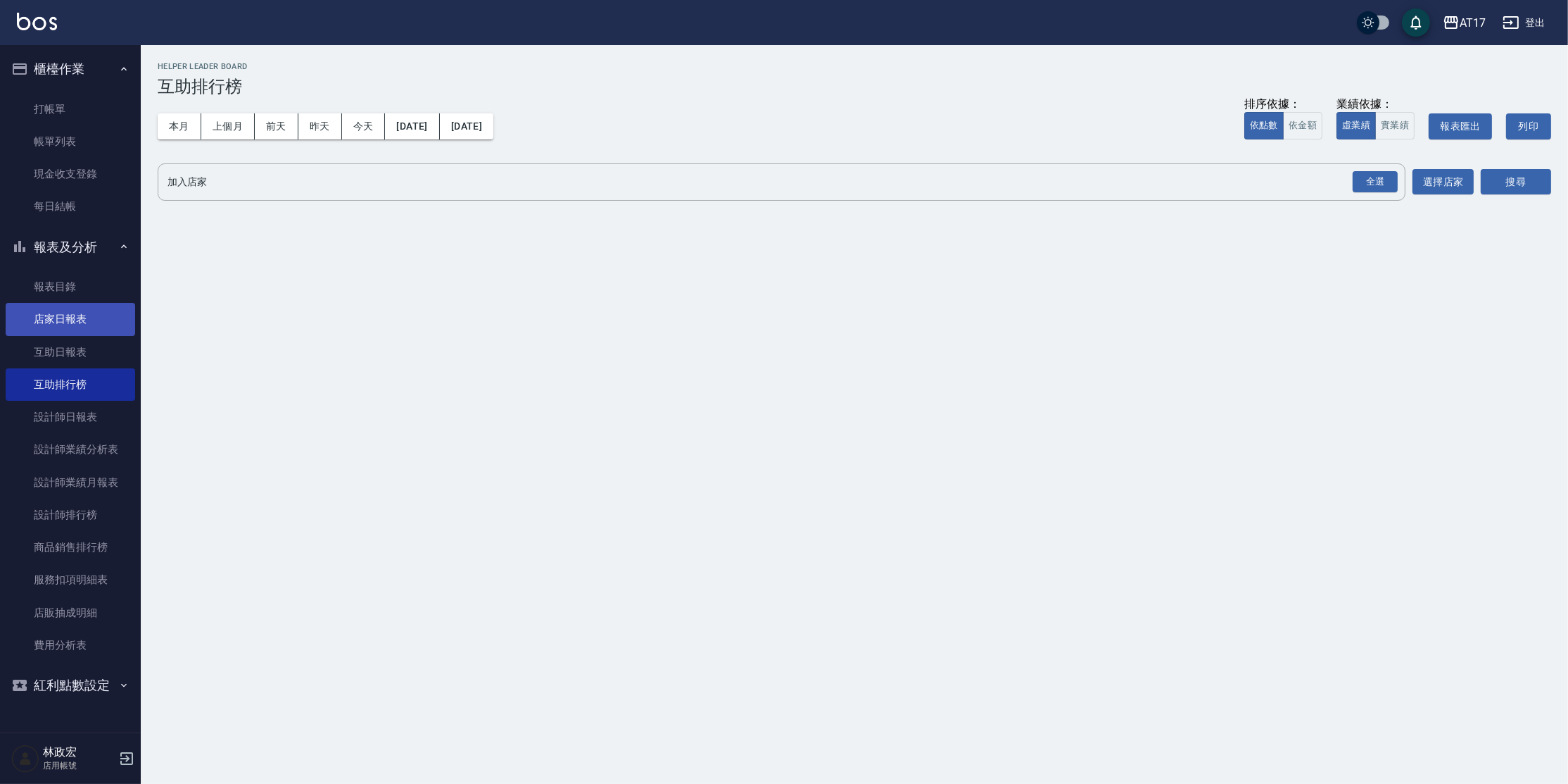
click at [112, 334] on link "店家日報表" at bounding box center [70, 318] width 129 height 33
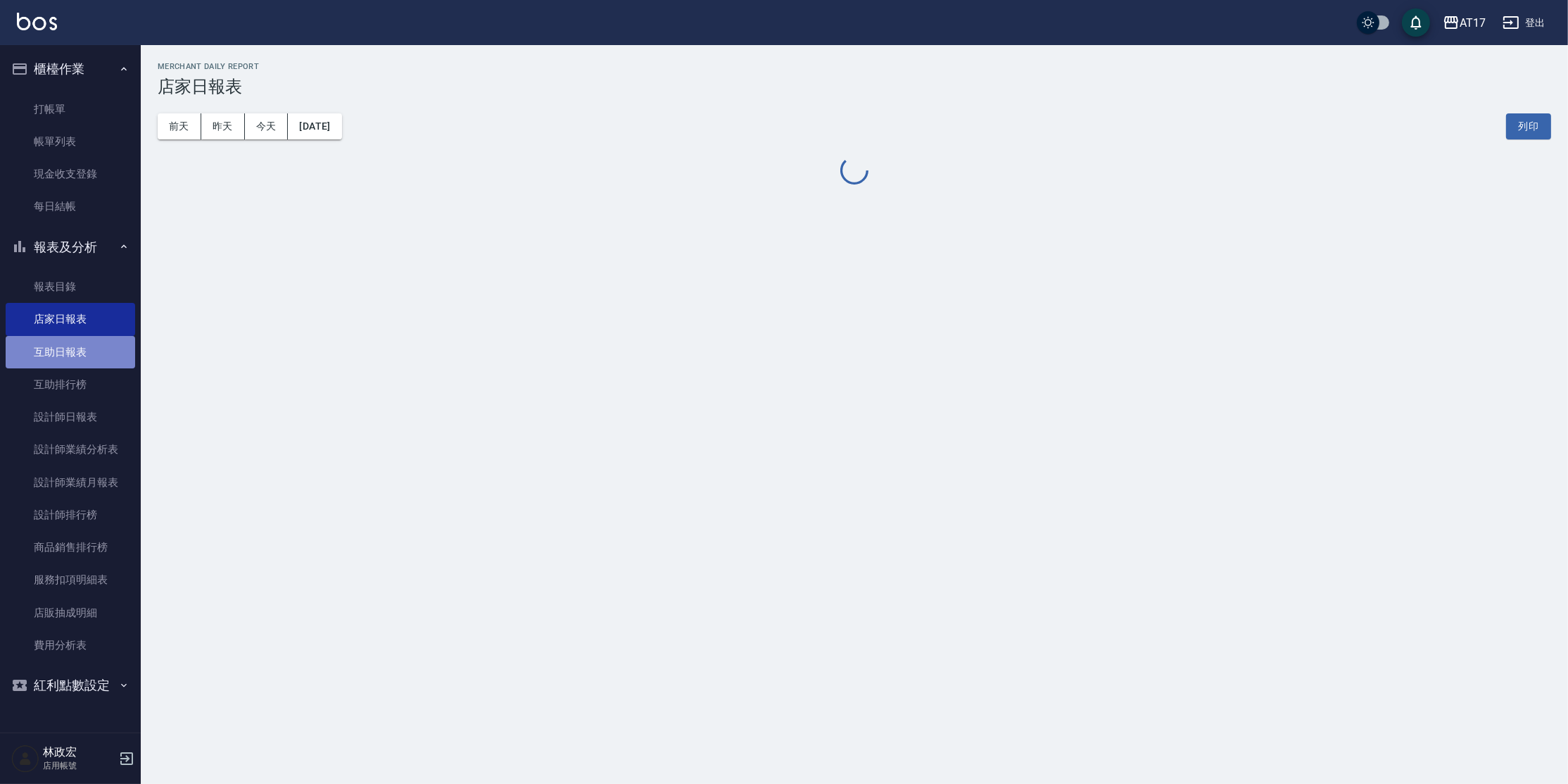
click at [110, 342] on link "互助日報表" at bounding box center [70, 352] width 129 height 33
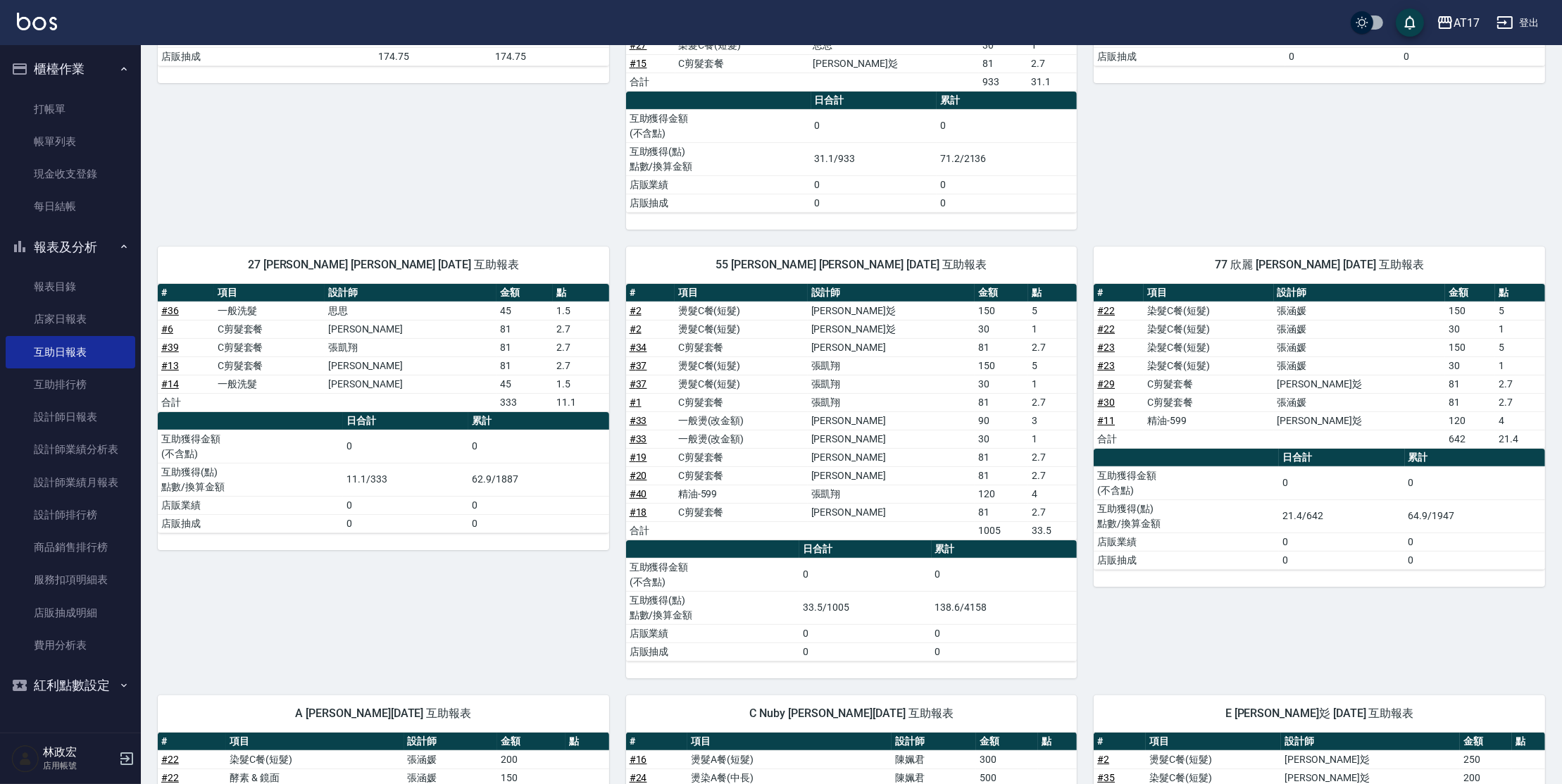
scroll to position [393, 0]
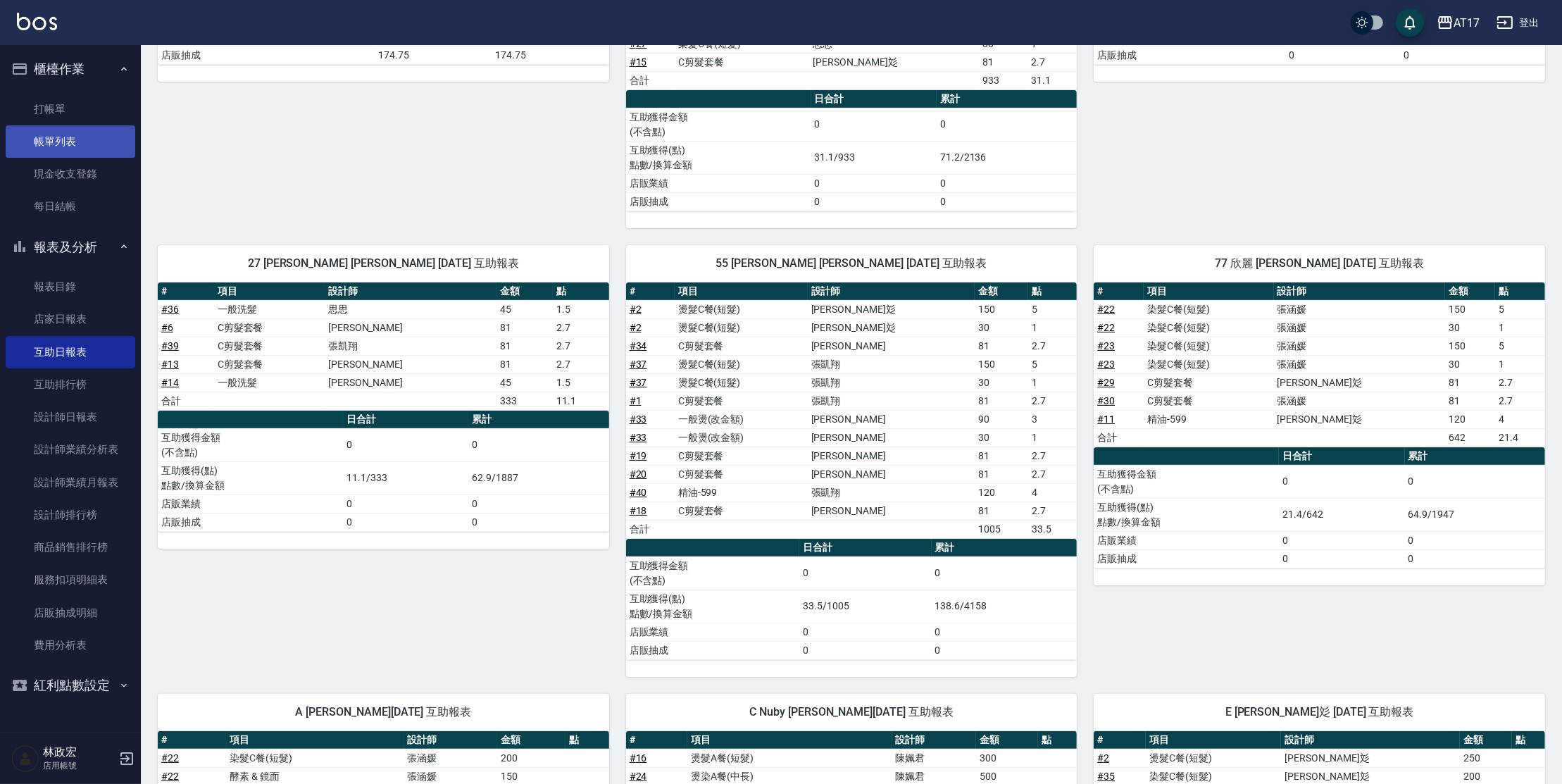
click at [56, 143] on link "帳單列表" at bounding box center [70, 142] width 130 height 33
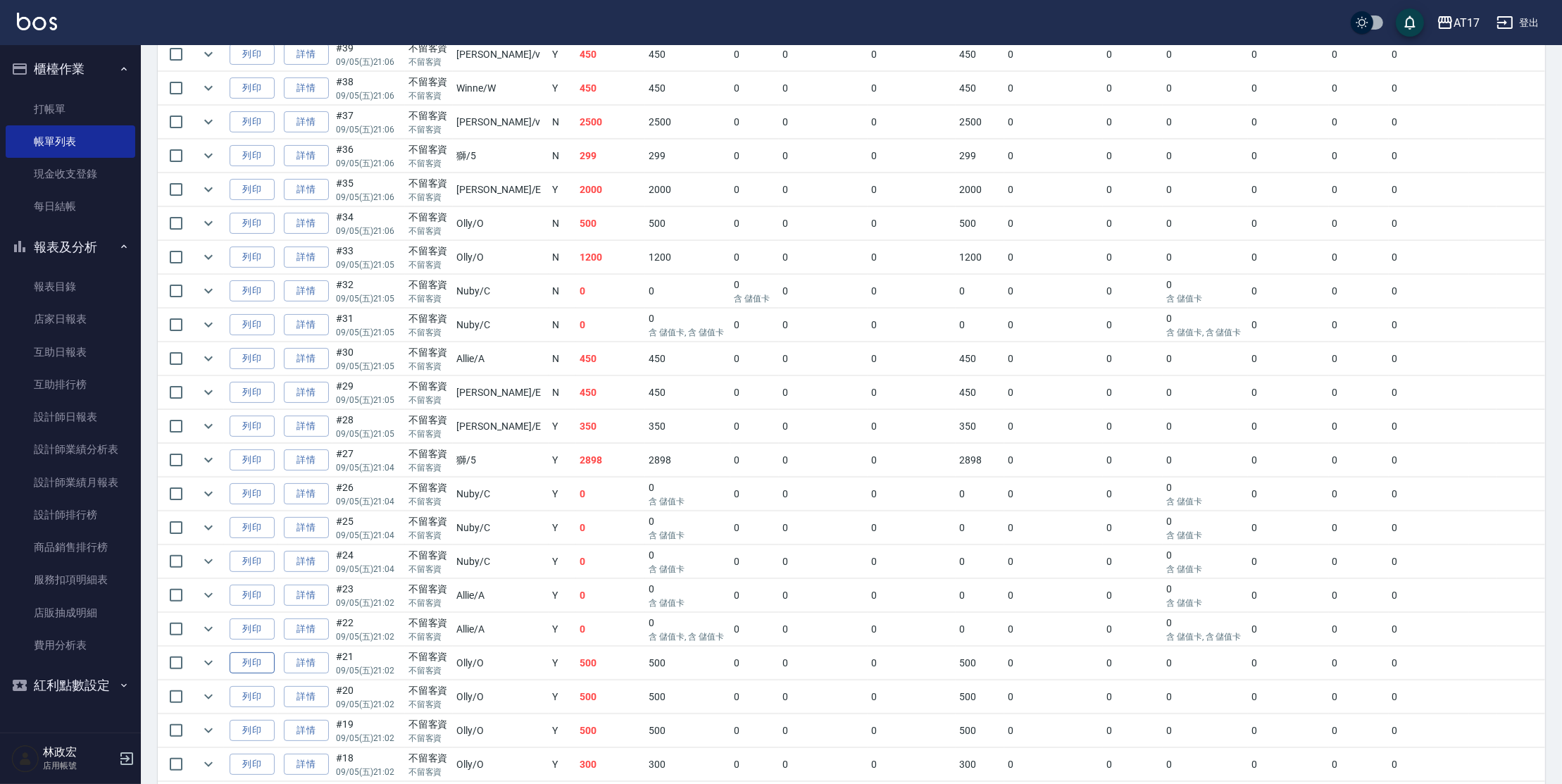
scroll to position [537, 0]
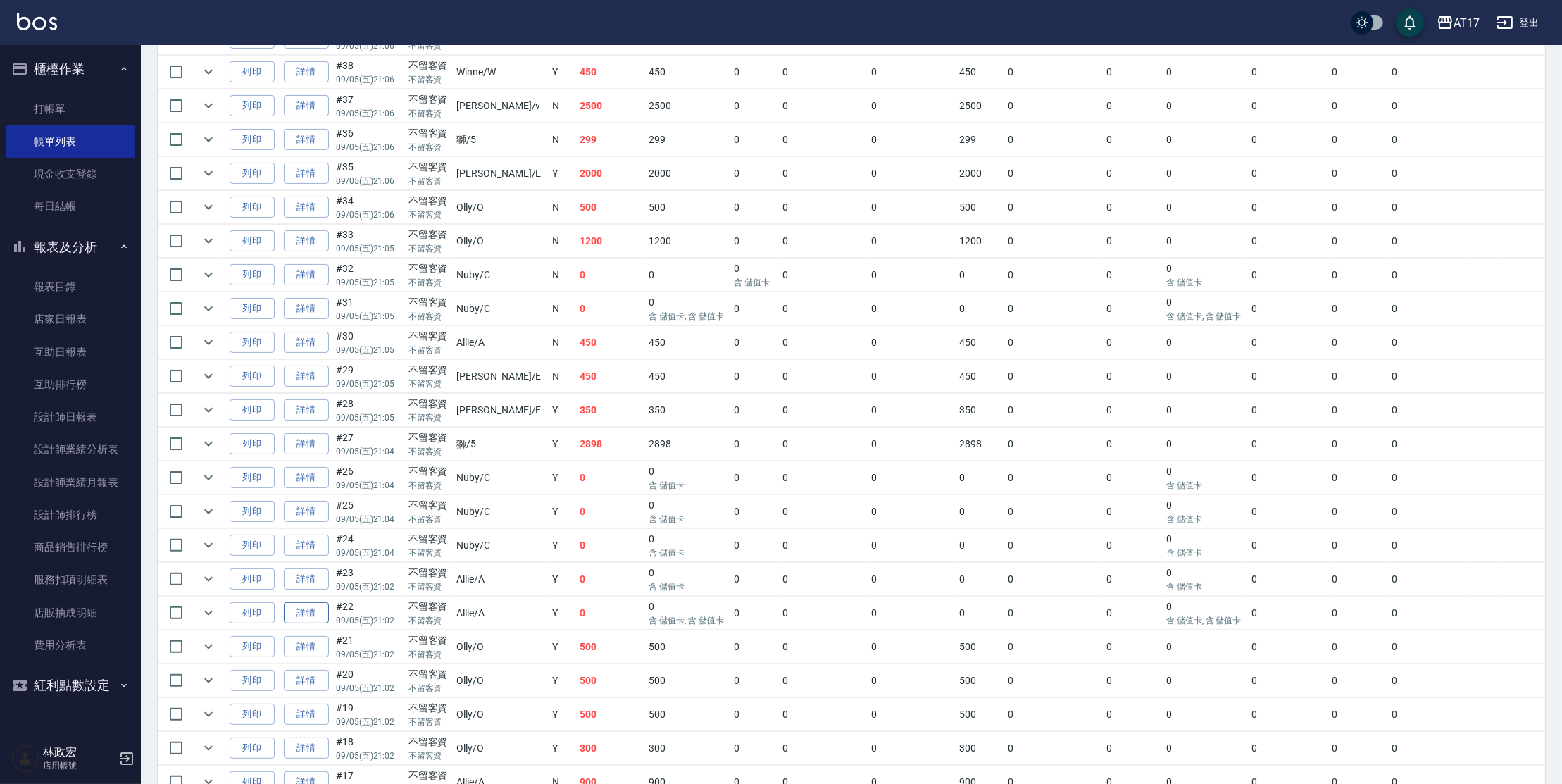
click at [313, 610] on link "詳情" at bounding box center [306, 613] width 45 height 22
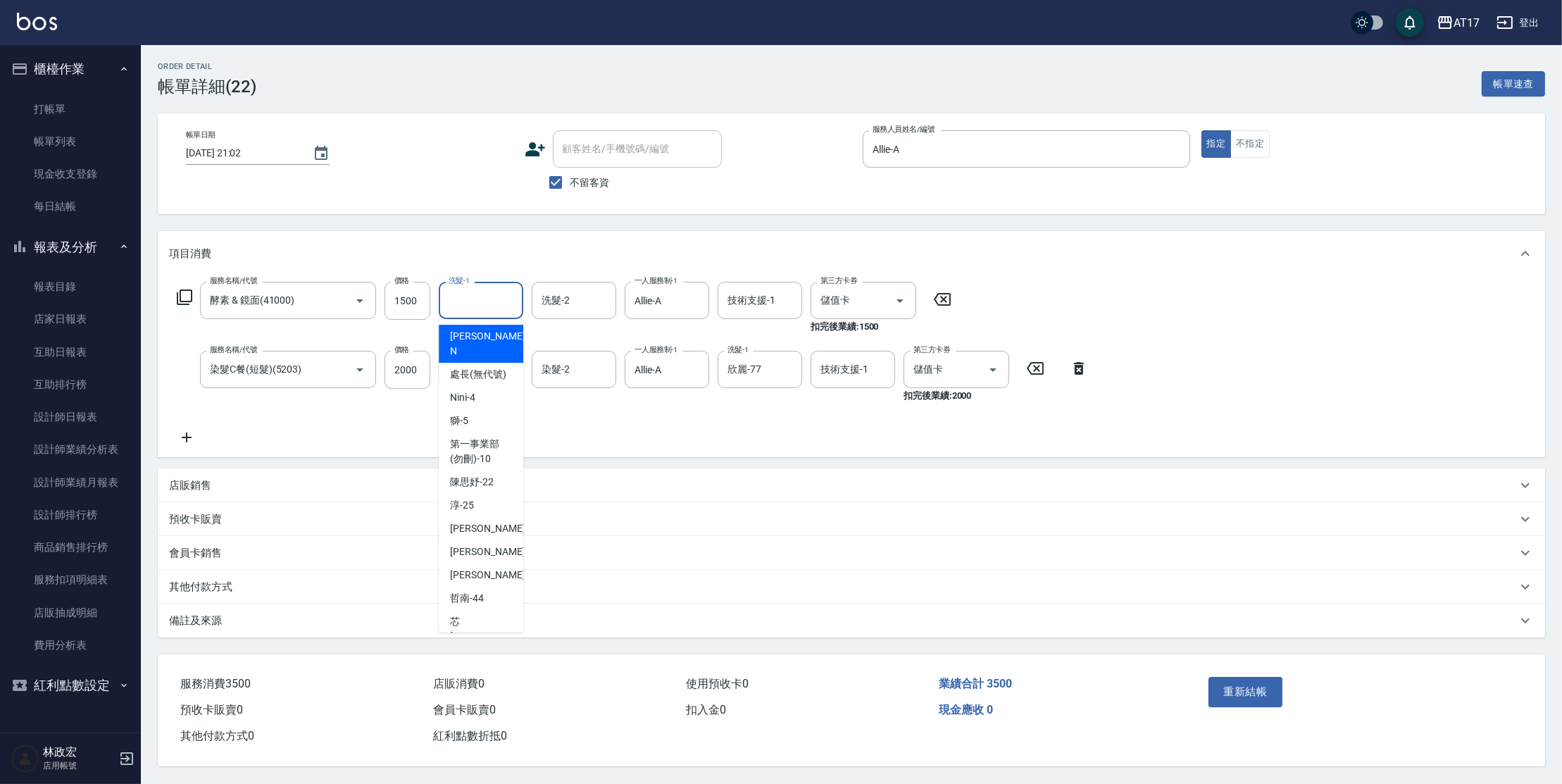
click at [486, 306] on input "洗髮-1" at bounding box center [481, 300] width 72 height 24
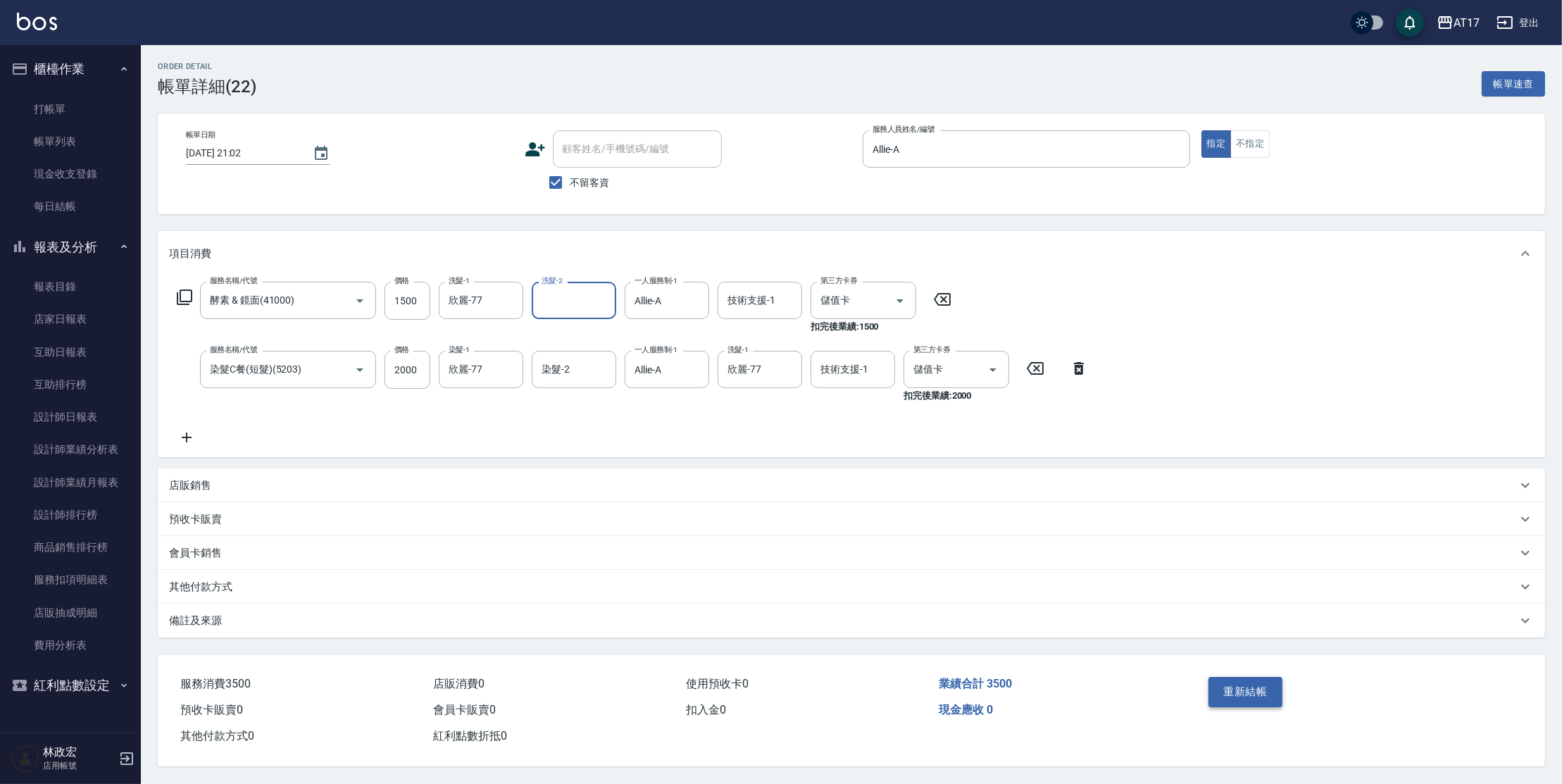
click at [1266, 677] on button "重新結帳" at bounding box center [1246, 691] width 75 height 30
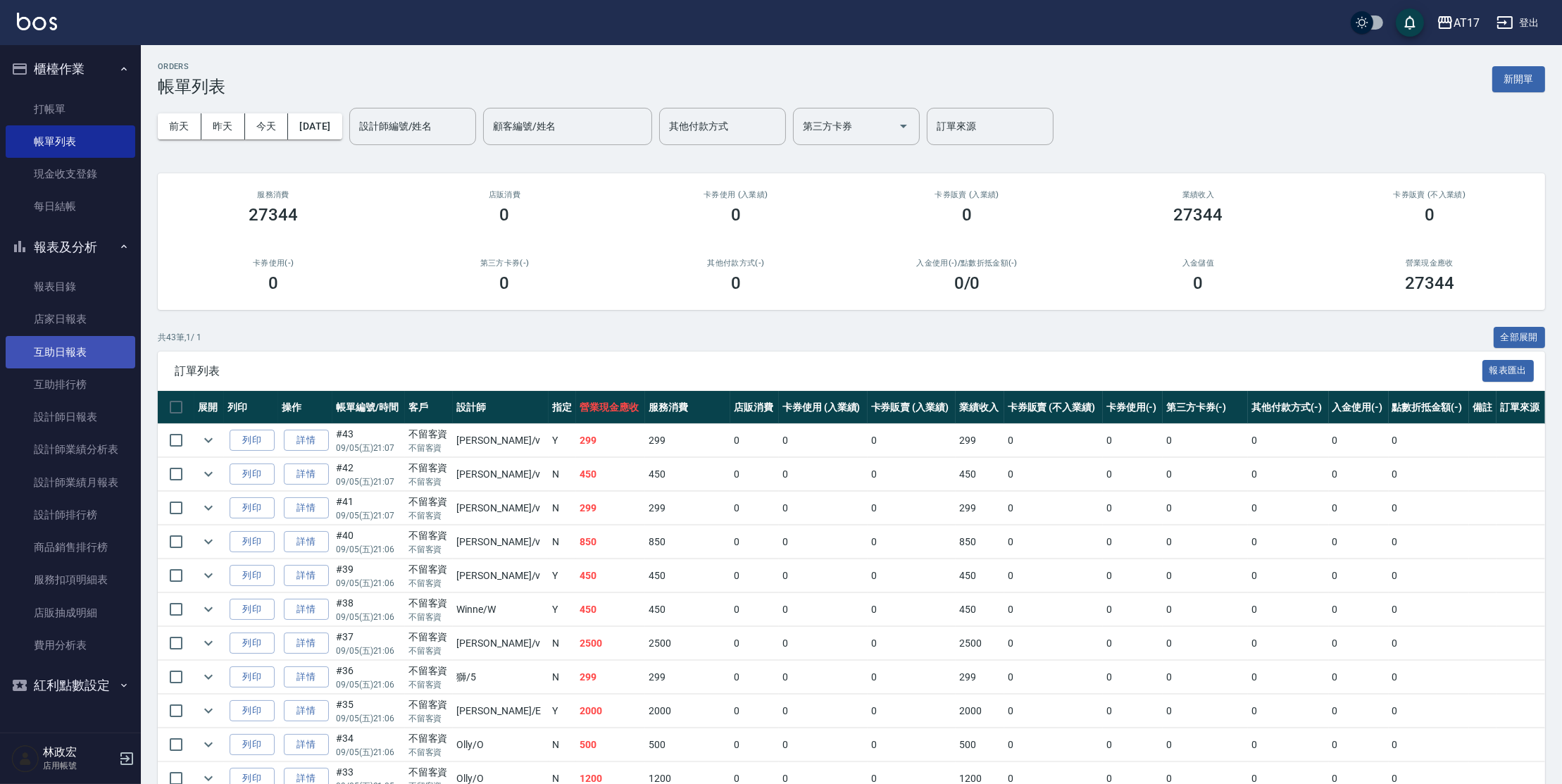
click at [50, 366] on link "互助日報表" at bounding box center [70, 352] width 130 height 33
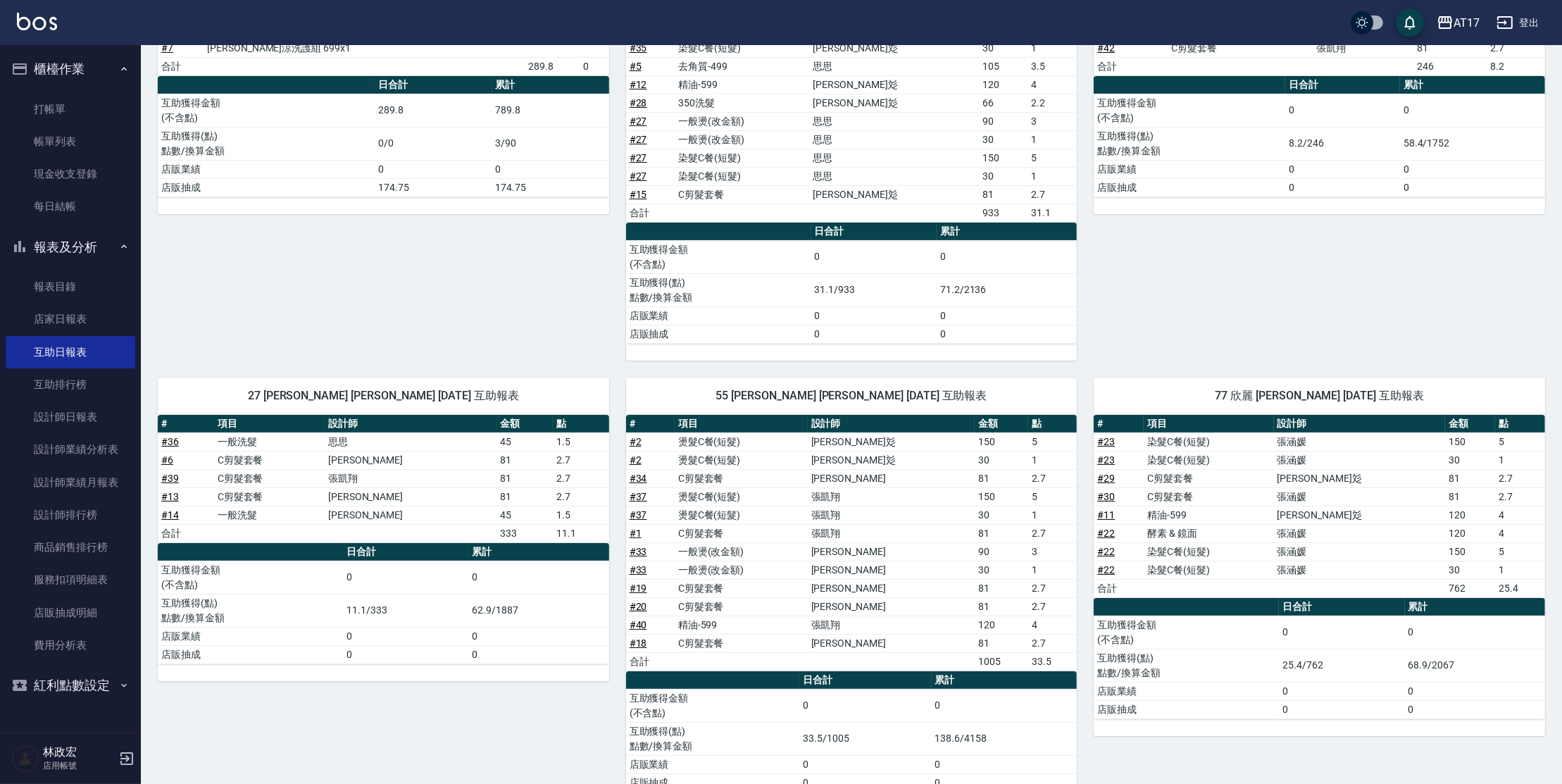
scroll to position [261, 0]
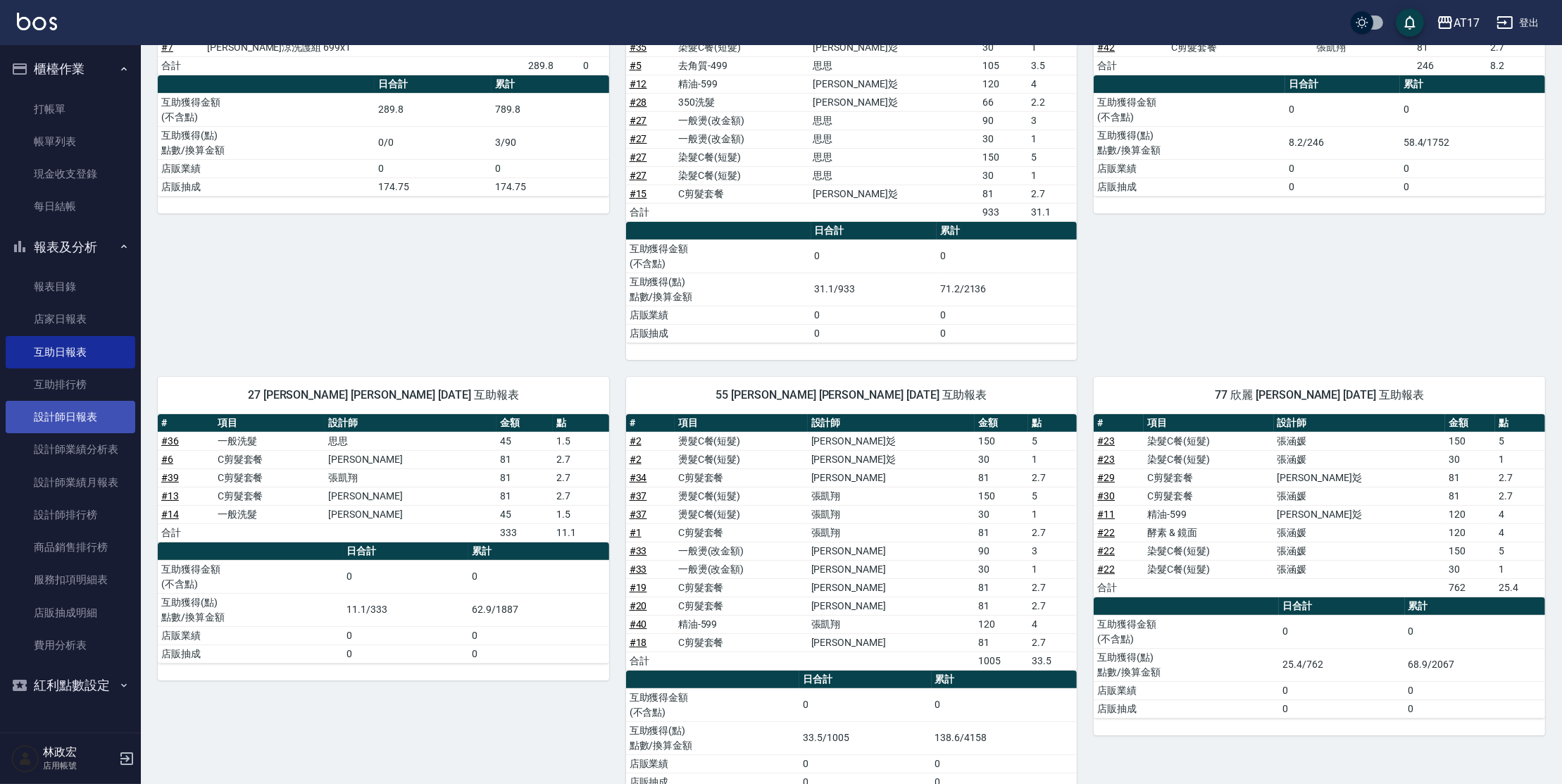
click at [107, 402] on link "設計師日報表" at bounding box center [70, 417] width 130 height 33
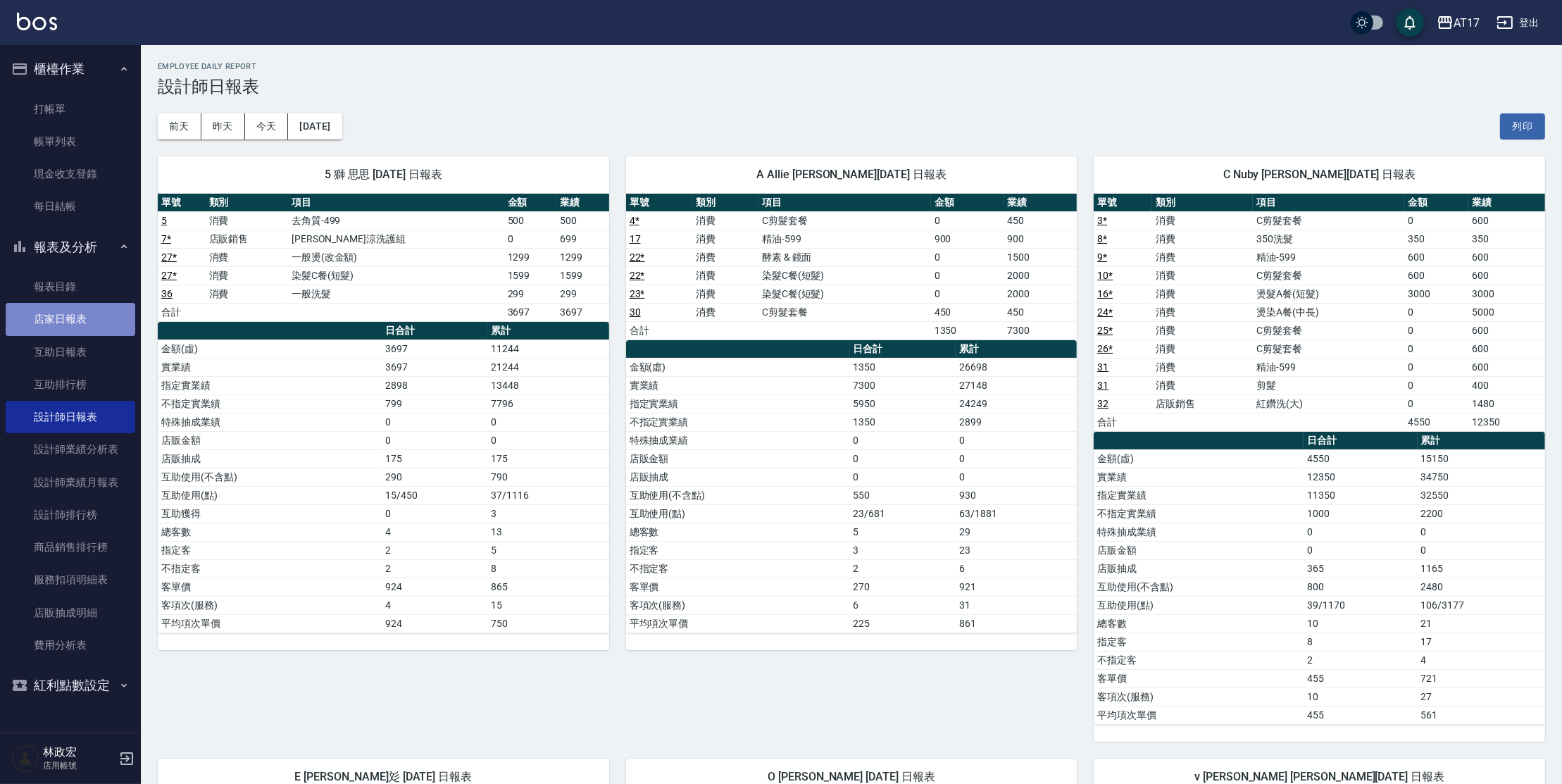
click at [86, 315] on link "店家日報表" at bounding box center [70, 318] width 130 height 33
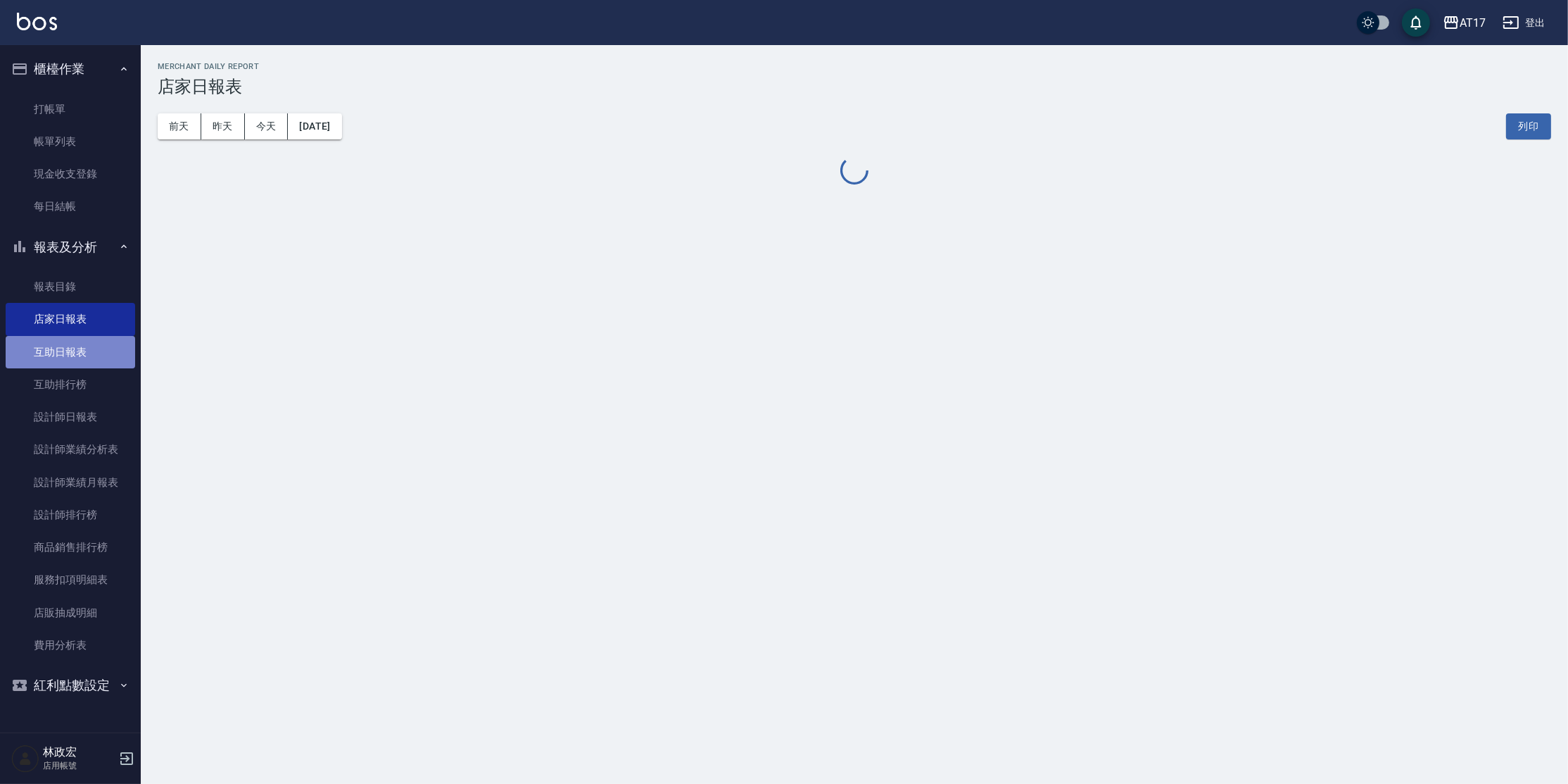
click at [53, 340] on link "互助日報表" at bounding box center [70, 352] width 129 height 33
click at [54, 344] on link "互助日報表" at bounding box center [70, 352] width 129 height 33
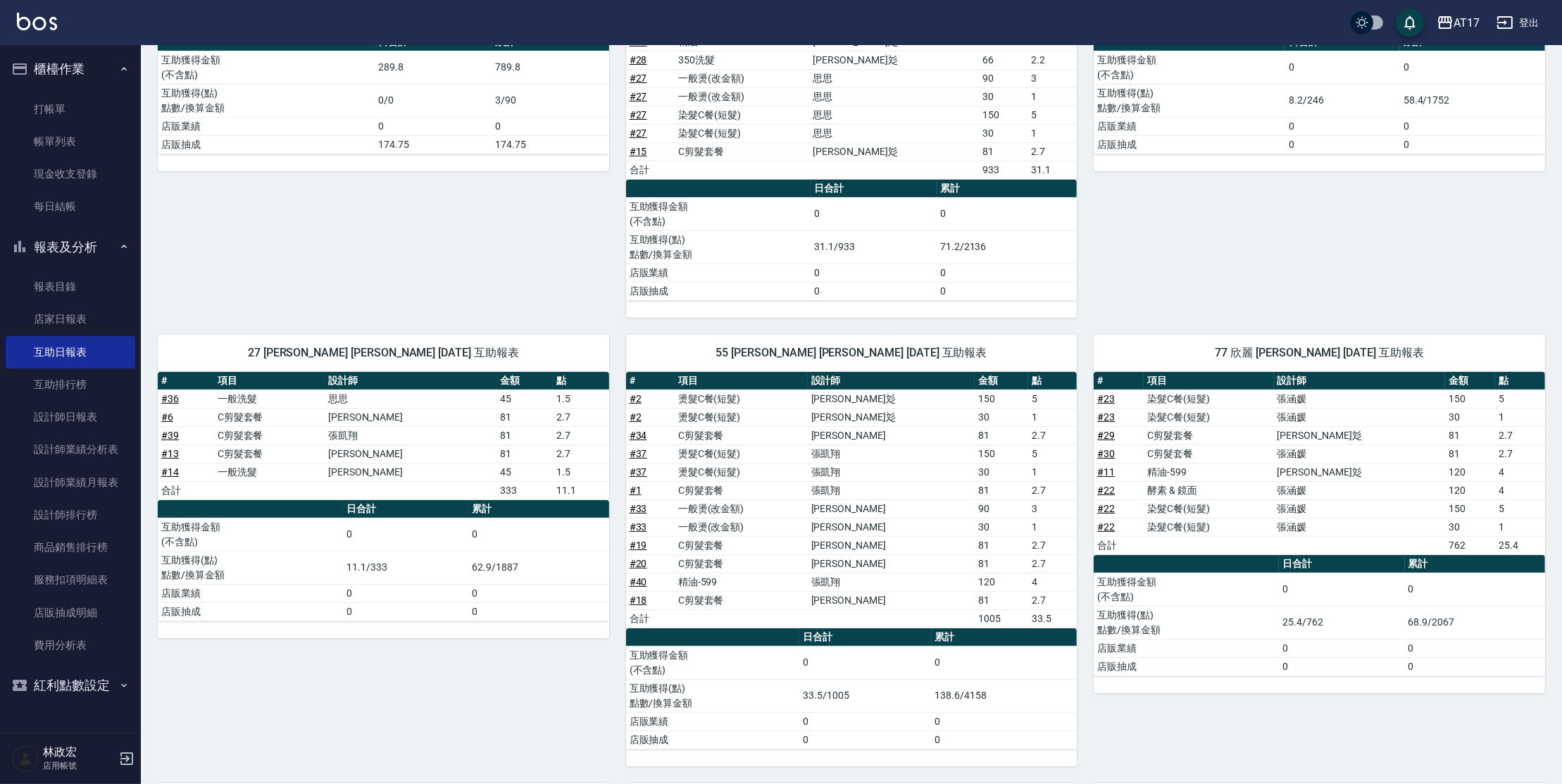
scroll to position [306, 0]
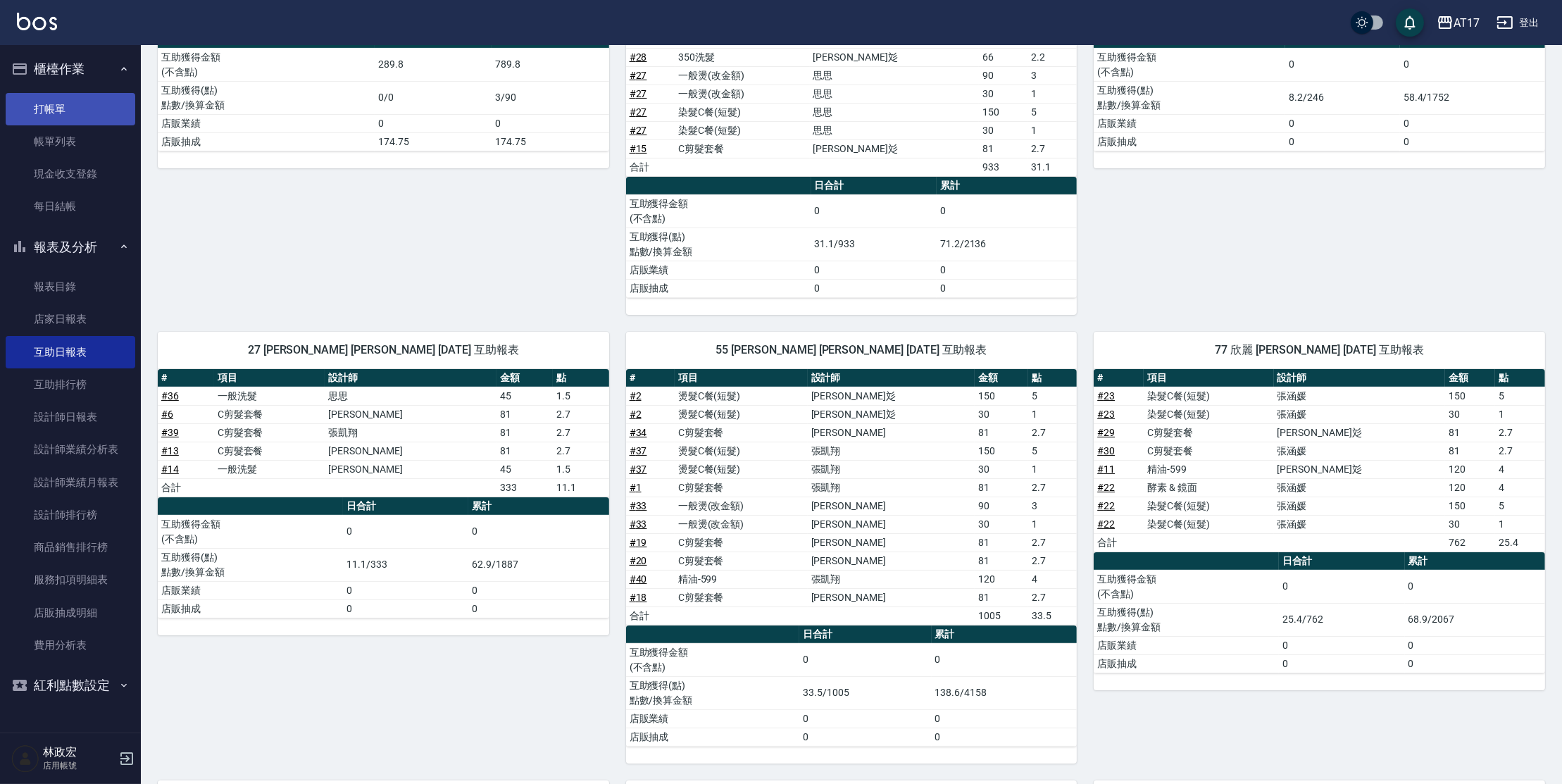
click at [58, 116] on link "打帳單" at bounding box center [70, 109] width 130 height 33
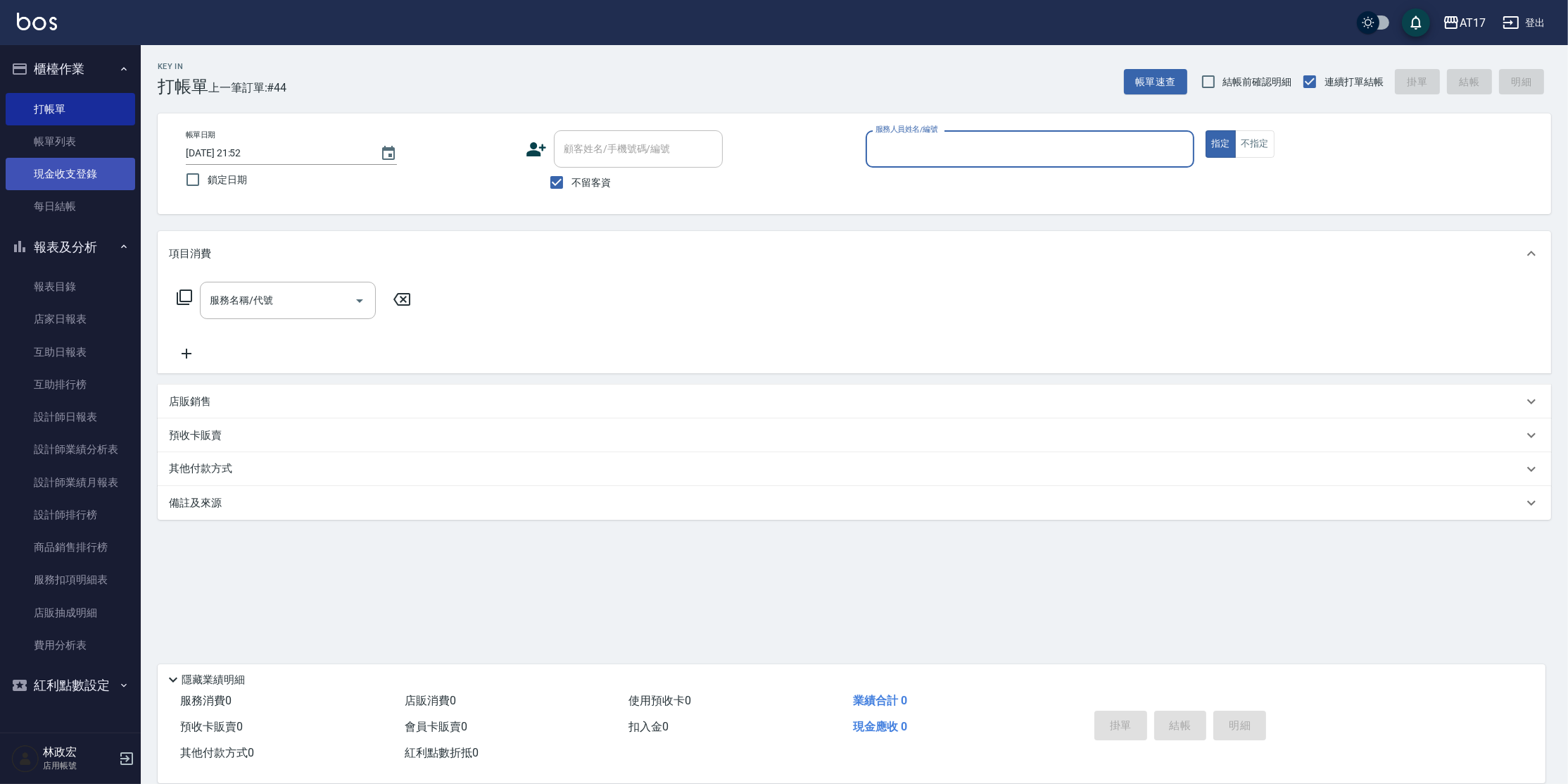
click at [90, 172] on link "現金收支登錄" at bounding box center [70, 174] width 129 height 33
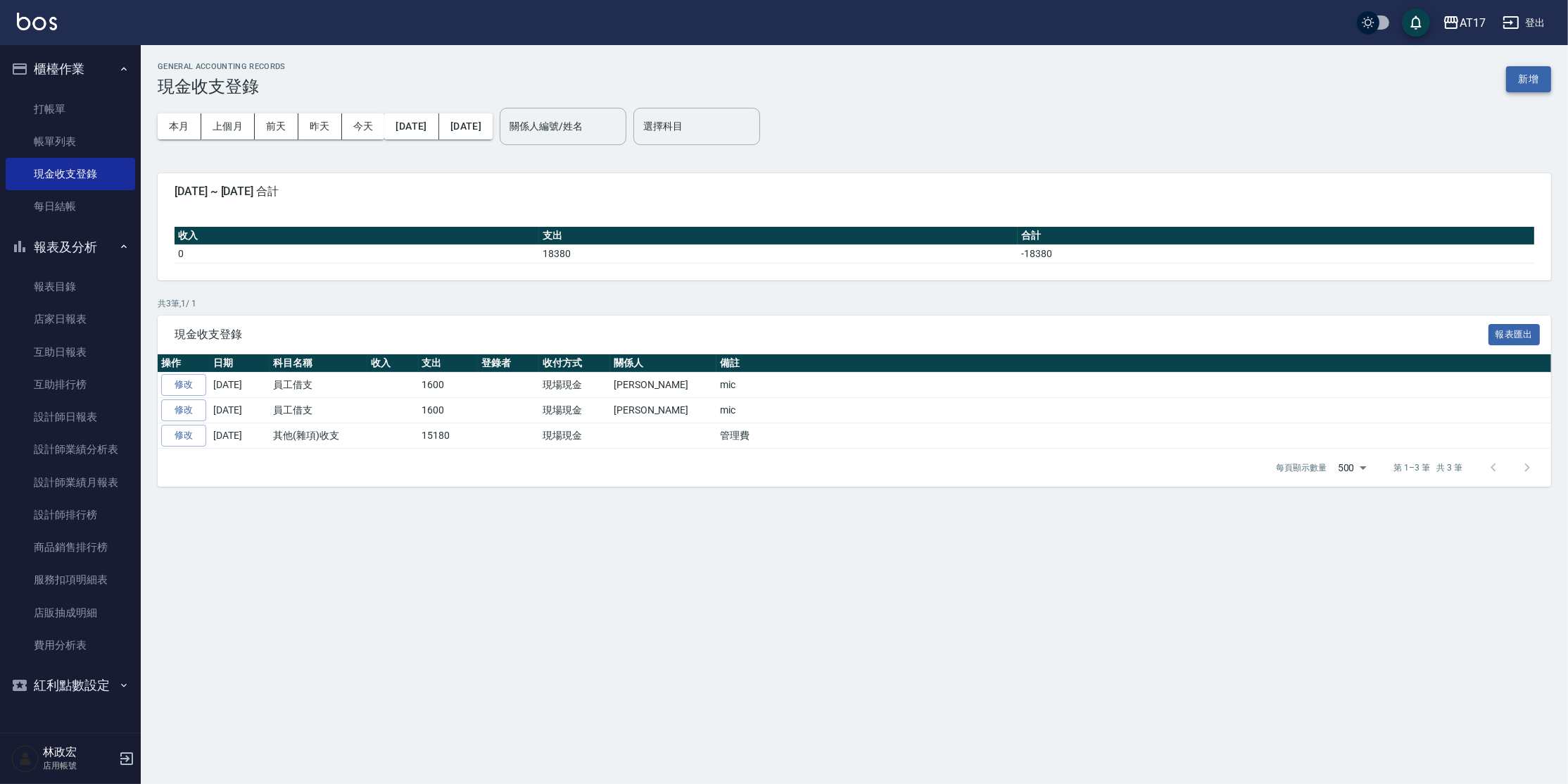
click at [1544, 78] on button "新增" at bounding box center [1528, 79] width 45 height 26
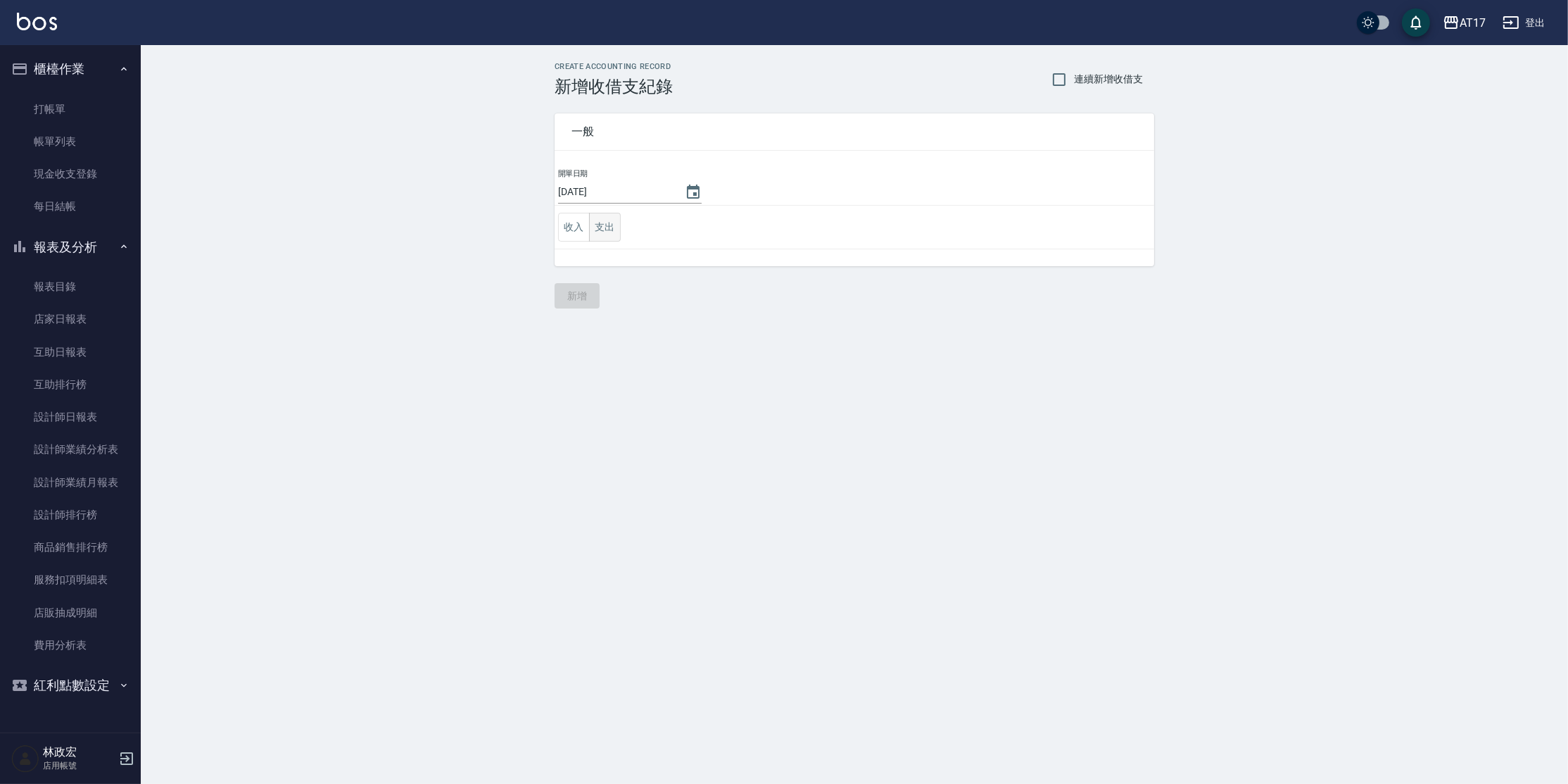
click at [605, 221] on button "支出" at bounding box center [605, 227] width 32 height 29
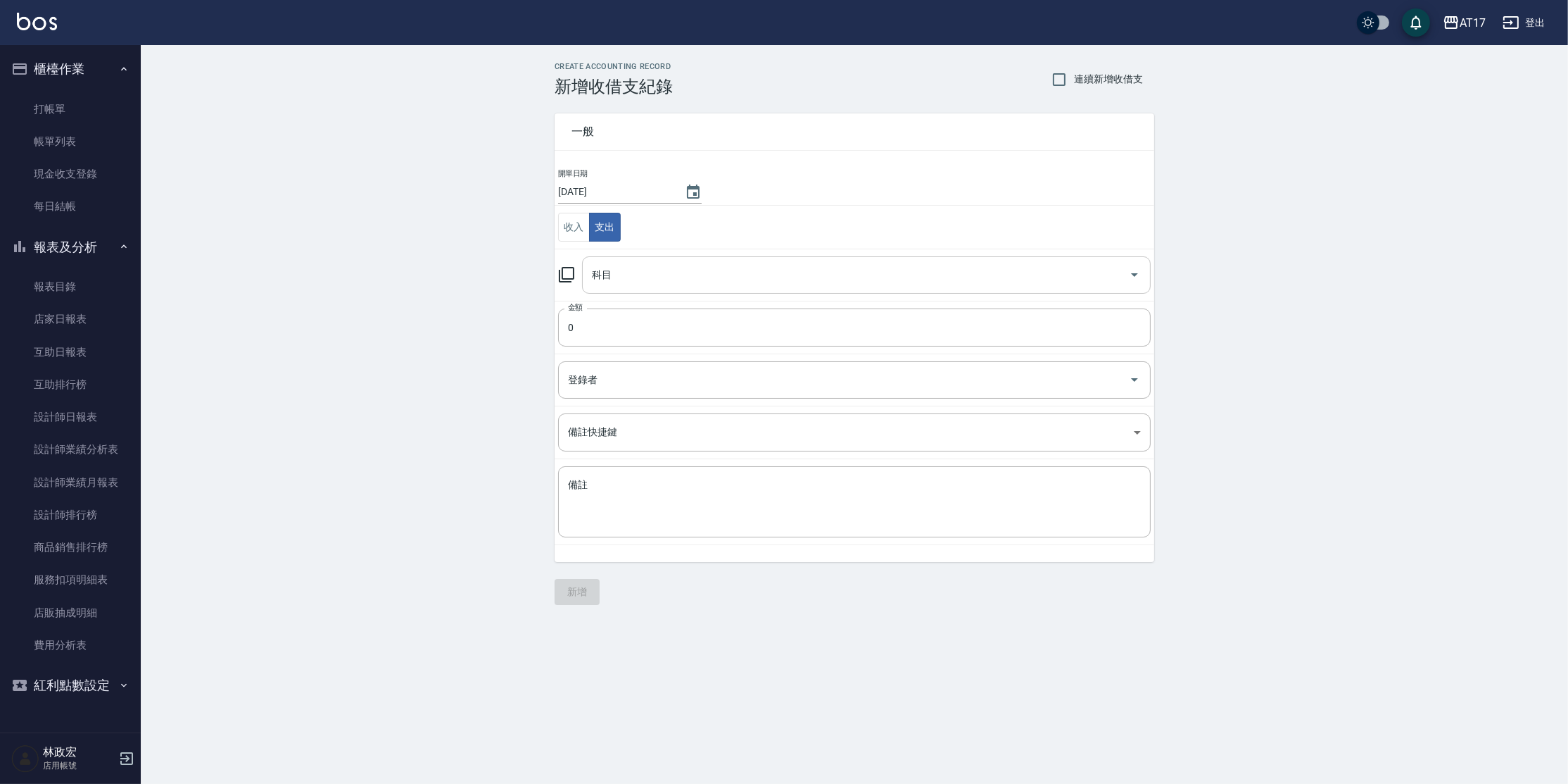
click at [615, 281] on input "科目" at bounding box center [856, 275] width 535 height 24
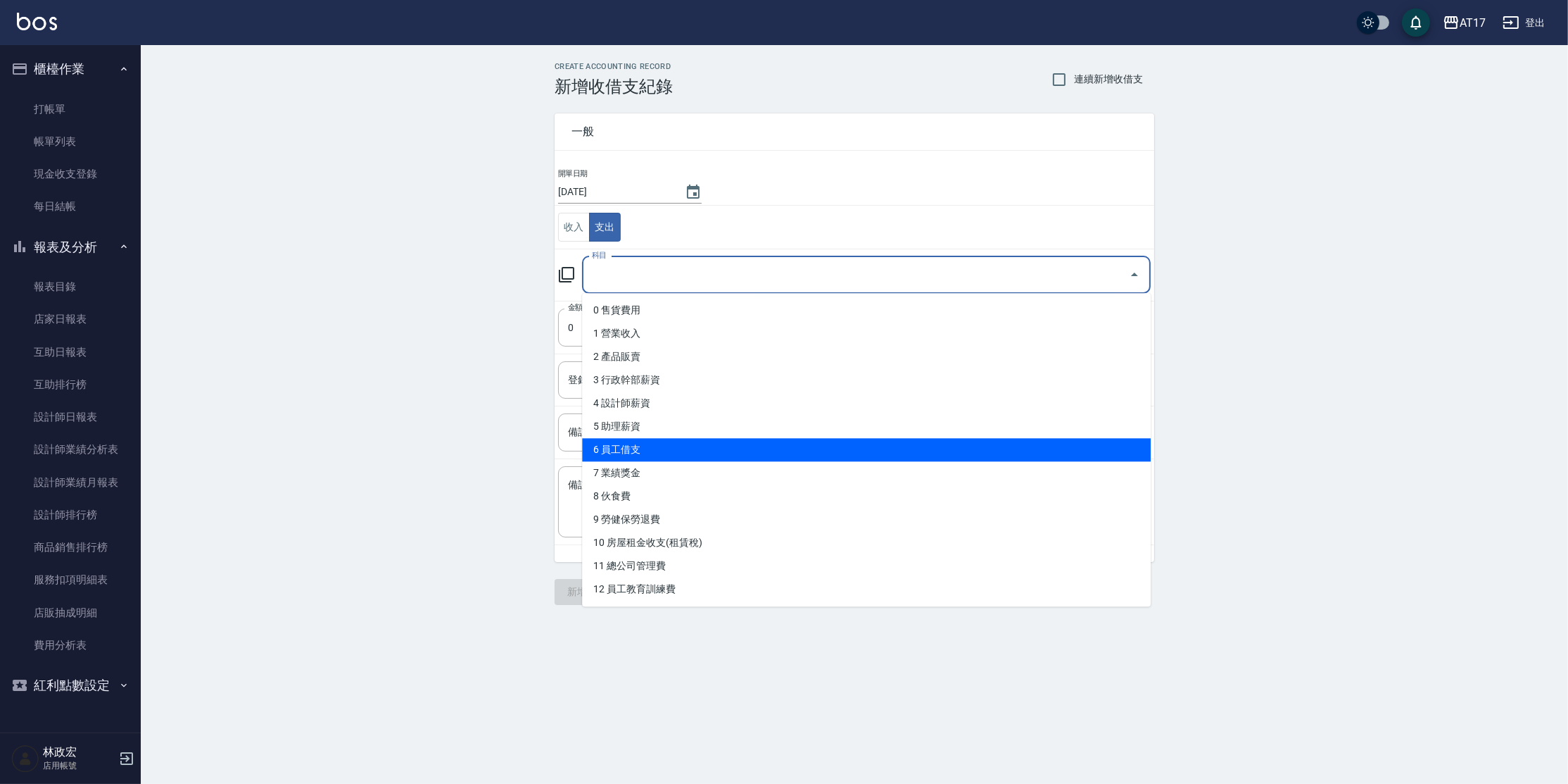
click at [646, 452] on li "6 員工借支" at bounding box center [866, 450] width 569 height 24
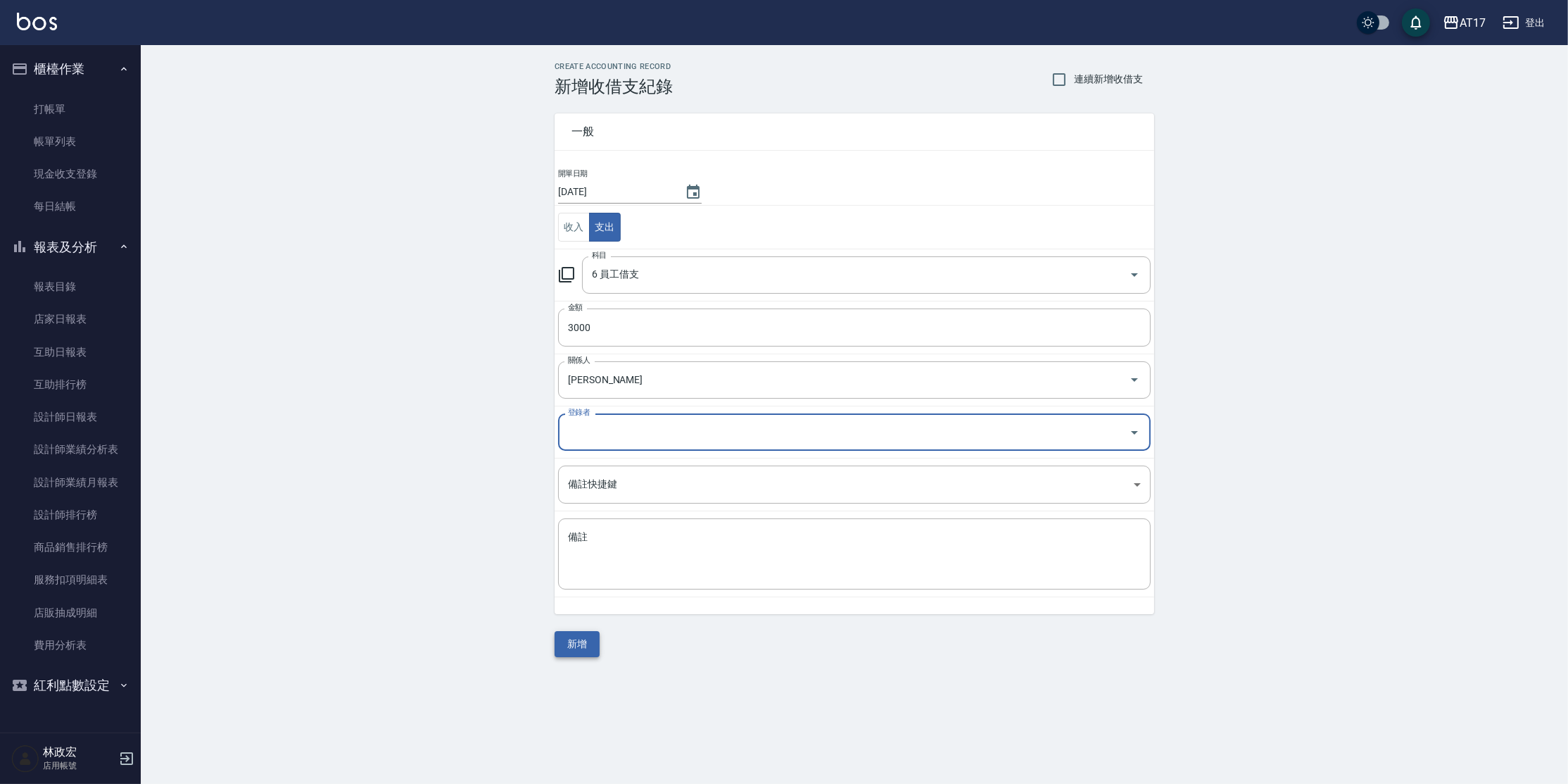
click at [575, 642] on button "新增" at bounding box center [576, 644] width 45 height 26
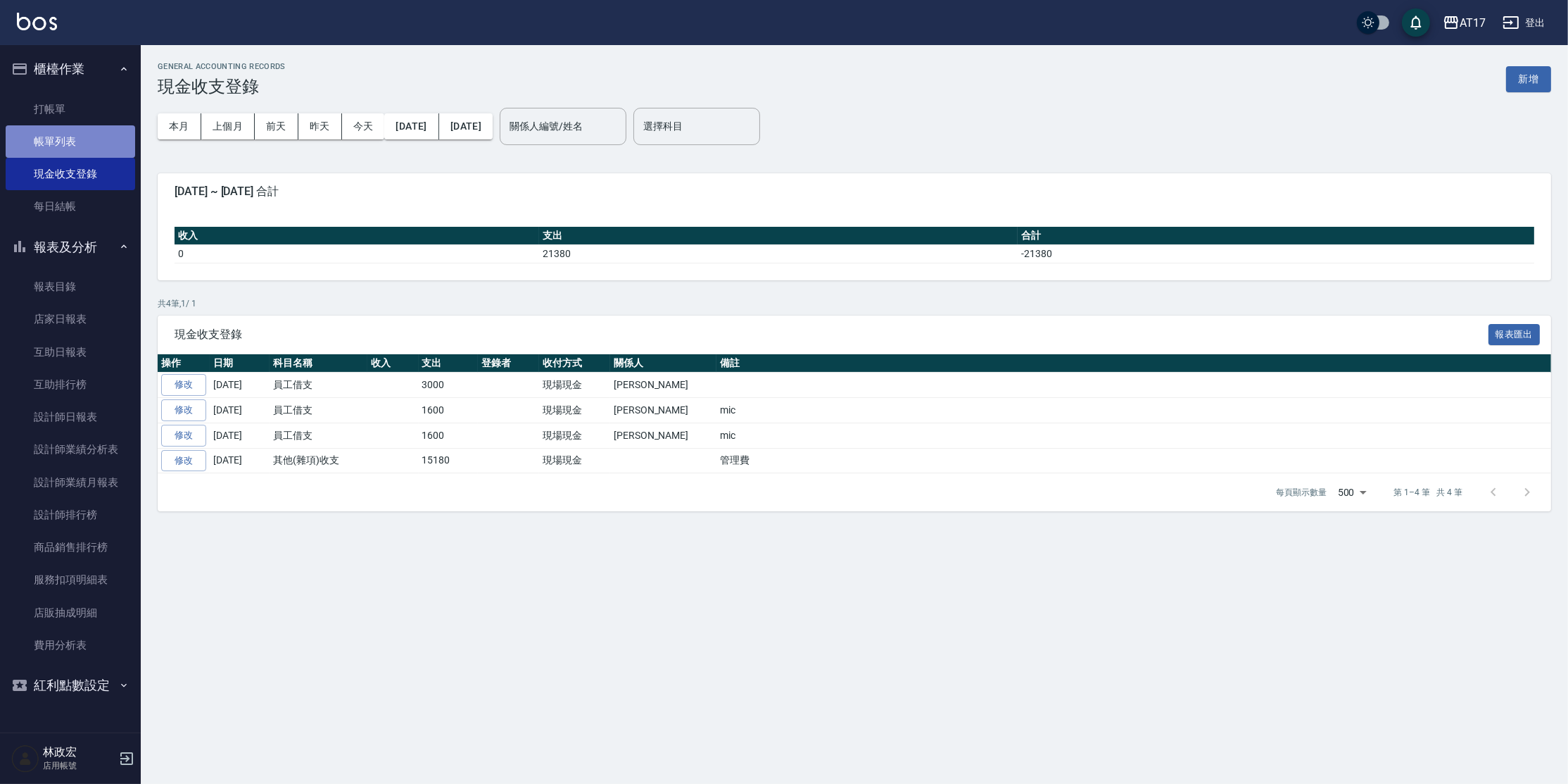
click at [97, 129] on link "帳單列表" at bounding box center [70, 142] width 129 height 33
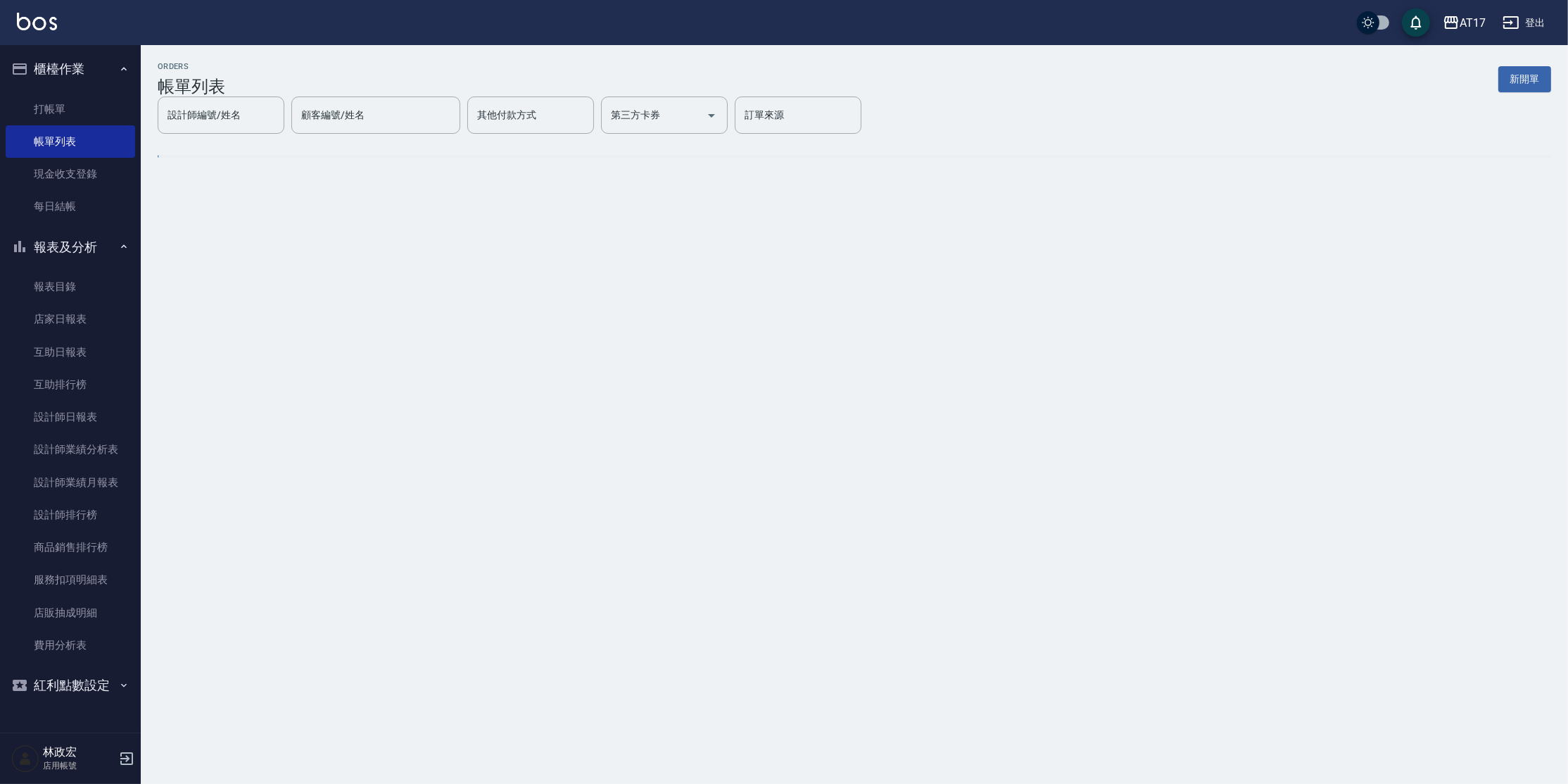
click at [89, 120] on link "打帳單" at bounding box center [70, 109] width 129 height 33
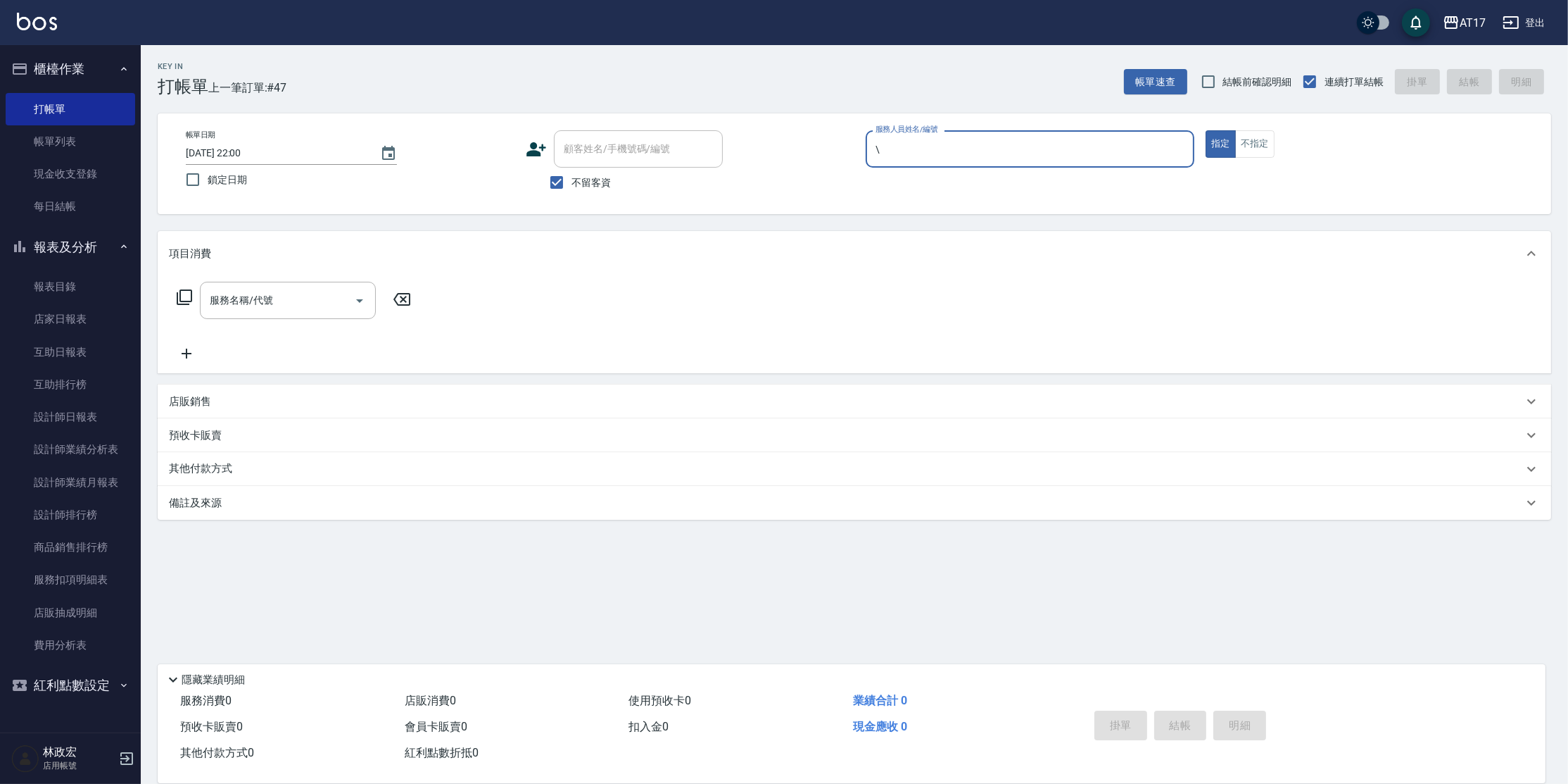
click at [1206, 130] on button "指定" at bounding box center [1221, 144] width 30 height 27
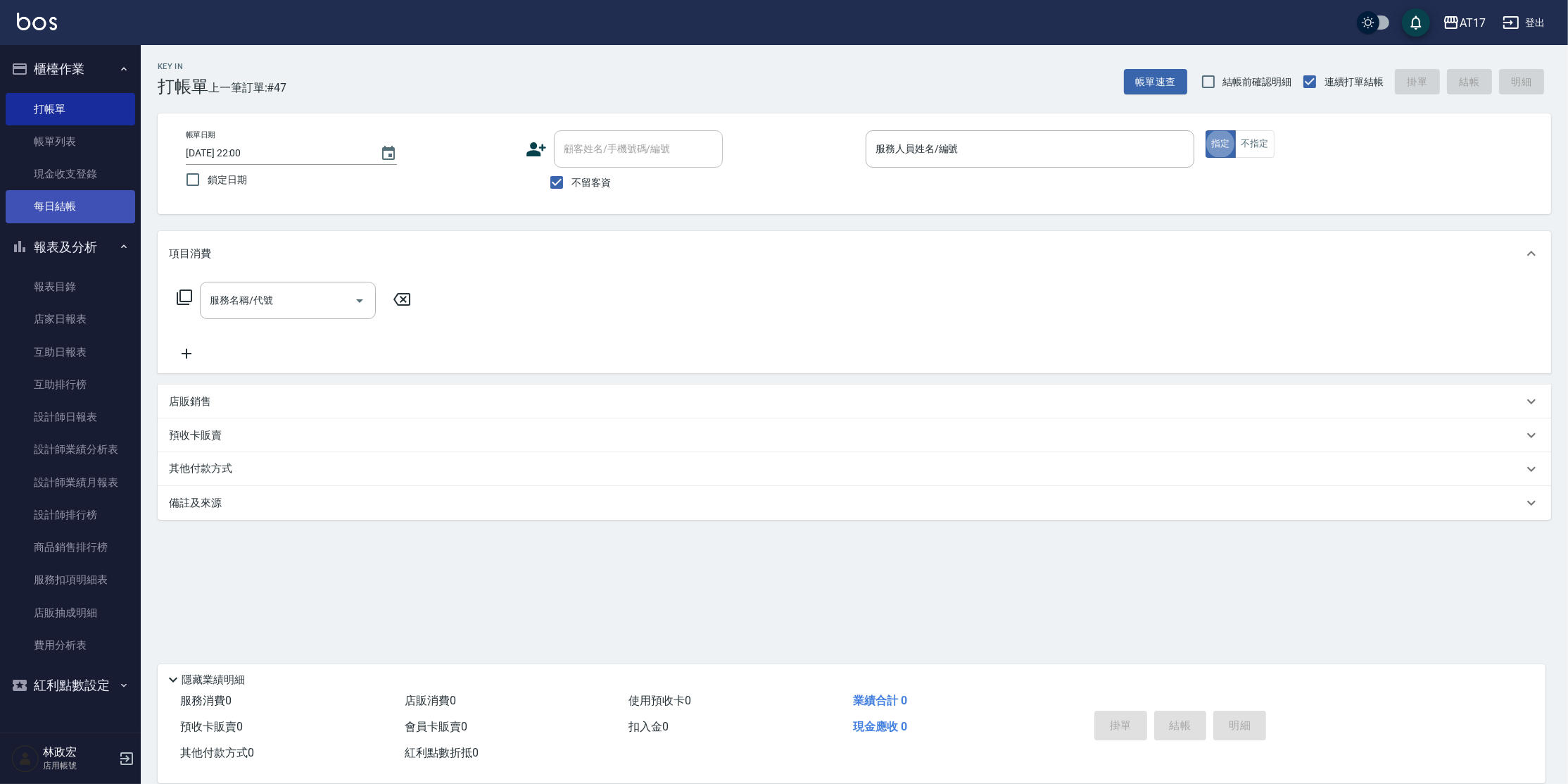
click at [66, 194] on link "每日結帳" at bounding box center [70, 206] width 129 height 33
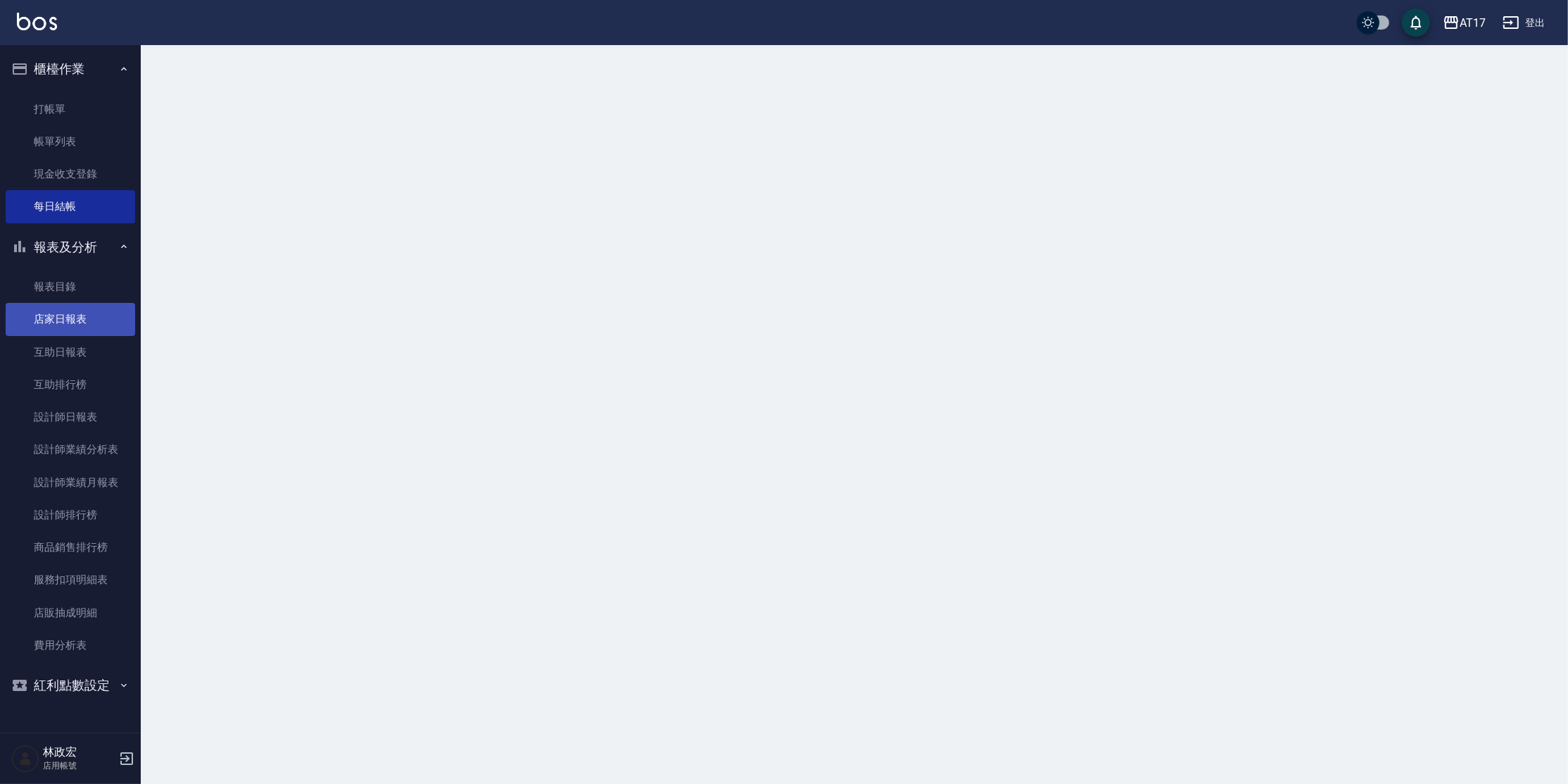
click at [50, 313] on link "店家日報表" at bounding box center [70, 318] width 129 height 33
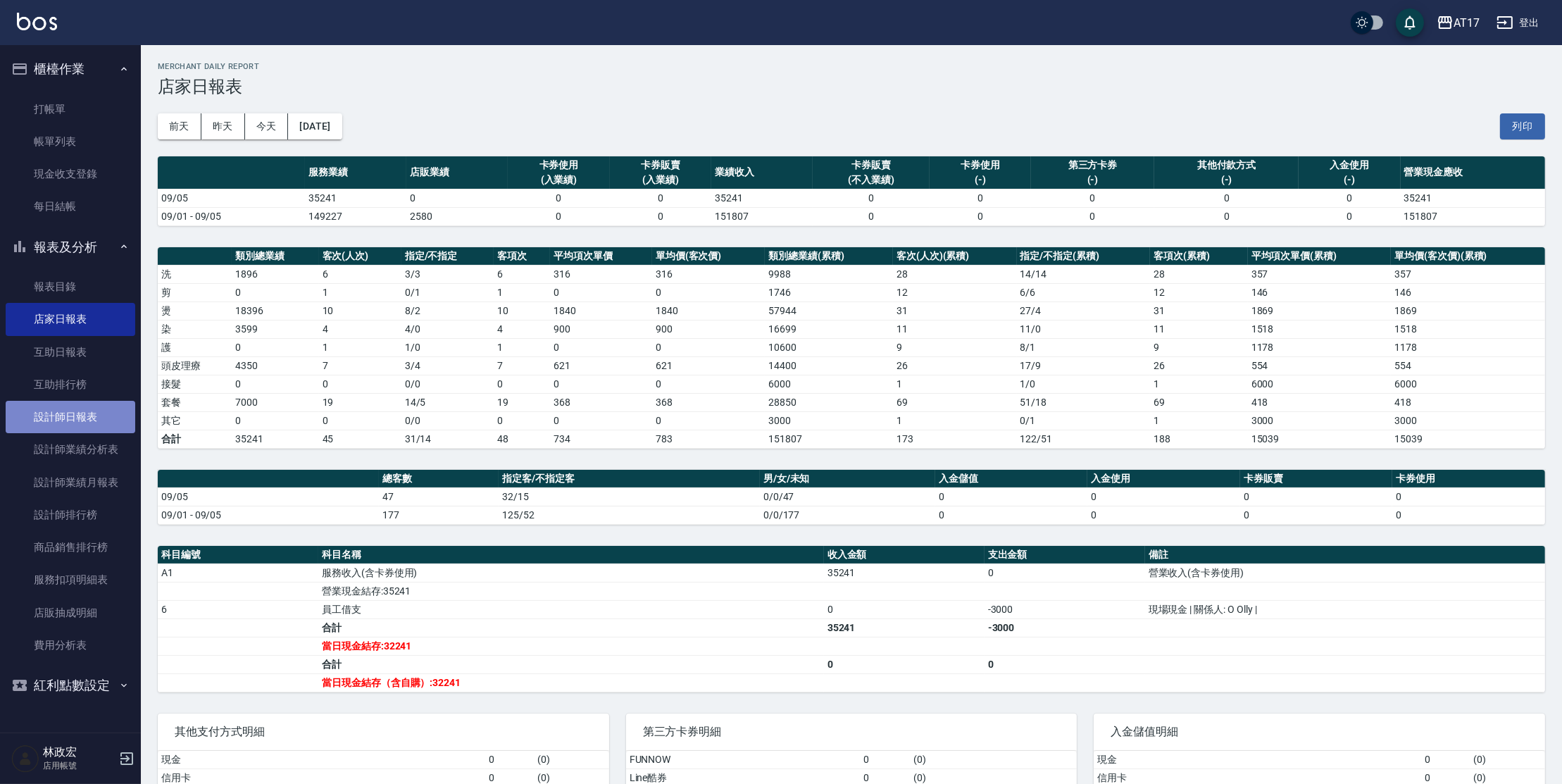
click at [105, 412] on link "設計師日報表" at bounding box center [70, 417] width 130 height 33
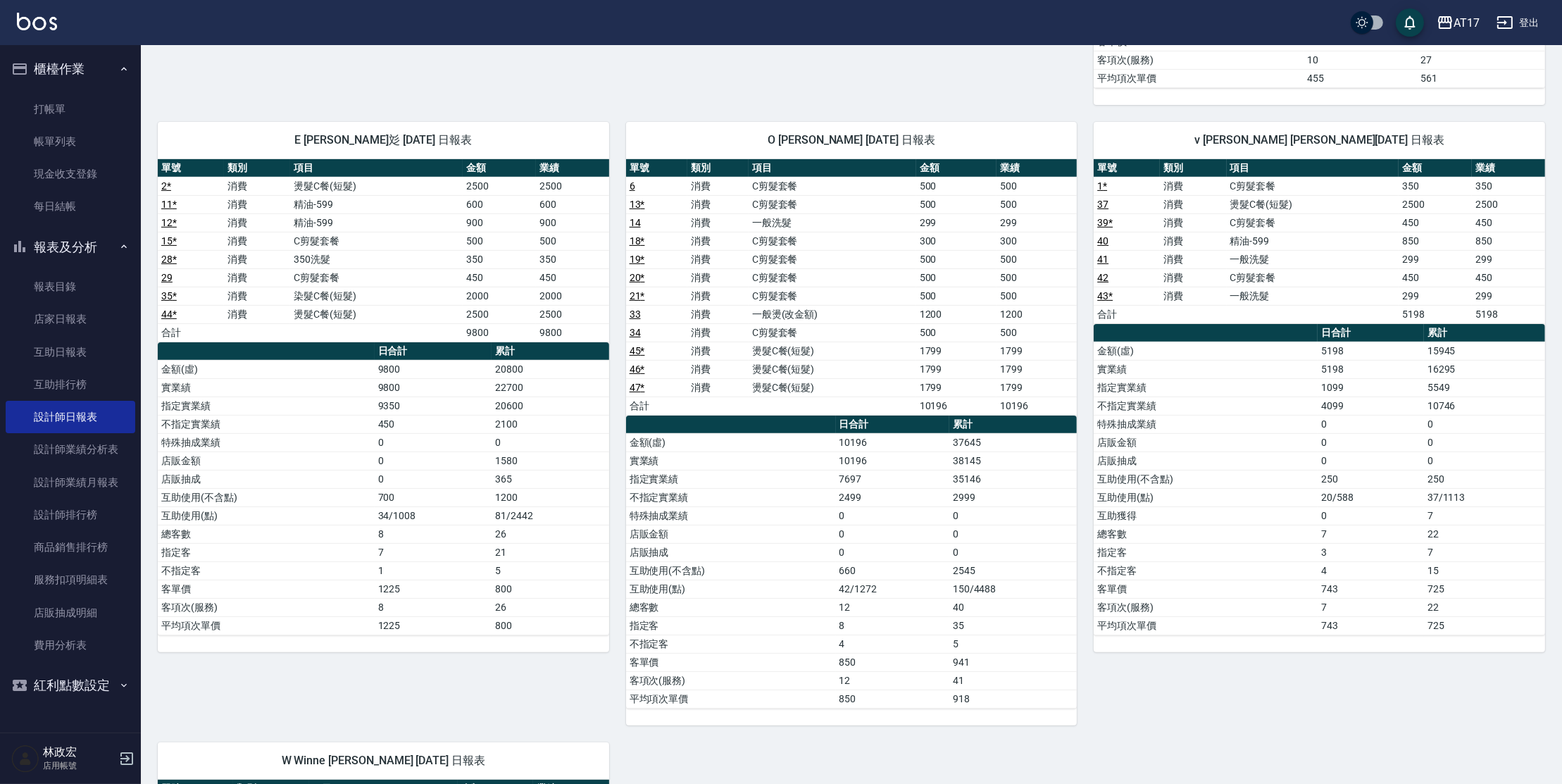
scroll to position [634, 0]
